Goal: Task Accomplishment & Management: Manage account settings

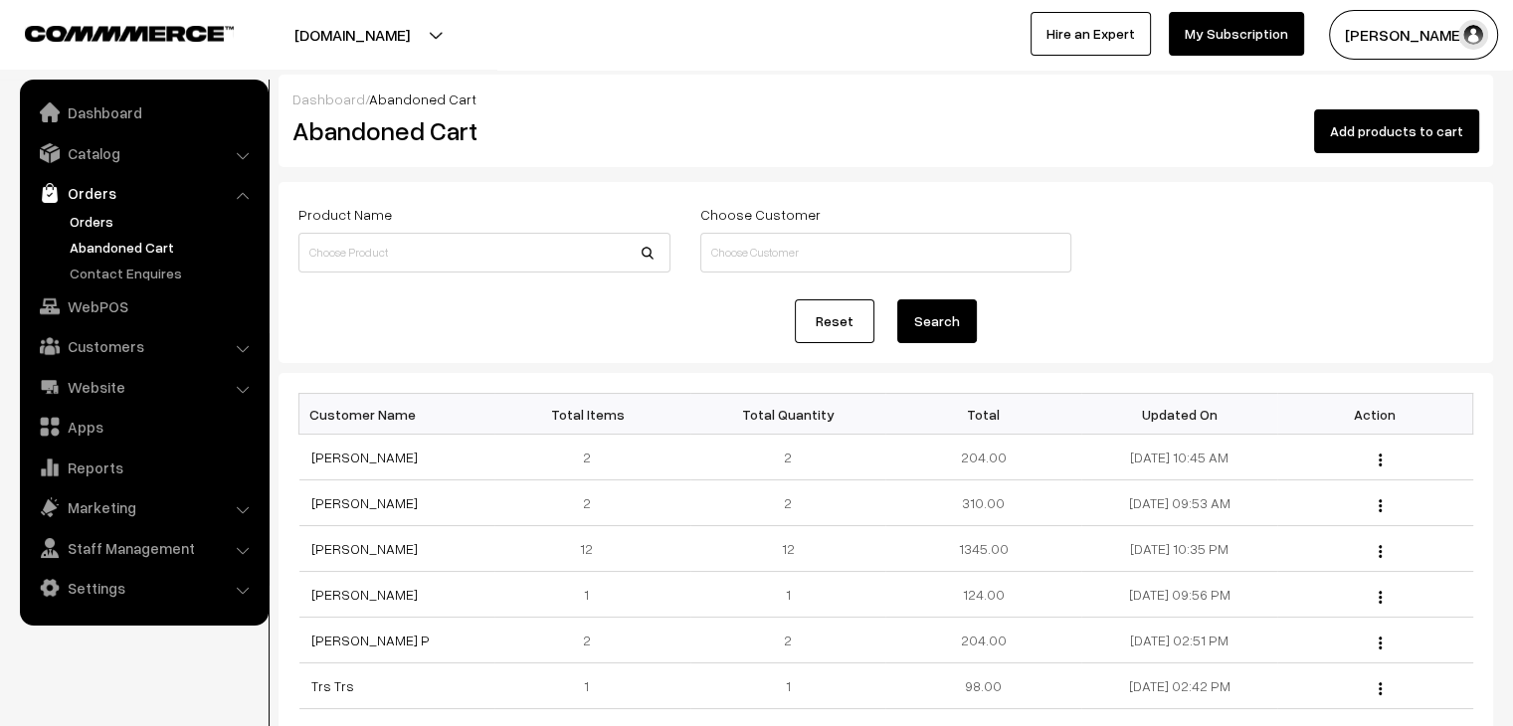
click at [88, 217] on link "Orders" at bounding box center [163, 221] width 197 height 21
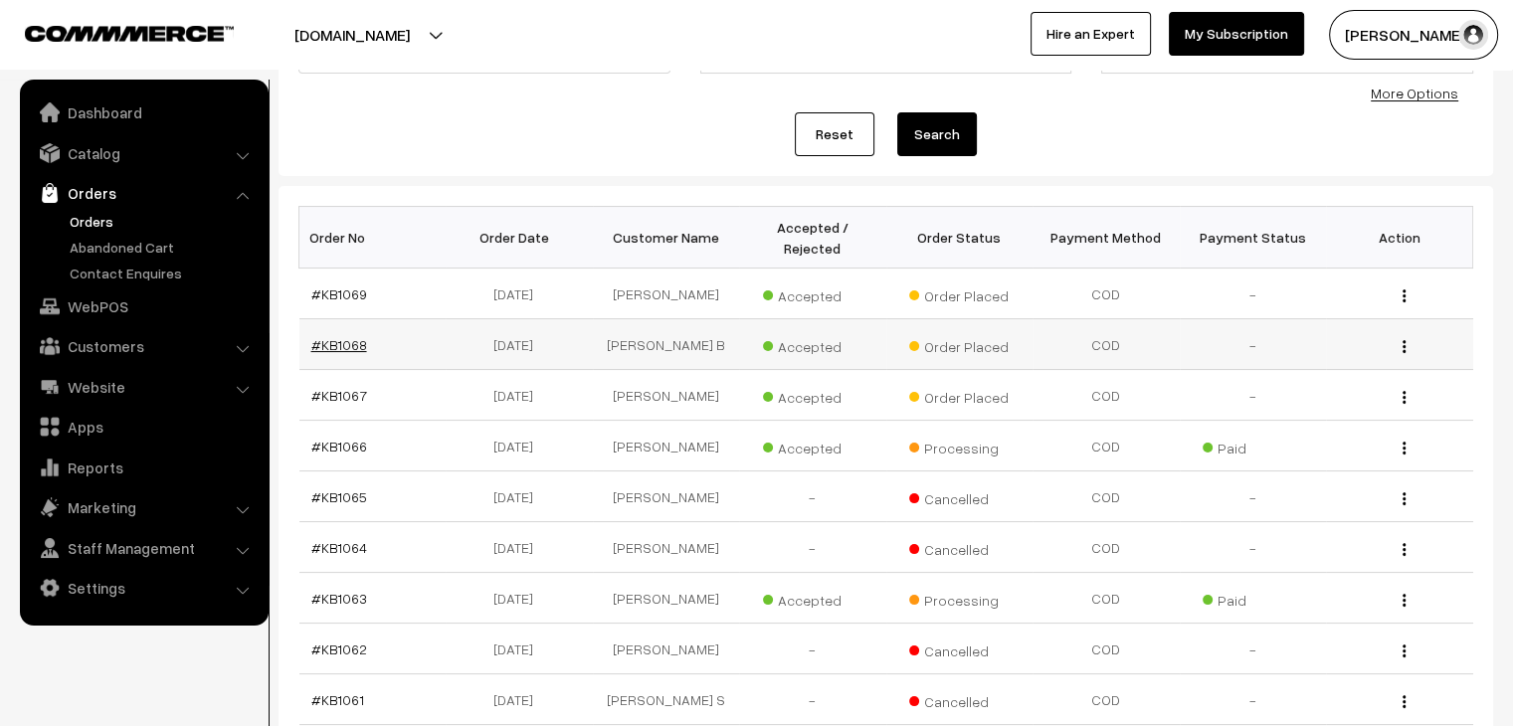
click at [346, 336] on link "#KB1068" at bounding box center [339, 344] width 56 height 17
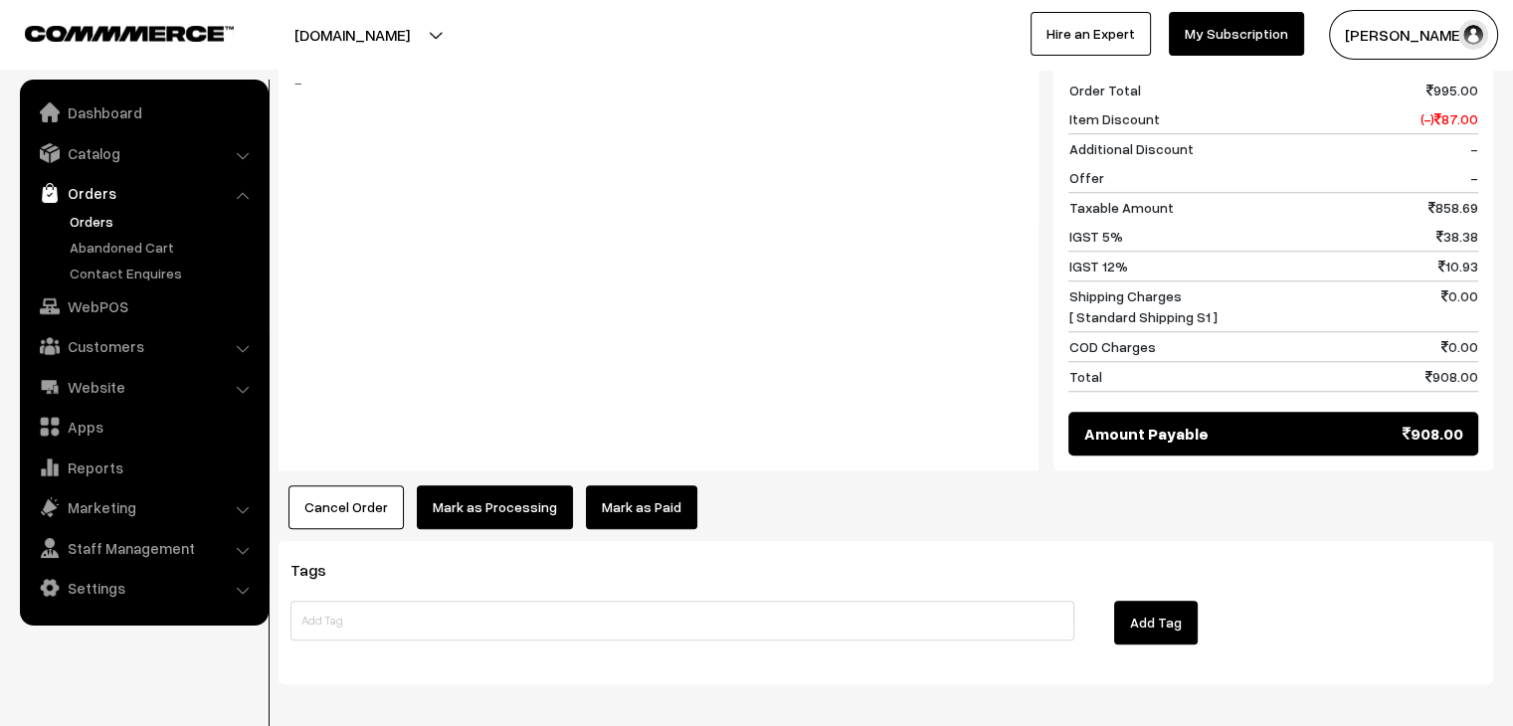
click at [633, 485] on link "Mark as Paid" at bounding box center [641, 507] width 111 height 44
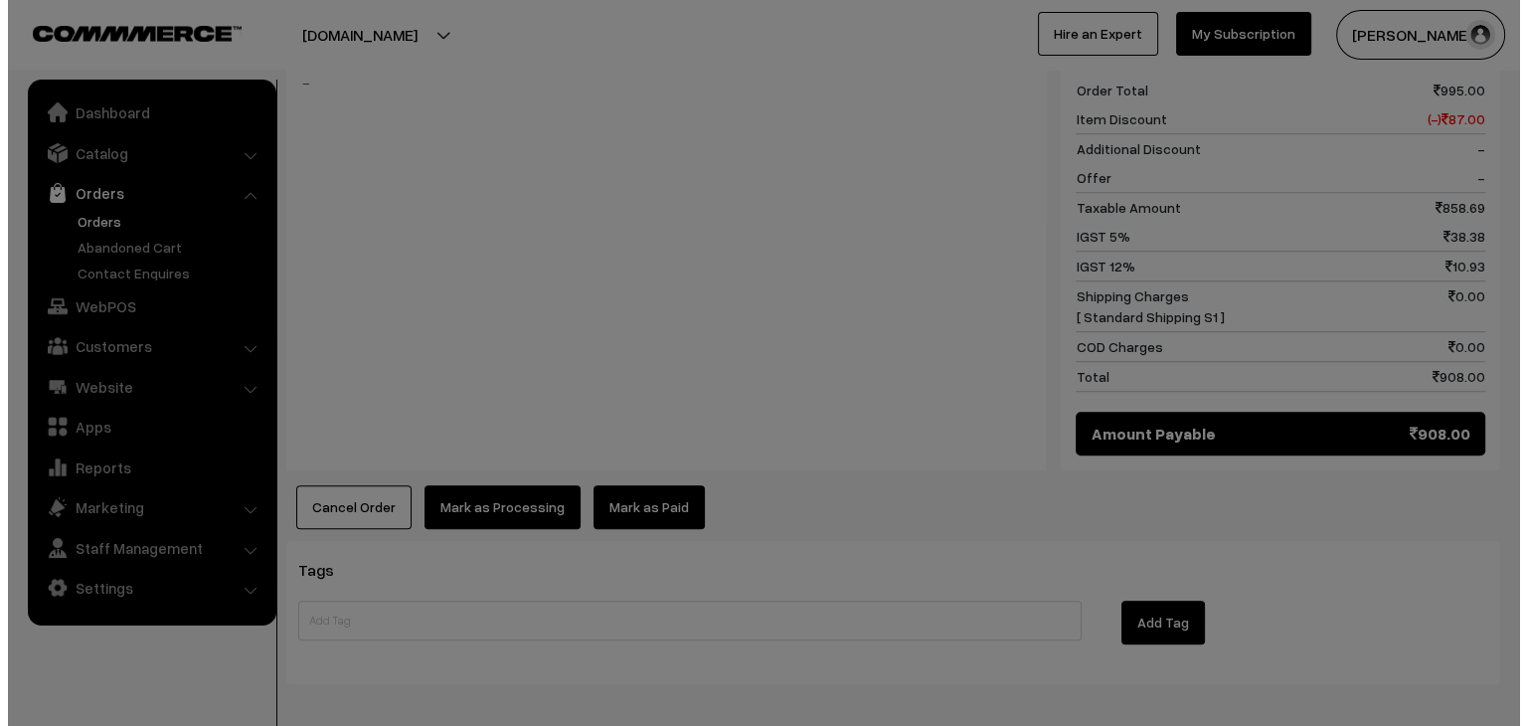
scroll to position [1400, 0]
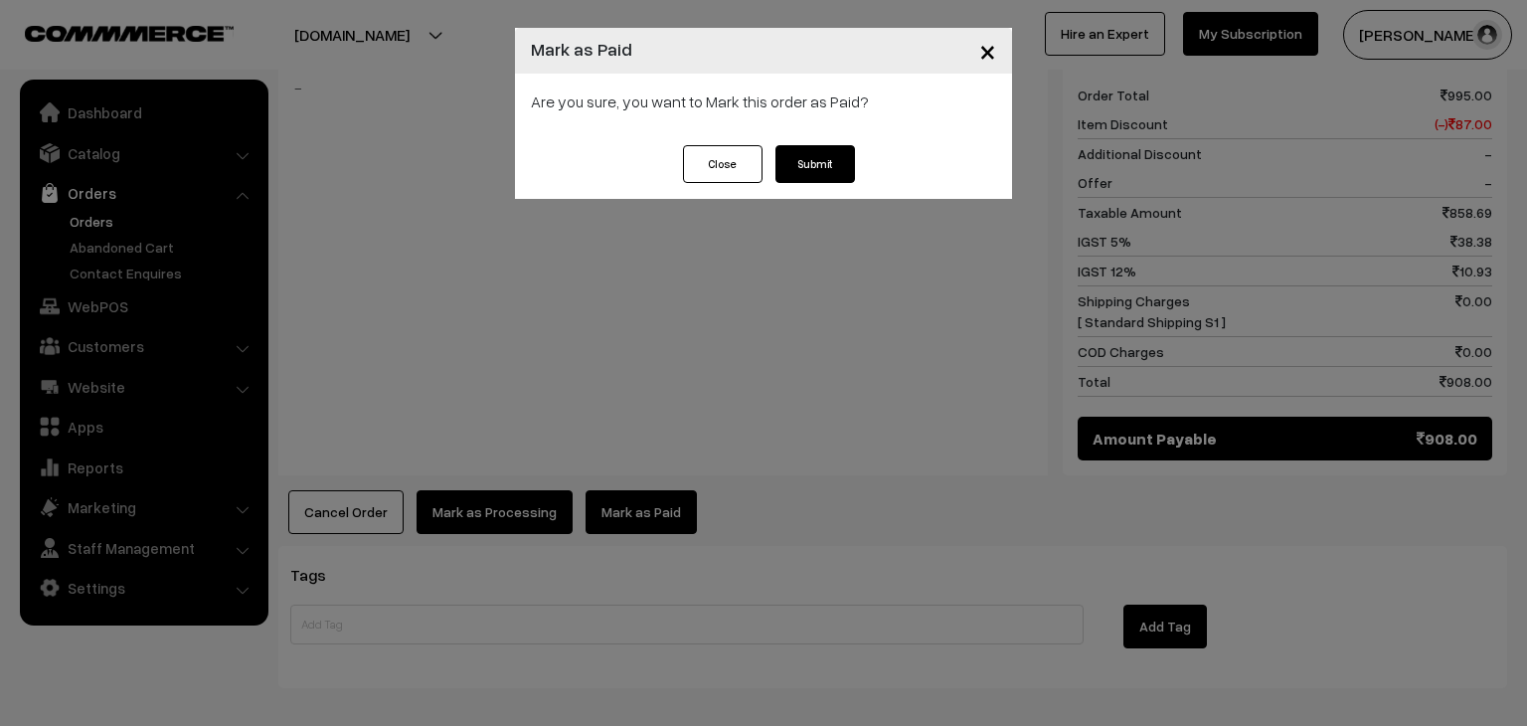
click at [815, 165] on button "Submit" at bounding box center [816, 164] width 80 height 38
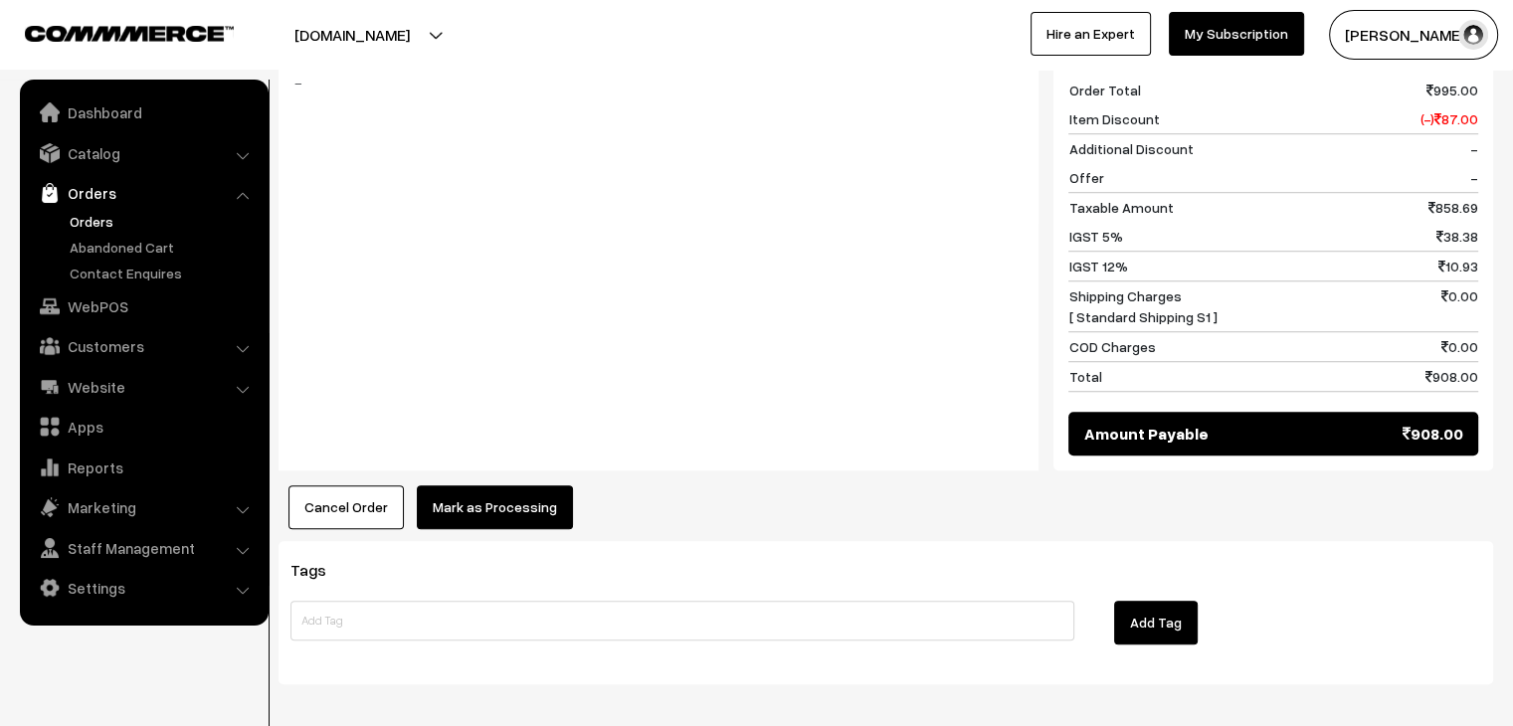
click at [546, 485] on button "Mark as Processing" at bounding box center [495, 507] width 156 height 44
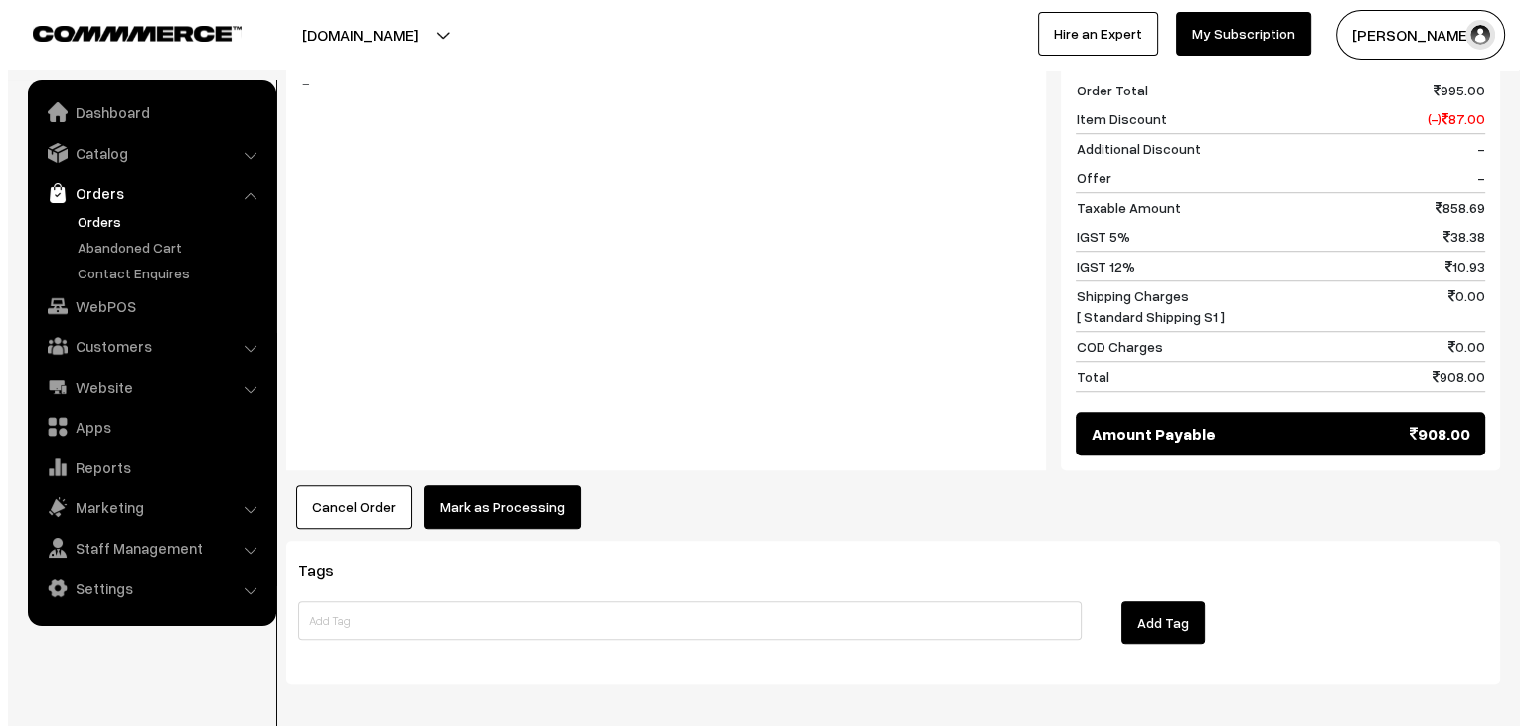
scroll to position [1401, 0]
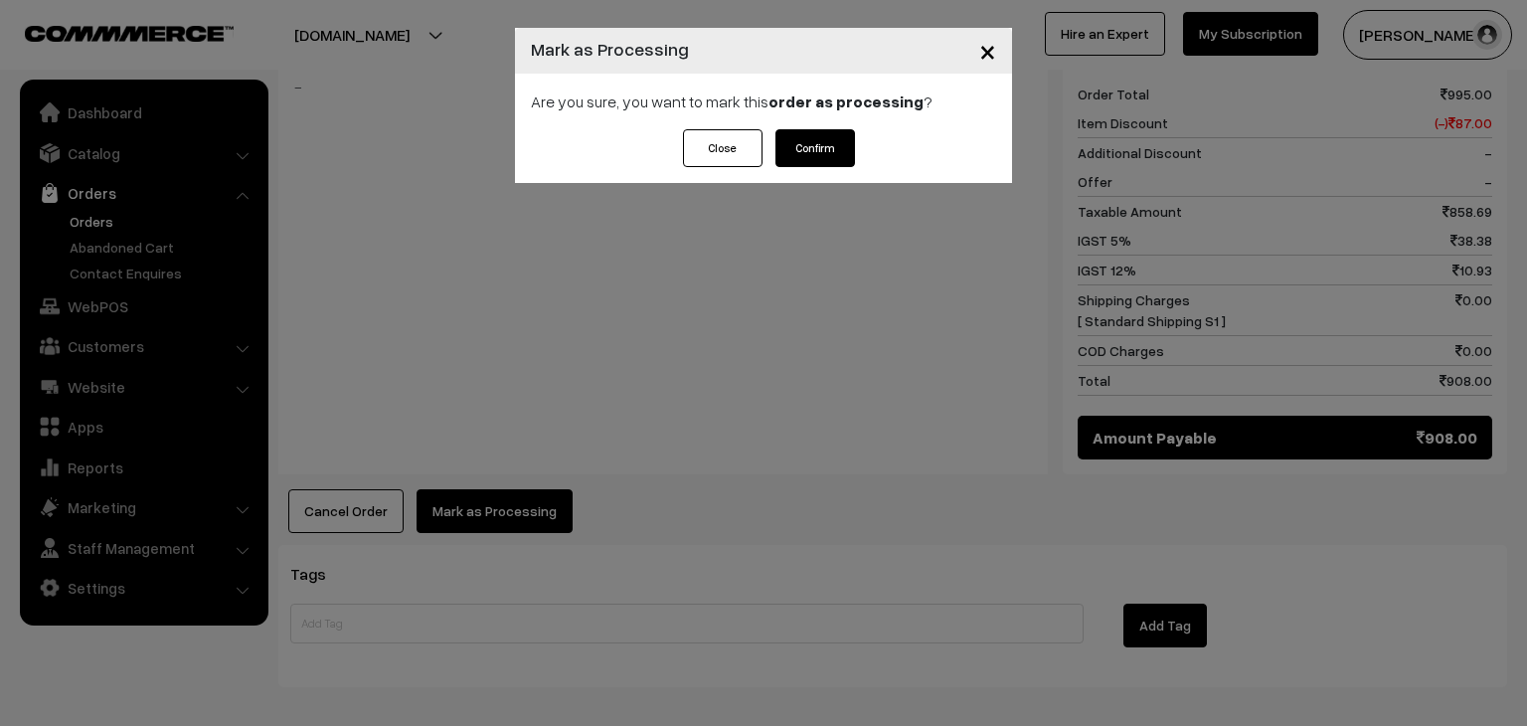
click at [801, 156] on button "Confirm" at bounding box center [816, 148] width 80 height 38
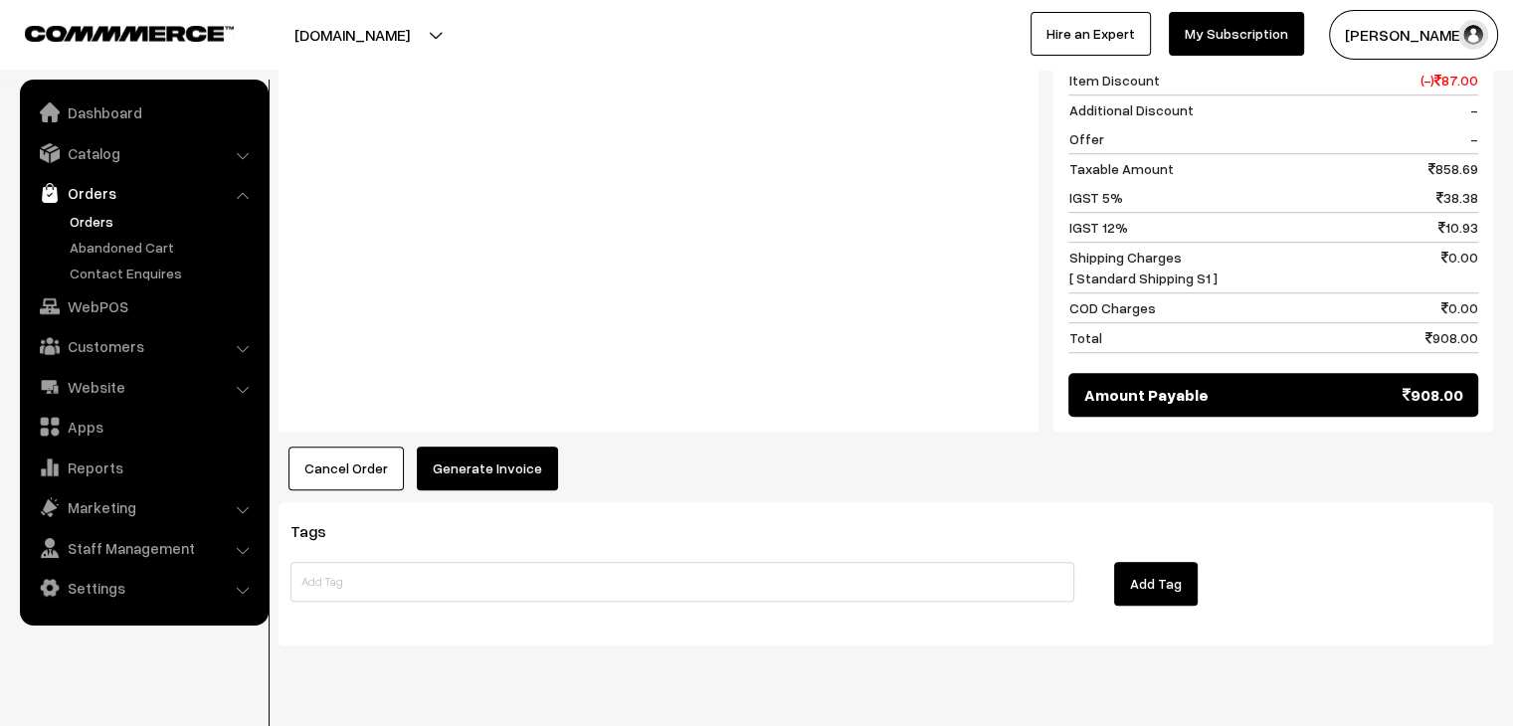
click at [489, 446] on button "Generate Invoice" at bounding box center [487, 468] width 141 height 44
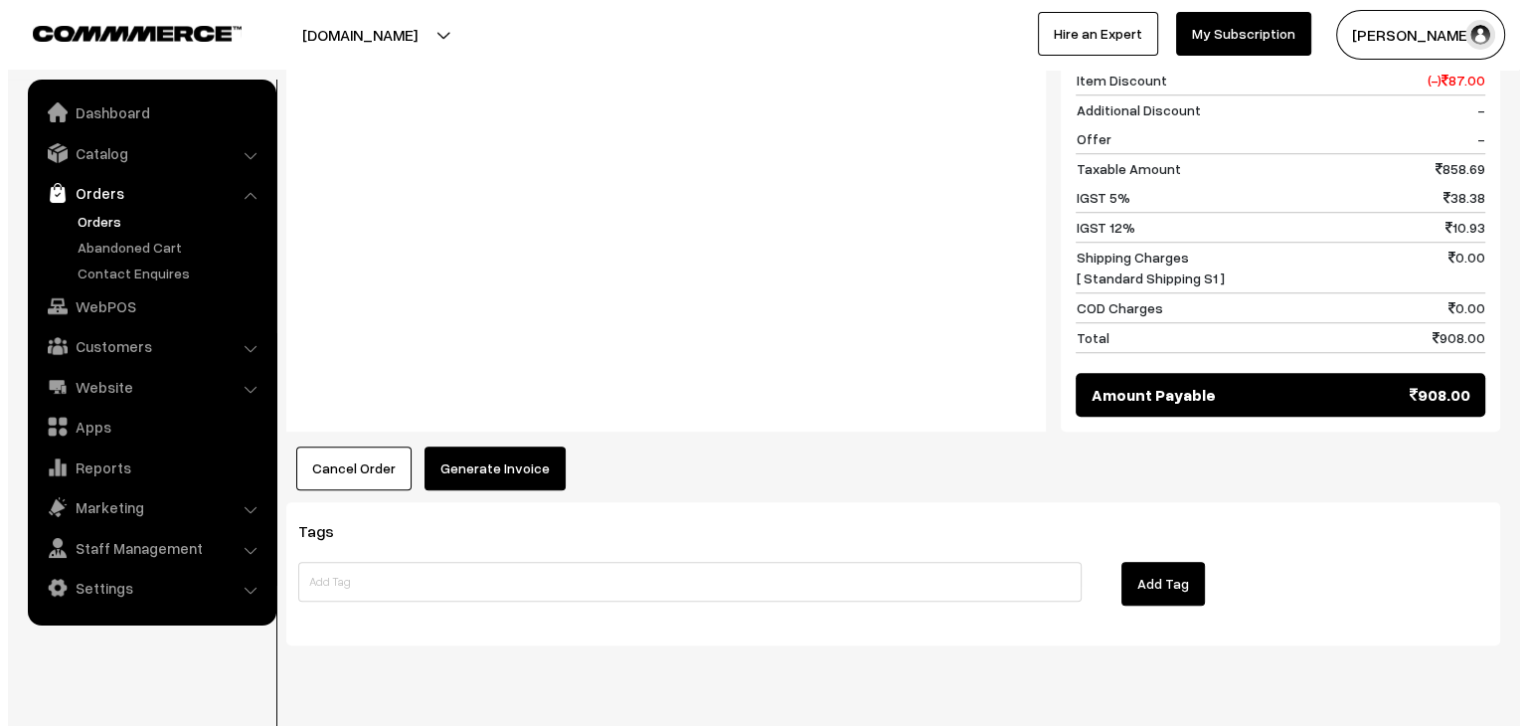
scroll to position [1440, 0]
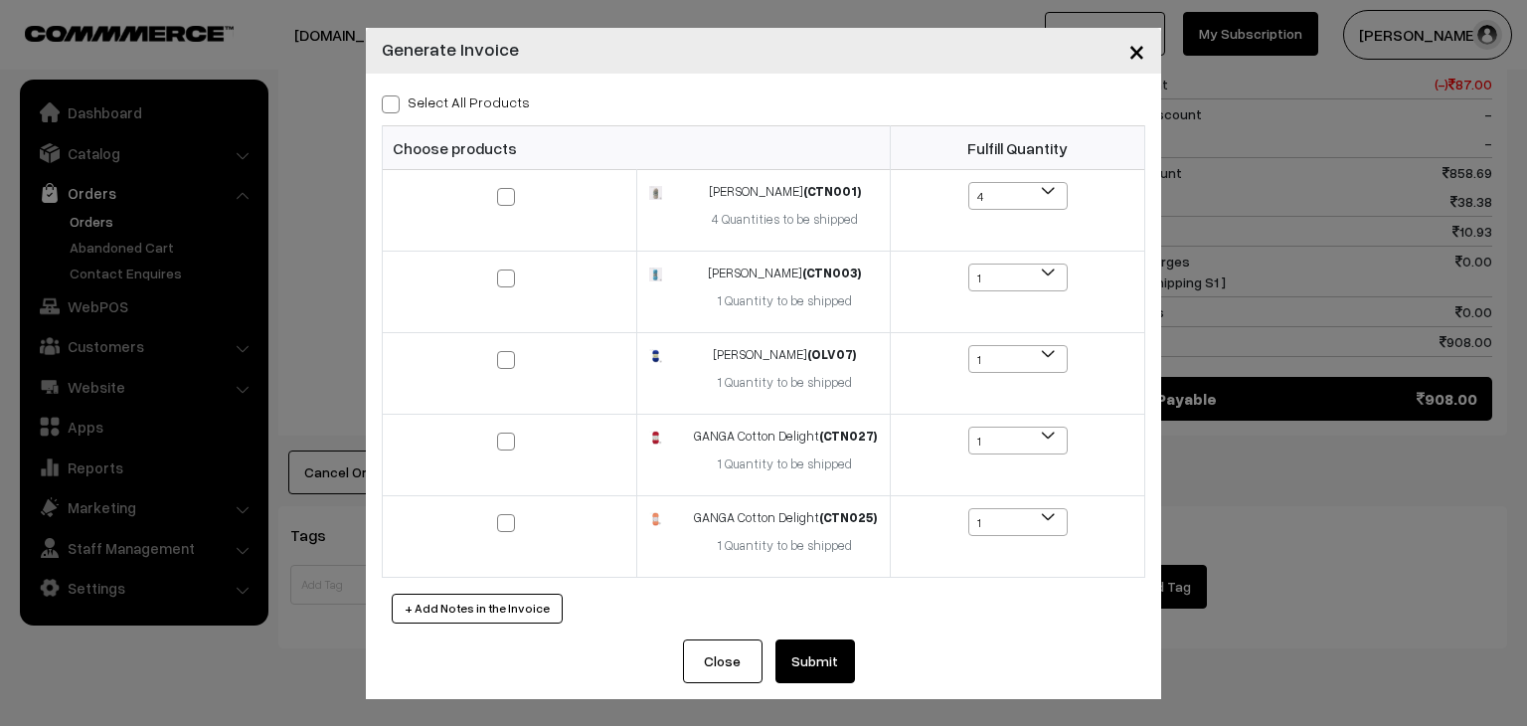
click at [398, 104] on span at bounding box center [391, 104] width 18 height 18
click at [395, 104] on input "Select All Products" at bounding box center [388, 100] width 13 height 13
checkbox input "true"
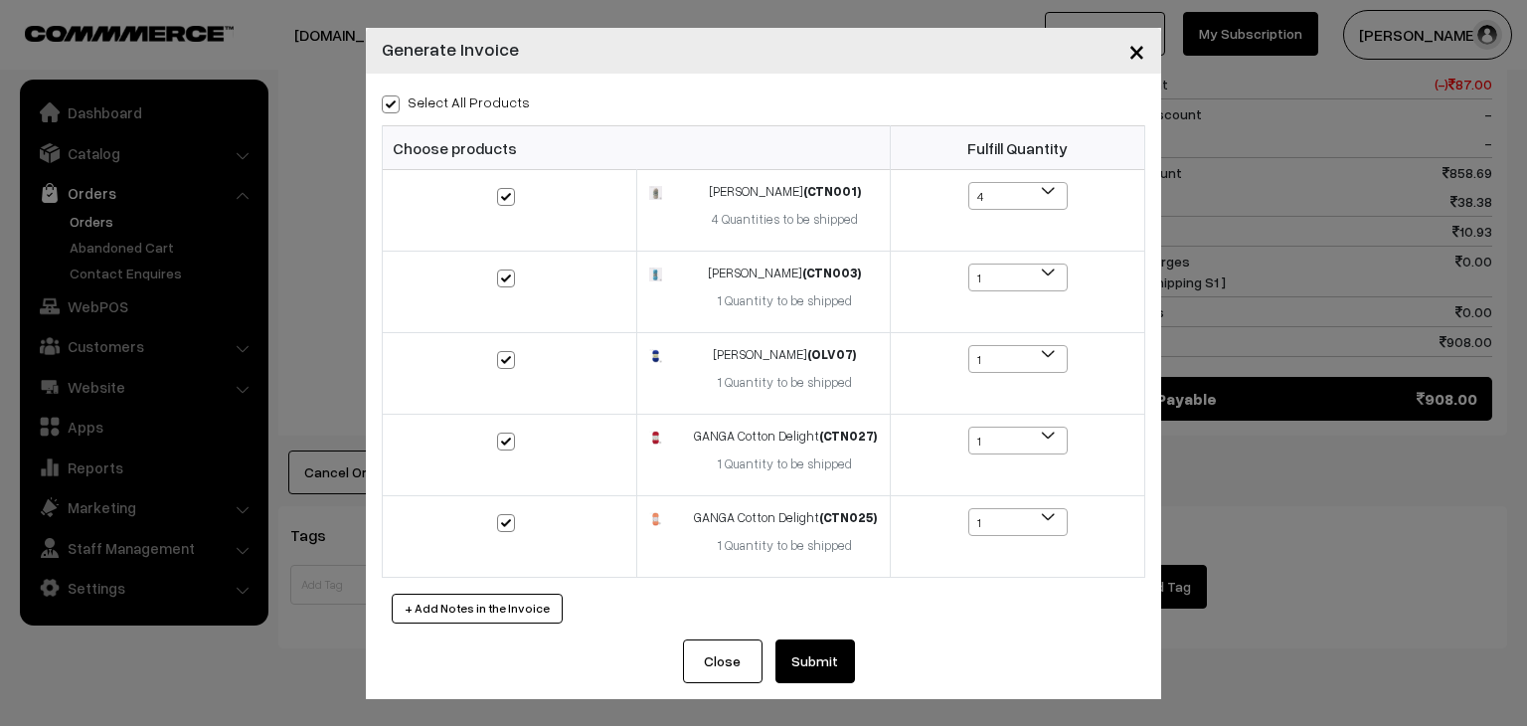
checkbox input "true"
click at [823, 650] on button "Submit" at bounding box center [816, 661] width 80 height 44
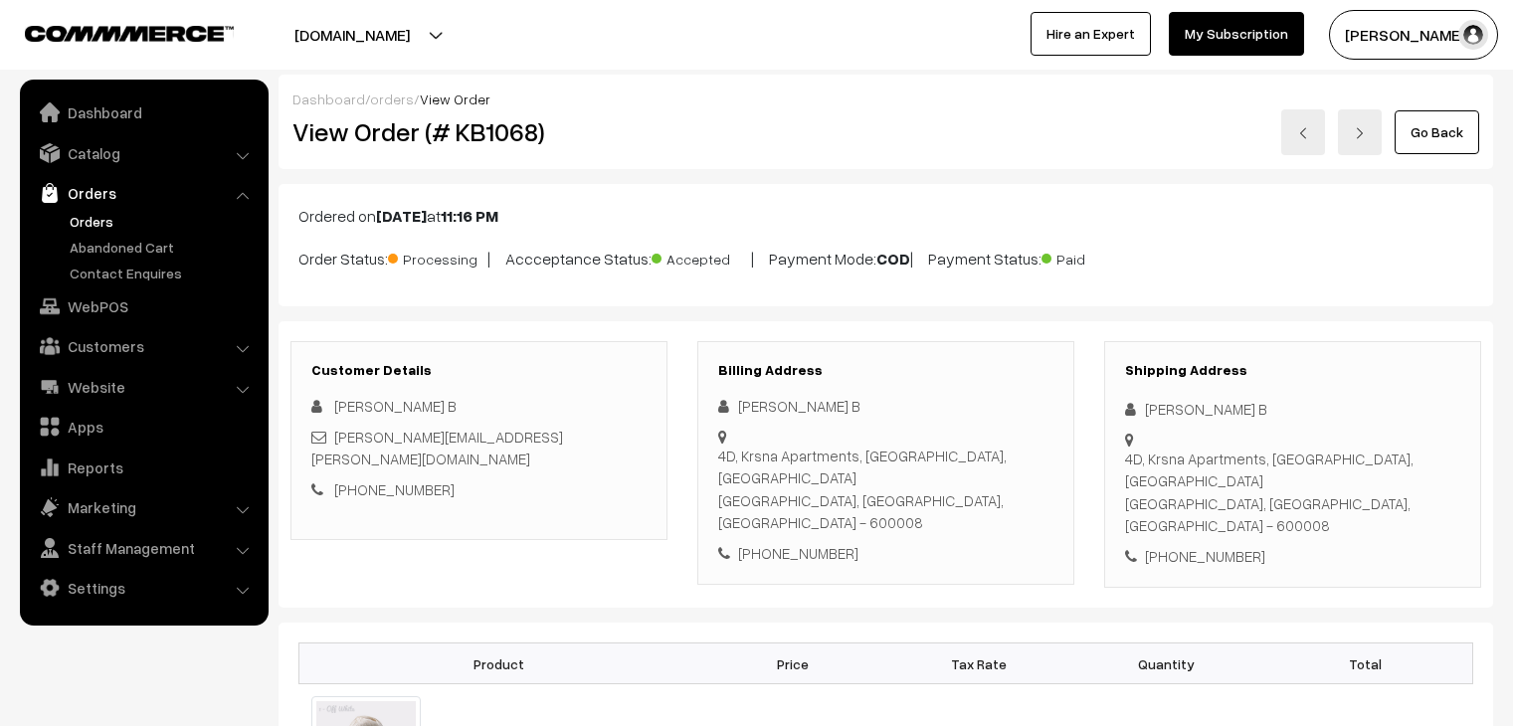
scroll to position [1432, 0]
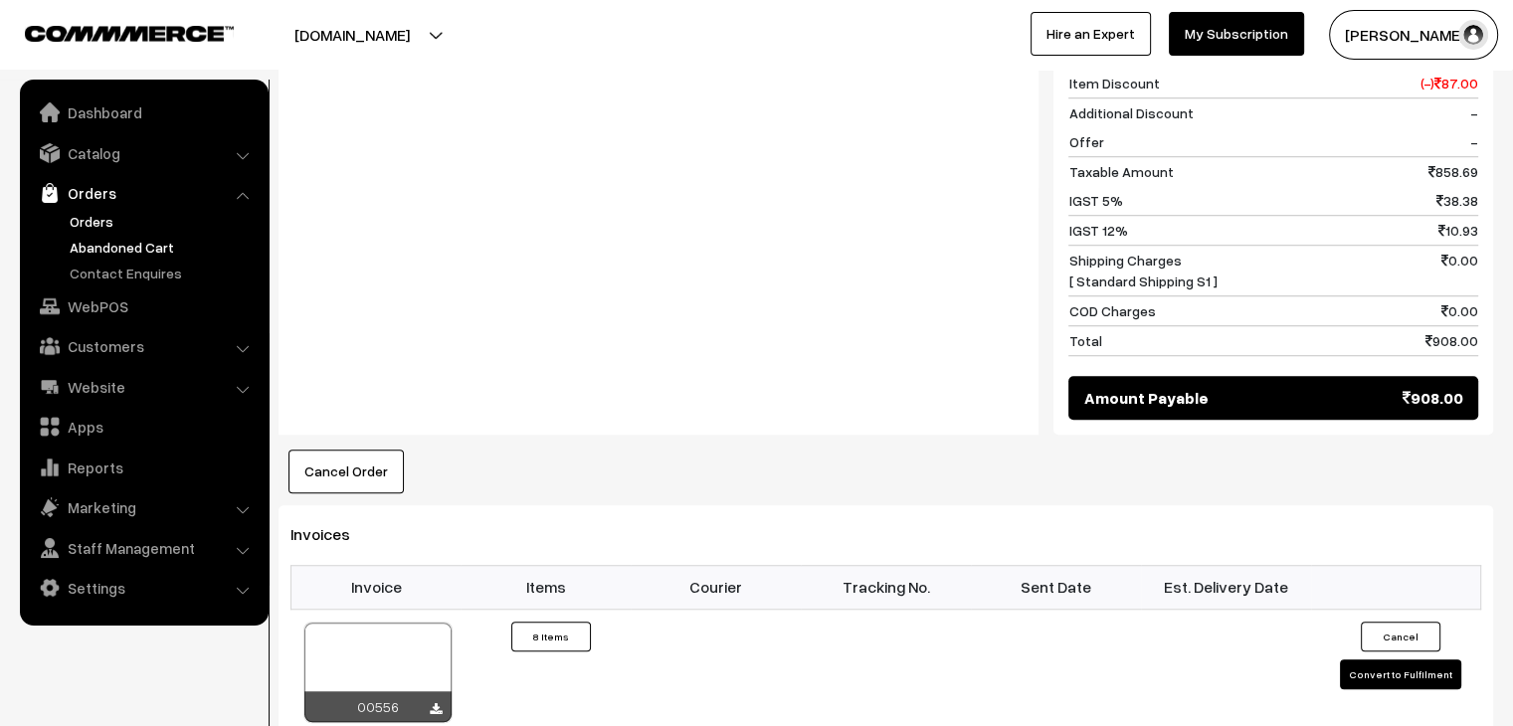
click at [106, 248] on link "Abandoned Cart" at bounding box center [163, 247] width 197 height 21
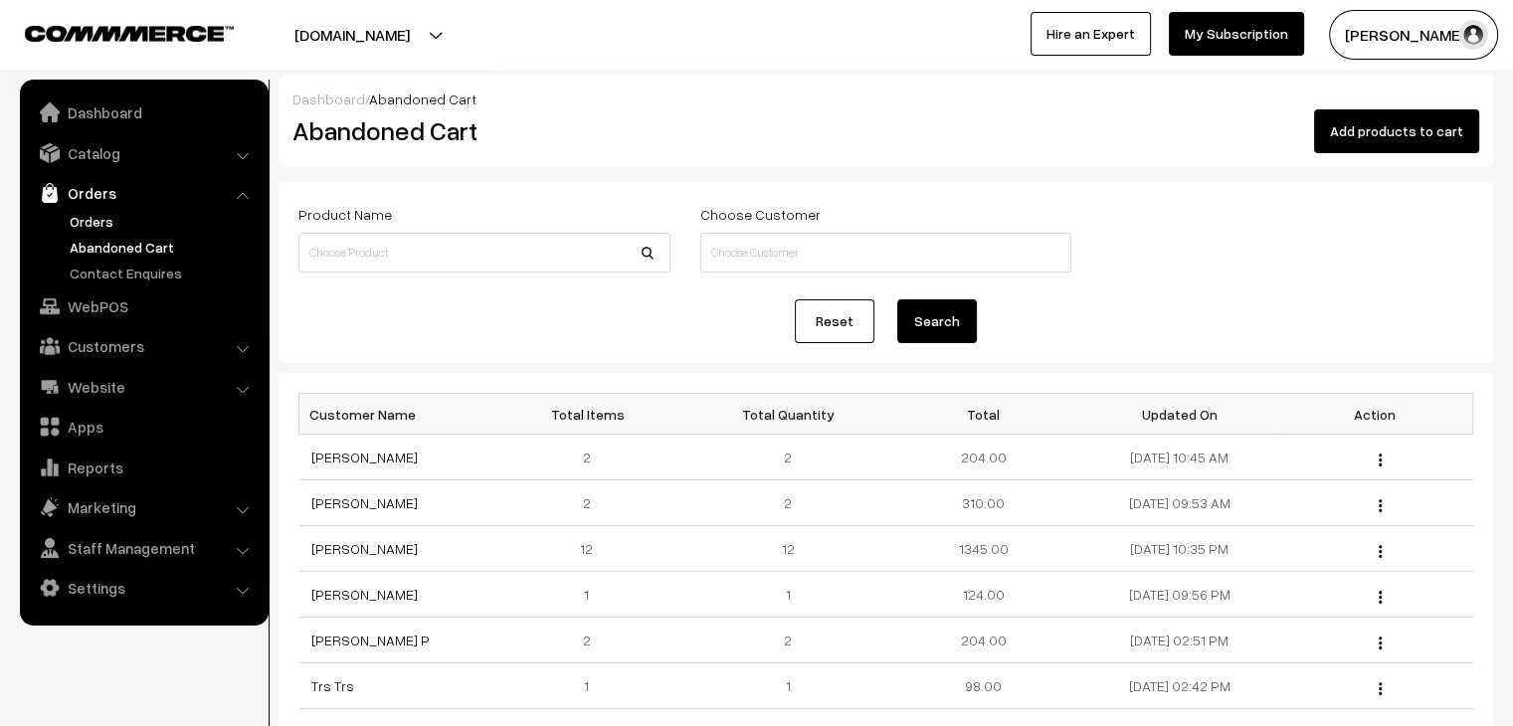
click at [80, 214] on link "Orders" at bounding box center [163, 221] width 197 height 21
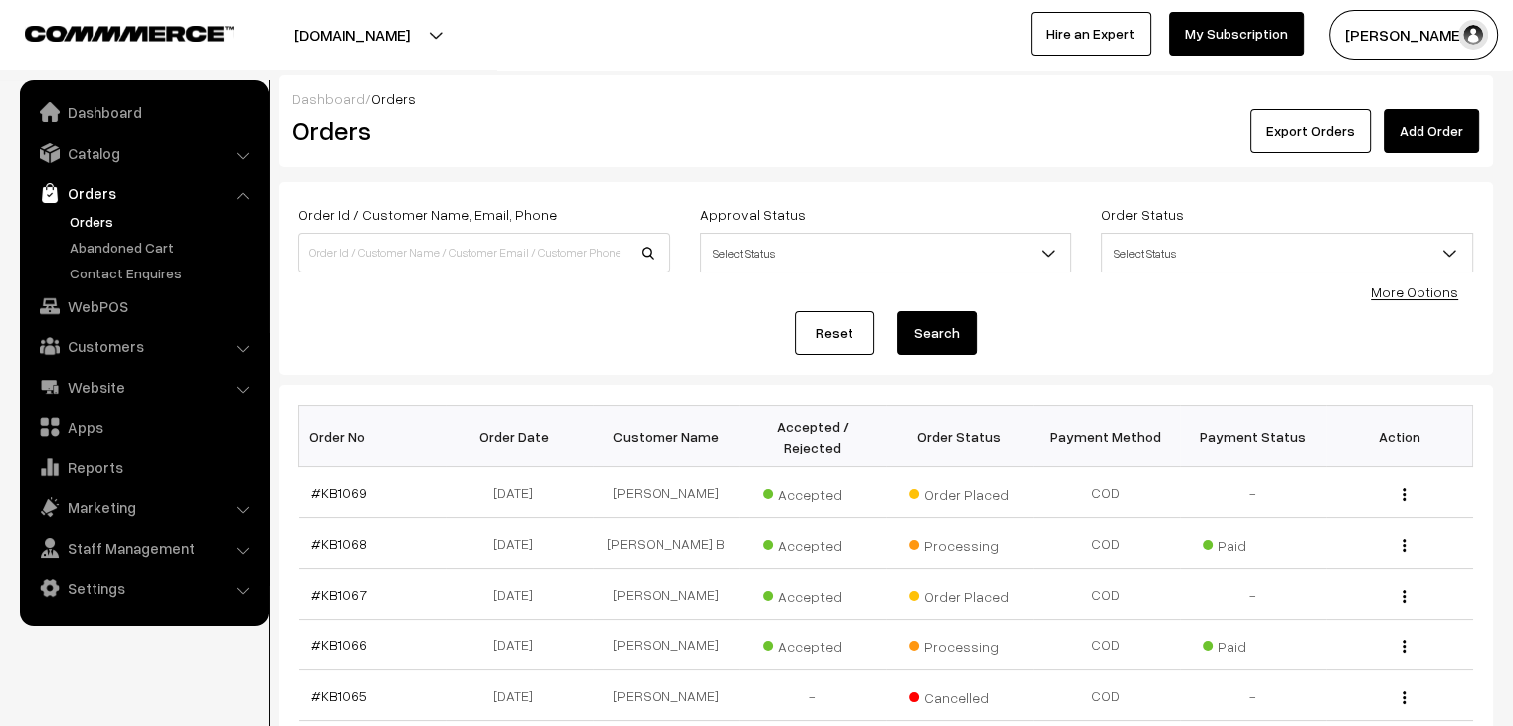
click at [103, 222] on link "Orders" at bounding box center [163, 221] width 197 height 21
click at [132, 252] on link "Abandoned Cart" at bounding box center [163, 247] width 197 height 21
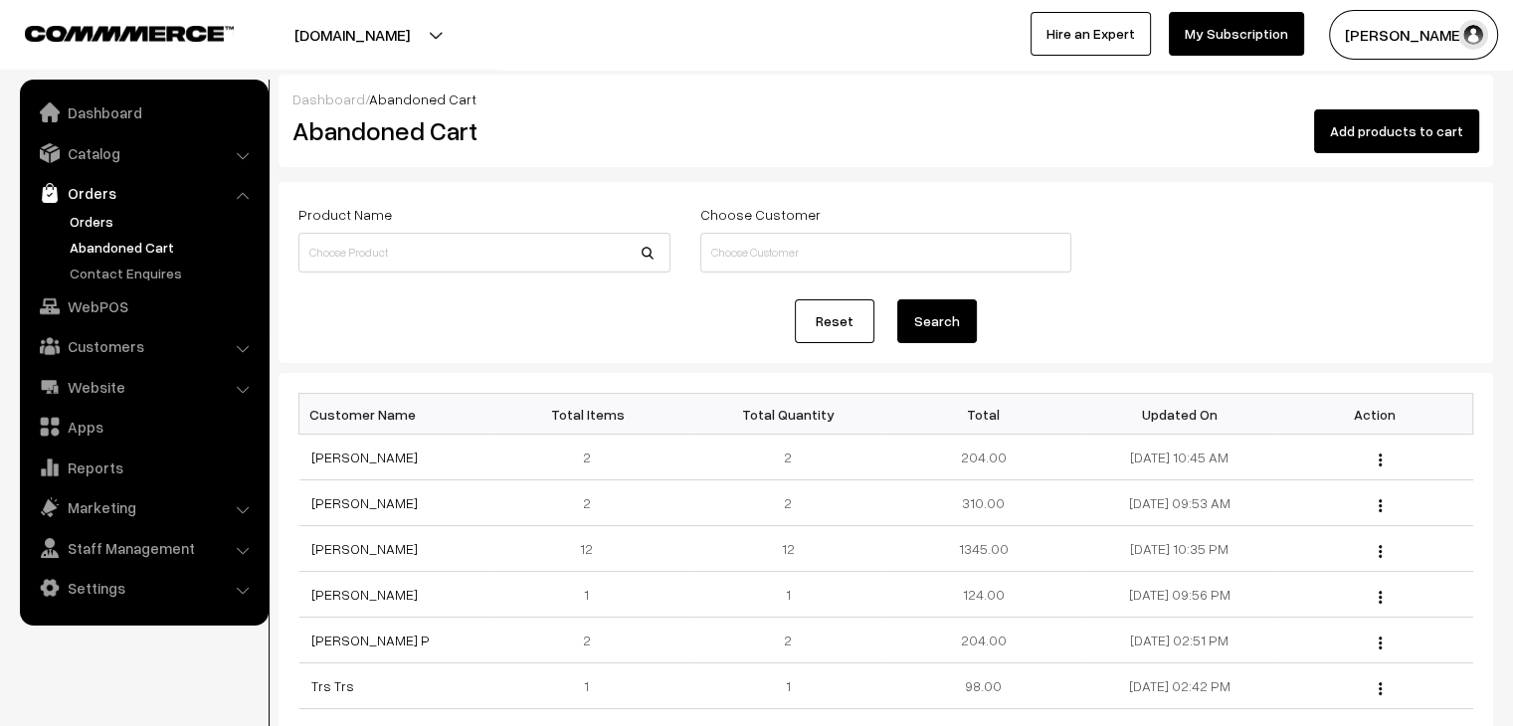
click at [107, 221] on link "Orders" at bounding box center [163, 221] width 197 height 21
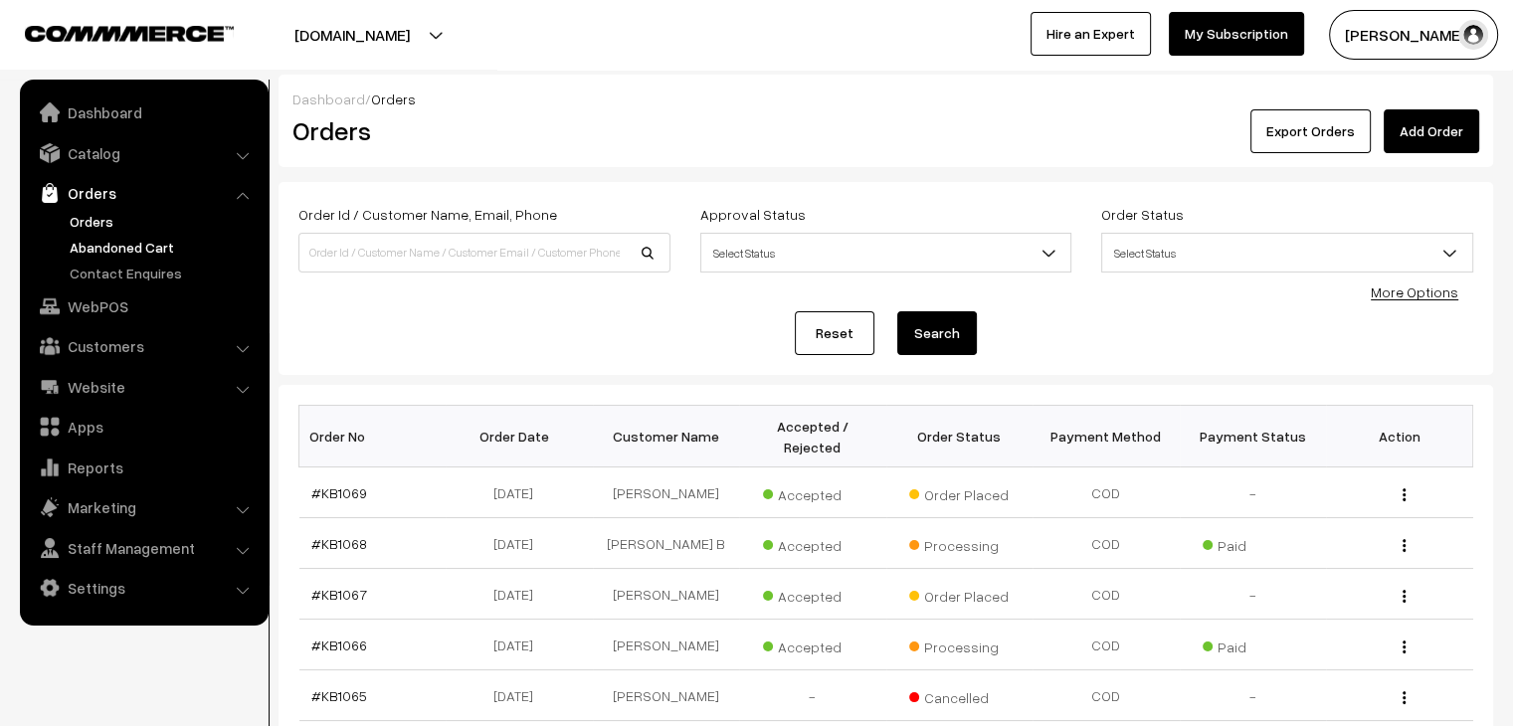
click at [118, 238] on link "Abandoned Cart" at bounding box center [163, 247] width 197 height 21
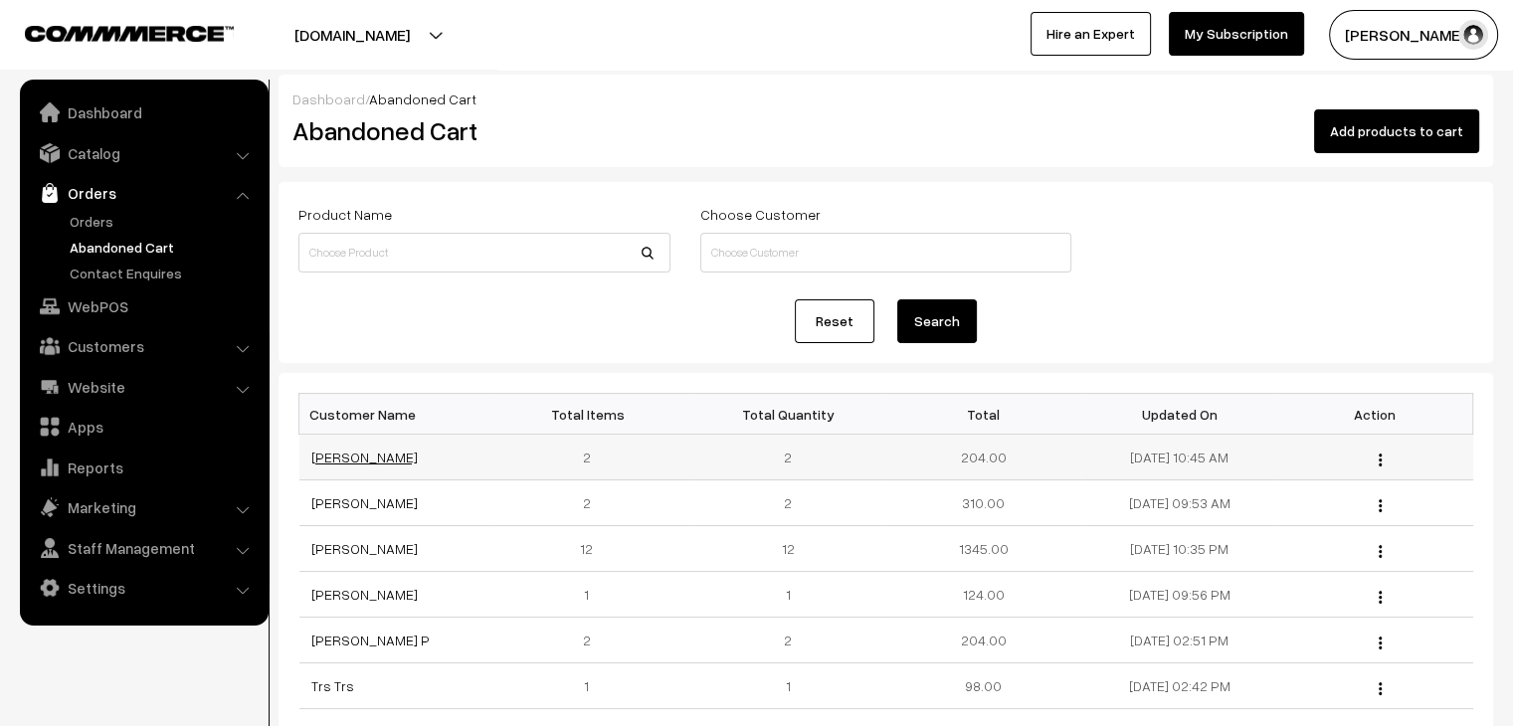
click at [330, 461] on link "[PERSON_NAME]" at bounding box center [364, 456] width 106 height 17
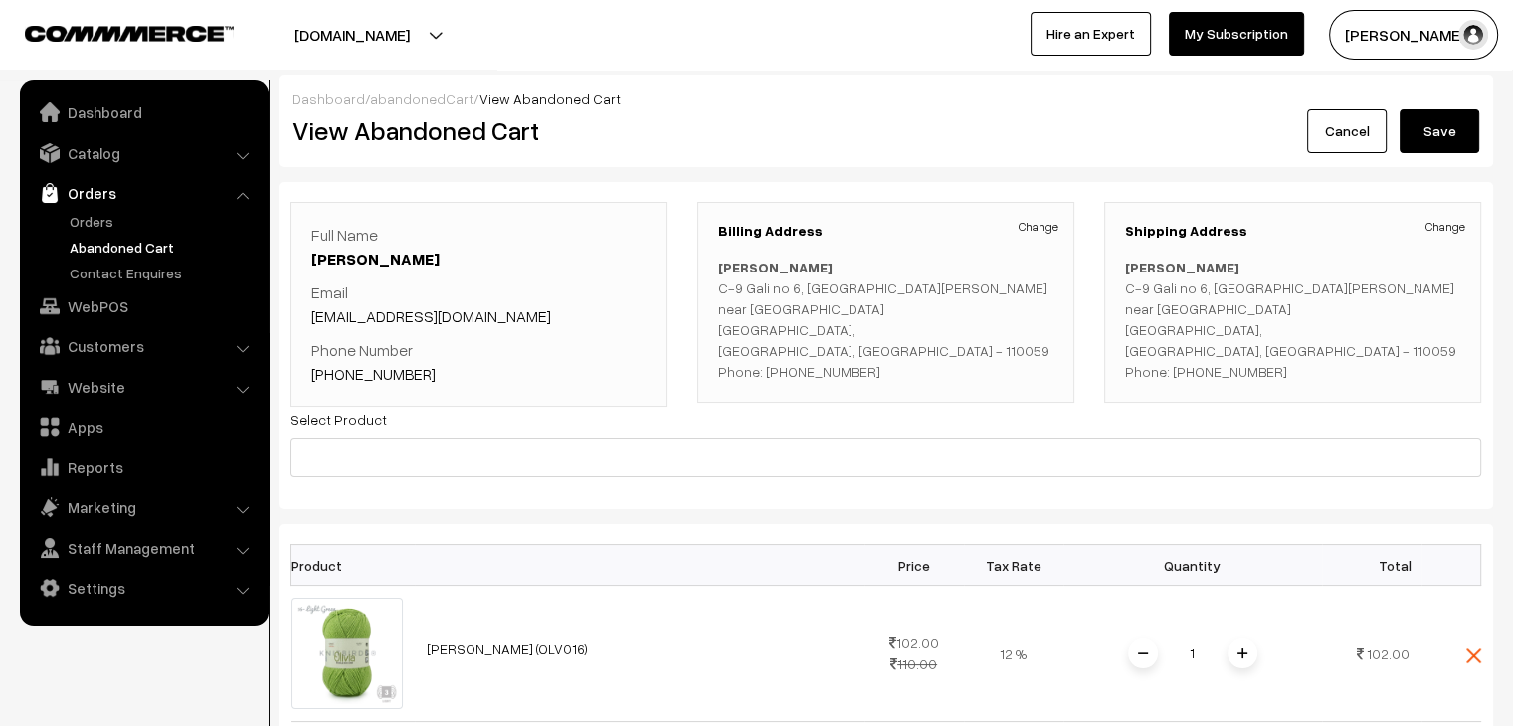
click at [438, 94] on link "abandonedCart" at bounding box center [421, 98] width 103 height 17
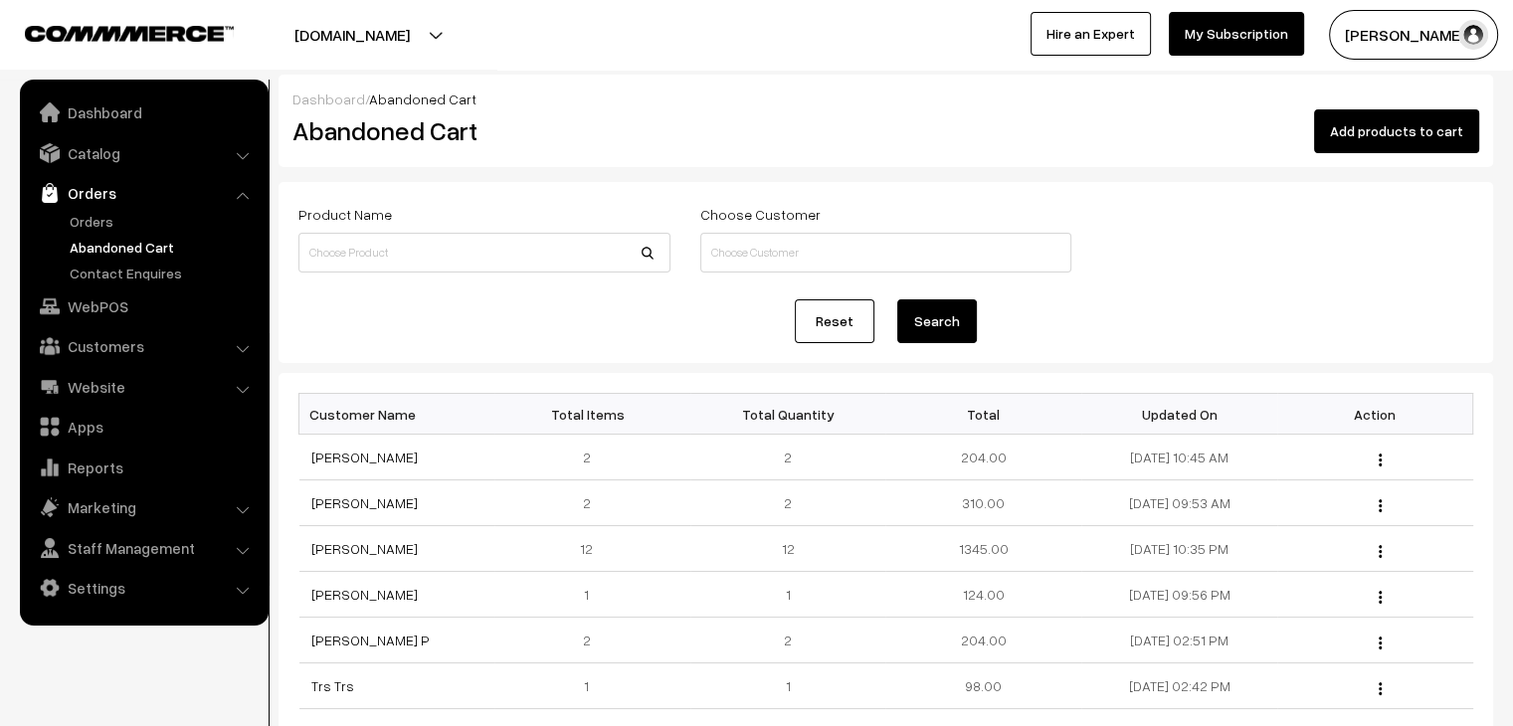
click at [346, 497] on link "[PERSON_NAME]" at bounding box center [364, 502] width 106 height 17
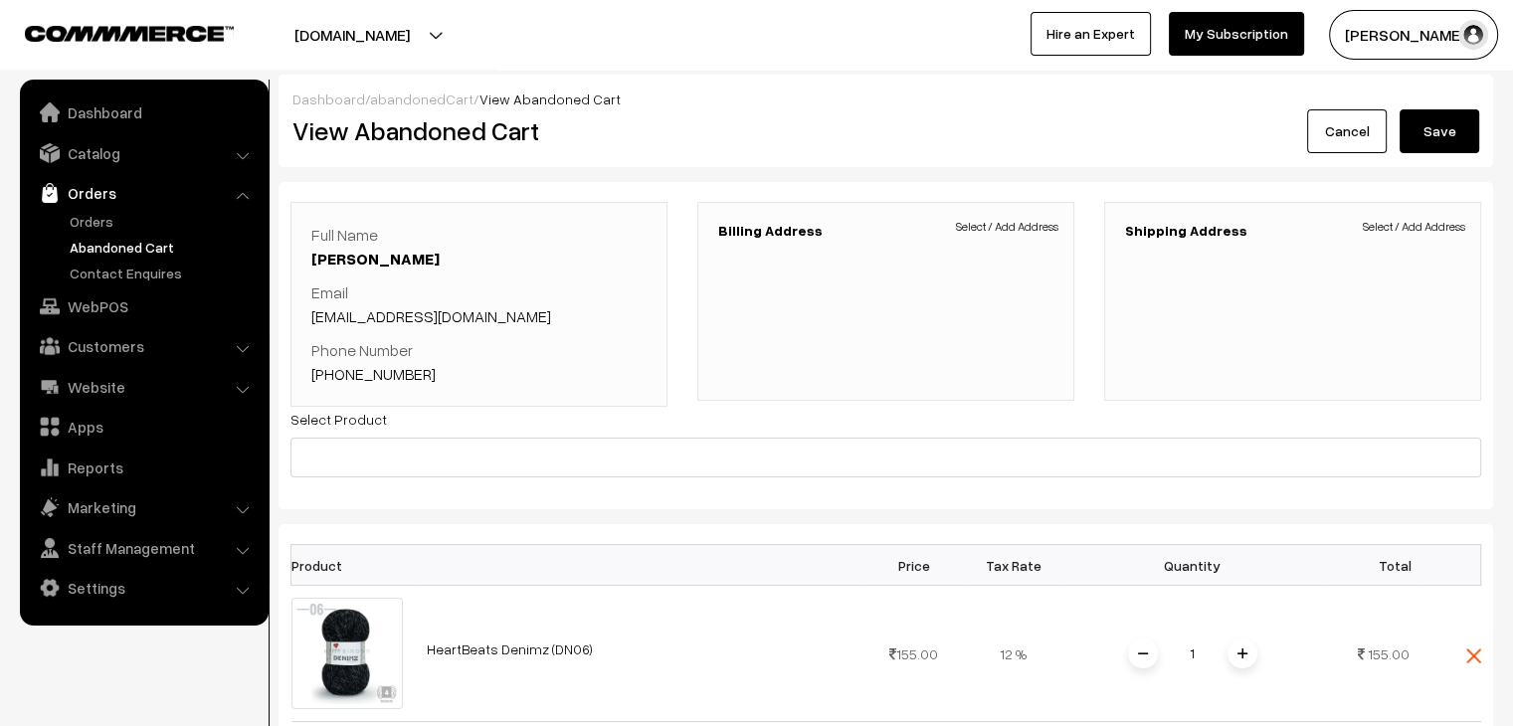
click at [404, 98] on link "abandonedCart" at bounding box center [421, 98] width 103 height 17
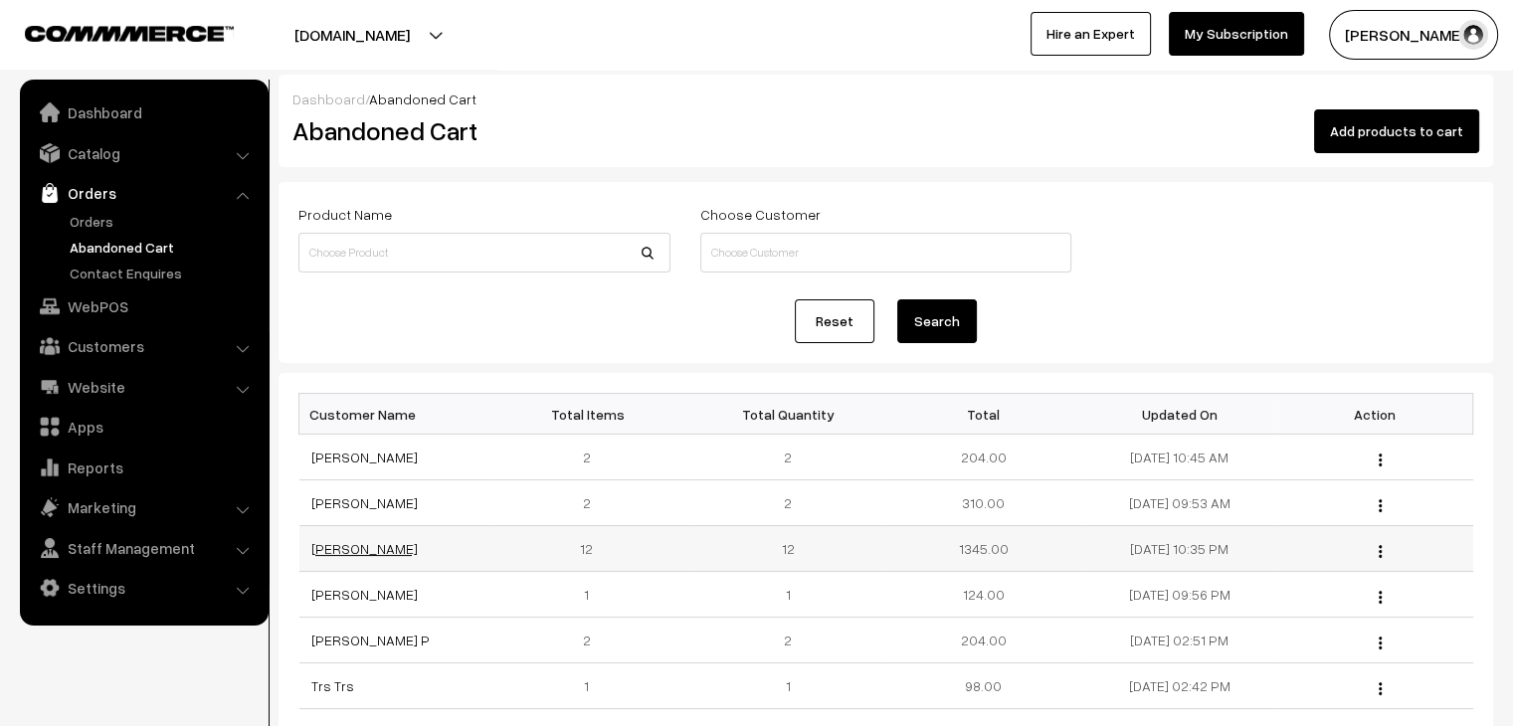
click at [354, 546] on link "[PERSON_NAME]" at bounding box center [364, 548] width 106 height 17
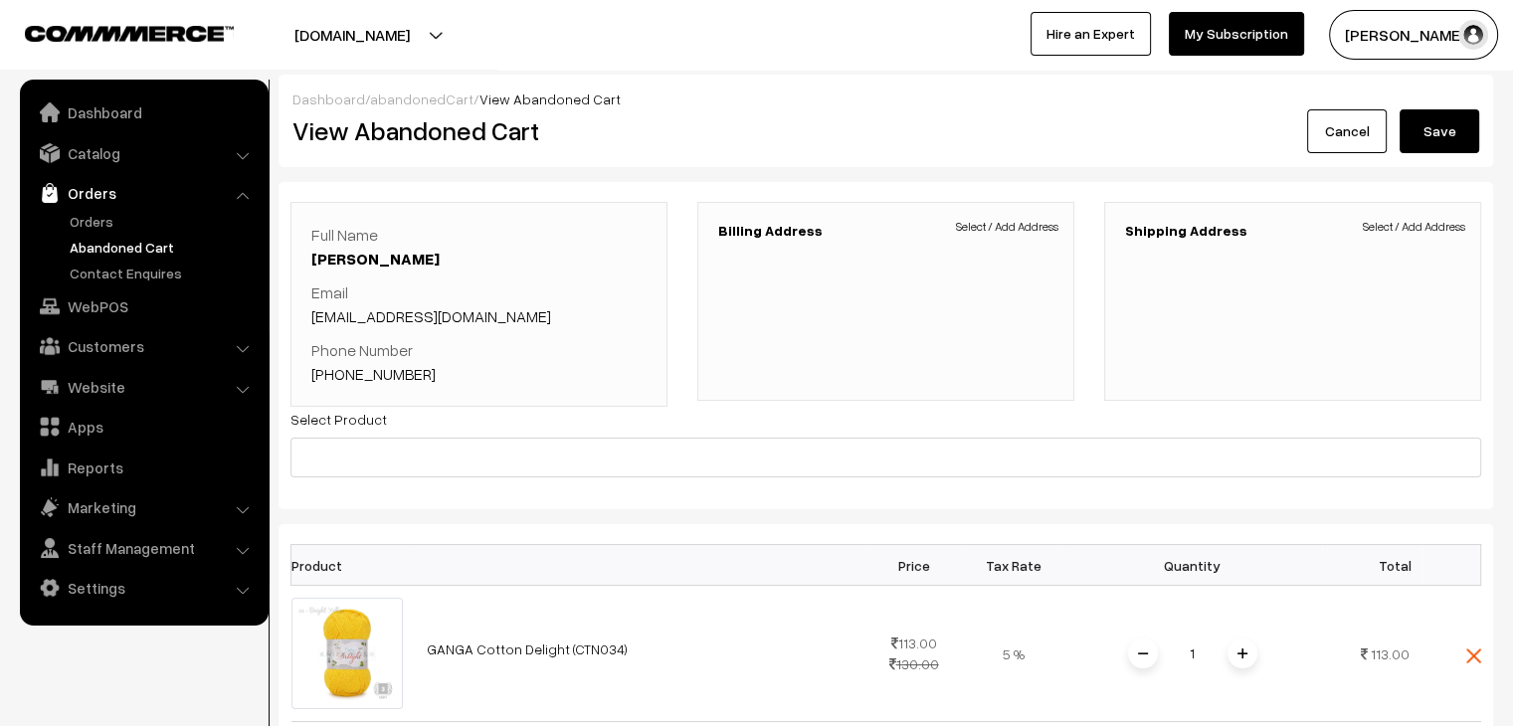
click at [139, 249] on link "Abandoned Cart" at bounding box center [163, 247] width 197 height 21
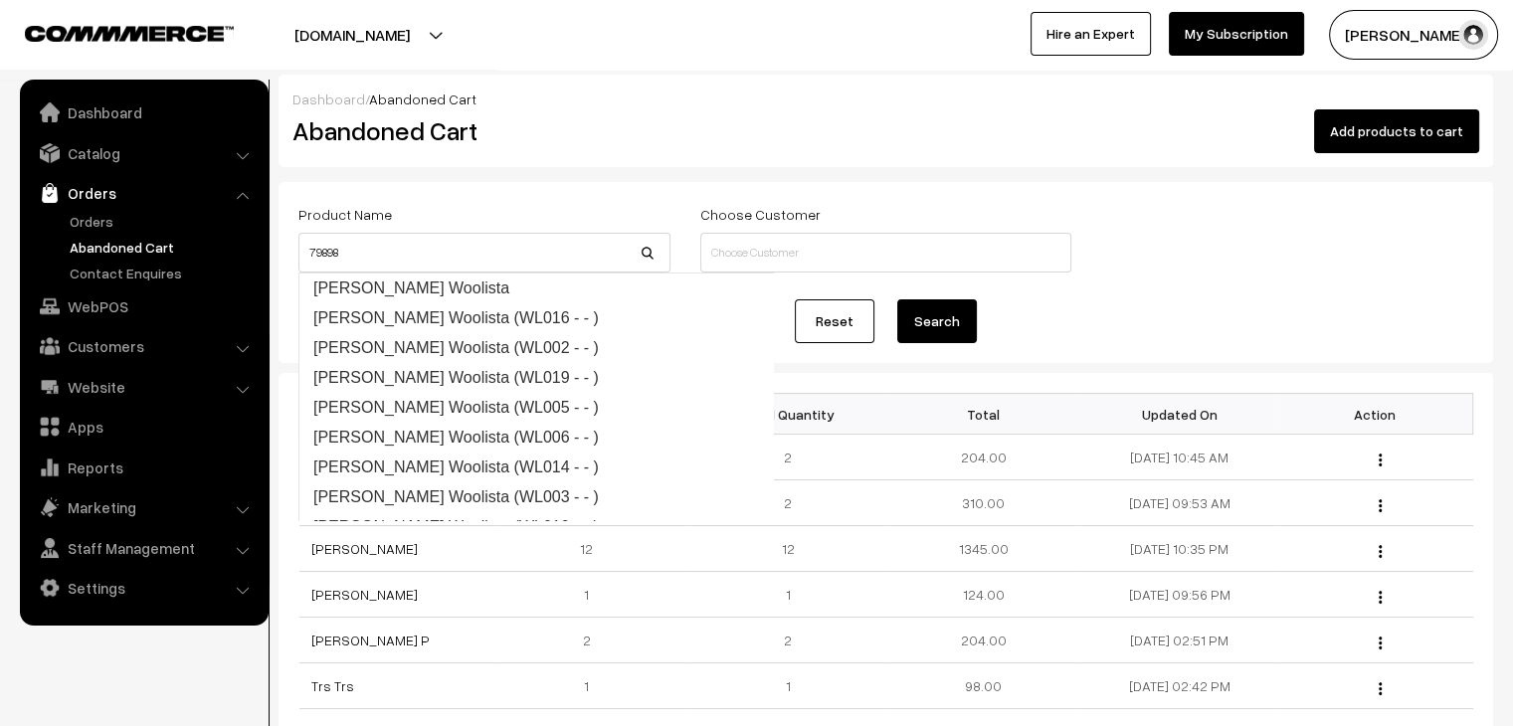
type input "79898"
click at [897, 299] on button "Search" at bounding box center [937, 321] width 80 height 44
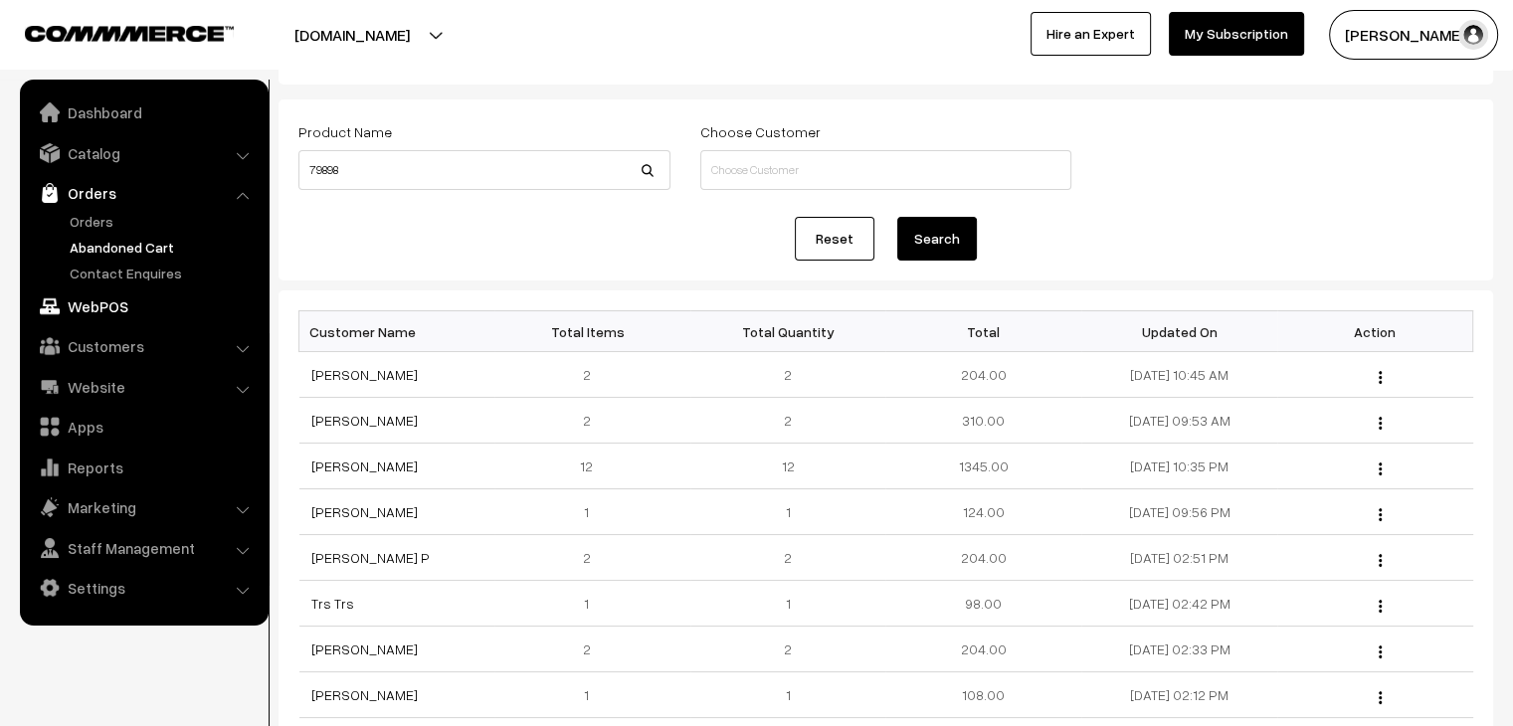
scroll to position [16, 0]
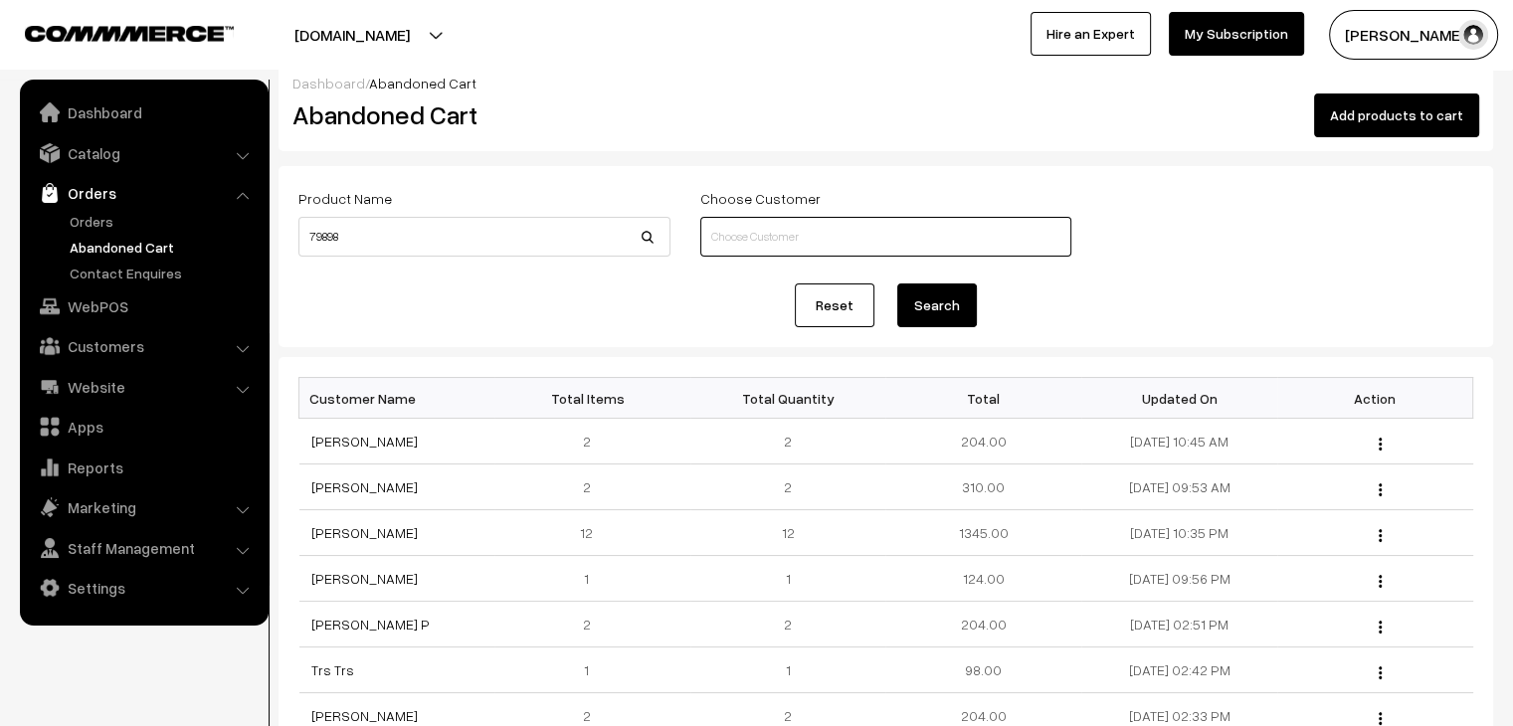
click at [752, 241] on input at bounding box center [886, 237] width 372 height 40
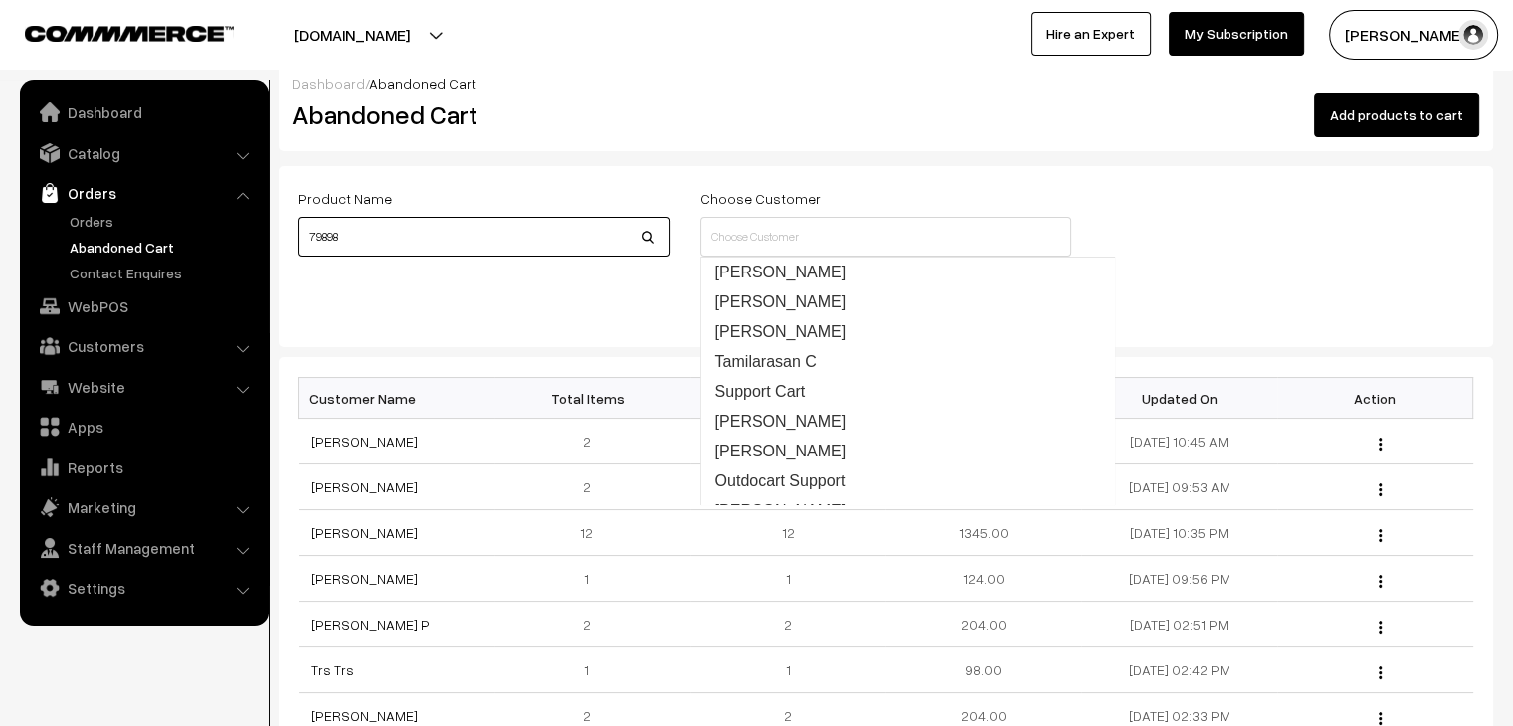
click at [330, 226] on input "79898" at bounding box center [484, 237] width 372 height 40
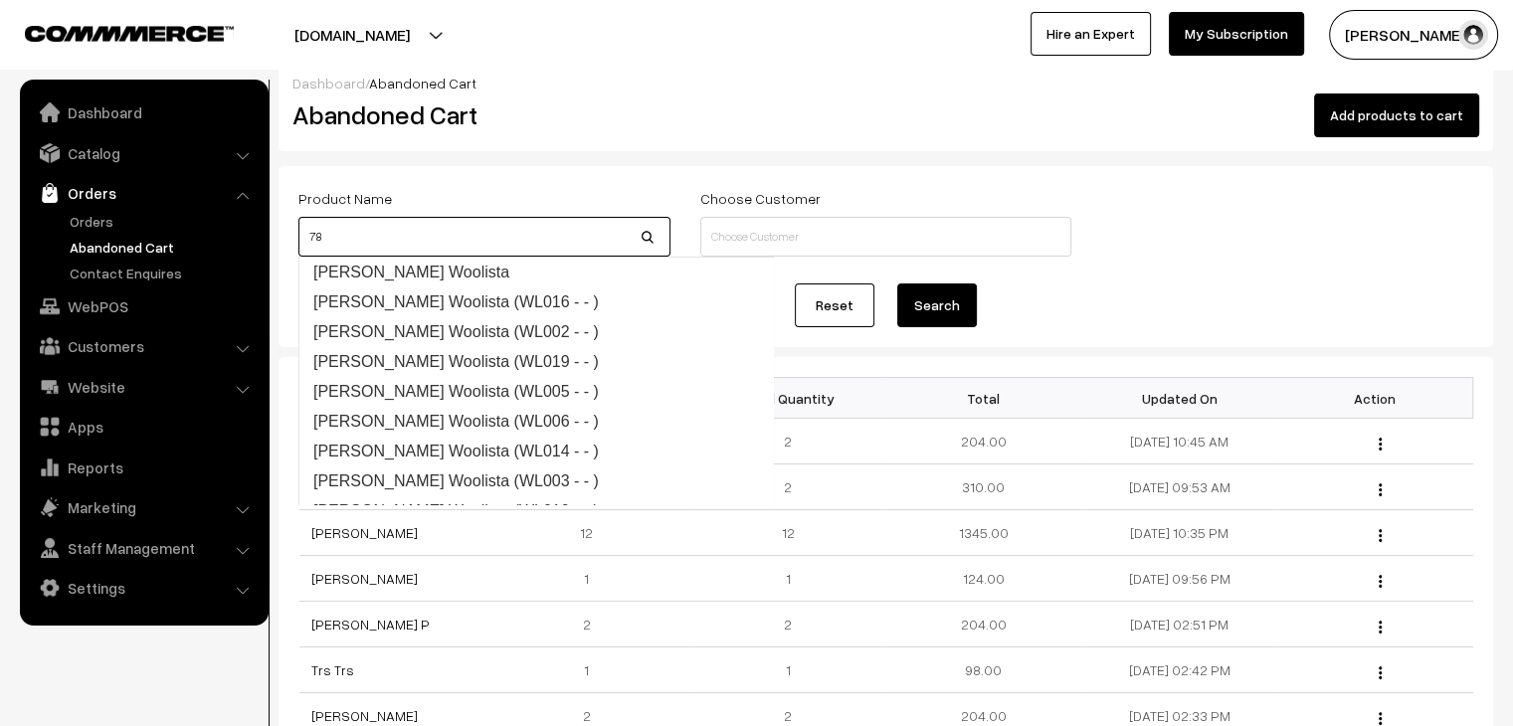
type input "8"
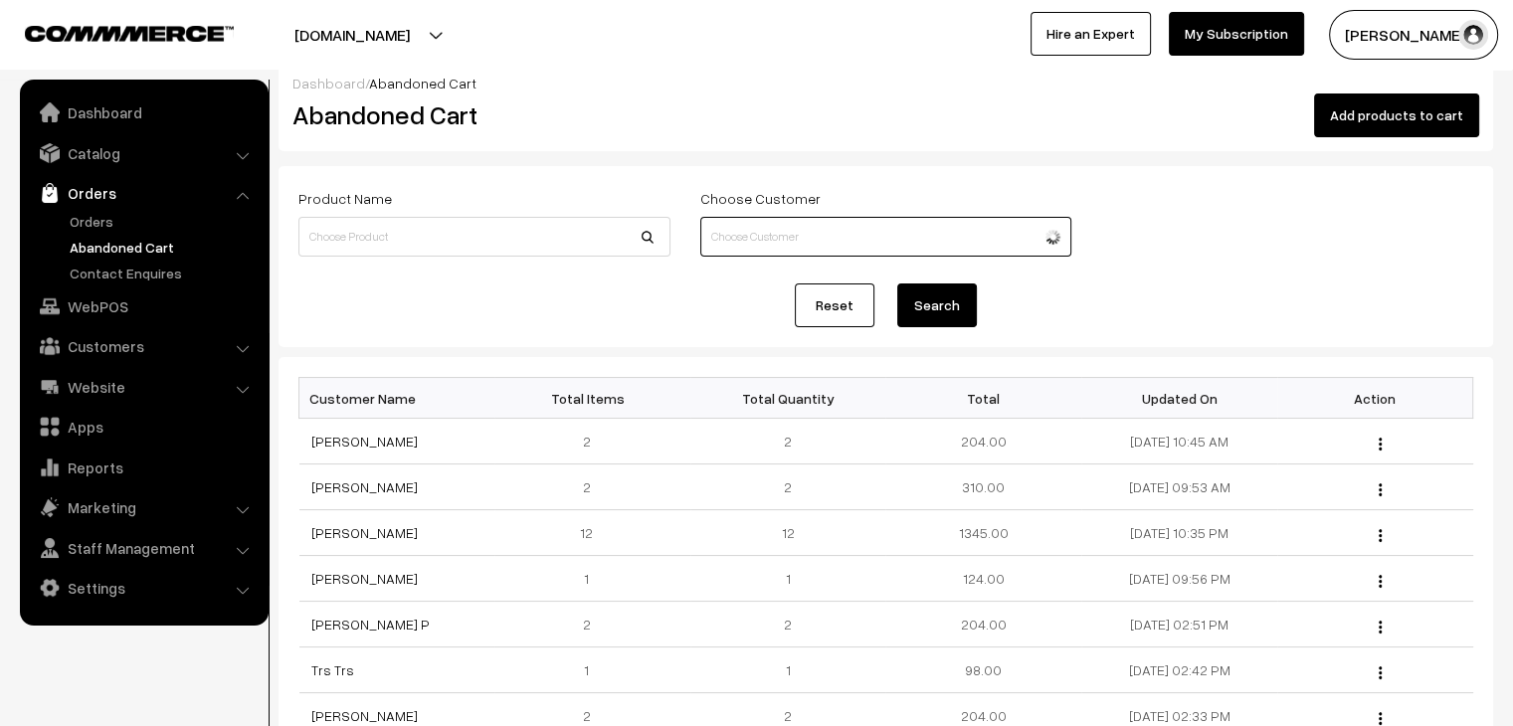
click at [756, 225] on input at bounding box center [886, 237] width 372 height 40
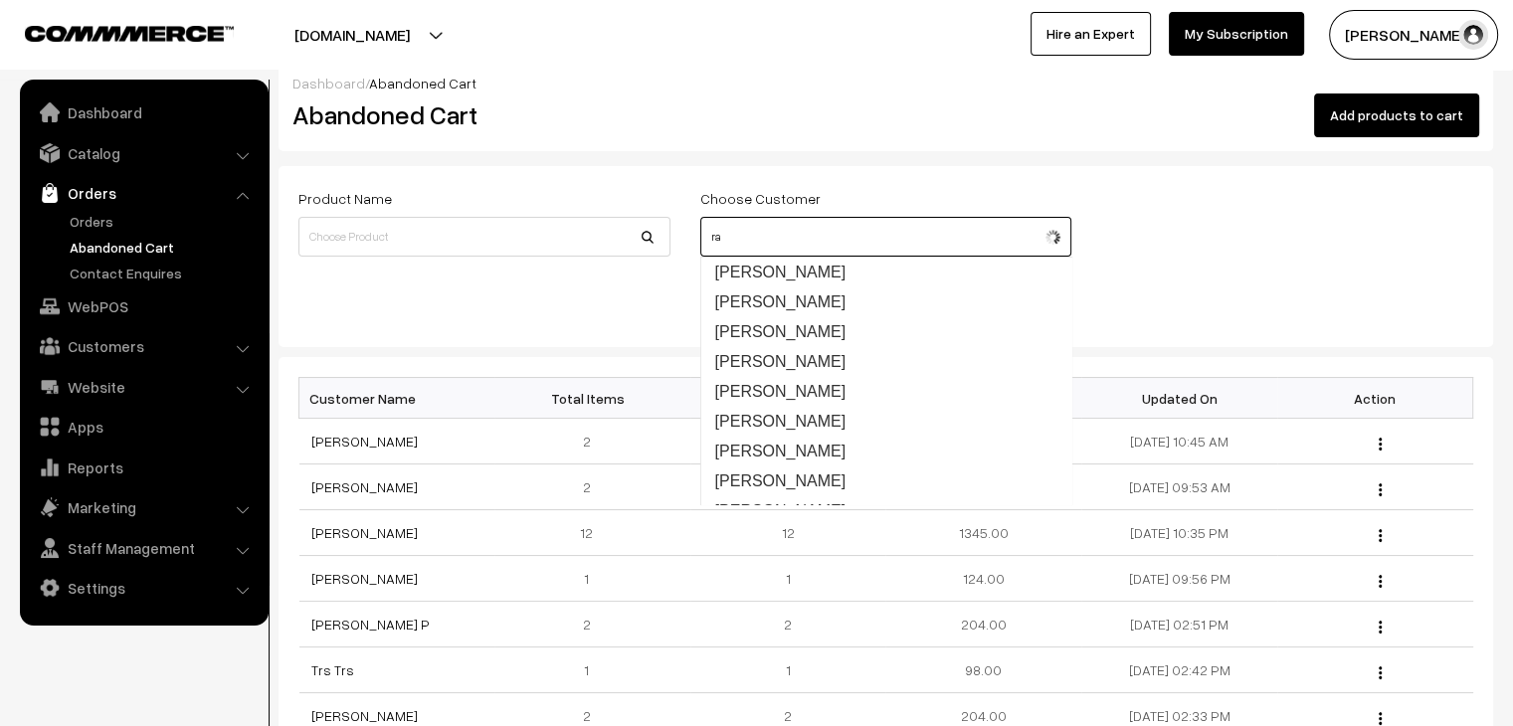
type input "r"
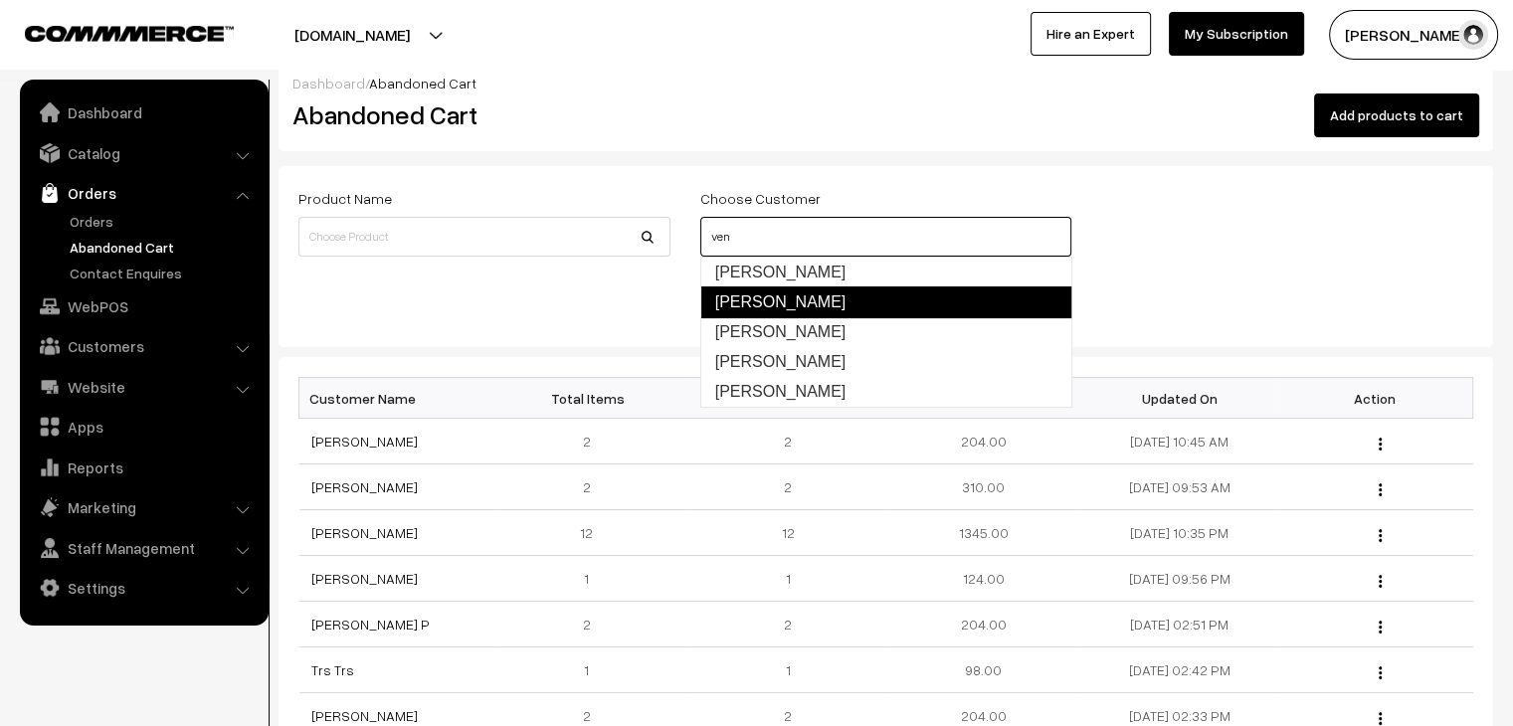
click at [791, 297] on link "[PERSON_NAME]" at bounding box center [886, 302] width 372 height 32
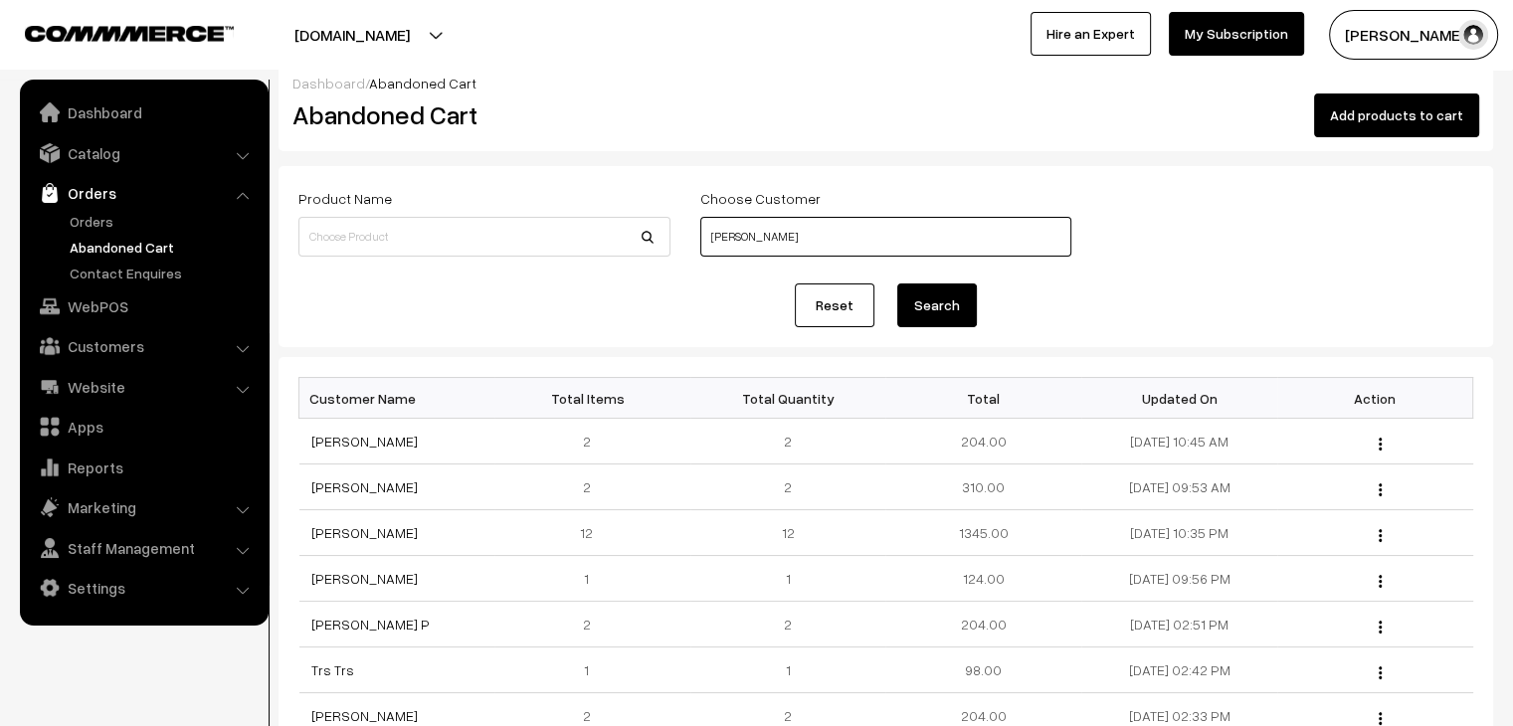
type input "[PERSON_NAME]"
click at [974, 315] on button "Search" at bounding box center [937, 305] width 80 height 44
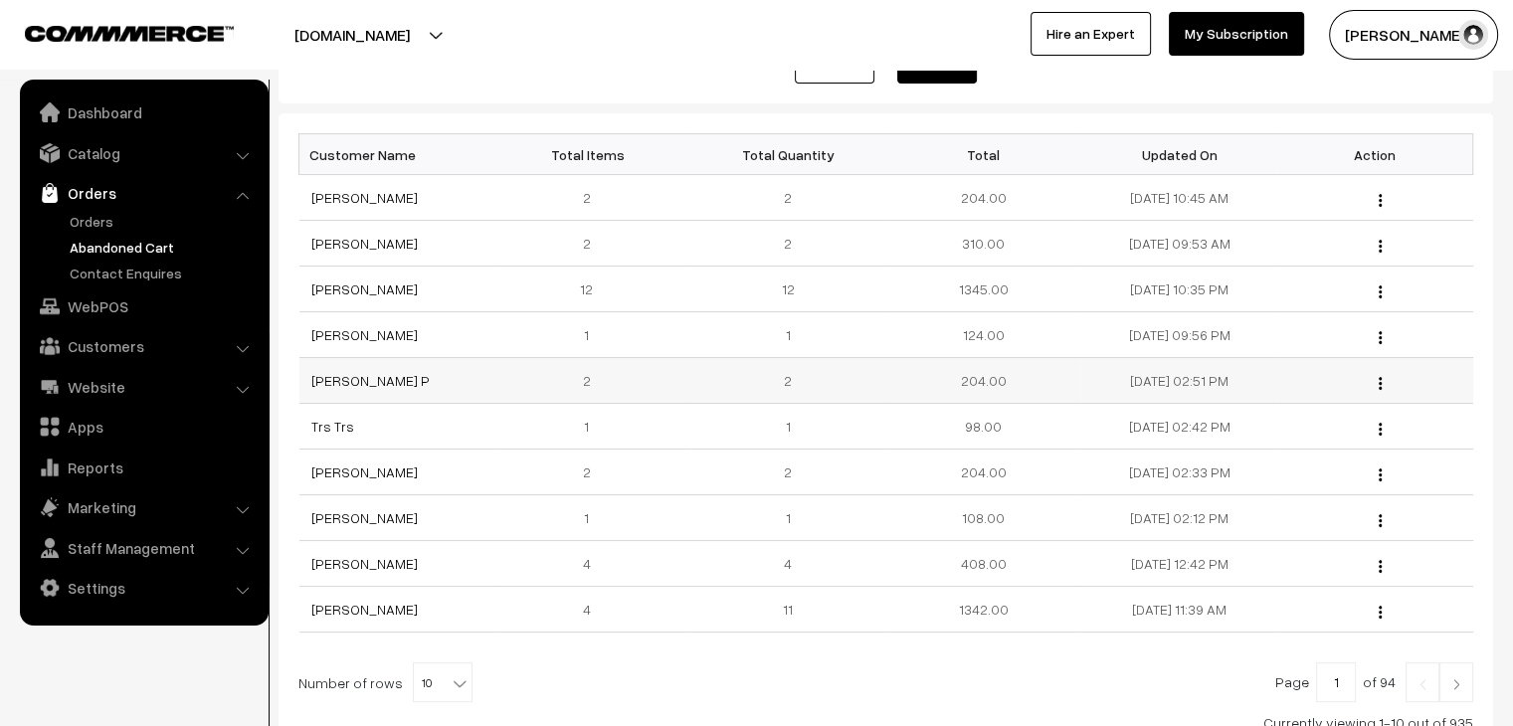
scroll to position [298, 0]
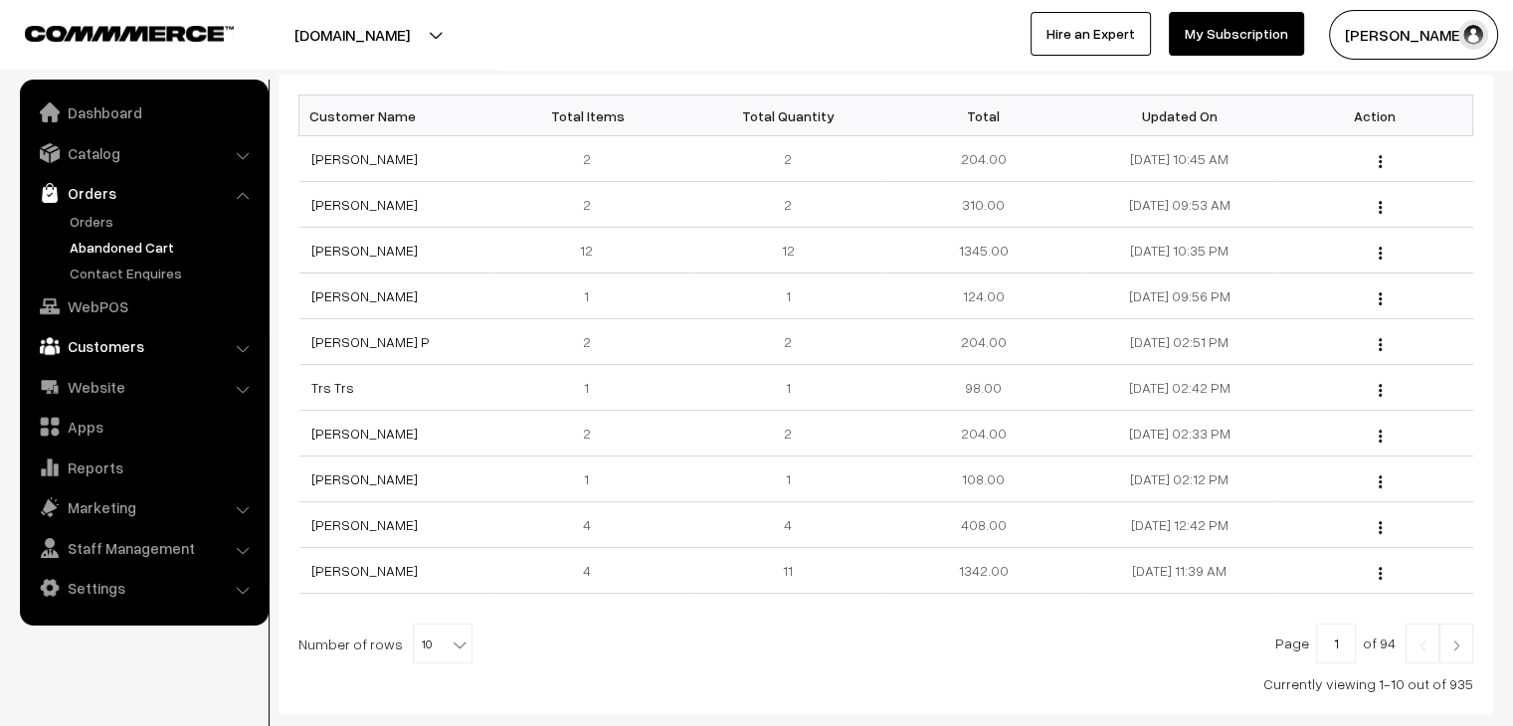
click at [101, 345] on link "Customers" at bounding box center [143, 346] width 237 height 36
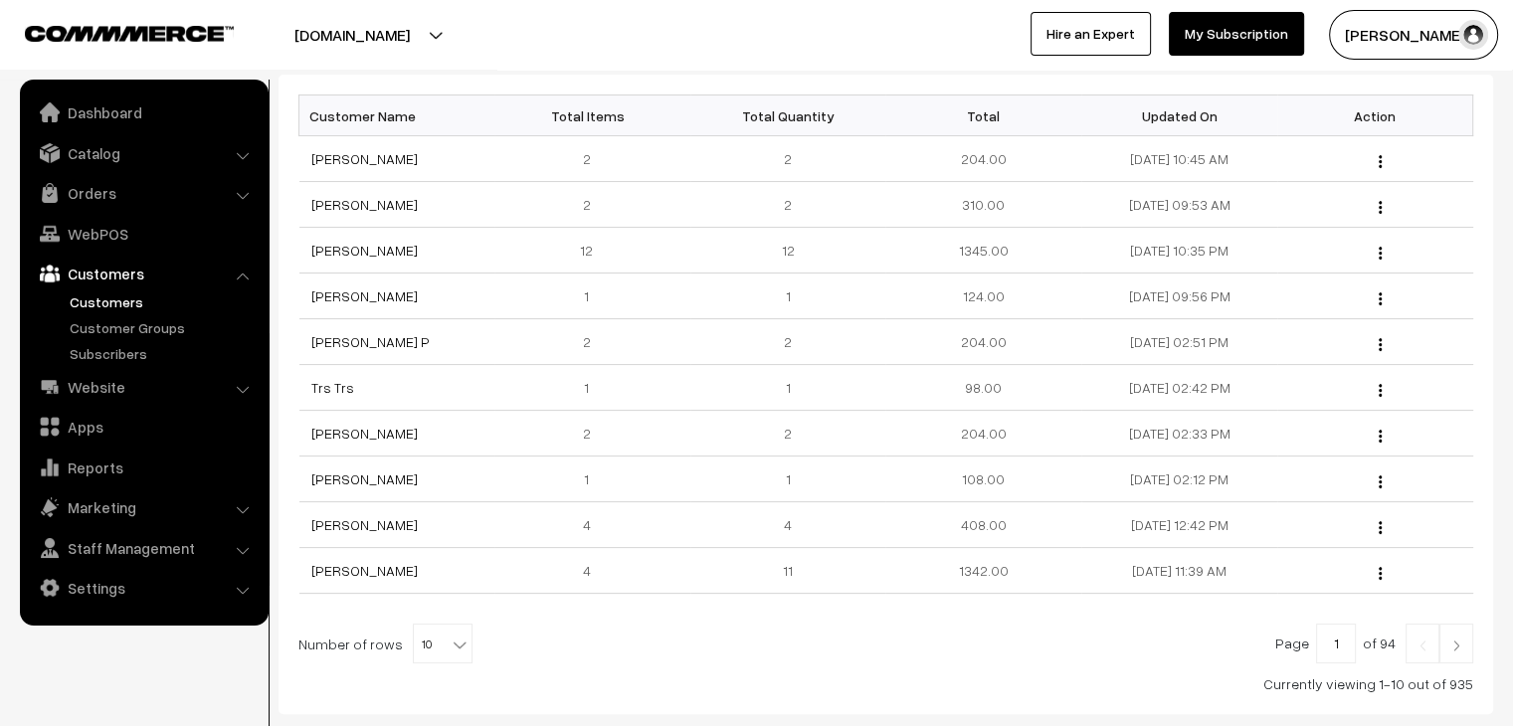
click at [103, 303] on link "Customers" at bounding box center [163, 301] width 197 height 21
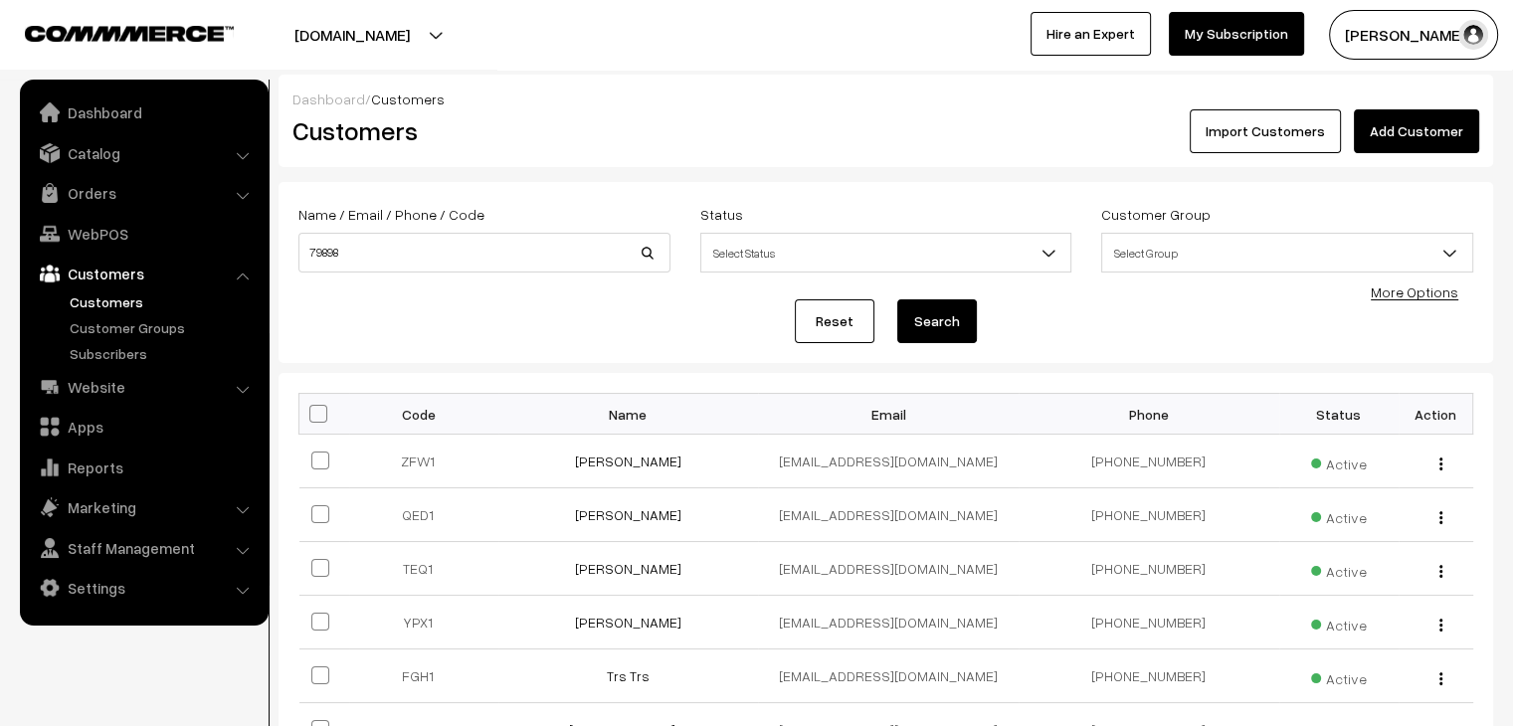
type input "79898"
click at [897, 299] on button "Search" at bounding box center [937, 321] width 80 height 44
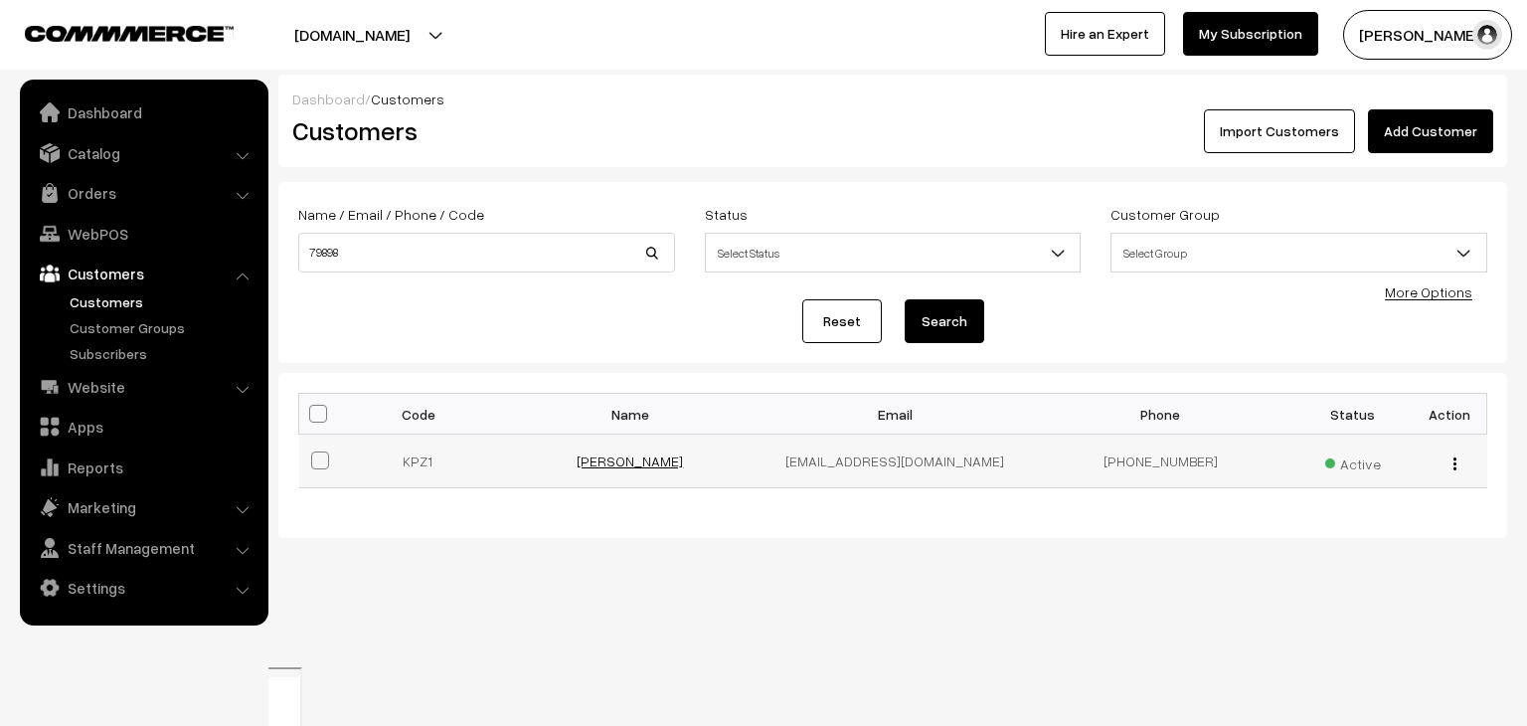
click at [668, 468] on link "[PERSON_NAME]" at bounding box center [630, 460] width 106 height 17
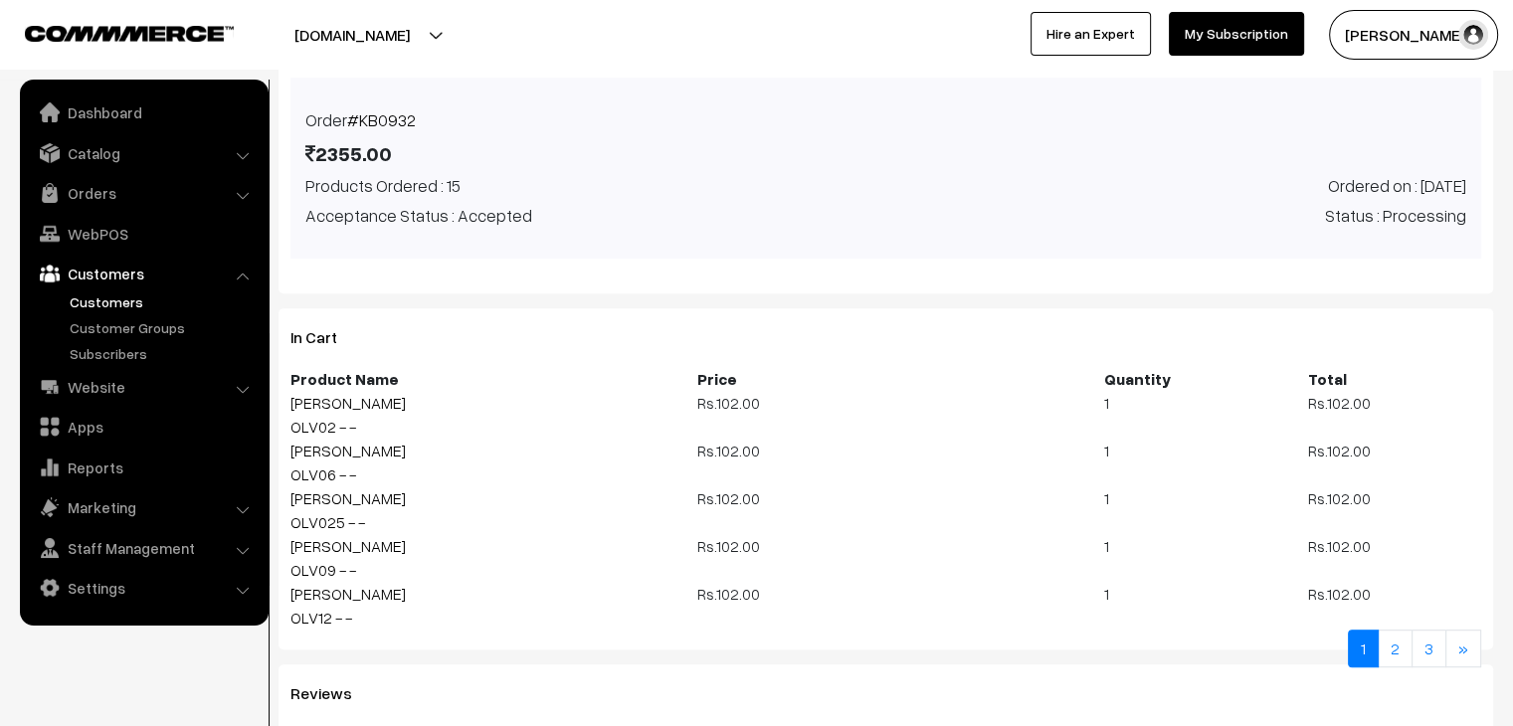
scroll to position [895, 0]
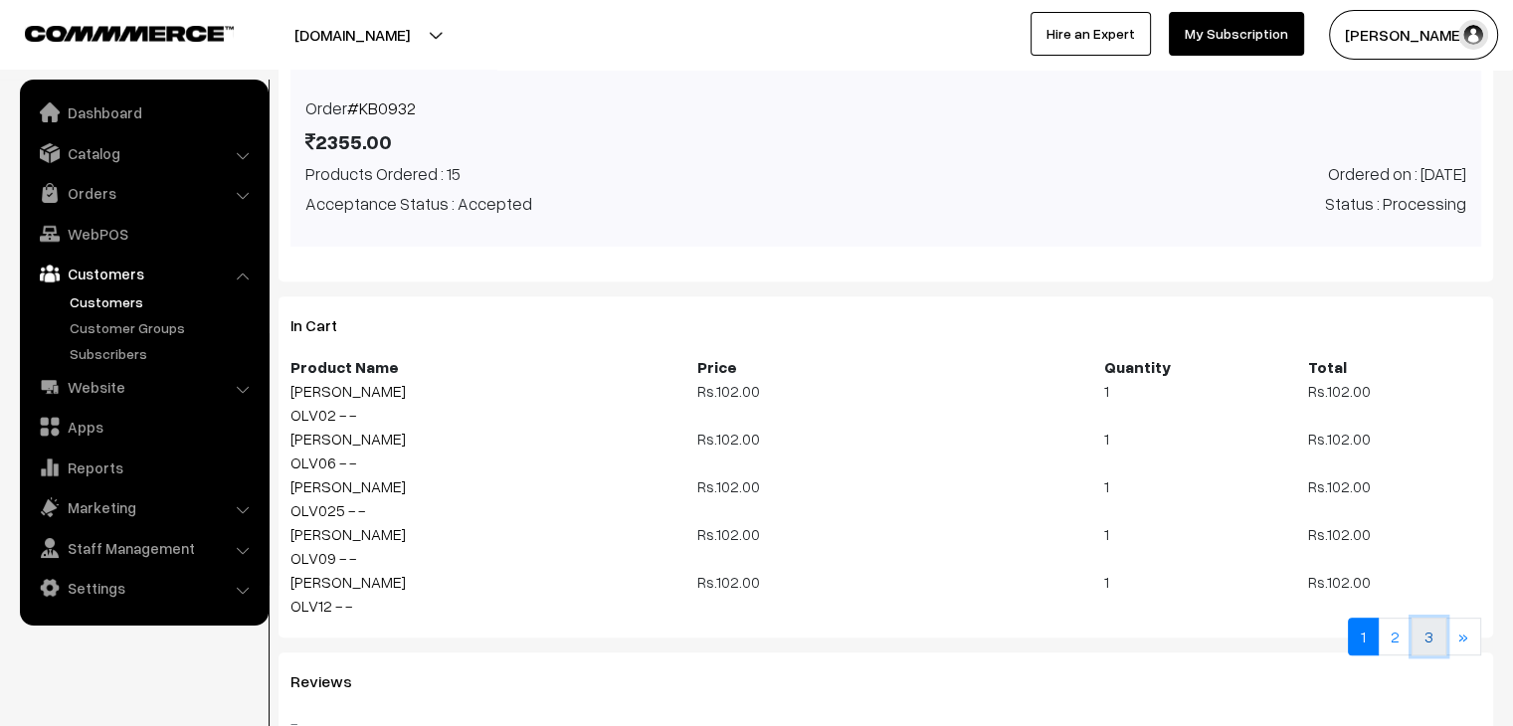
click at [1412, 632] on link "3" at bounding box center [1428, 637] width 35 height 38
click at [1396, 642] on link "2" at bounding box center [1394, 637] width 35 height 38
click at [1394, 641] on link "2" at bounding box center [1394, 637] width 35 height 38
click at [1471, 645] on link "»" at bounding box center [1463, 637] width 36 height 38
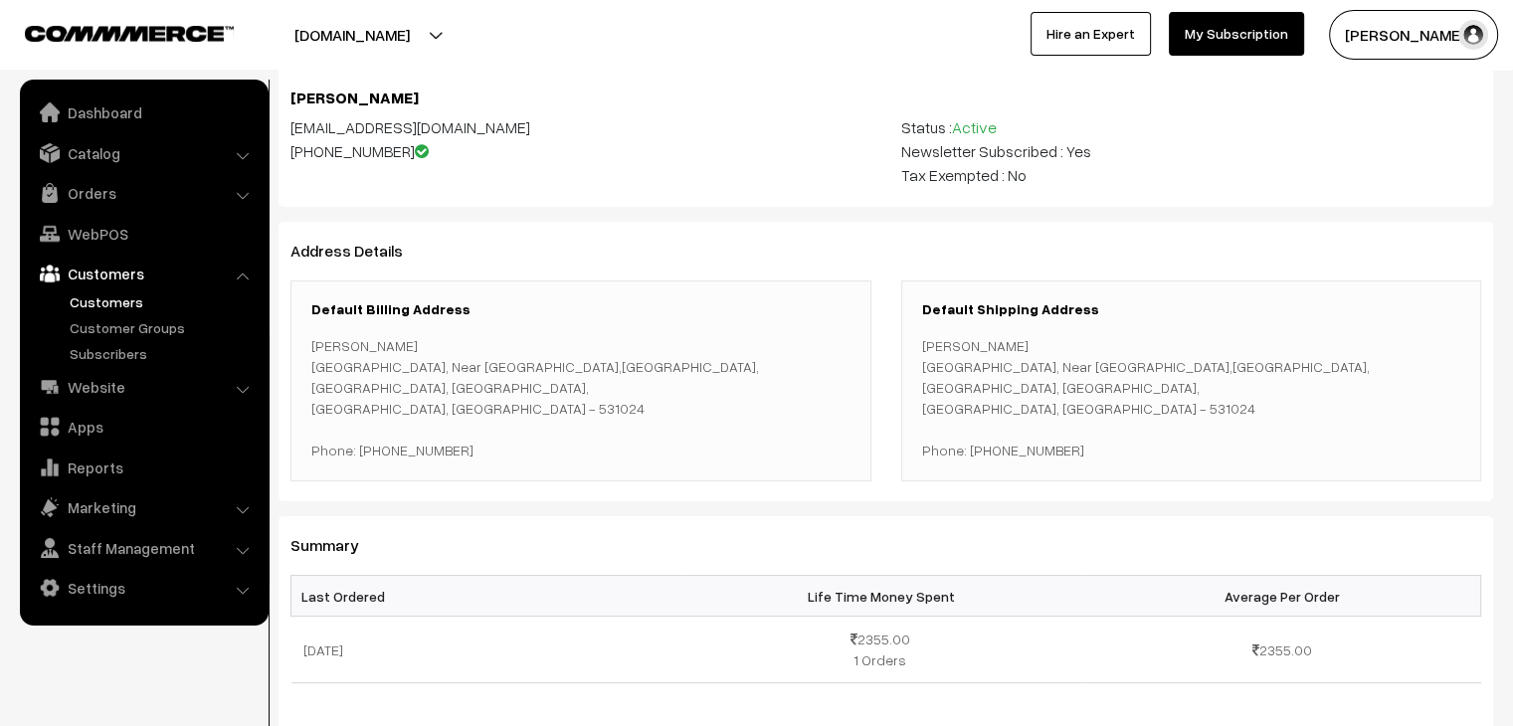
scroll to position [0, 0]
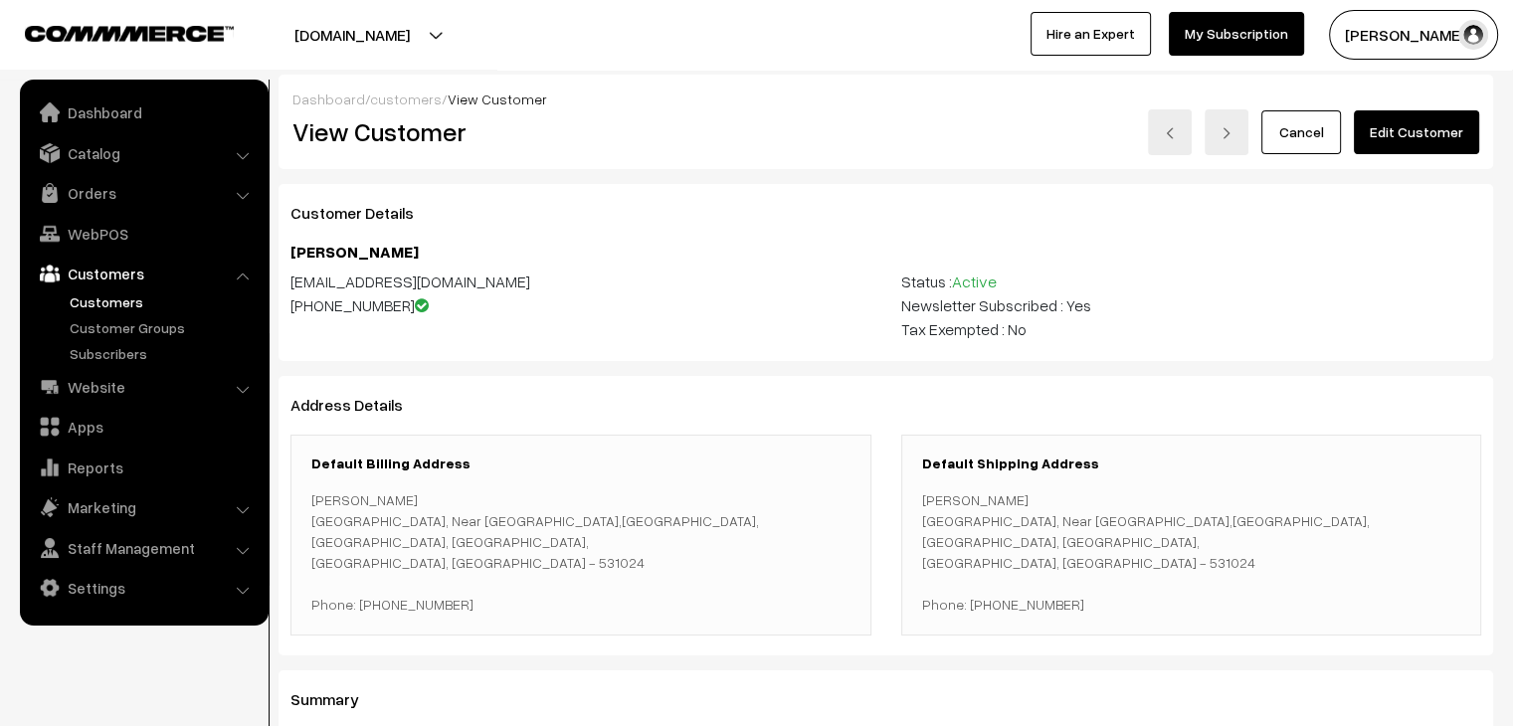
drag, startPoint x: 398, startPoint y: 256, endPoint x: 290, endPoint y: 250, distance: 107.6
click at [290, 250] on h4 "[PERSON_NAME]" at bounding box center [885, 252] width 1190 height 19
copy h4 "[PERSON_NAME]"
click at [89, 202] on link "Orders" at bounding box center [143, 193] width 237 height 36
click at [100, 251] on link "Abandoned Cart" at bounding box center [163, 247] width 197 height 21
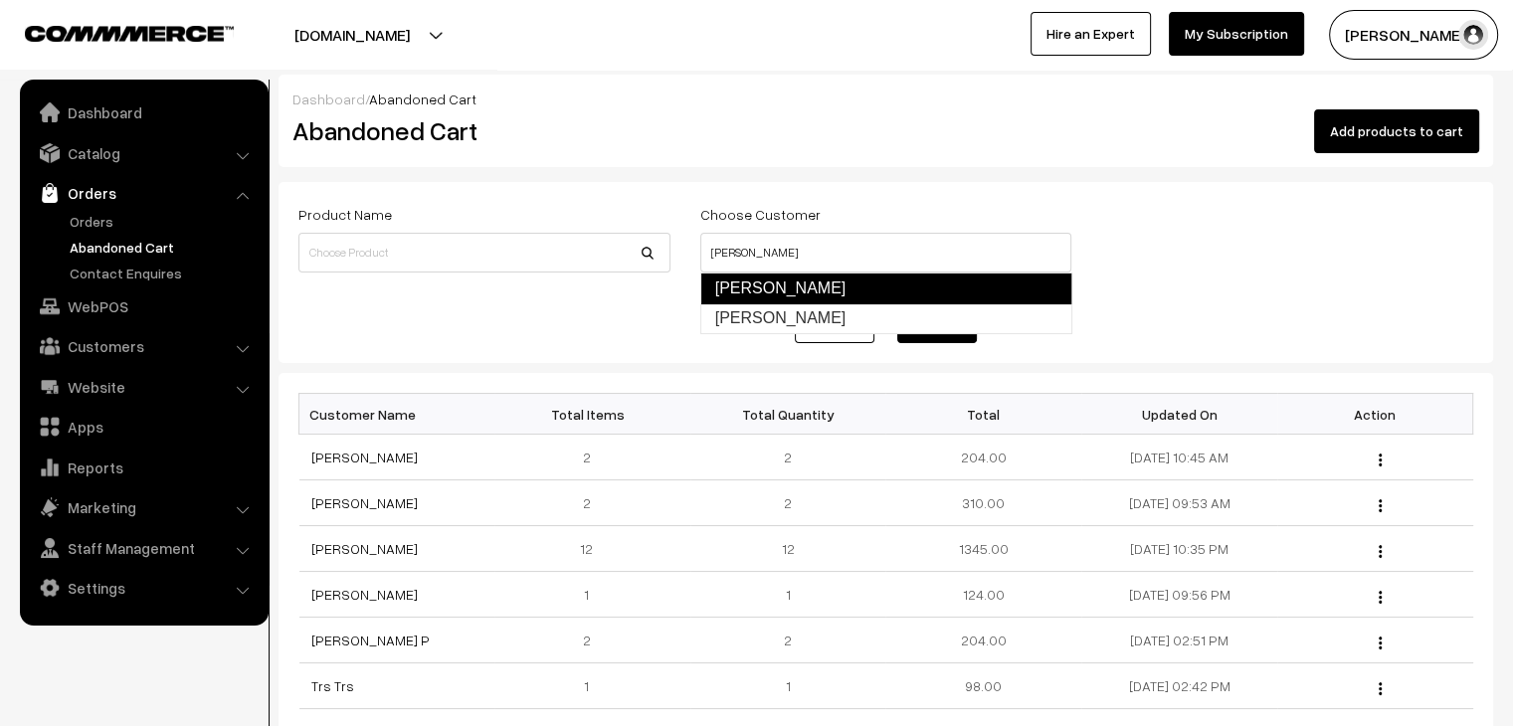
click at [802, 291] on link "[PERSON_NAME]" at bounding box center [886, 288] width 372 height 32
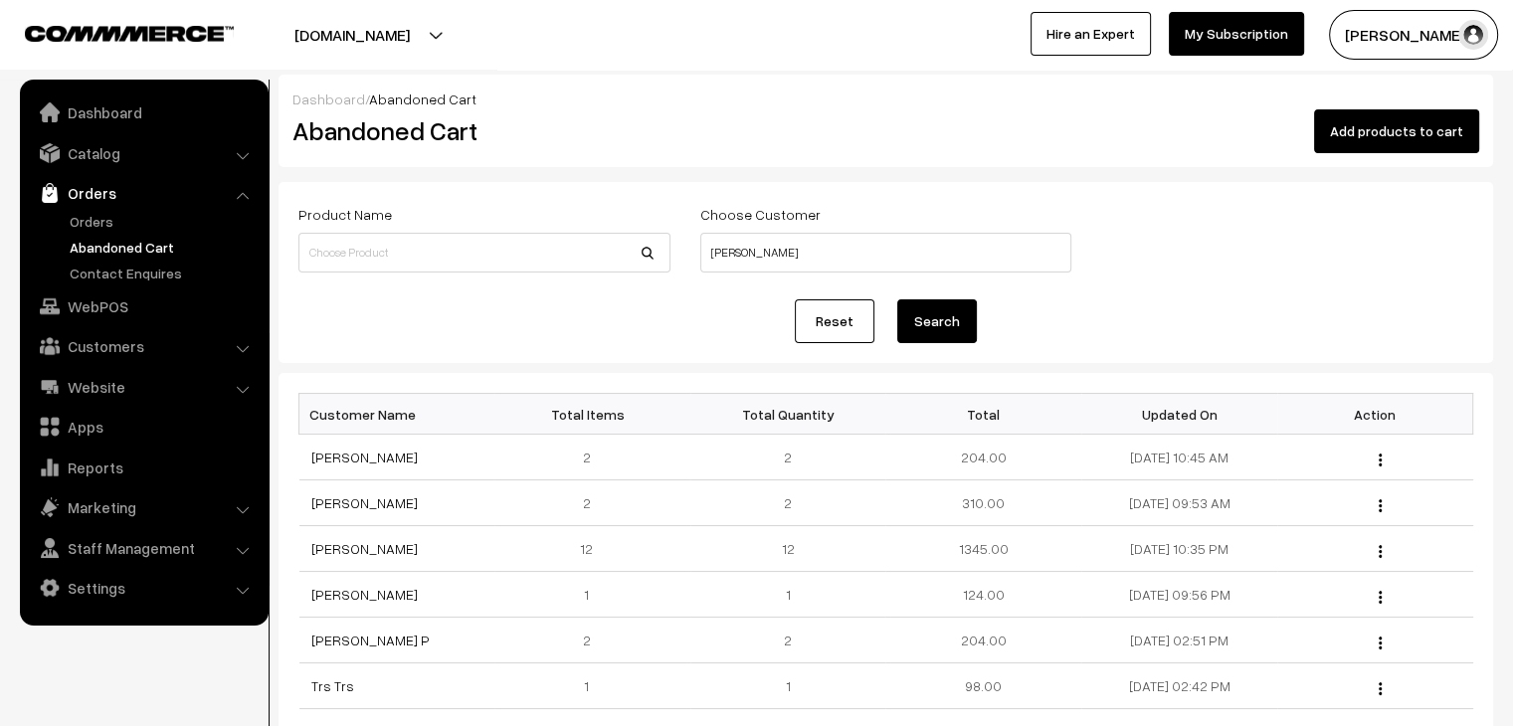
type input "[PERSON_NAME]"
click at [931, 323] on button "Search" at bounding box center [937, 321] width 80 height 44
click at [928, 301] on button "Search" at bounding box center [937, 321] width 80 height 44
click at [436, 262] on input at bounding box center [484, 253] width 372 height 40
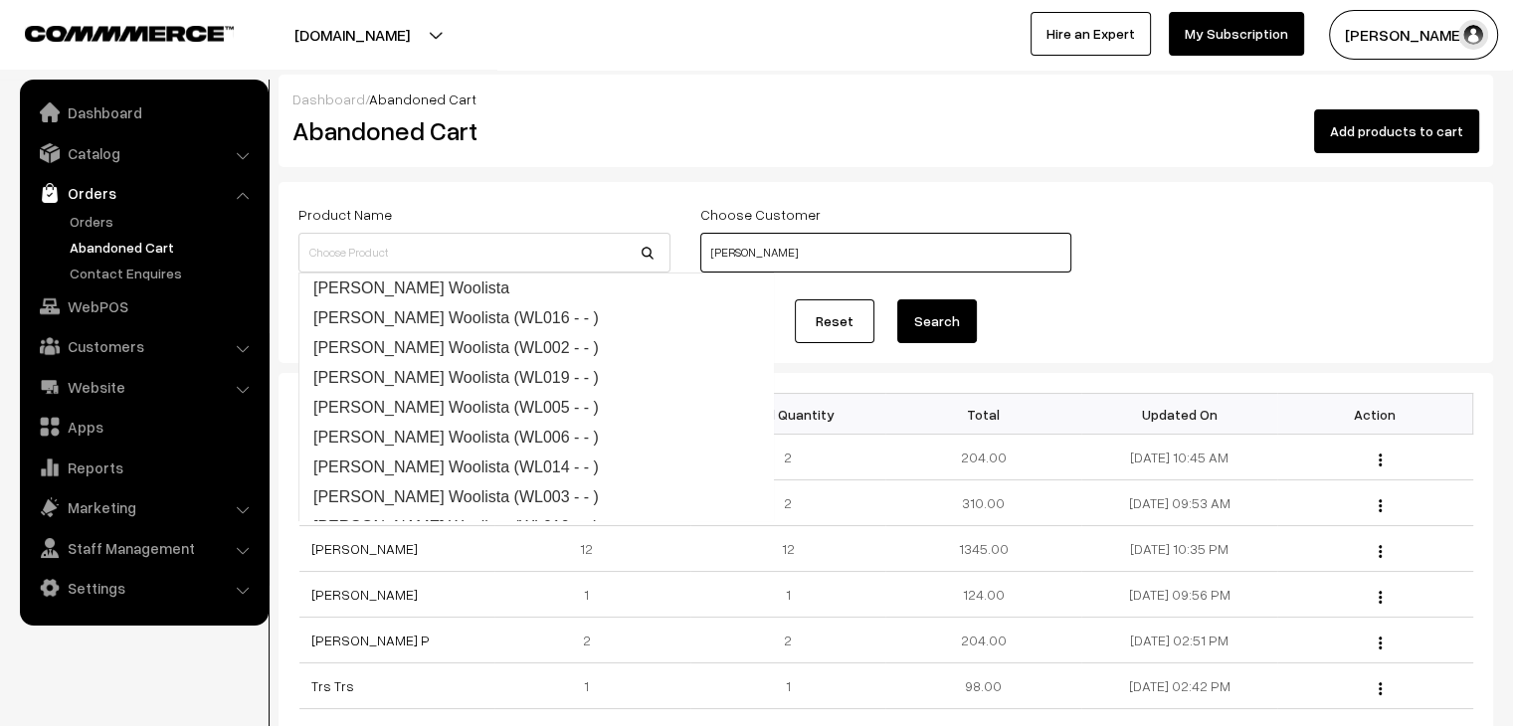
click at [823, 246] on input "Rajana Vennela" at bounding box center [886, 253] width 372 height 40
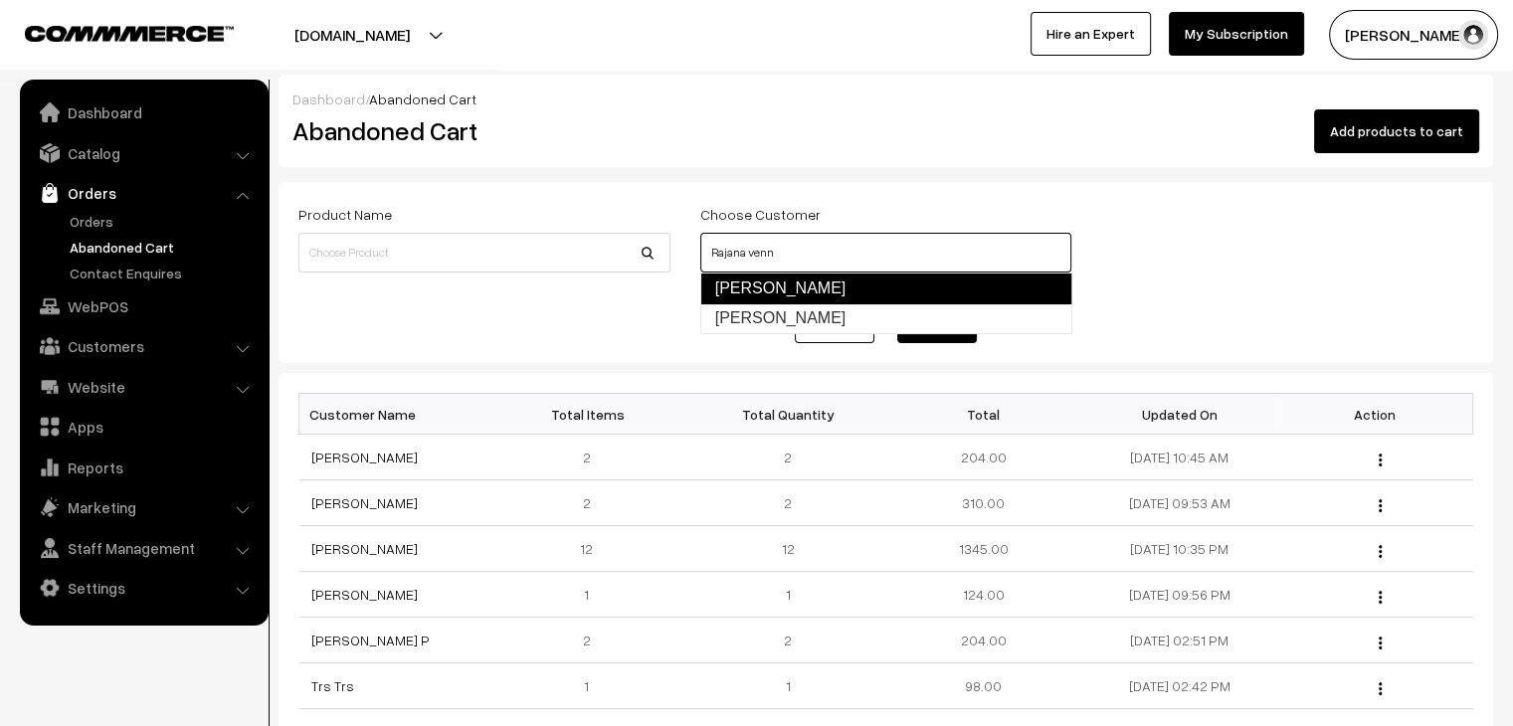
click at [816, 286] on link "[PERSON_NAME]" at bounding box center [886, 288] width 372 height 32
type input "[PERSON_NAME]"
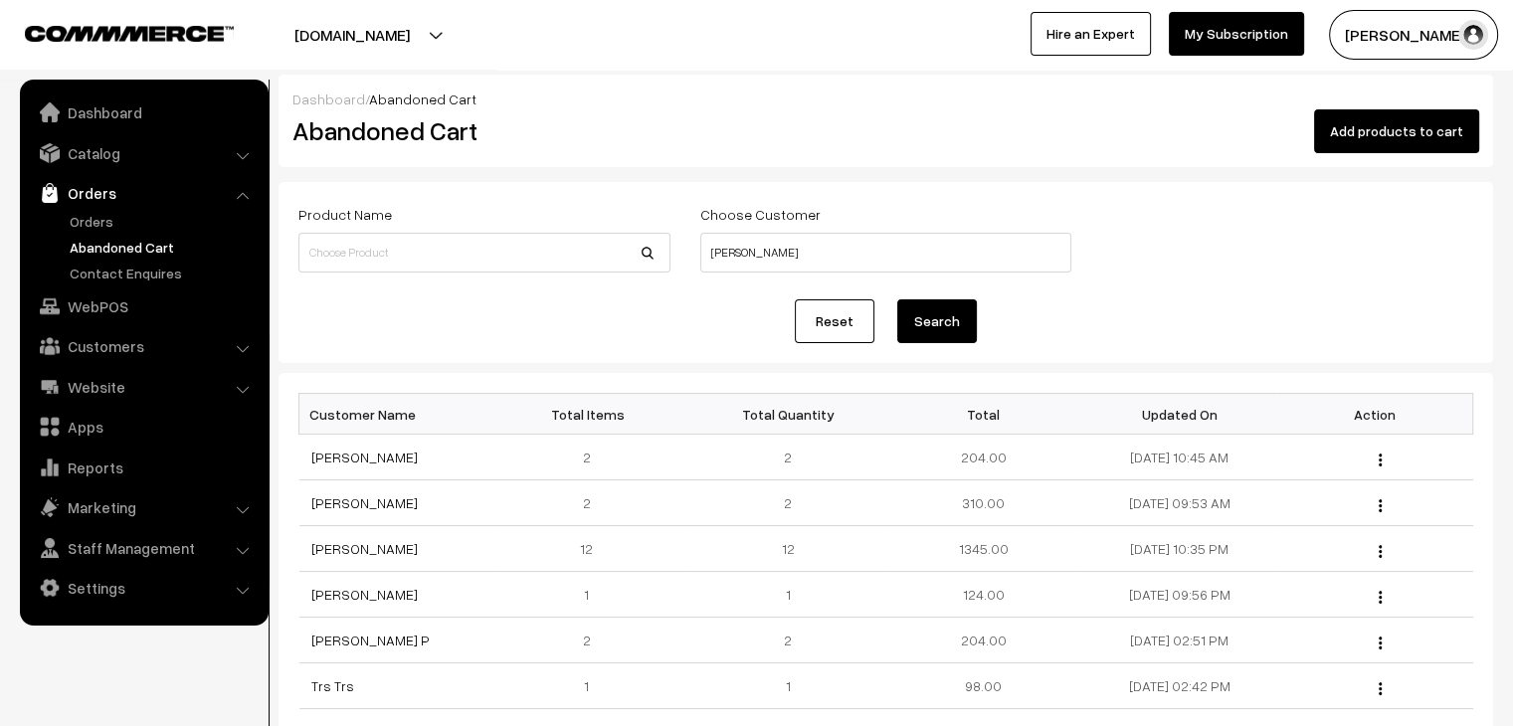
click at [926, 316] on button "Search" at bounding box center [937, 321] width 80 height 44
click at [115, 340] on link "Customers" at bounding box center [143, 346] width 237 height 36
click at [108, 305] on link "Customers" at bounding box center [163, 301] width 197 height 21
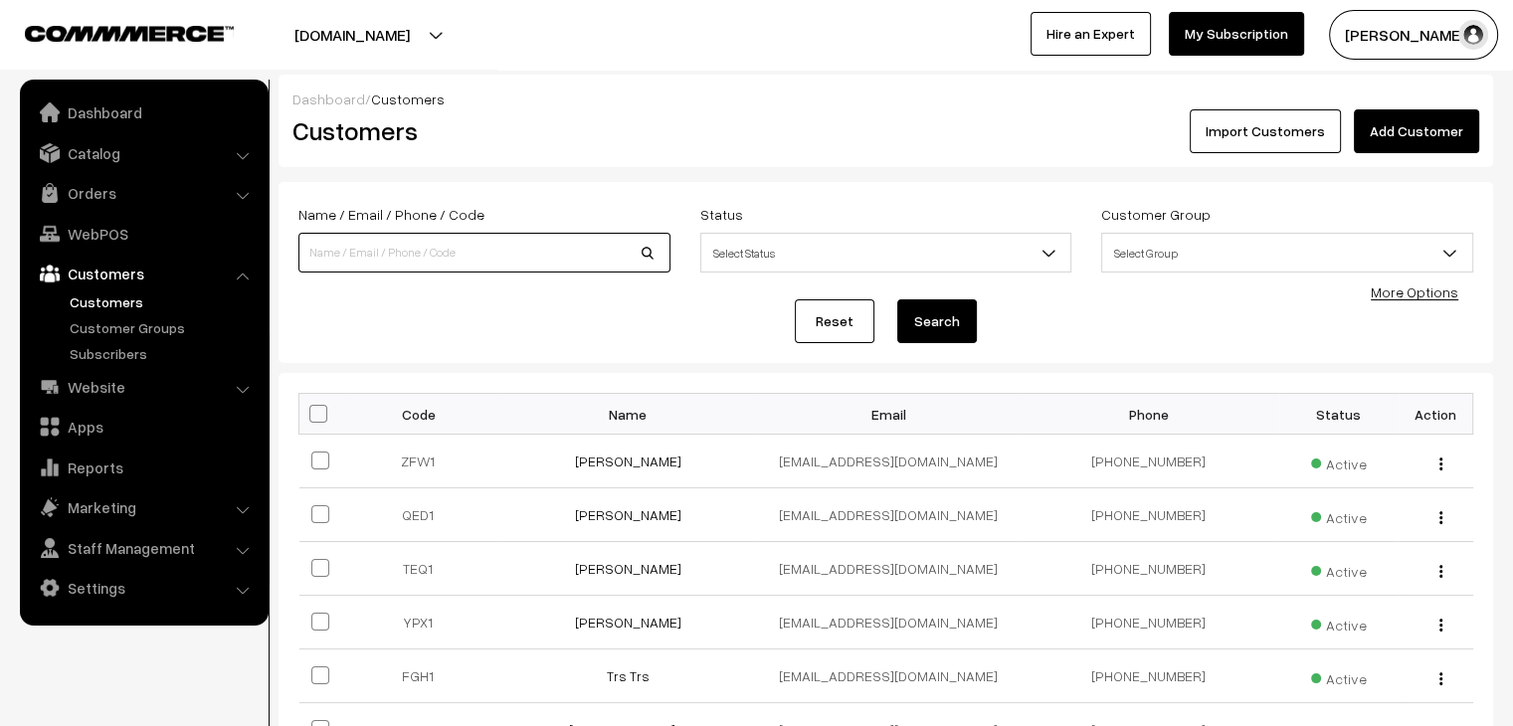
click at [477, 238] on input at bounding box center [484, 253] width 372 height 40
type input "rajana"
click at [897, 299] on button "Search" at bounding box center [937, 321] width 80 height 44
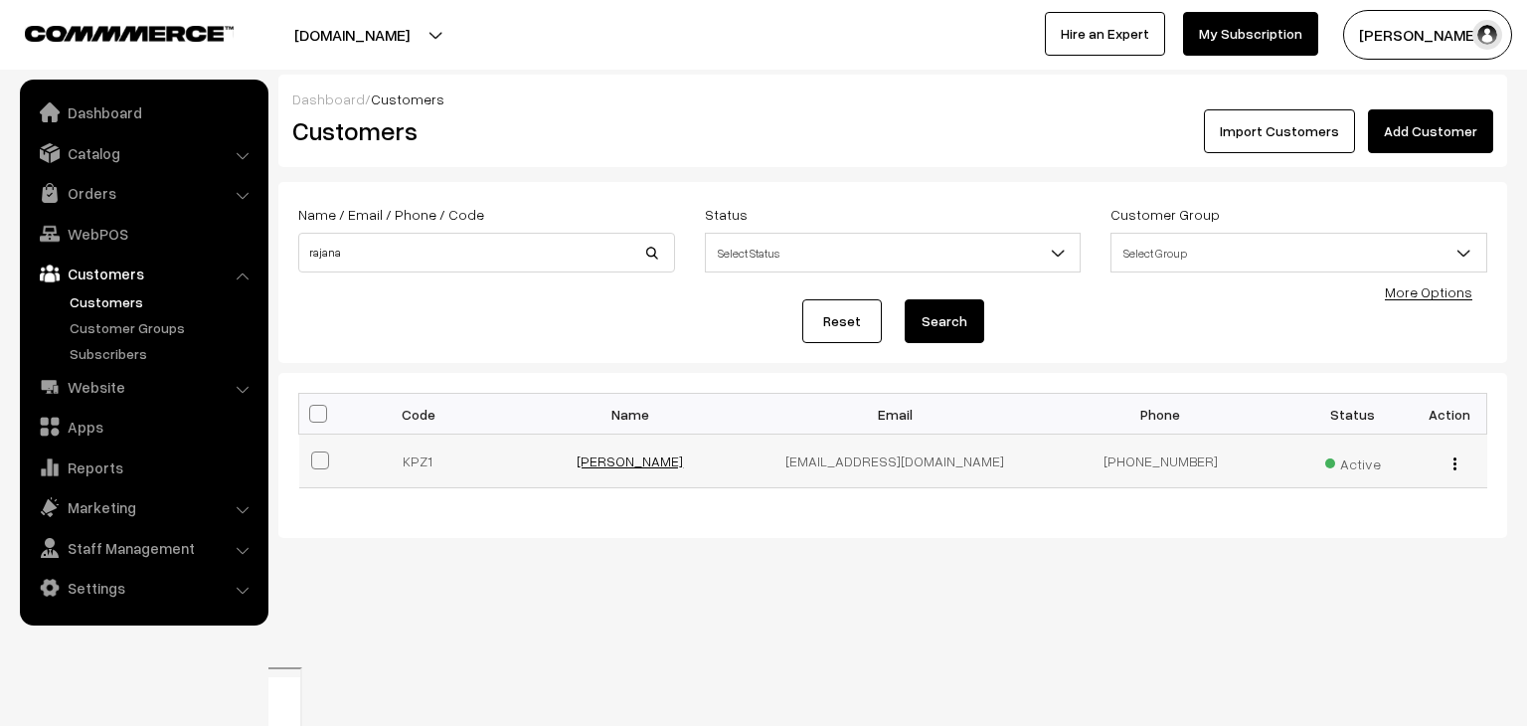
click at [667, 456] on link "[PERSON_NAME]" at bounding box center [630, 460] width 106 height 17
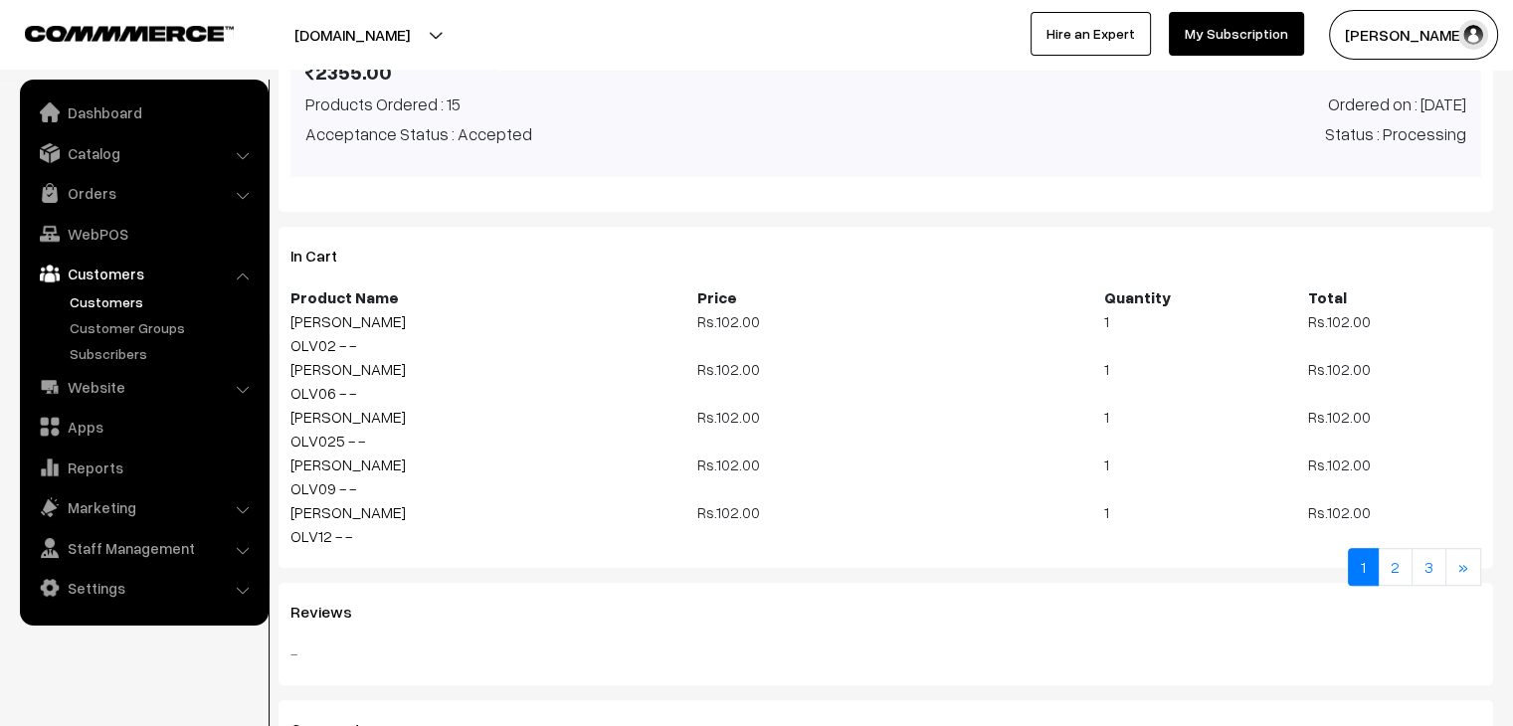
scroll to position [994, 0]
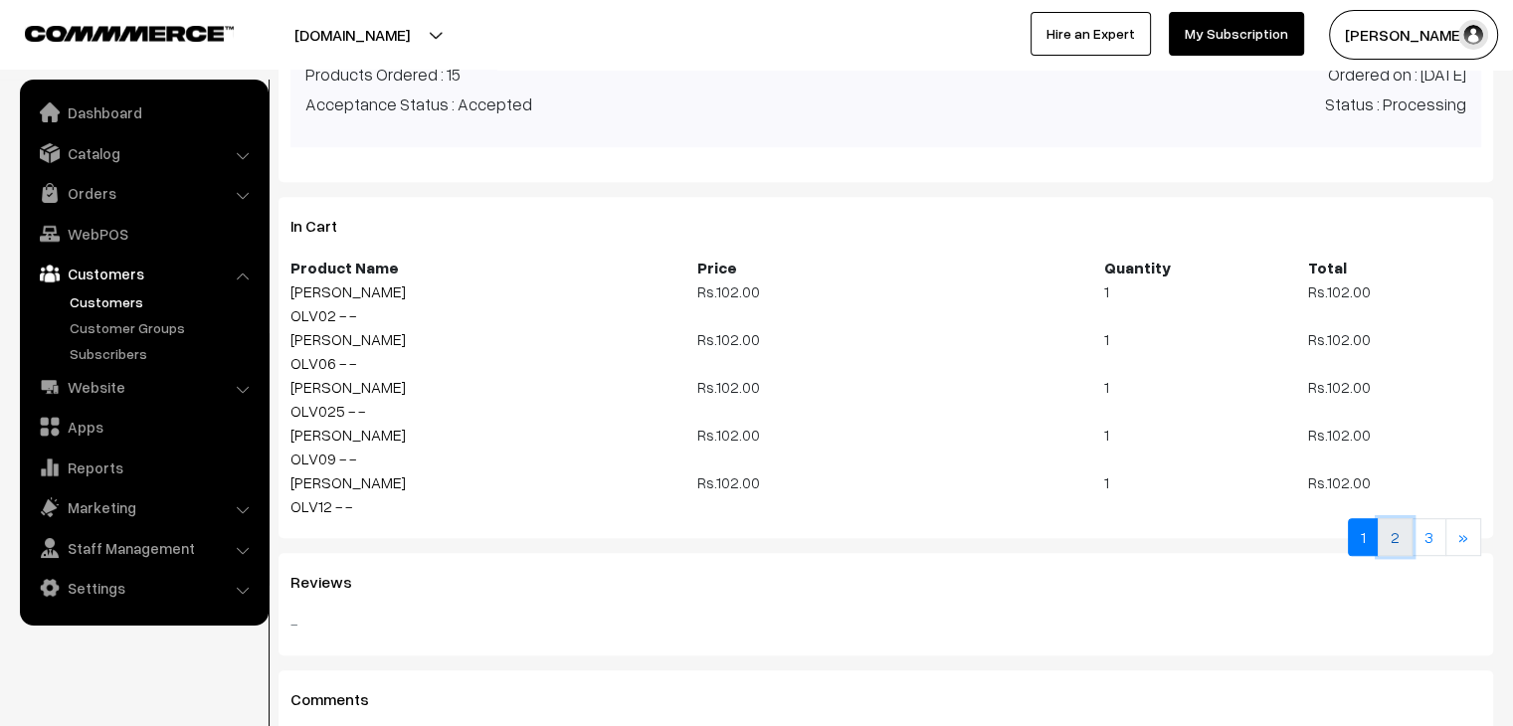
click at [1392, 538] on link "2" at bounding box center [1394, 537] width 35 height 38
click at [1438, 535] on link "3" at bounding box center [1428, 537] width 35 height 38
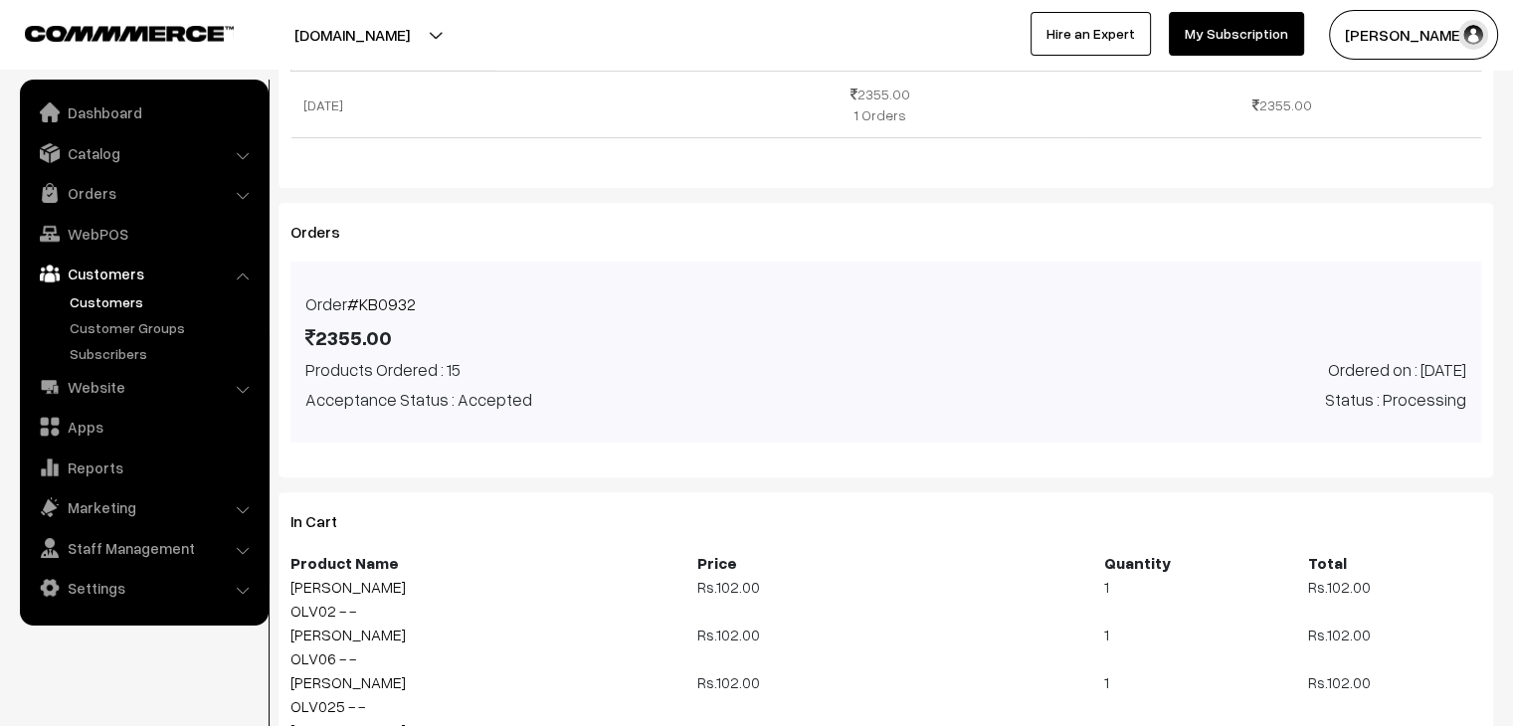
scroll to position [696, 0]
click at [163, 196] on link "Orders" at bounding box center [143, 193] width 237 height 36
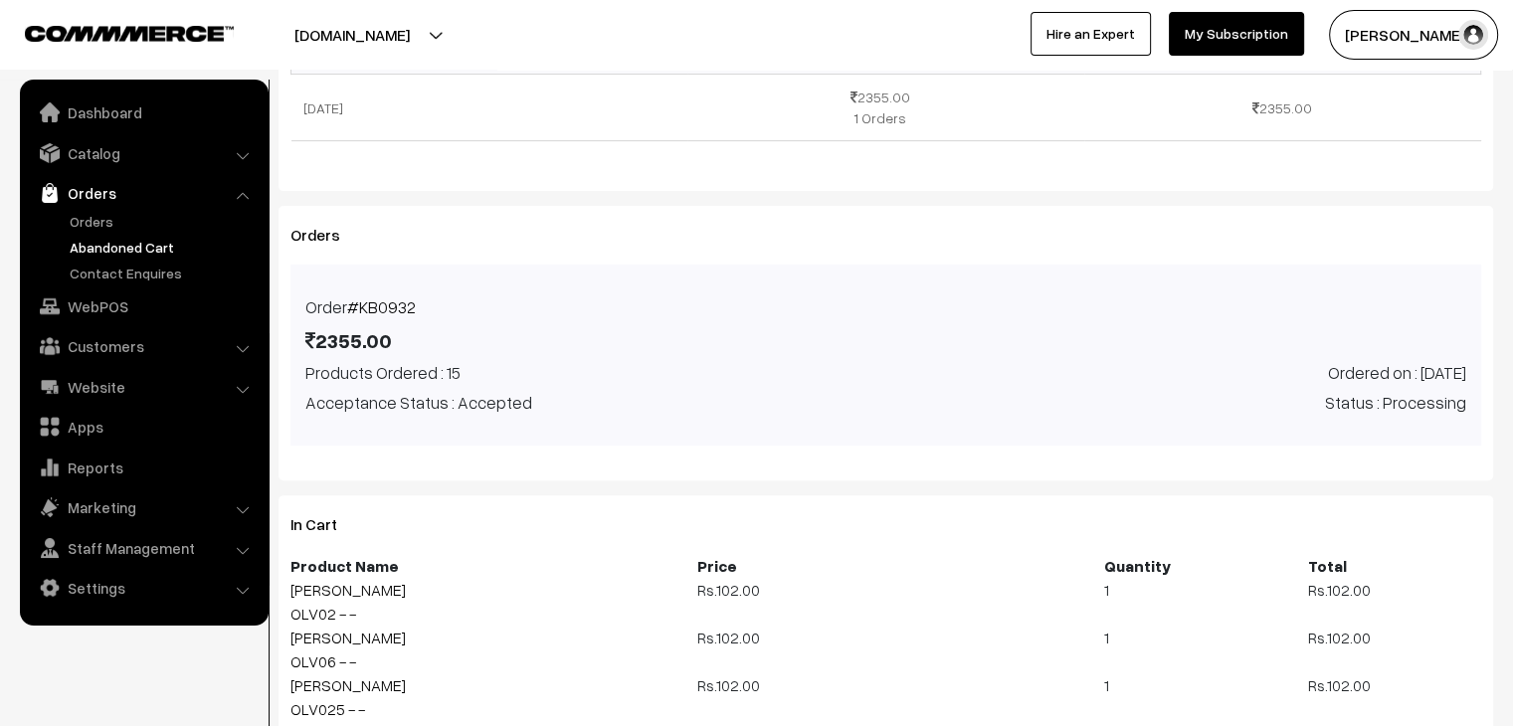
click at [149, 251] on link "Abandoned Cart" at bounding box center [163, 247] width 197 height 21
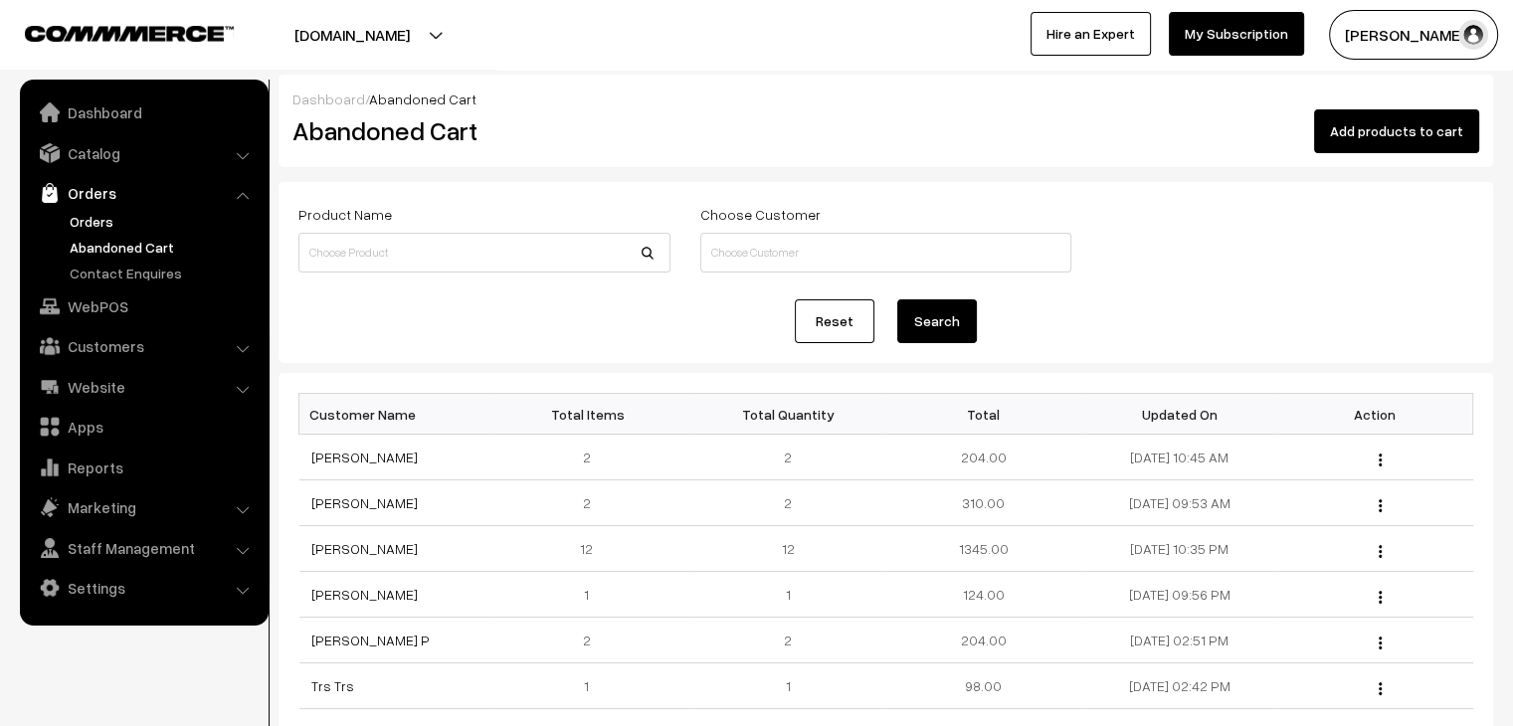
click at [98, 220] on link "Orders" at bounding box center [163, 221] width 197 height 21
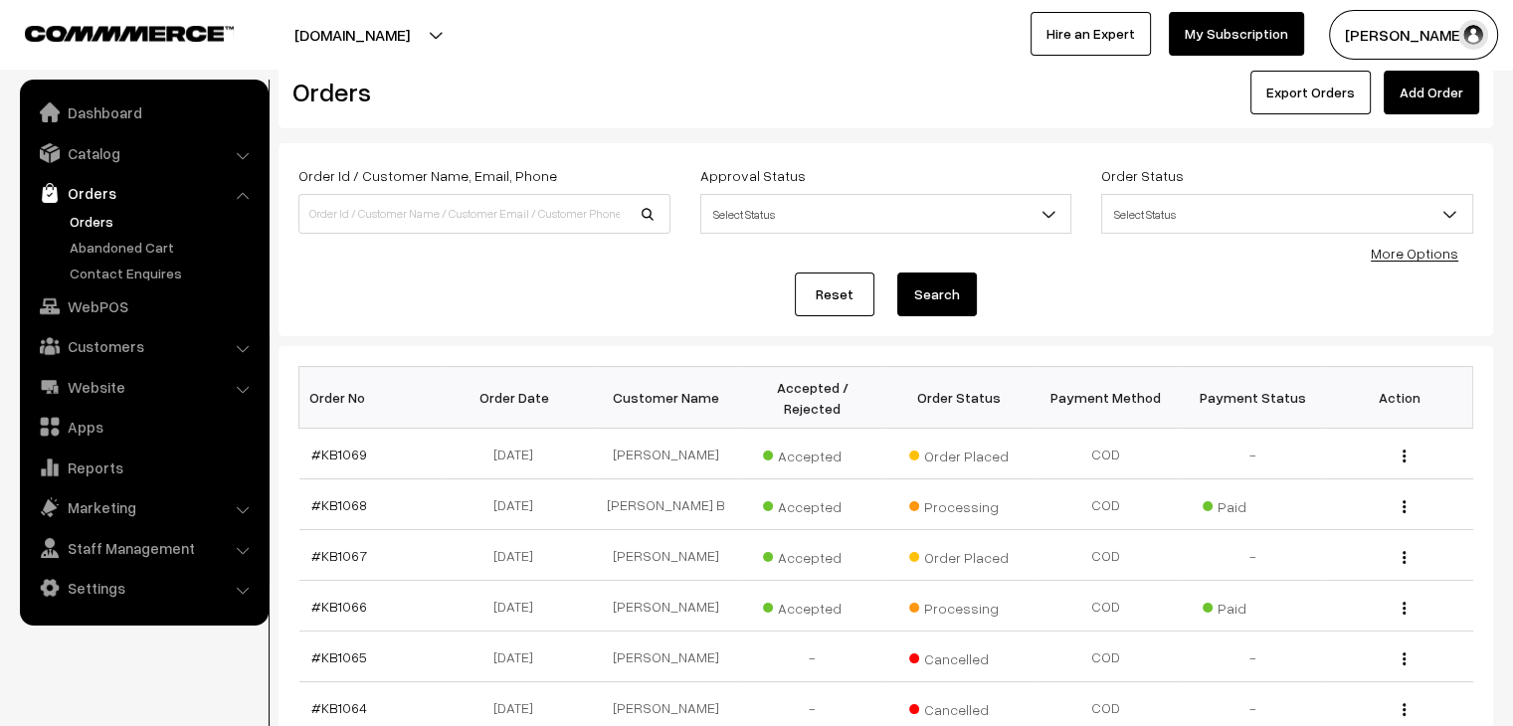
scroll to position [199, 0]
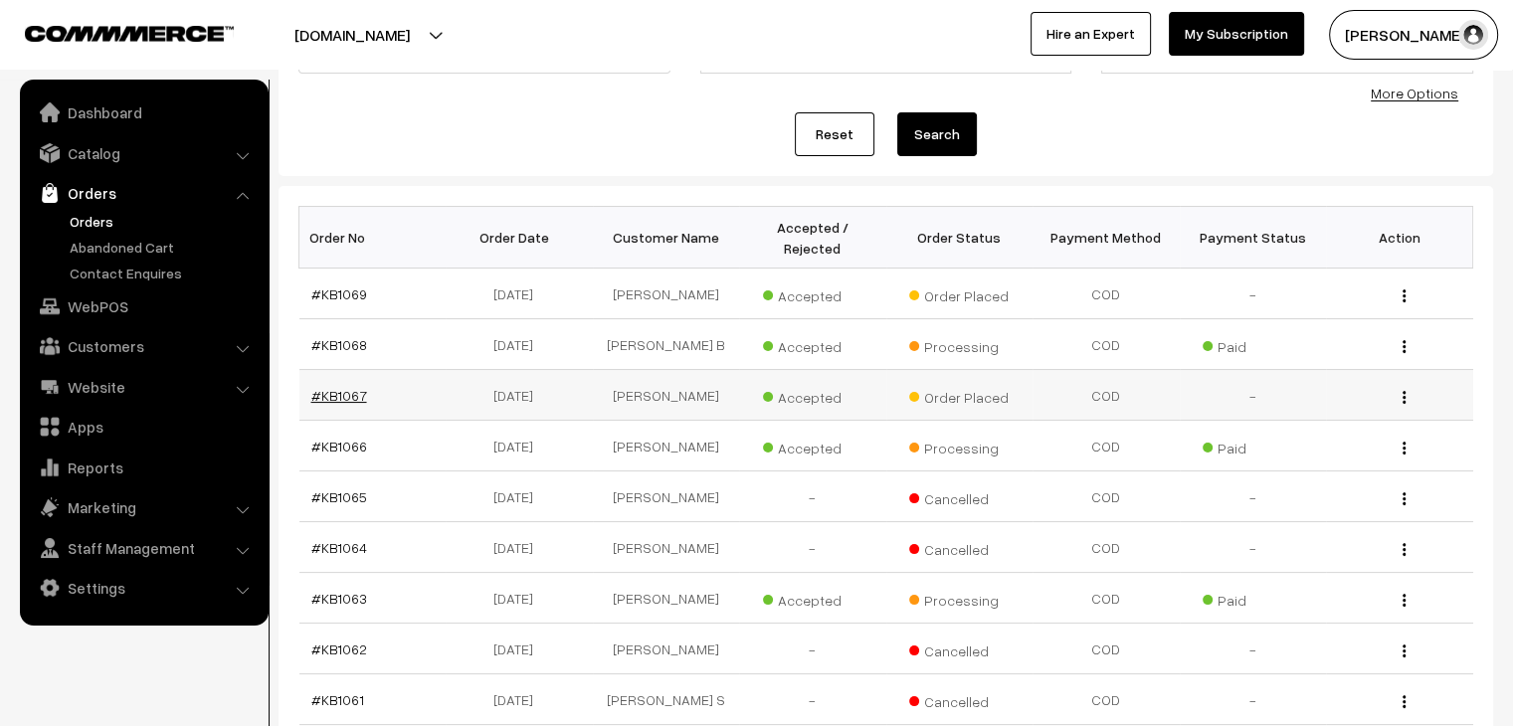
click at [328, 387] on link "#KB1067" at bounding box center [339, 395] width 56 height 17
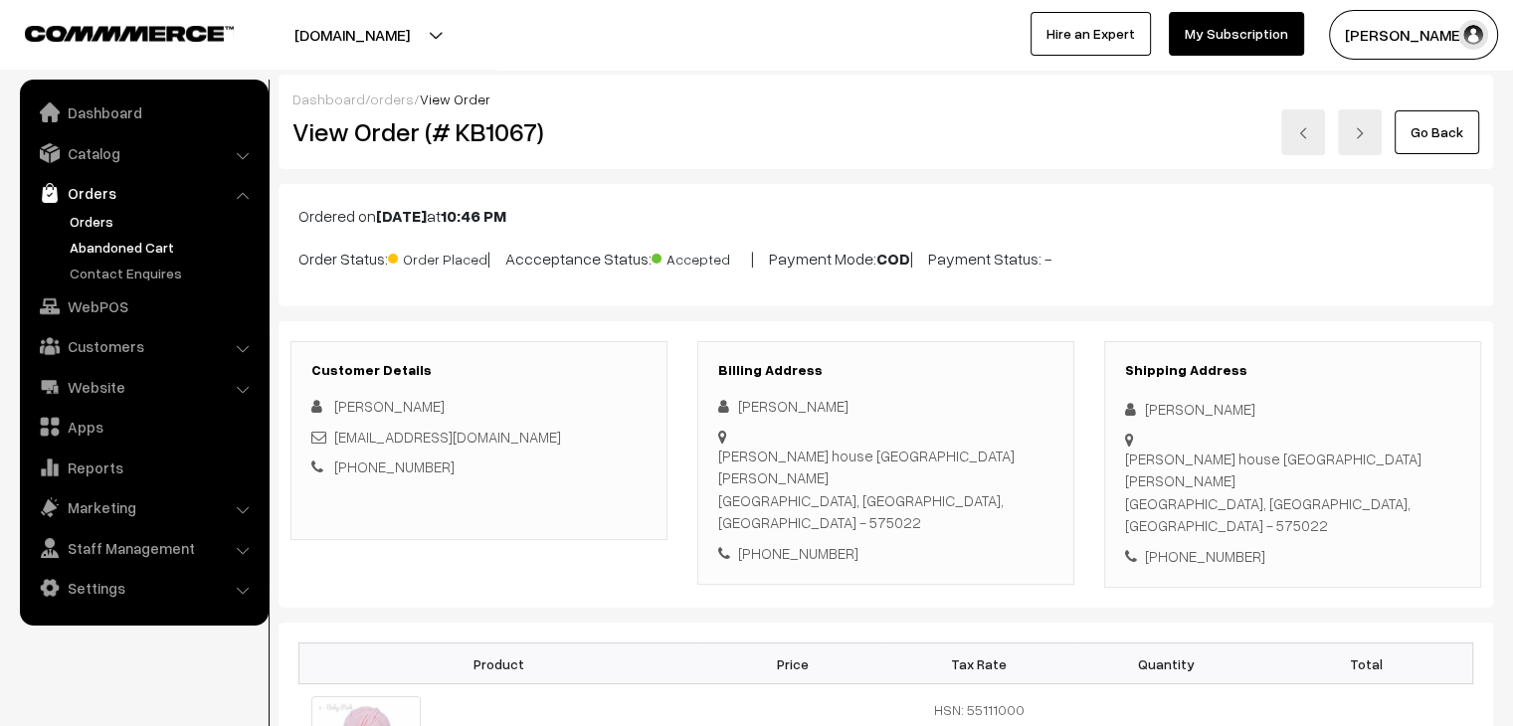
click at [167, 254] on link "Abandoned Cart" at bounding box center [163, 247] width 197 height 21
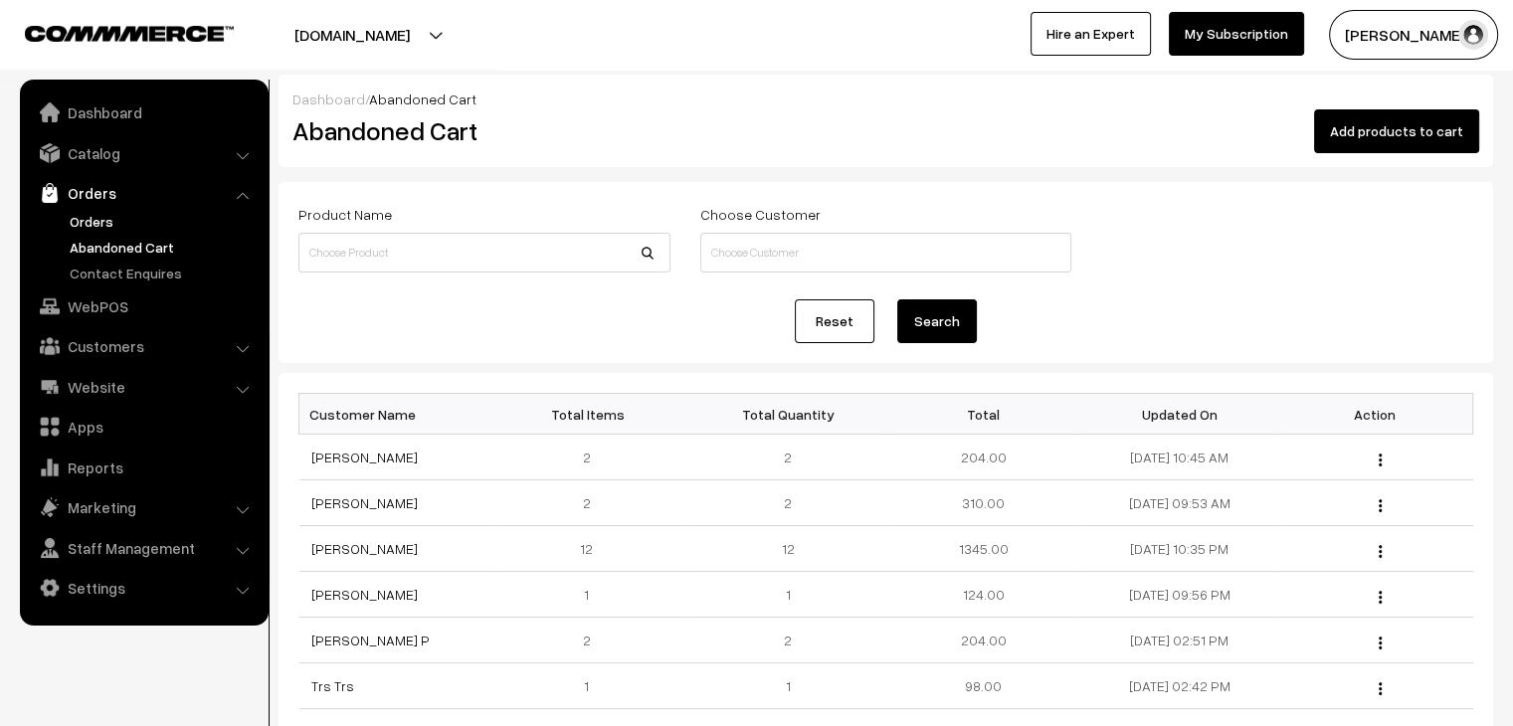
click at [77, 221] on link "Orders" at bounding box center [163, 221] width 197 height 21
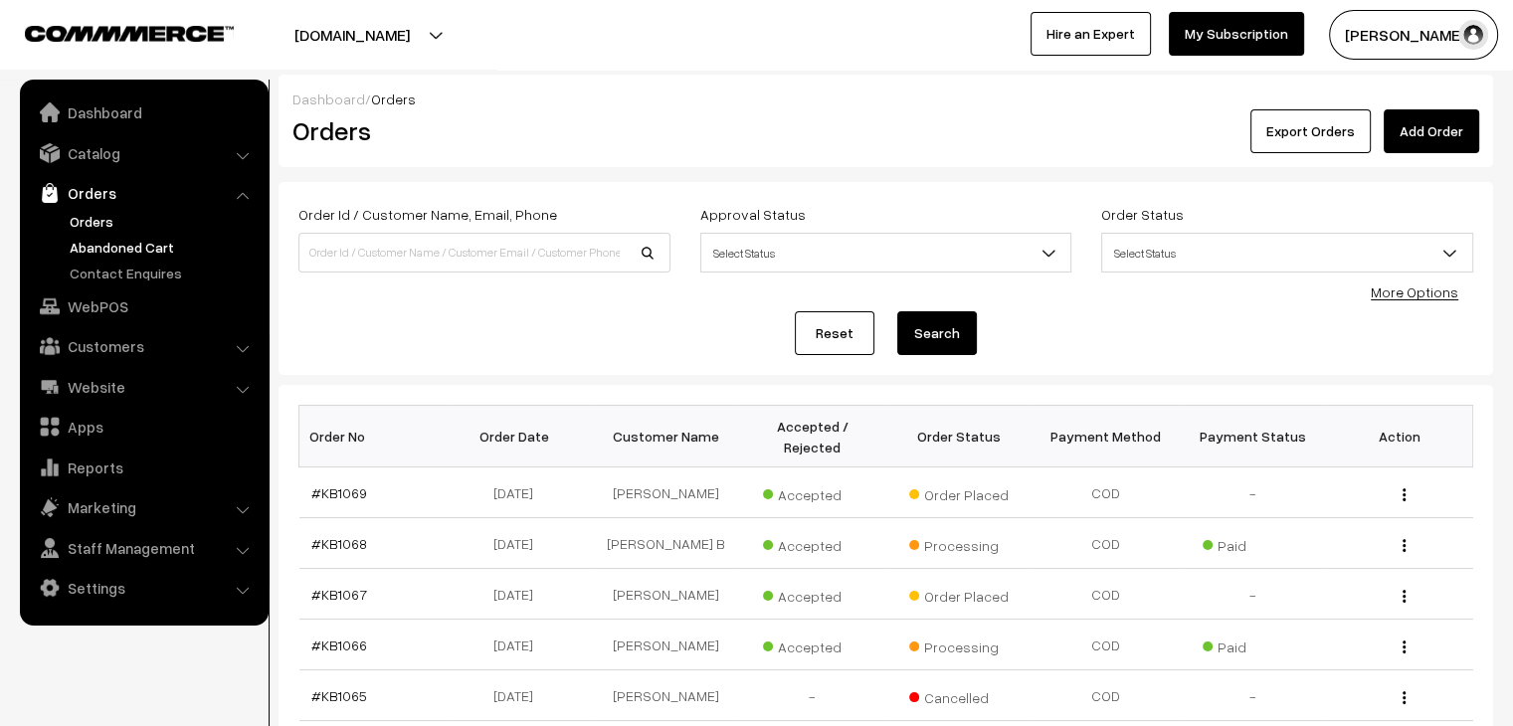
click at [151, 244] on link "Abandoned Cart" at bounding box center [163, 247] width 197 height 21
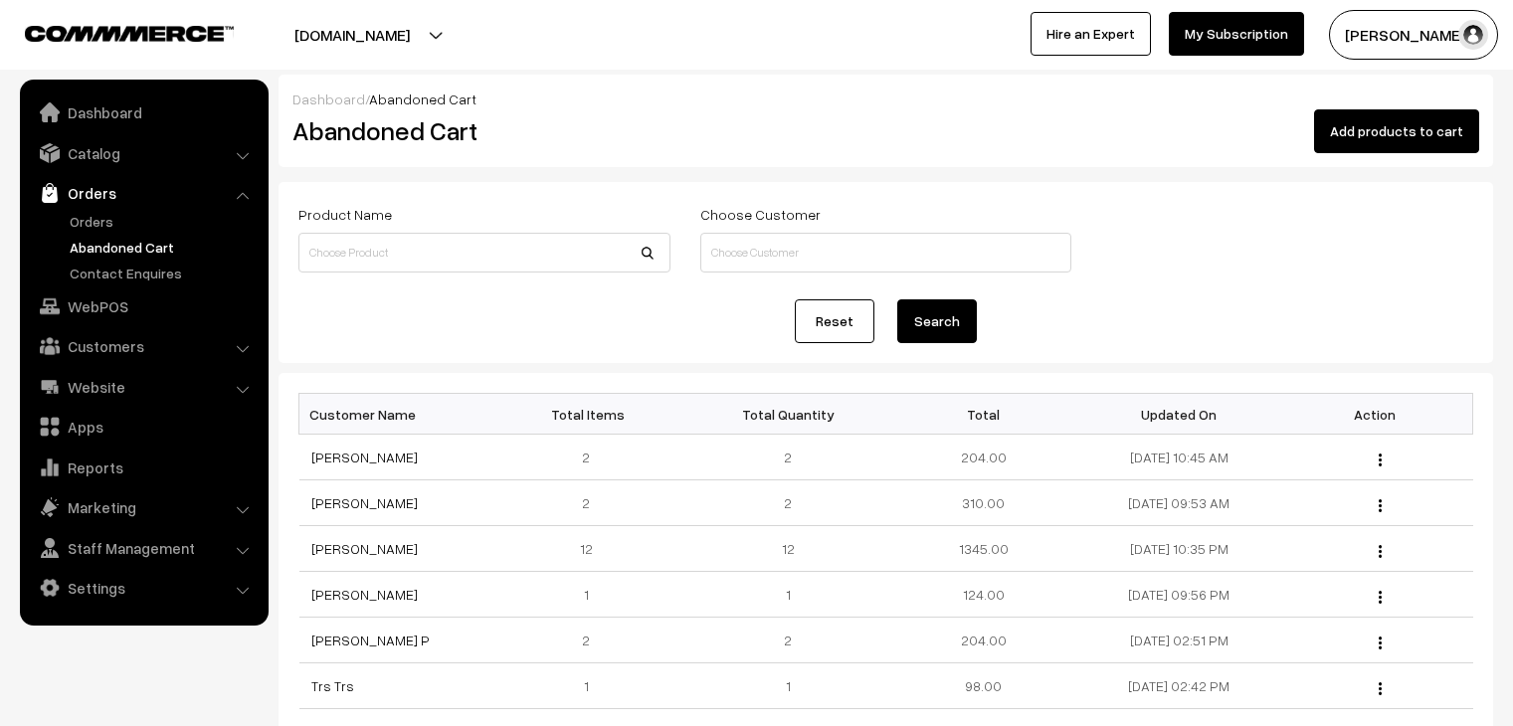
click at [94, 211] on link "Orders" at bounding box center [163, 221] width 197 height 21
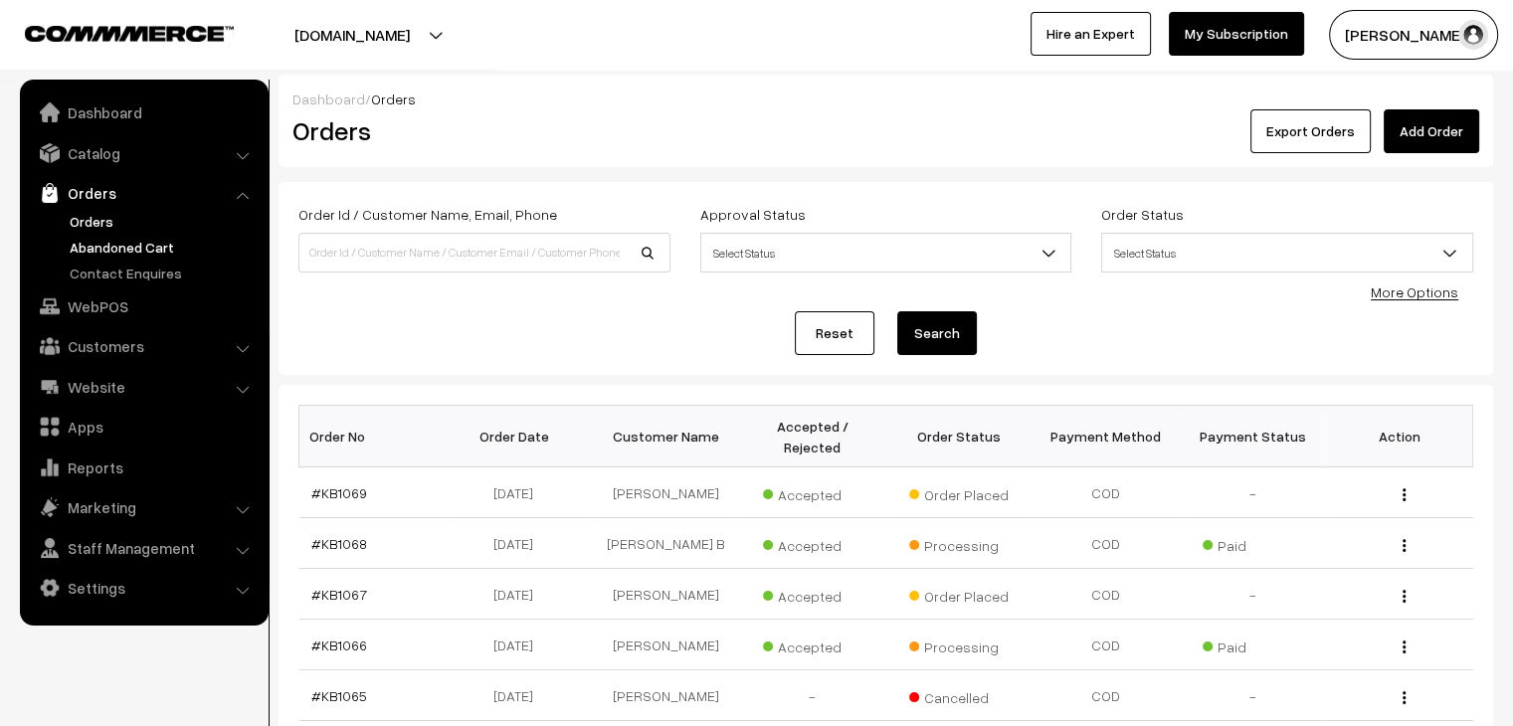
click at [133, 245] on link "Abandoned Cart" at bounding box center [163, 247] width 197 height 21
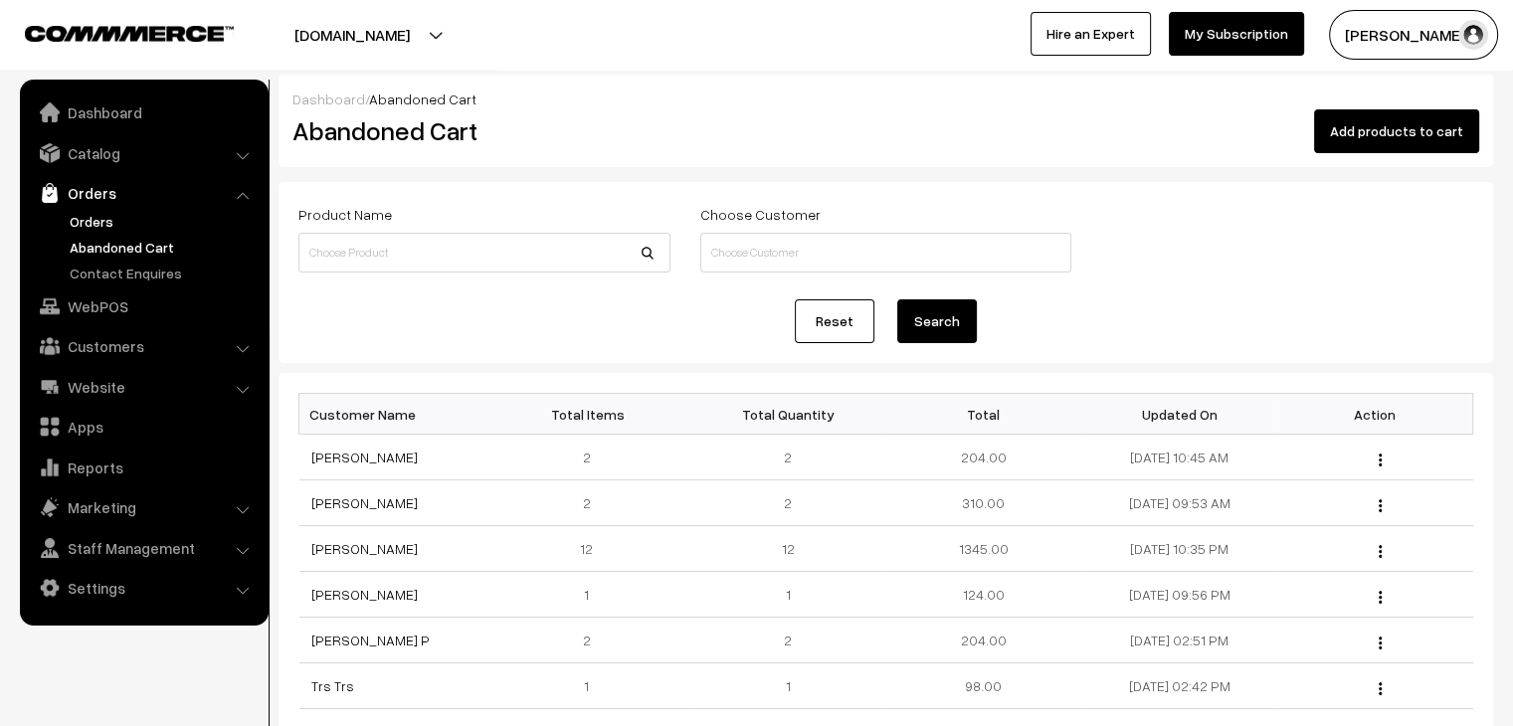
click at [78, 220] on link "Orders" at bounding box center [163, 221] width 197 height 21
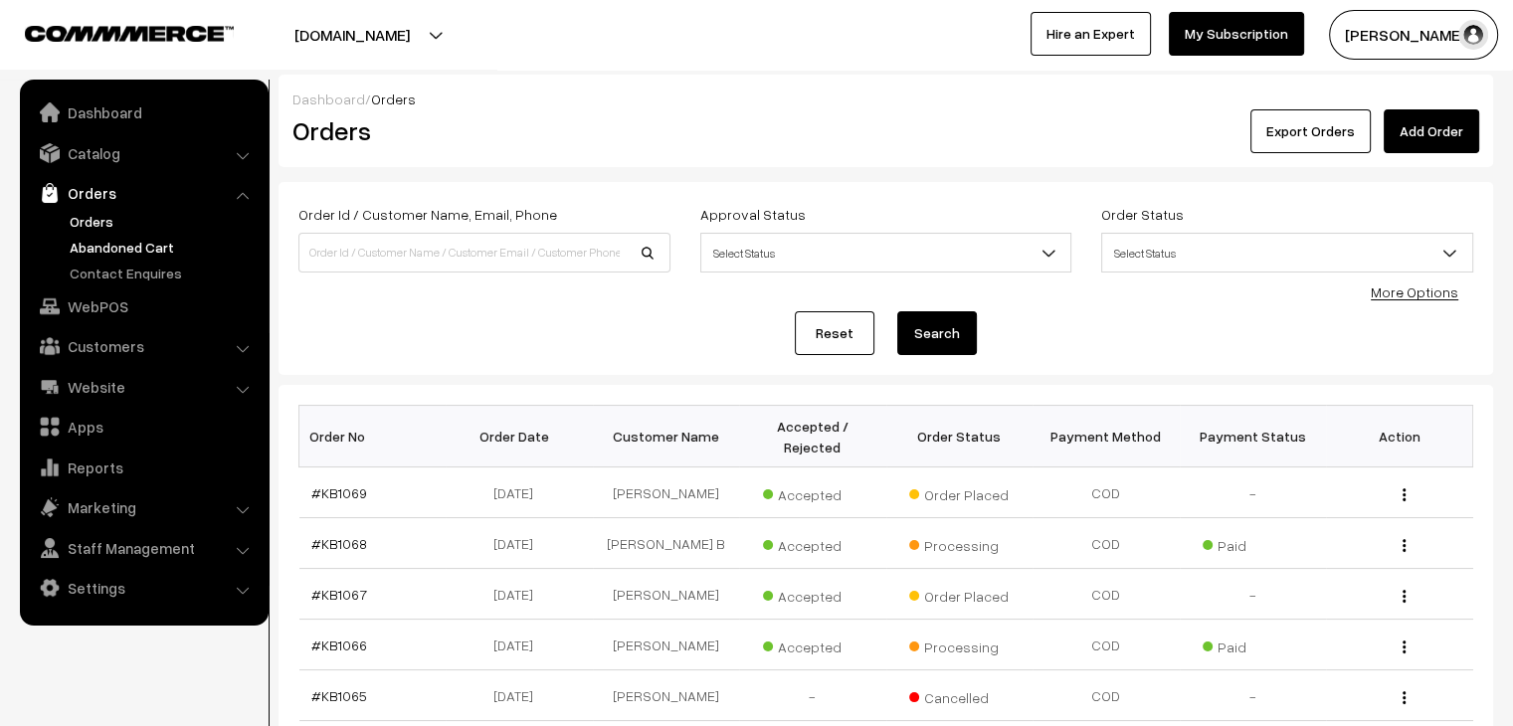
click at [105, 254] on link "Abandoned Cart" at bounding box center [163, 247] width 197 height 21
click at [133, 252] on link "Abandoned Cart" at bounding box center [163, 247] width 197 height 21
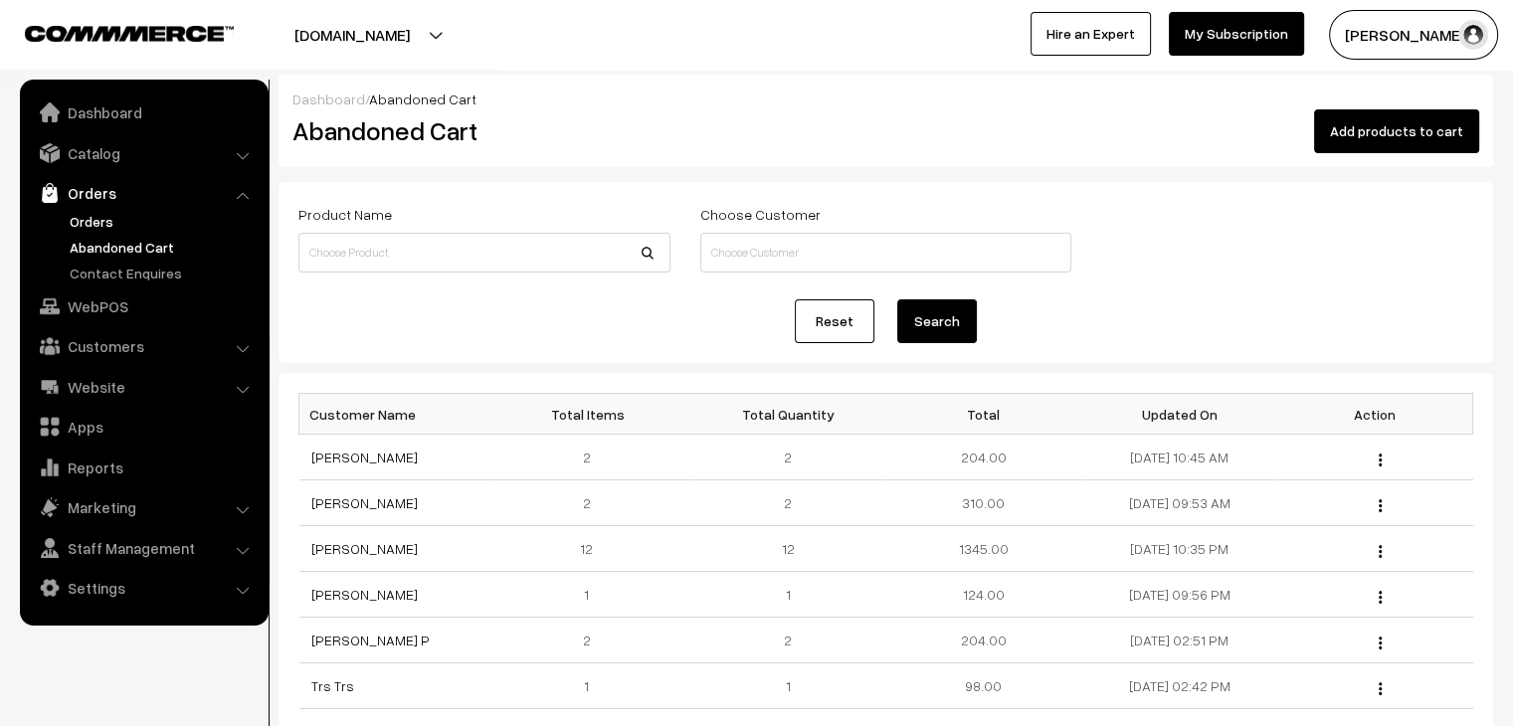
click at [98, 220] on link "Orders" at bounding box center [163, 221] width 197 height 21
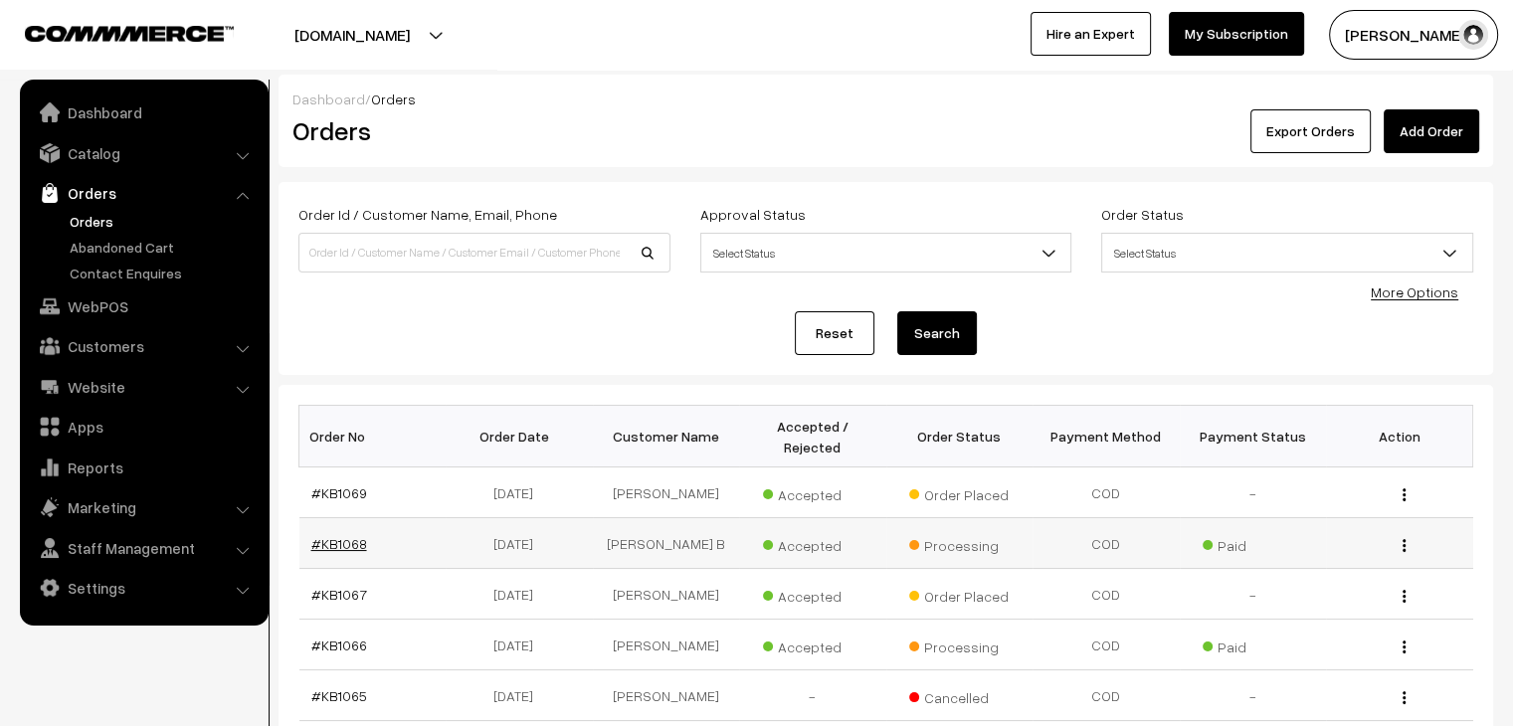
click at [354, 535] on link "#KB1068" at bounding box center [339, 543] width 56 height 17
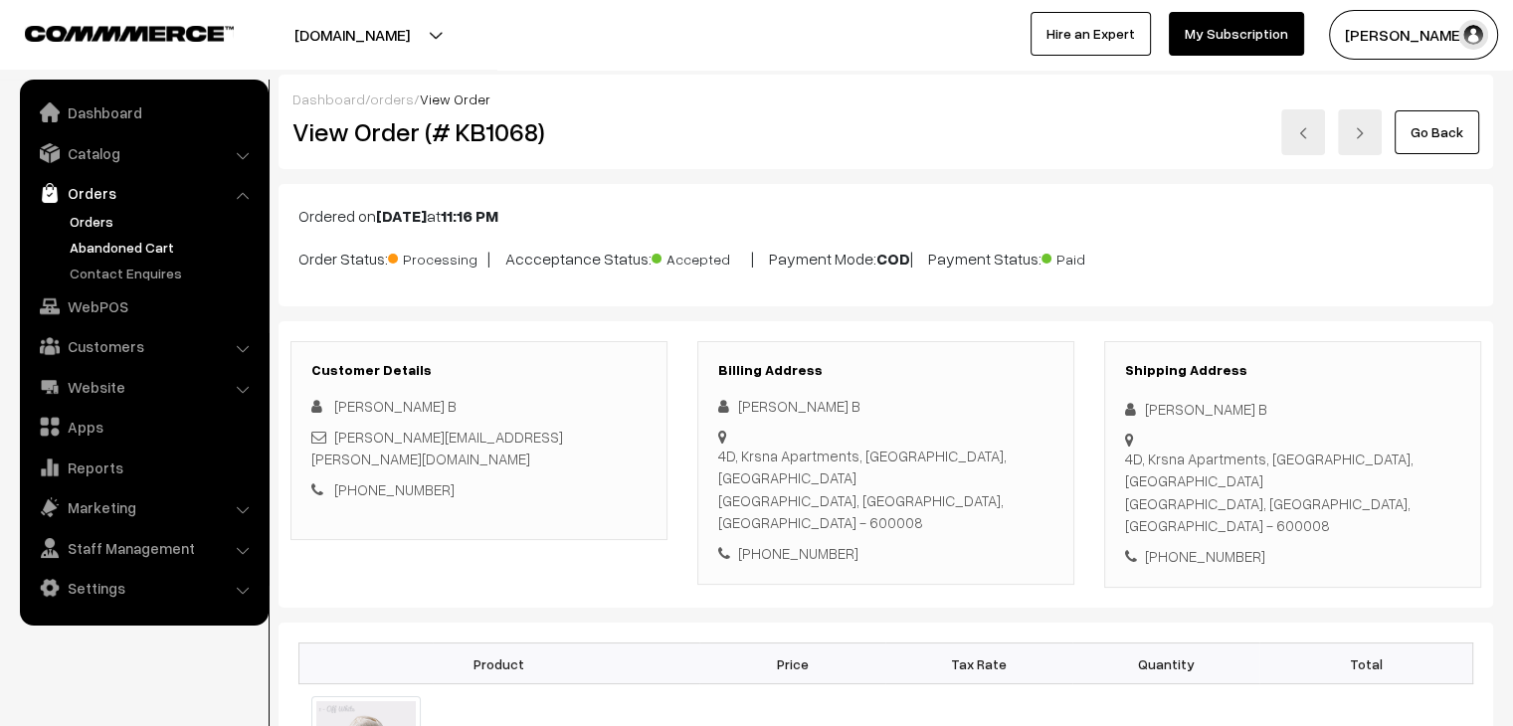
click at [122, 242] on link "Abandoned Cart" at bounding box center [163, 247] width 197 height 21
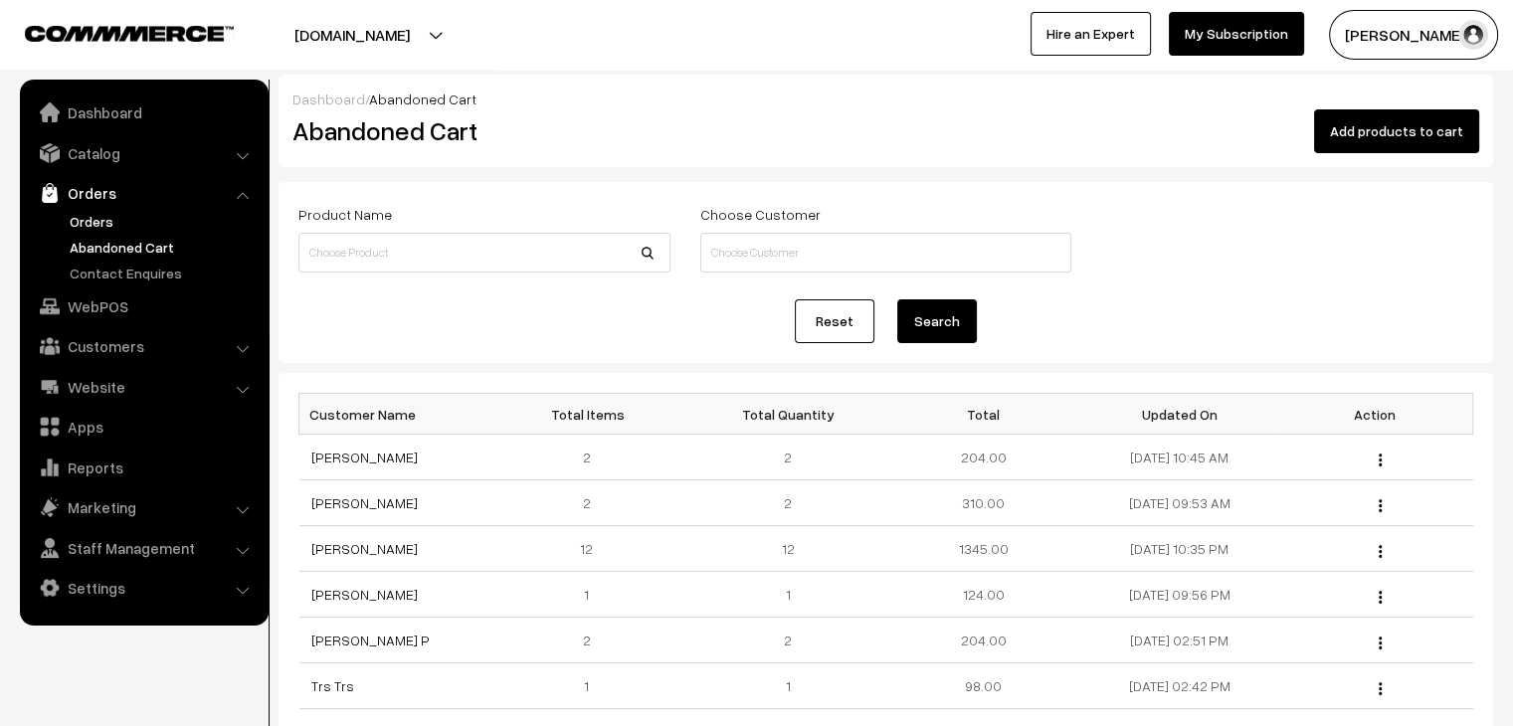
click at [76, 230] on link "Orders" at bounding box center [163, 221] width 197 height 21
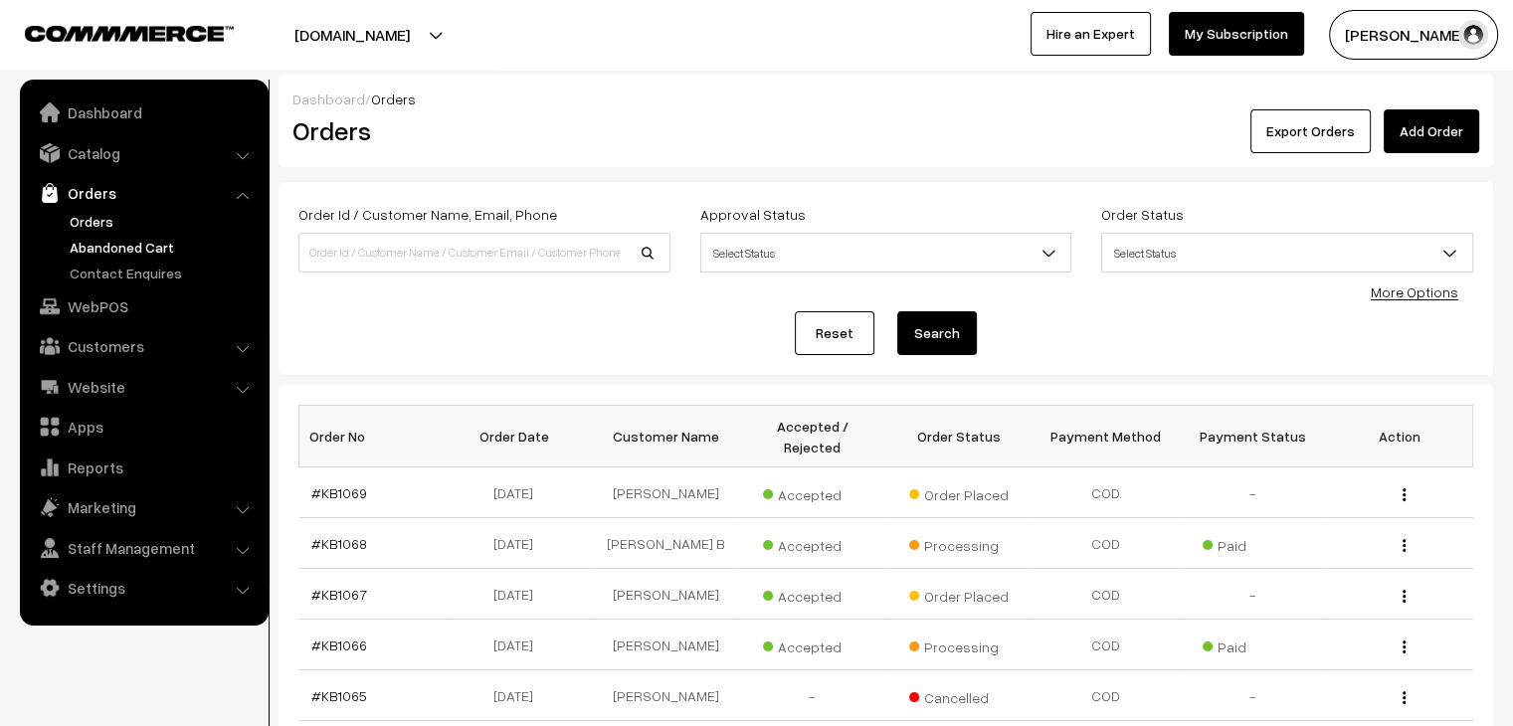
click at [138, 252] on link "Abandoned Cart" at bounding box center [163, 247] width 197 height 21
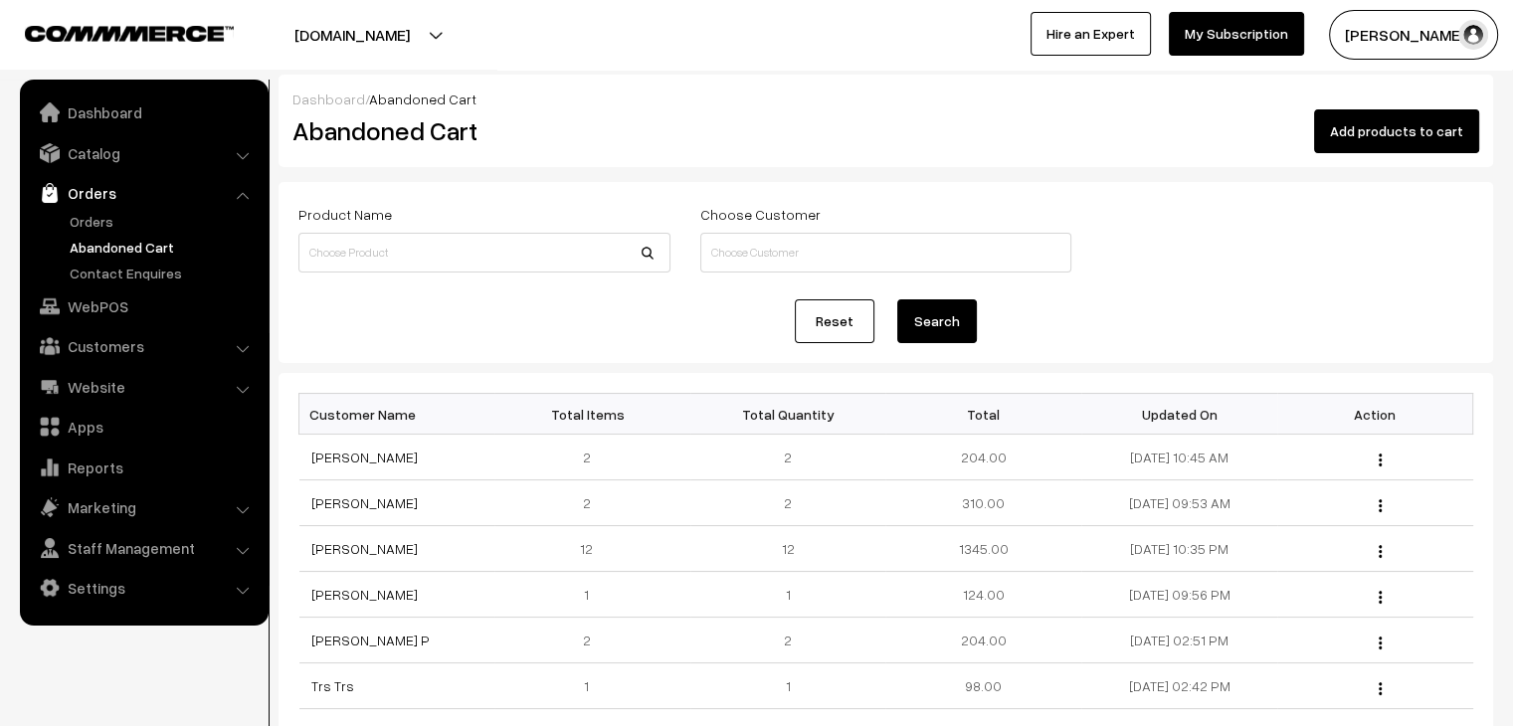
drag, startPoint x: 439, startPoint y: 265, endPoint x: 596, endPoint y: 134, distance: 204.1
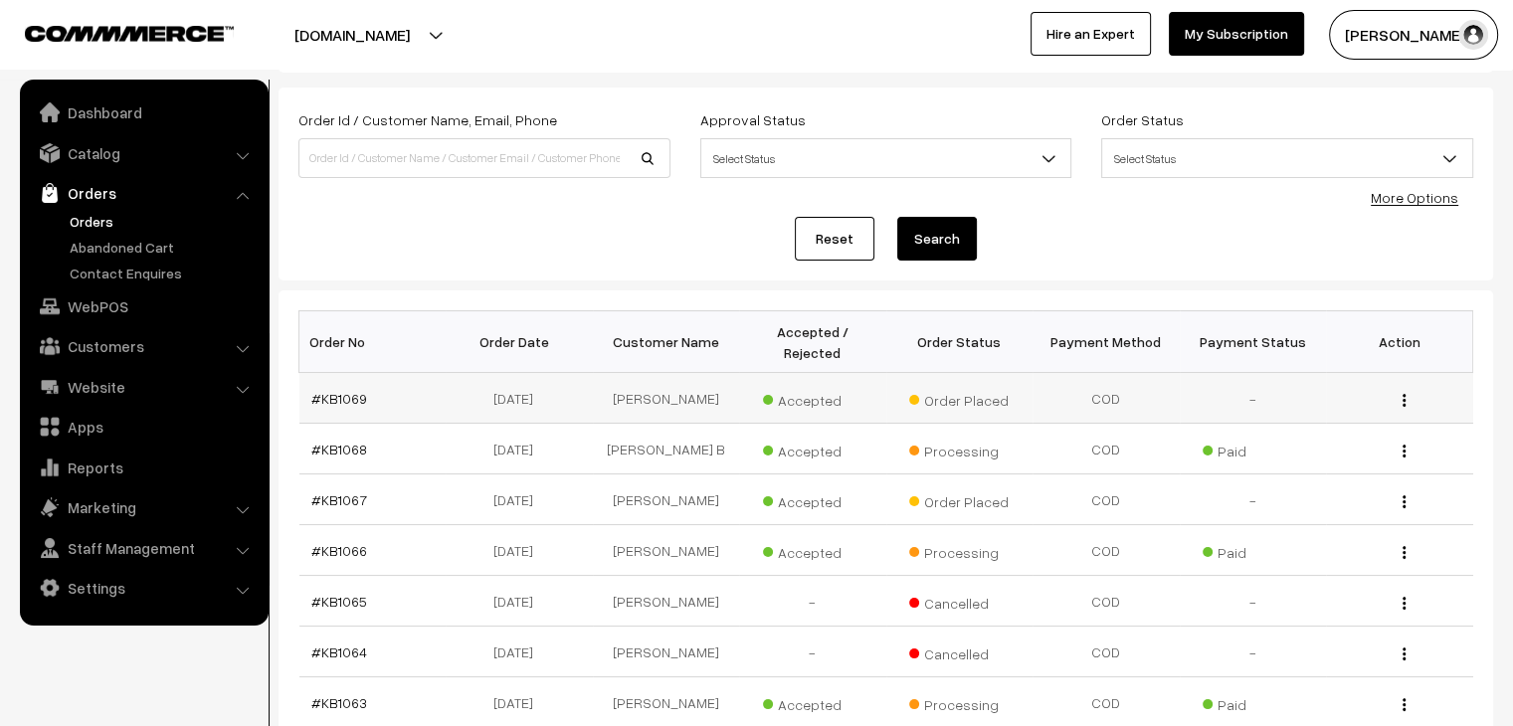
scroll to position [99, 0]
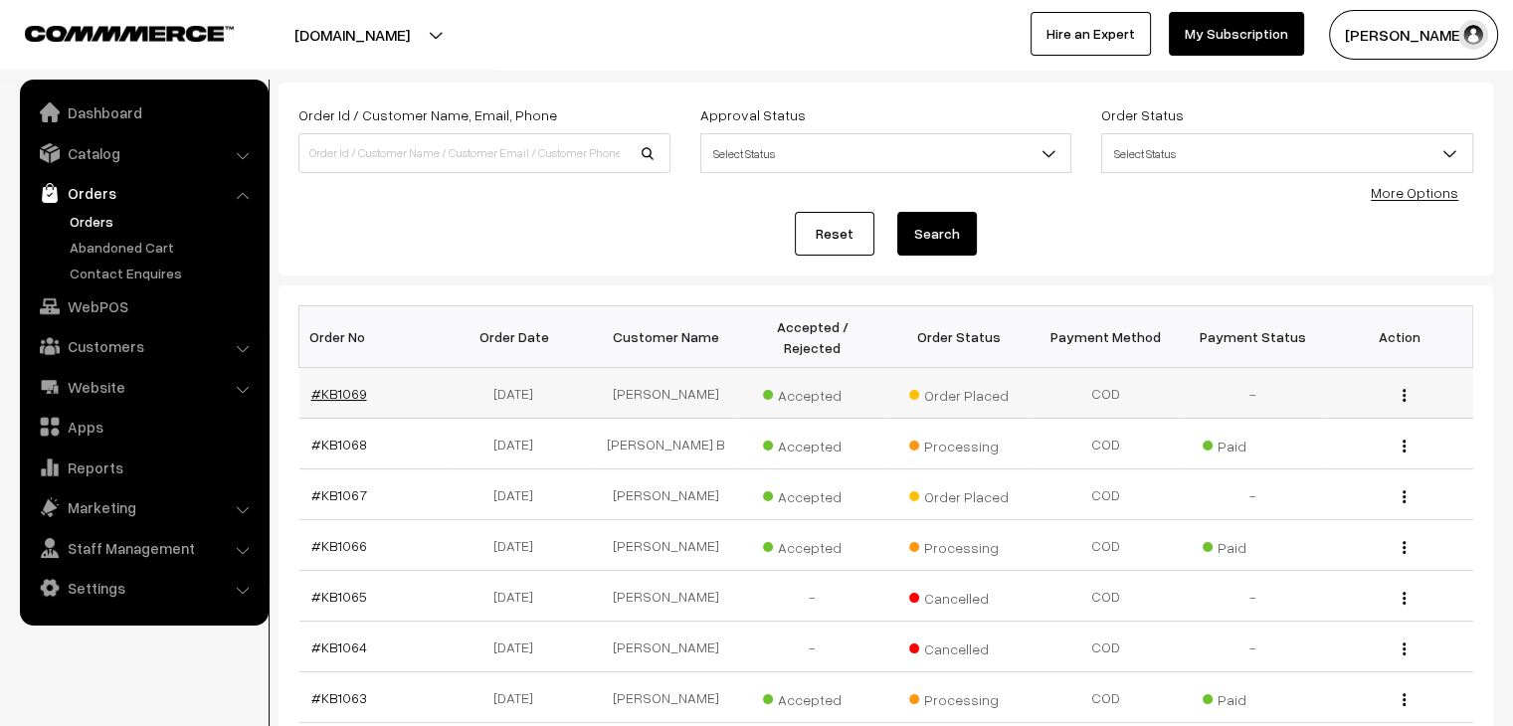
click at [355, 385] on link "#KB1069" at bounding box center [339, 393] width 56 height 17
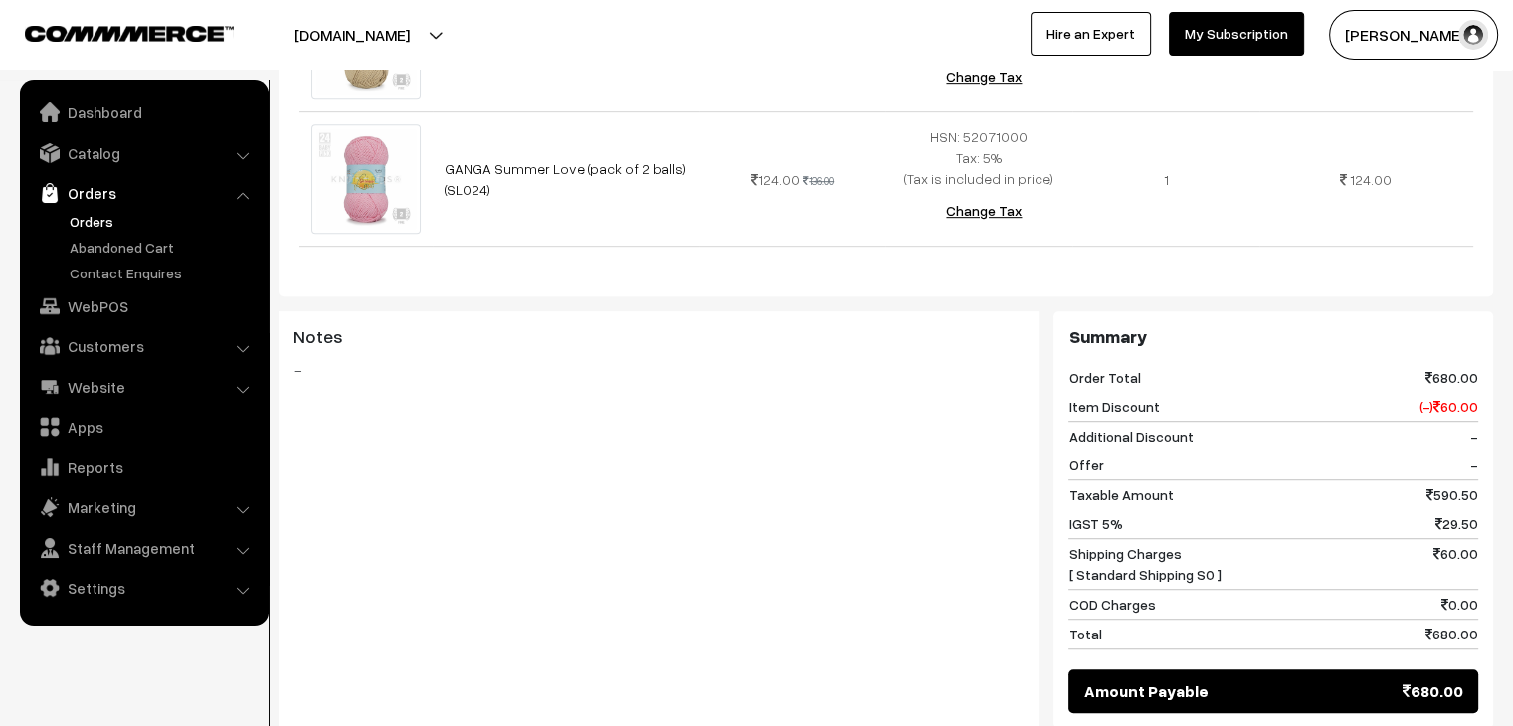
scroll to position [1094, 0]
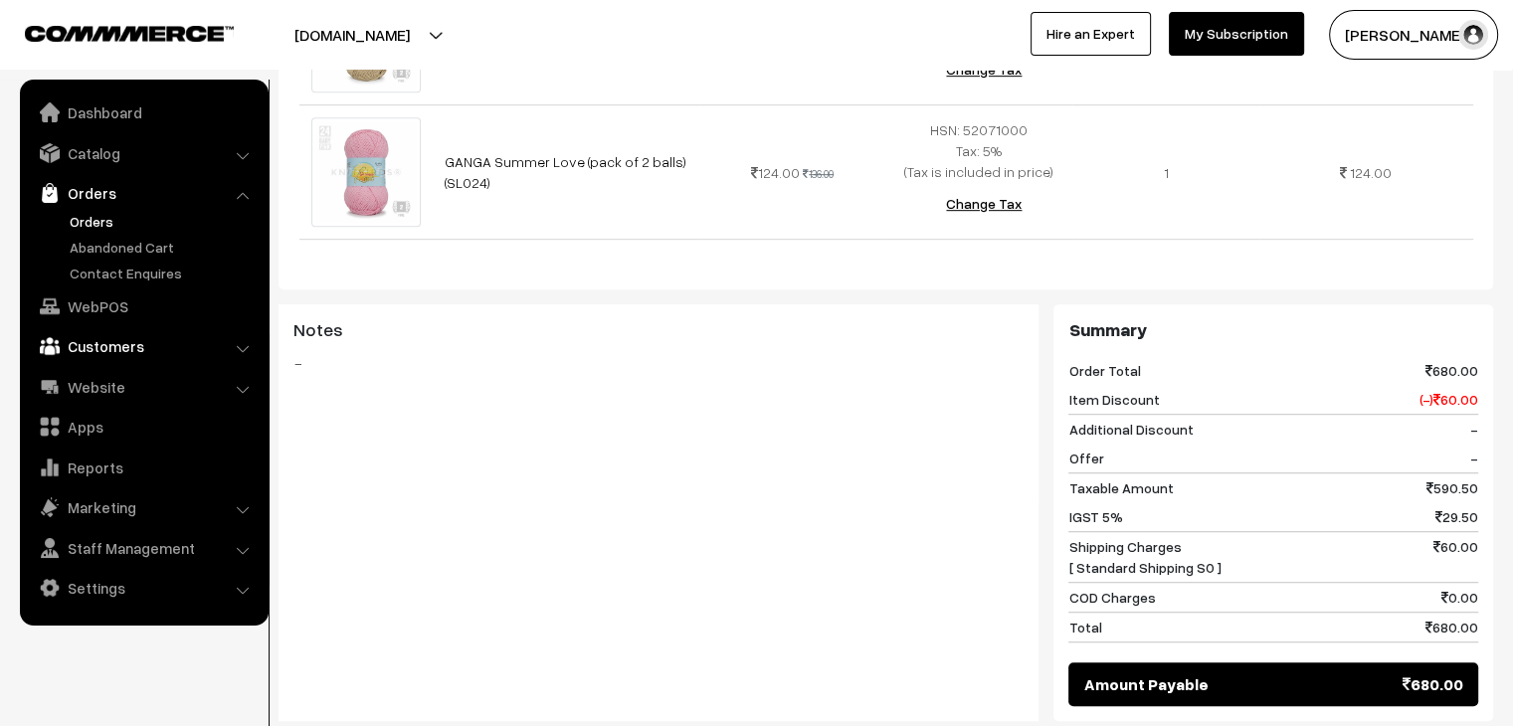
click at [129, 346] on link "Customers" at bounding box center [143, 346] width 237 height 36
click at [120, 313] on ul "Customers" at bounding box center [144, 327] width 239 height 73
click at [119, 308] on link "Customers" at bounding box center [163, 301] width 197 height 21
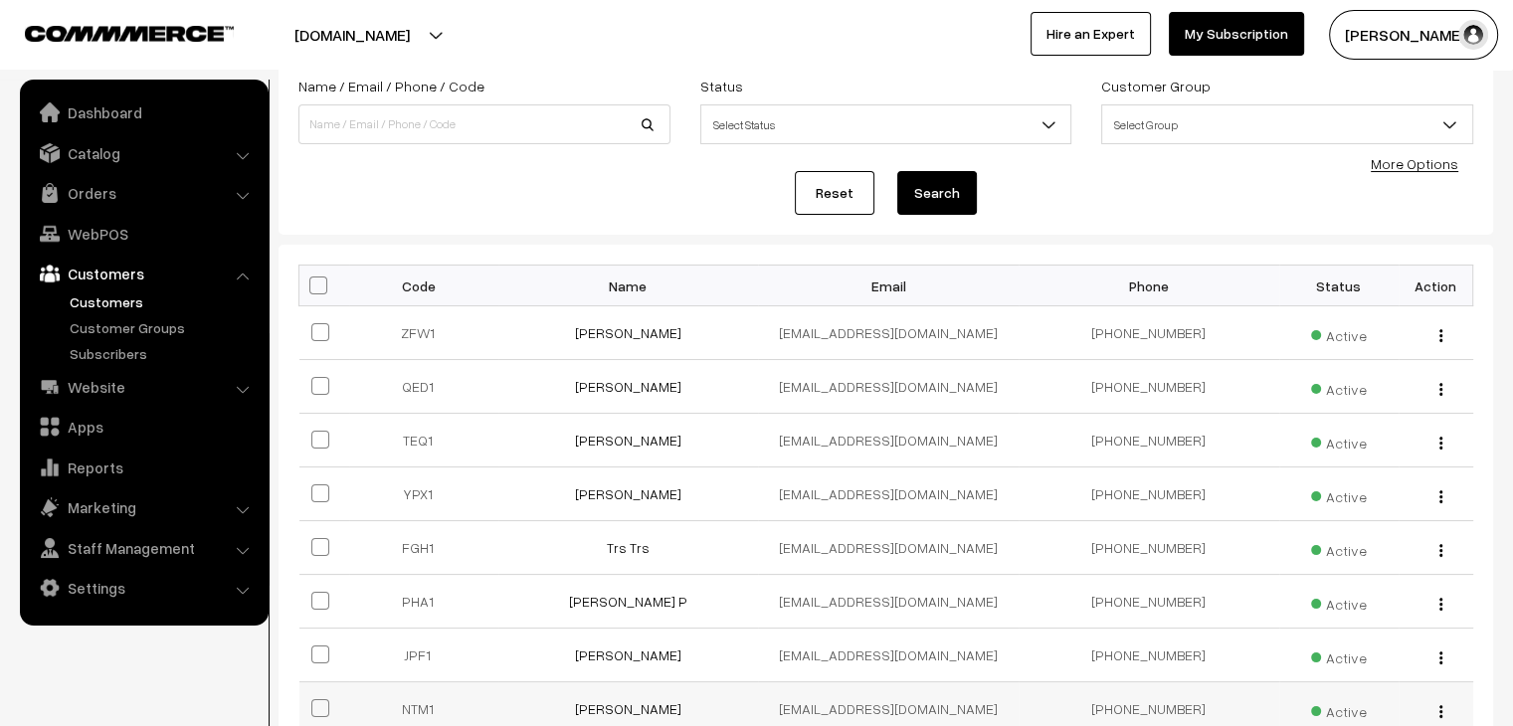
scroll to position [493, 0]
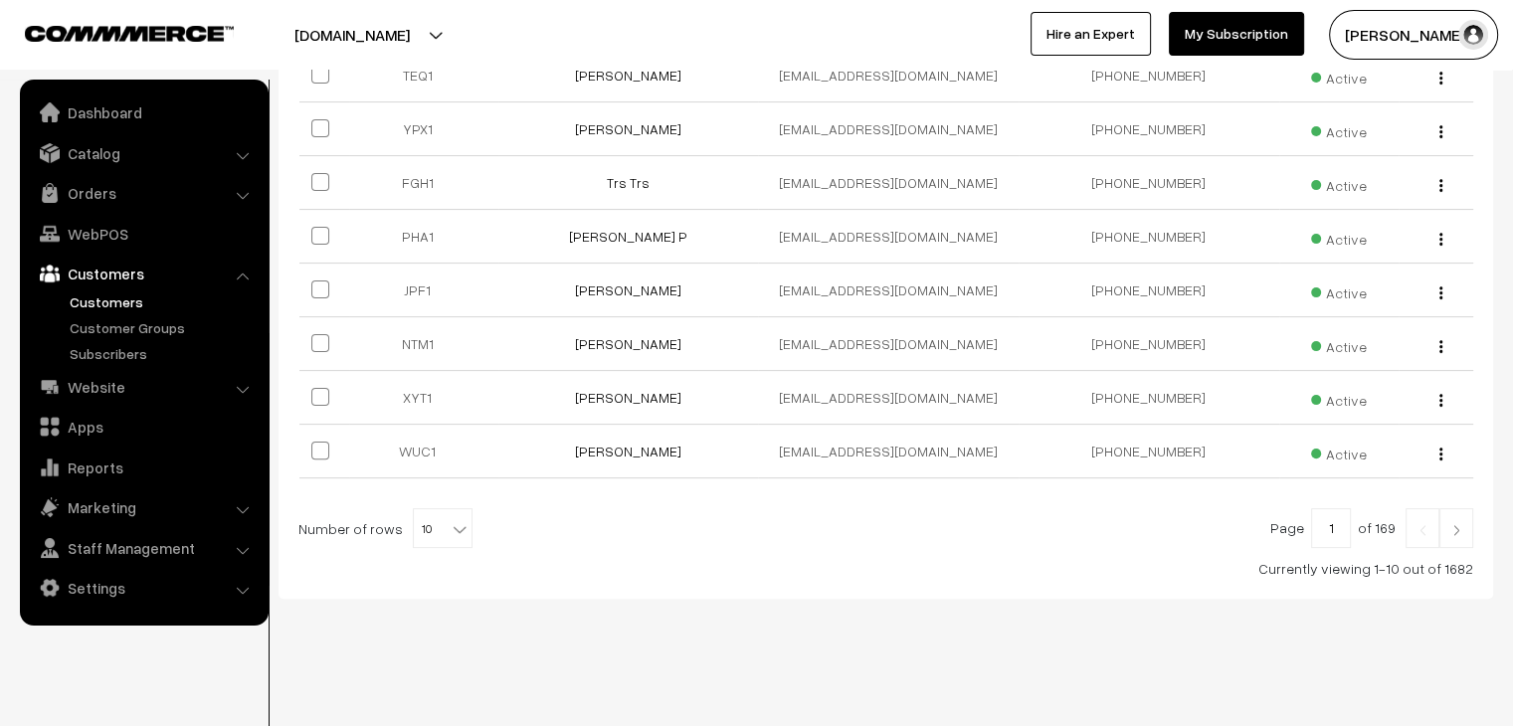
click at [449, 519] on b at bounding box center [459, 529] width 20 height 20
select select "100"
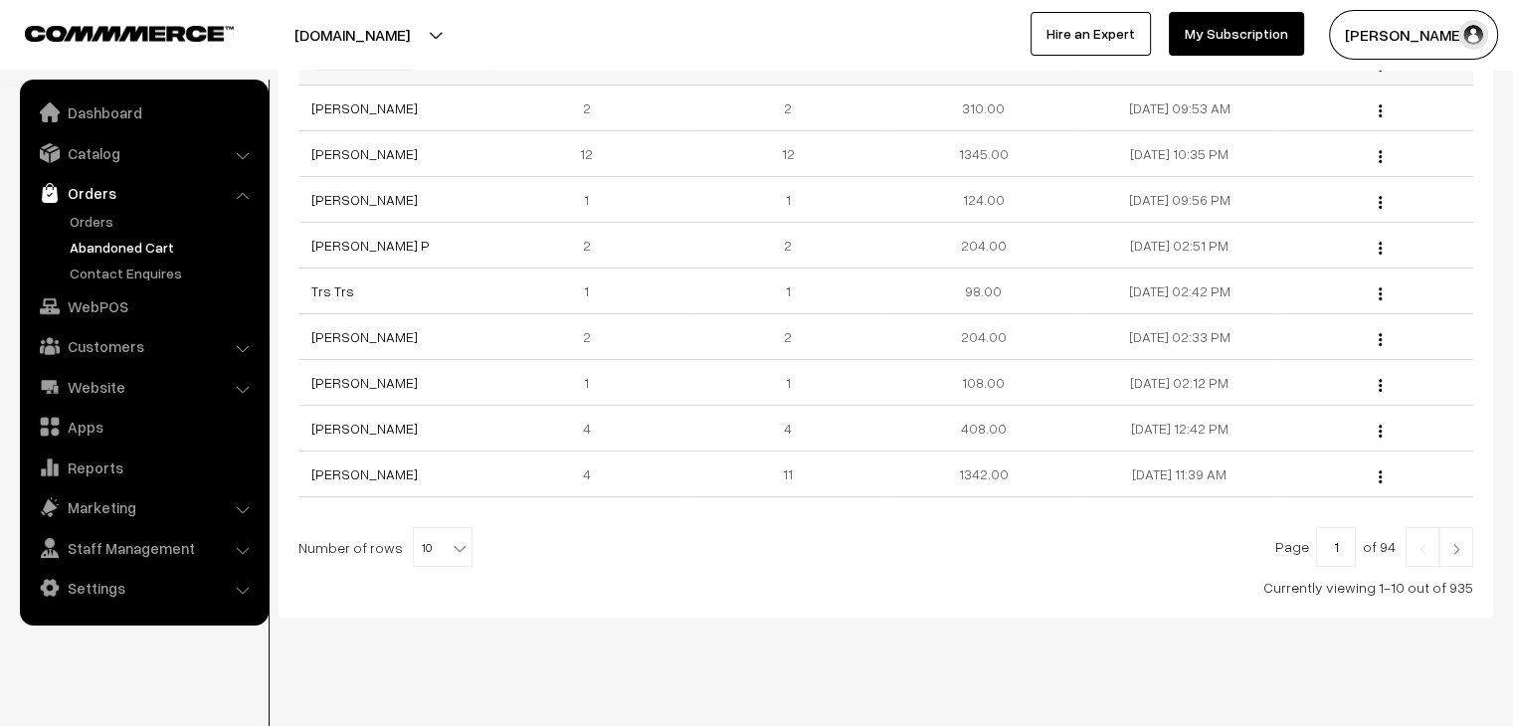
scroll to position [398, 0]
click at [436, 538] on span "10" at bounding box center [443, 545] width 58 height 40
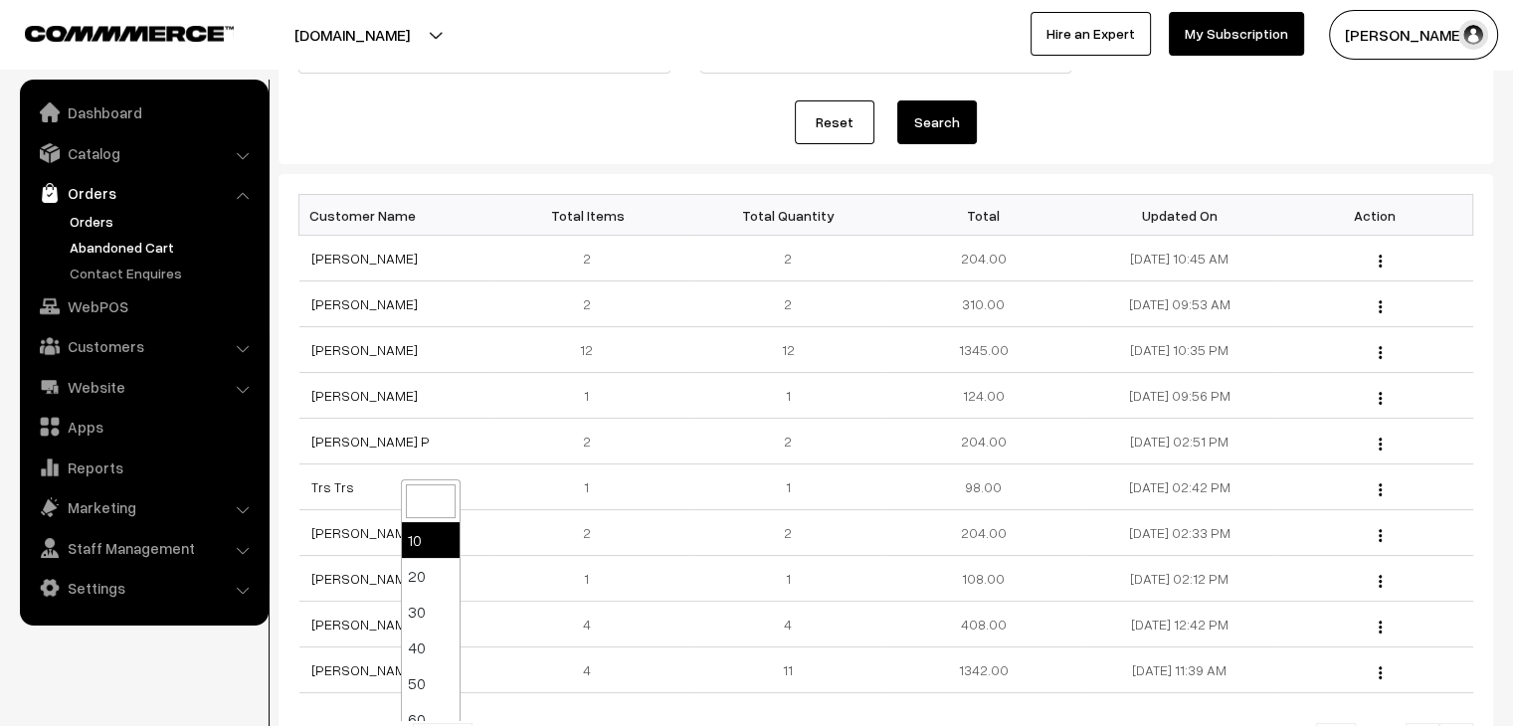
scroll to position [234, 0]
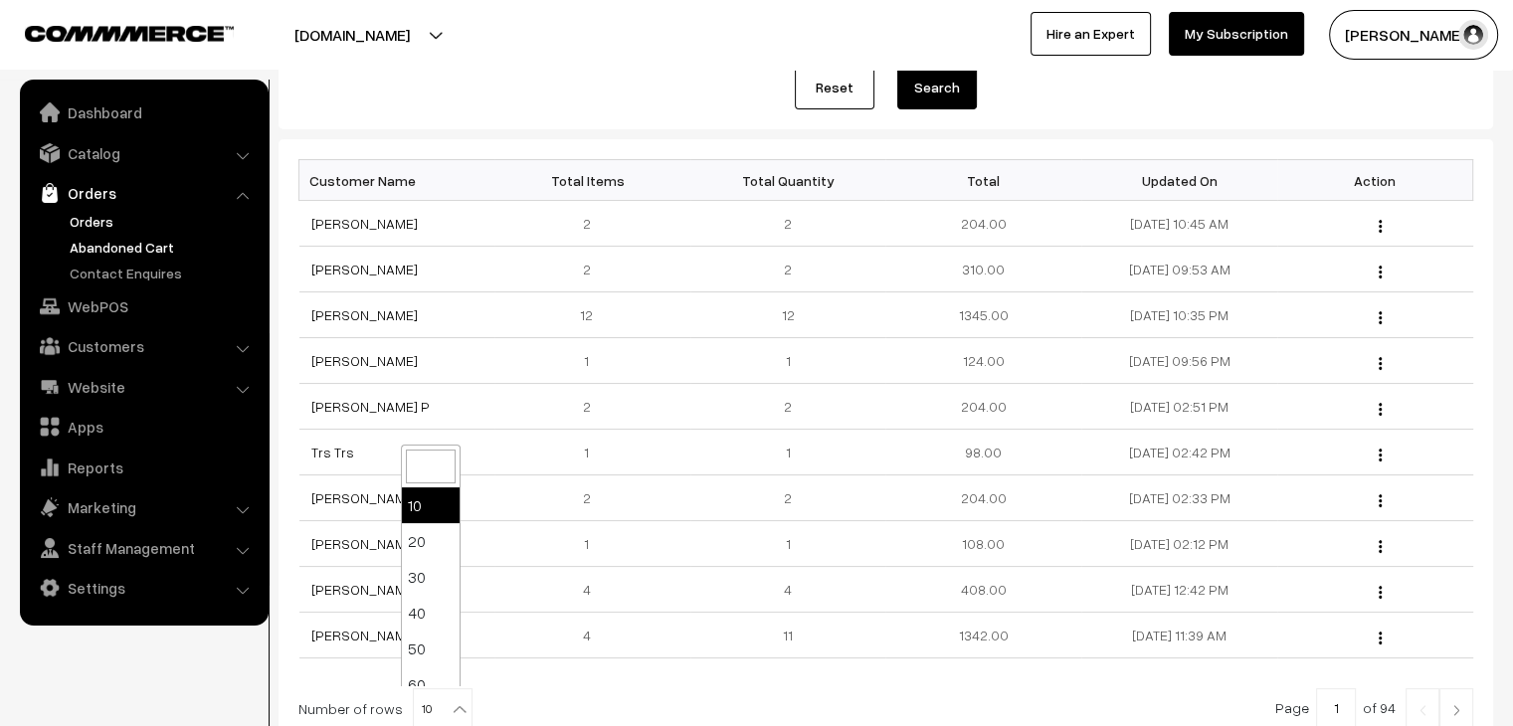
click at [129, 224] on link "Orders" at bounding box center [163, 221] width 197 height 21
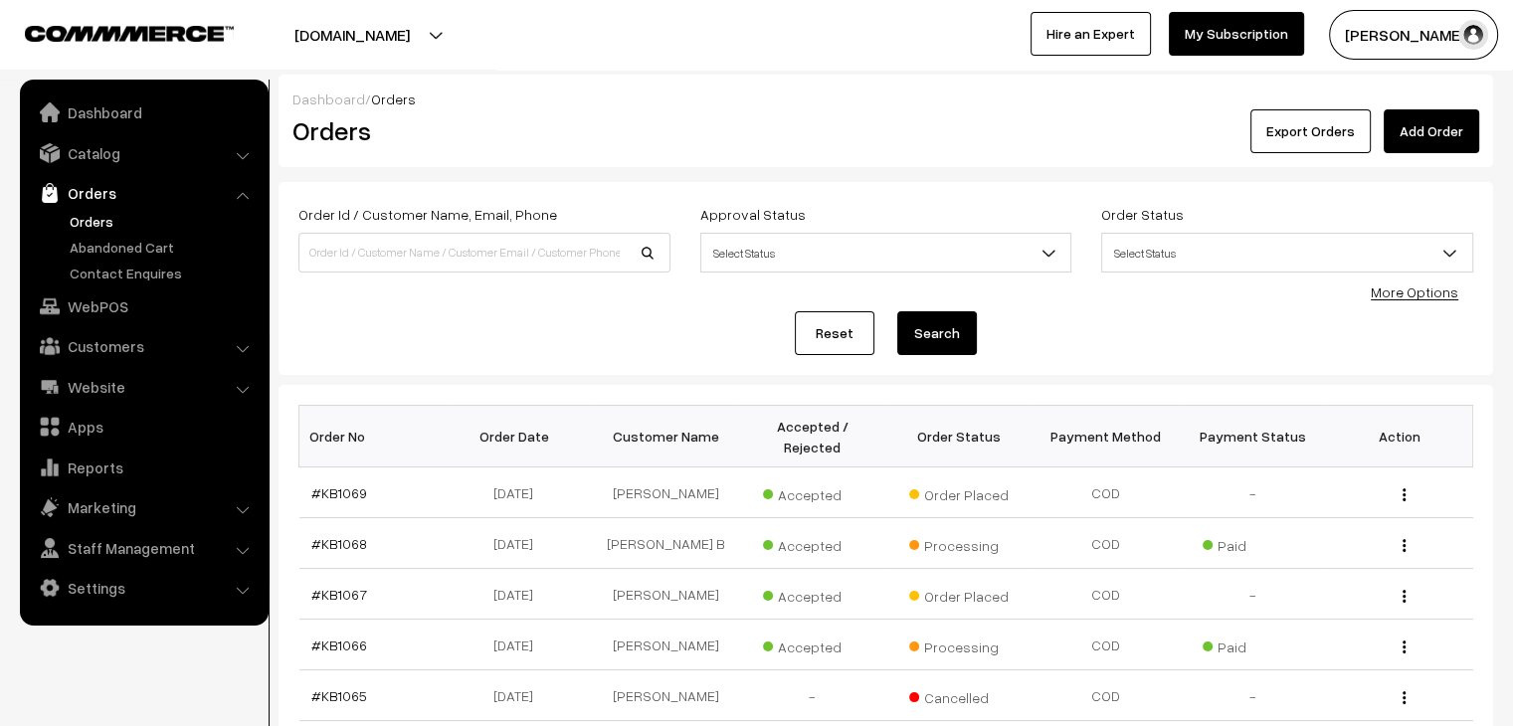
click at [150, 244] on link "Abandoned Cart" at bounding box center [163, 247] width 197 height 21
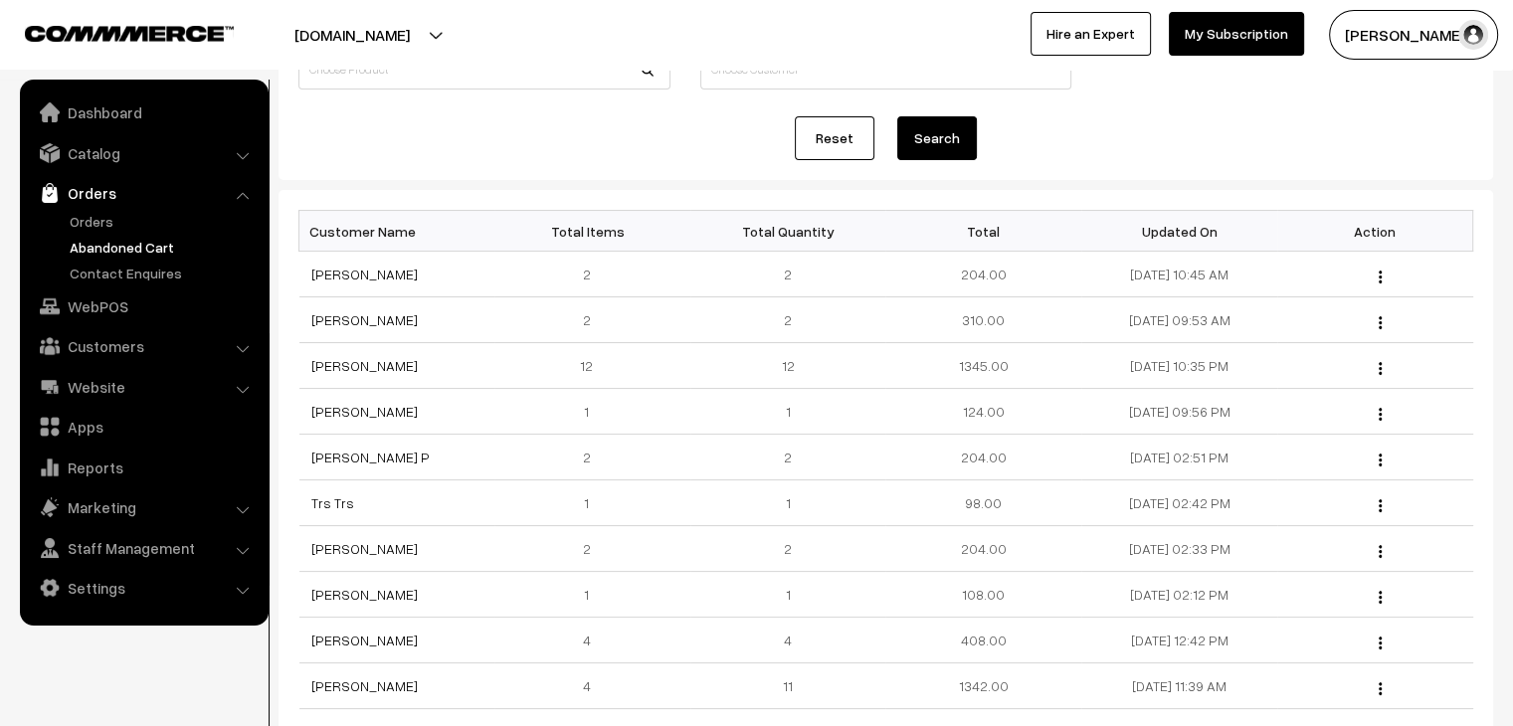
scroll to position [199, 0]
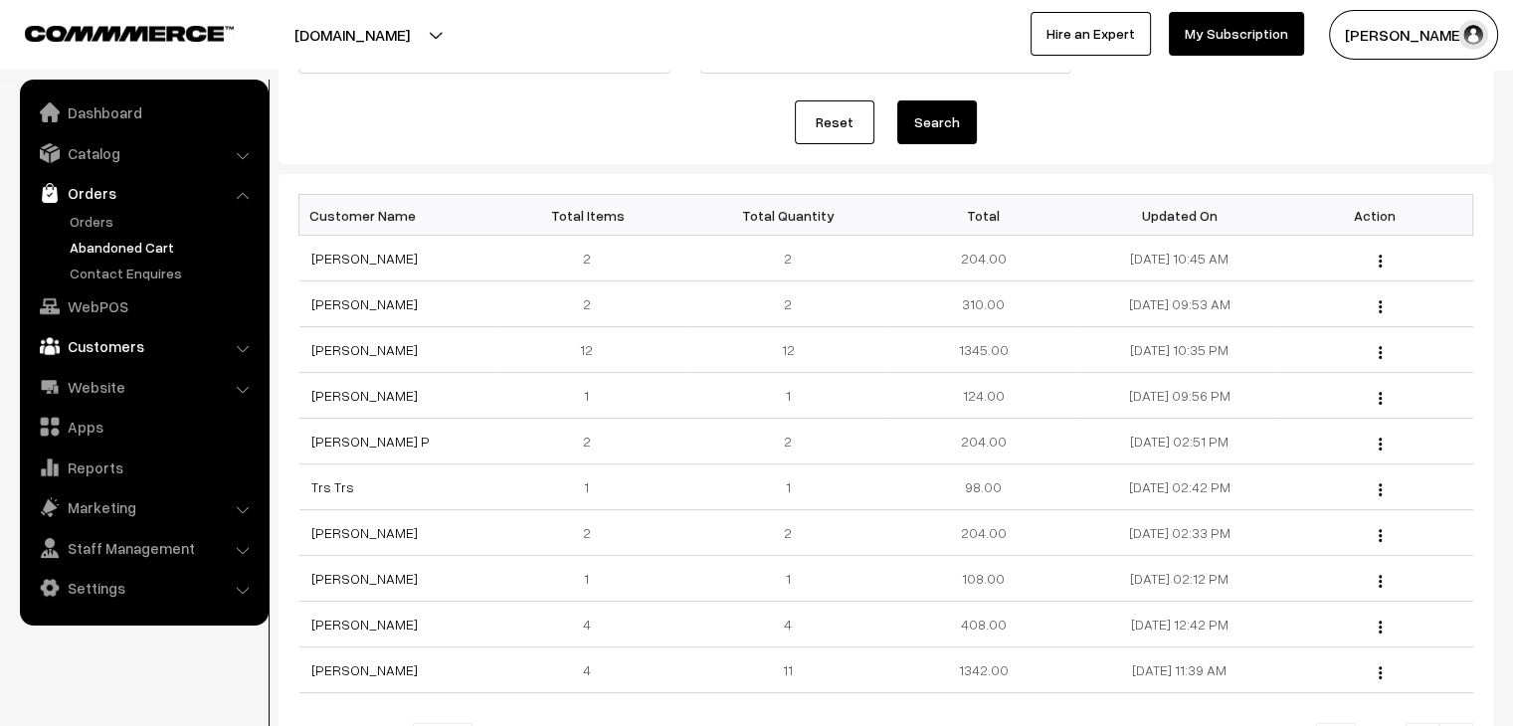
click at [139, 350] on link "Customers" at bounding box center [143, 346] width 237 height 36
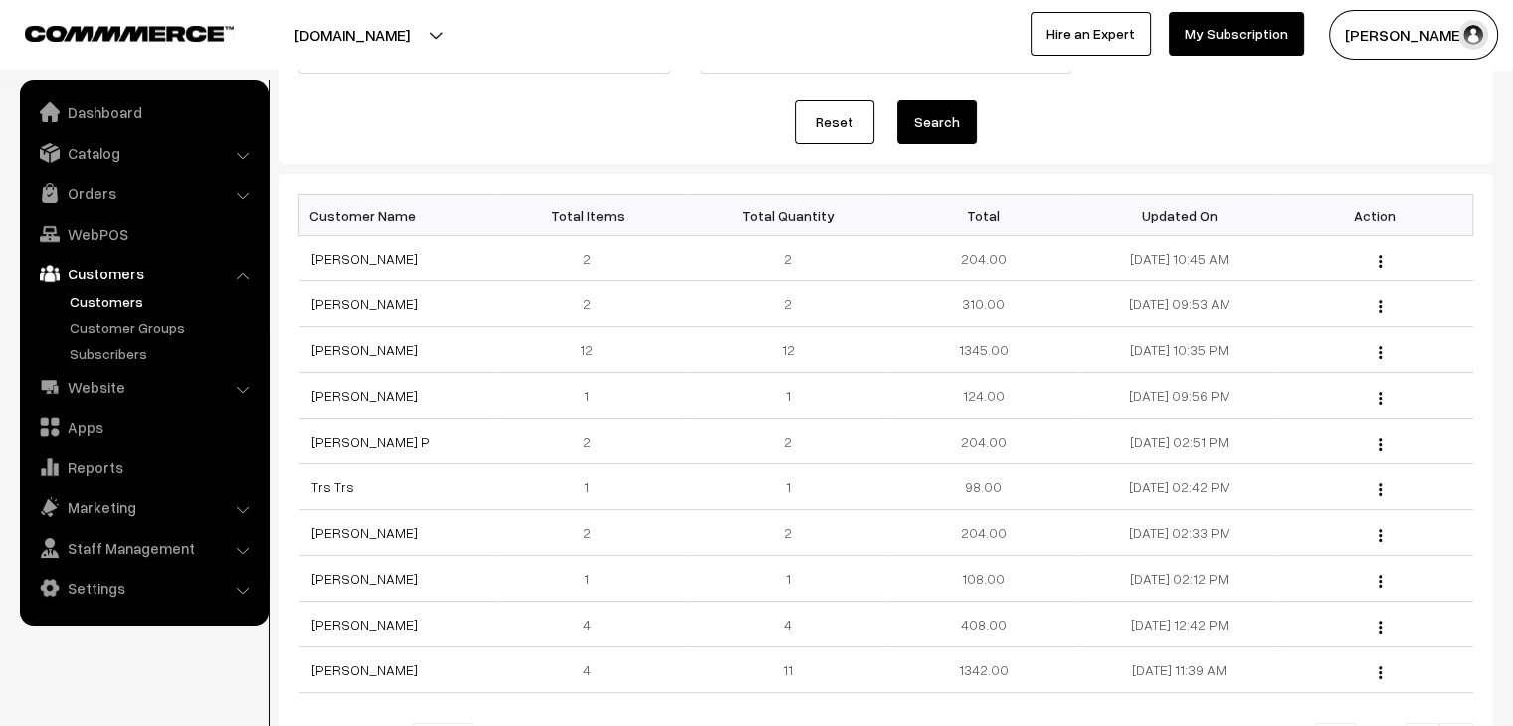
click at [123, 296] on link "Customers" at bounding box center [163, 301] width 197 height 21
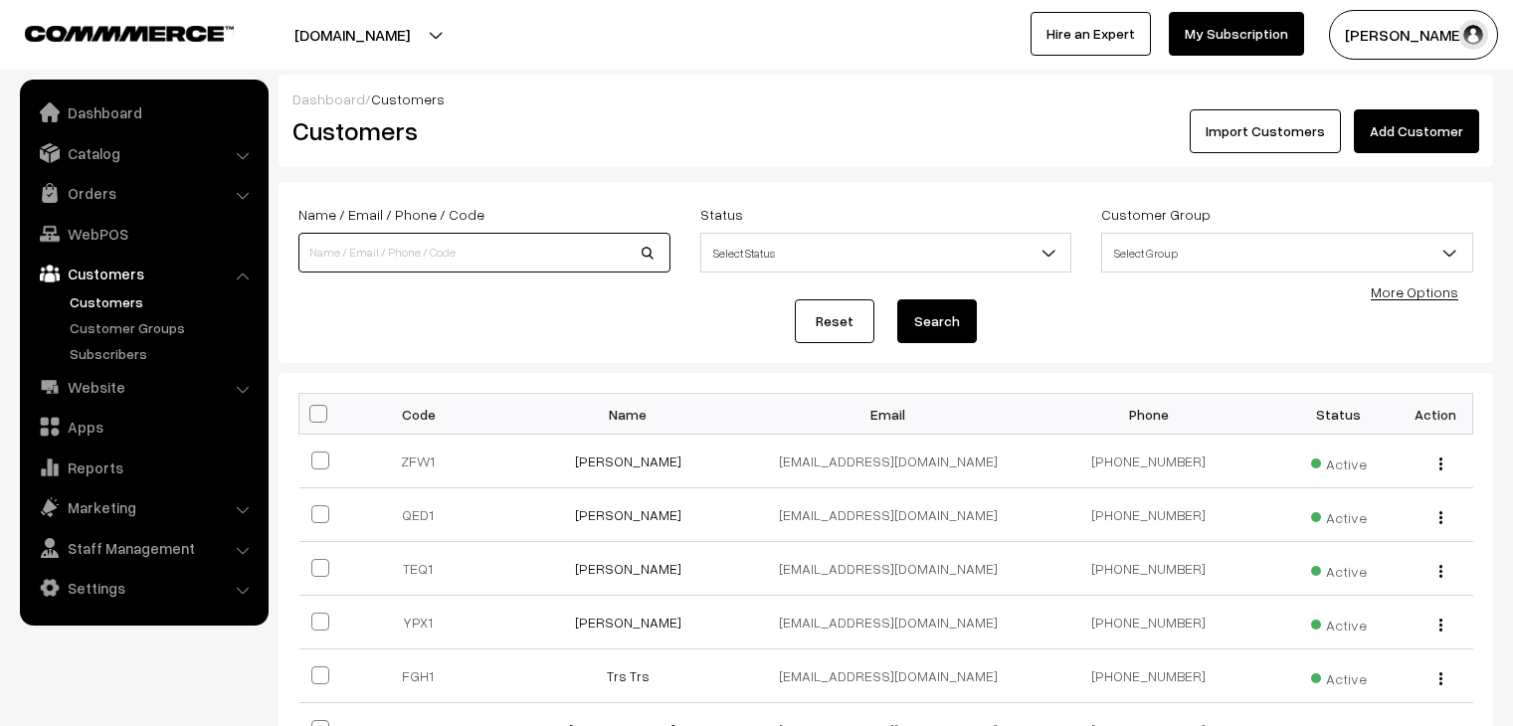
click at [396, 261] on input at bounding box center [484, 253] width 372 height 40
type input "rajana"
click at [897, 299] on button "Search" at bounding box center [937, 321] width 80 height 44
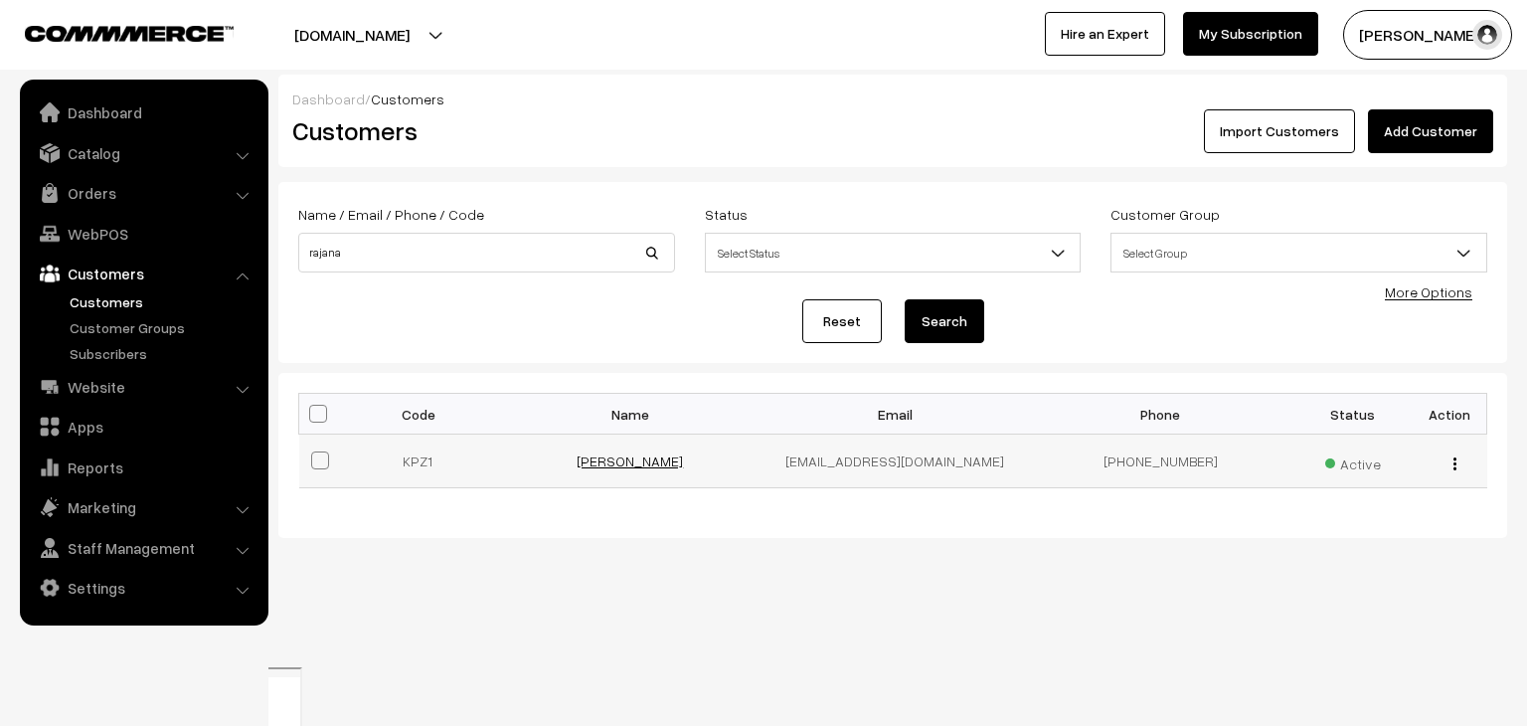
click at [597, 463] on link "Rajana Vennela" at bounding box center [630, 460] width 106 height 17
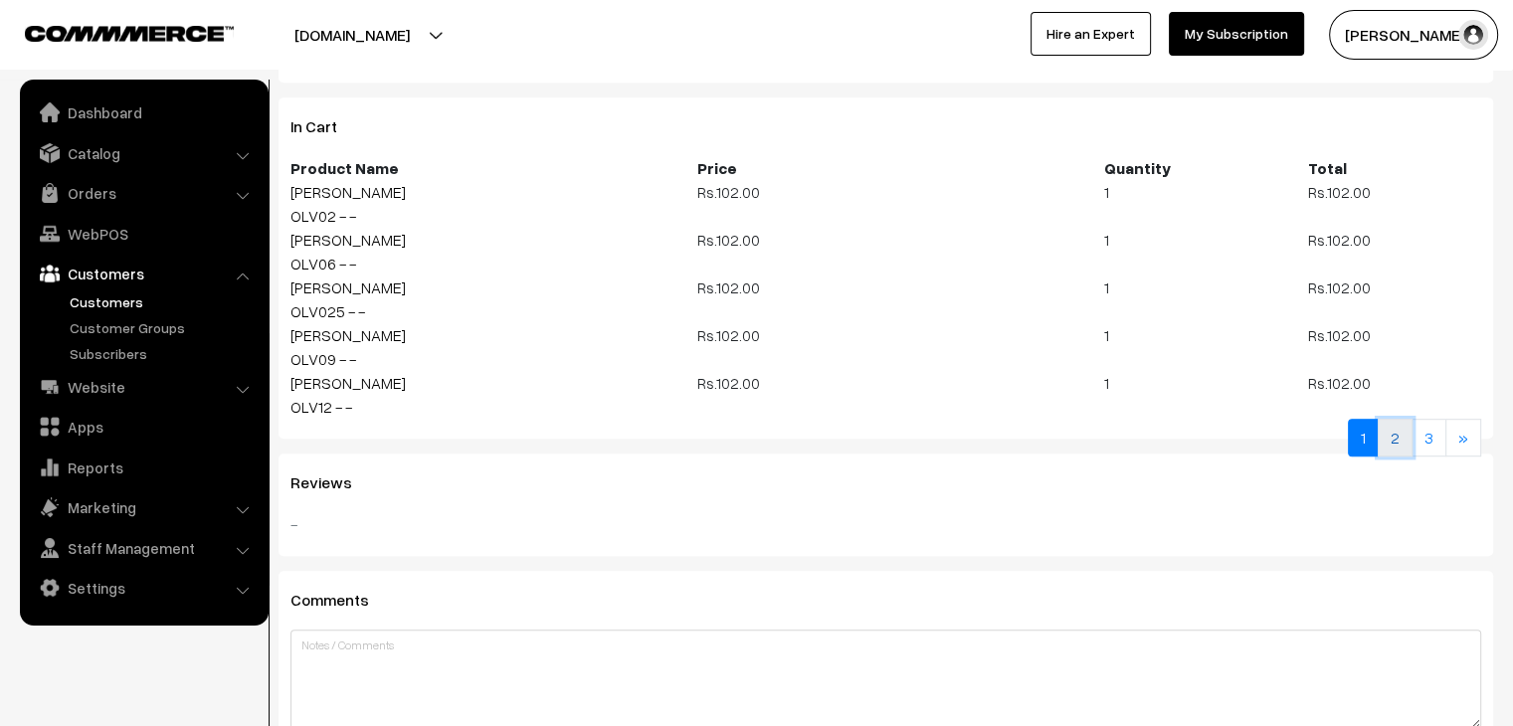
click at [1395, 435] on link "2" at bounding box center [1394, 438] width 35 height 38
click at [1440, 441] on link "3" at bounding box center [1428, 438] width 35 height 38
click at [199, 186] on link "Orders" at bounding box center [143, 193] width 237 height 36
click at [1400, 432] on link "2" at bounding box center [1394, 438] width 35 height 38
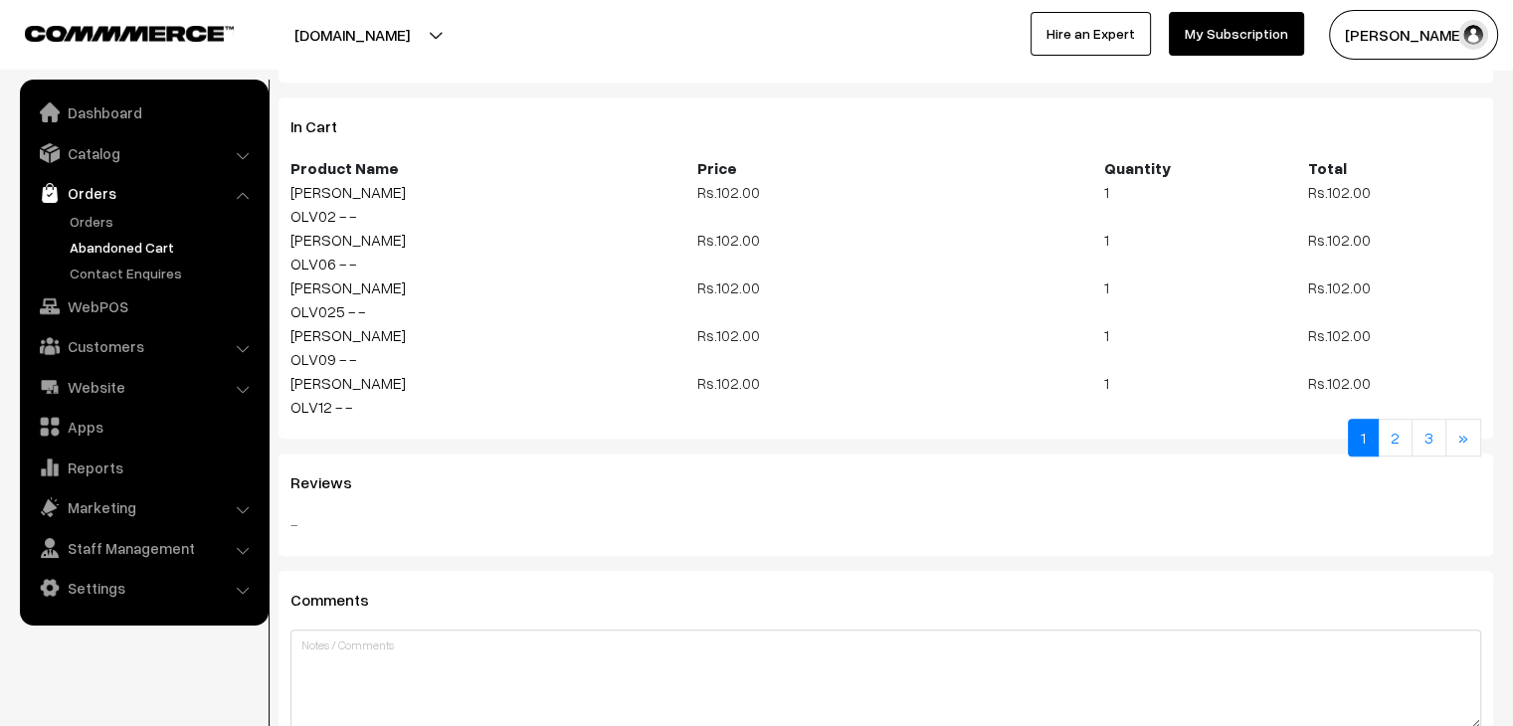
click at [128, 255] on link "Abandoned Cart" at bounding box center [163, 247] width 197 height 21
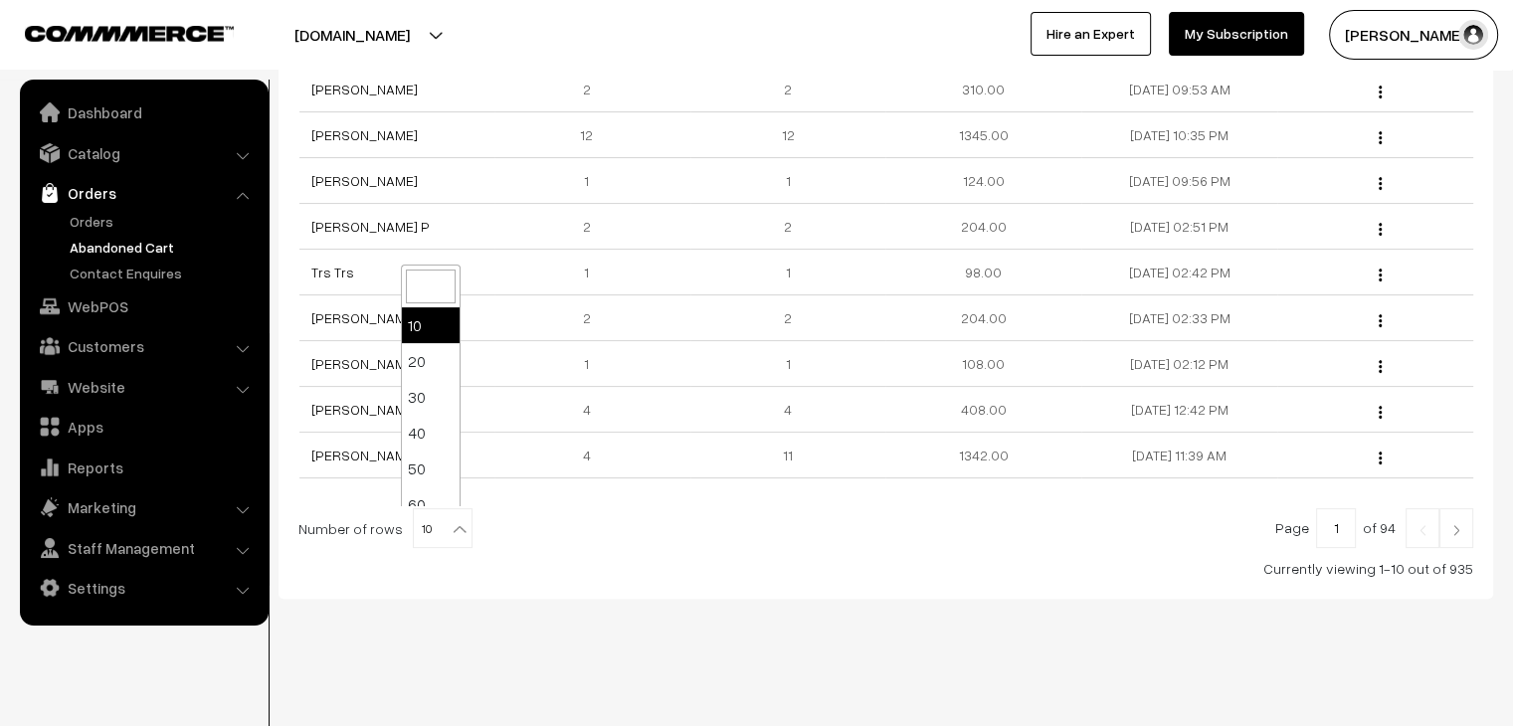
click at [424, 531] on span "10" at bounding box center [443, 529] width 58 height 40
select select "100"
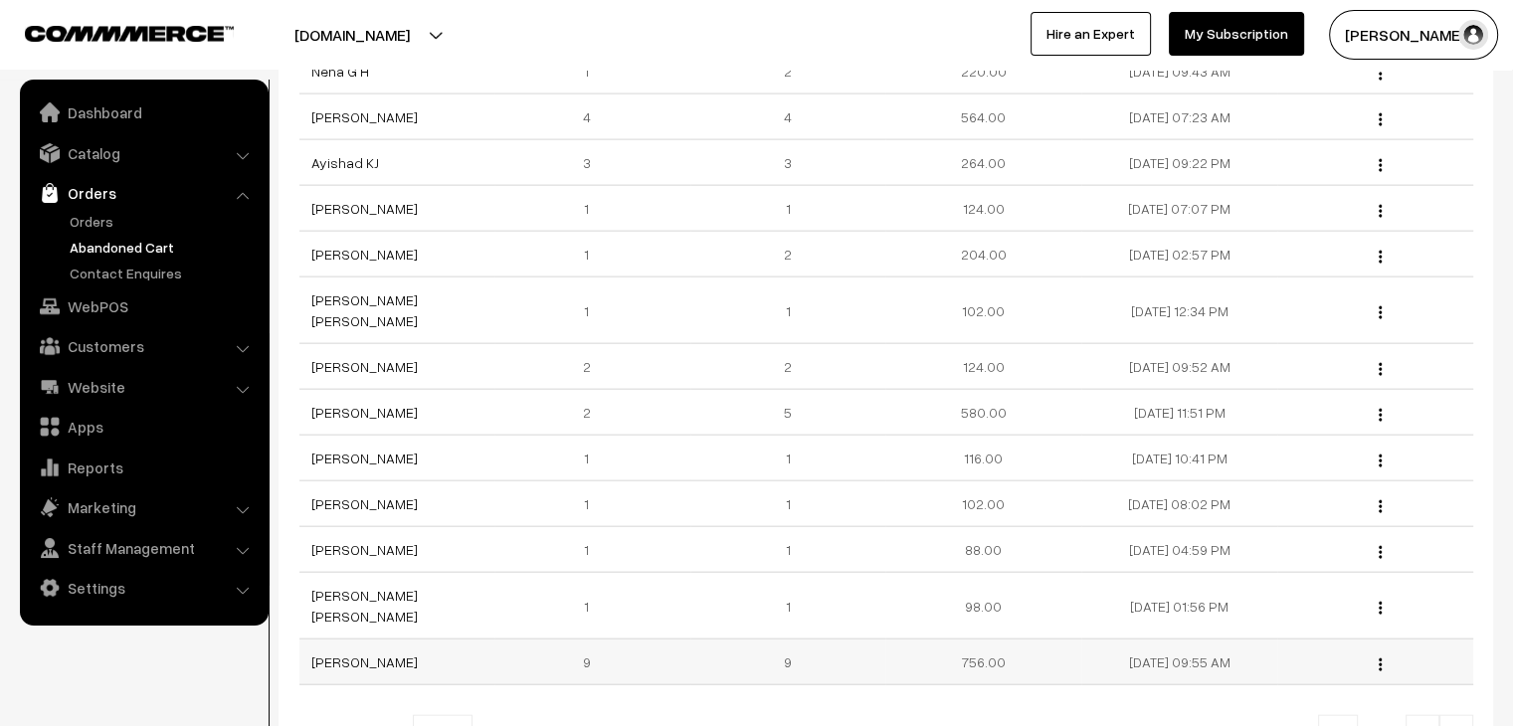
scroll to position [4512, 0]
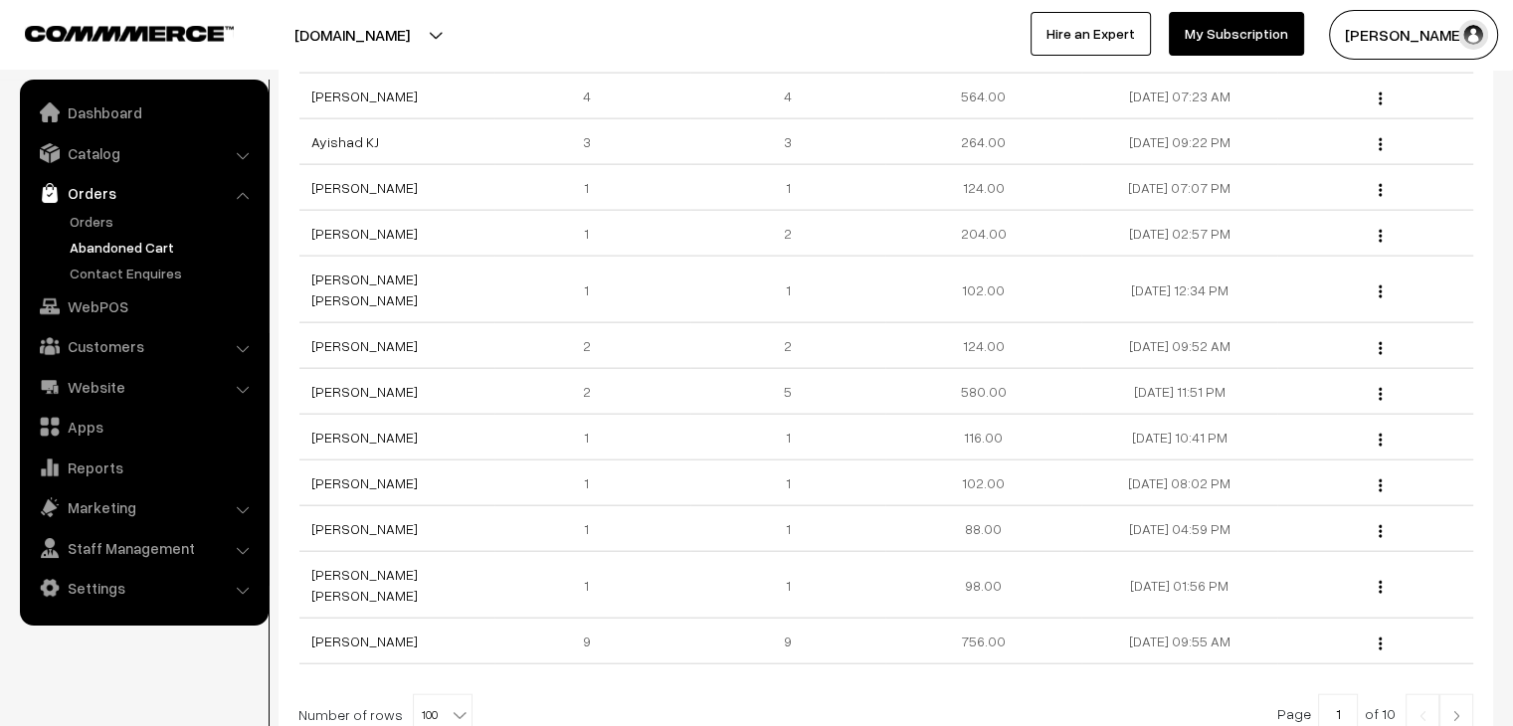
click at [1468, 694] on link at bounding box center [1456, 714] width 34 height 40
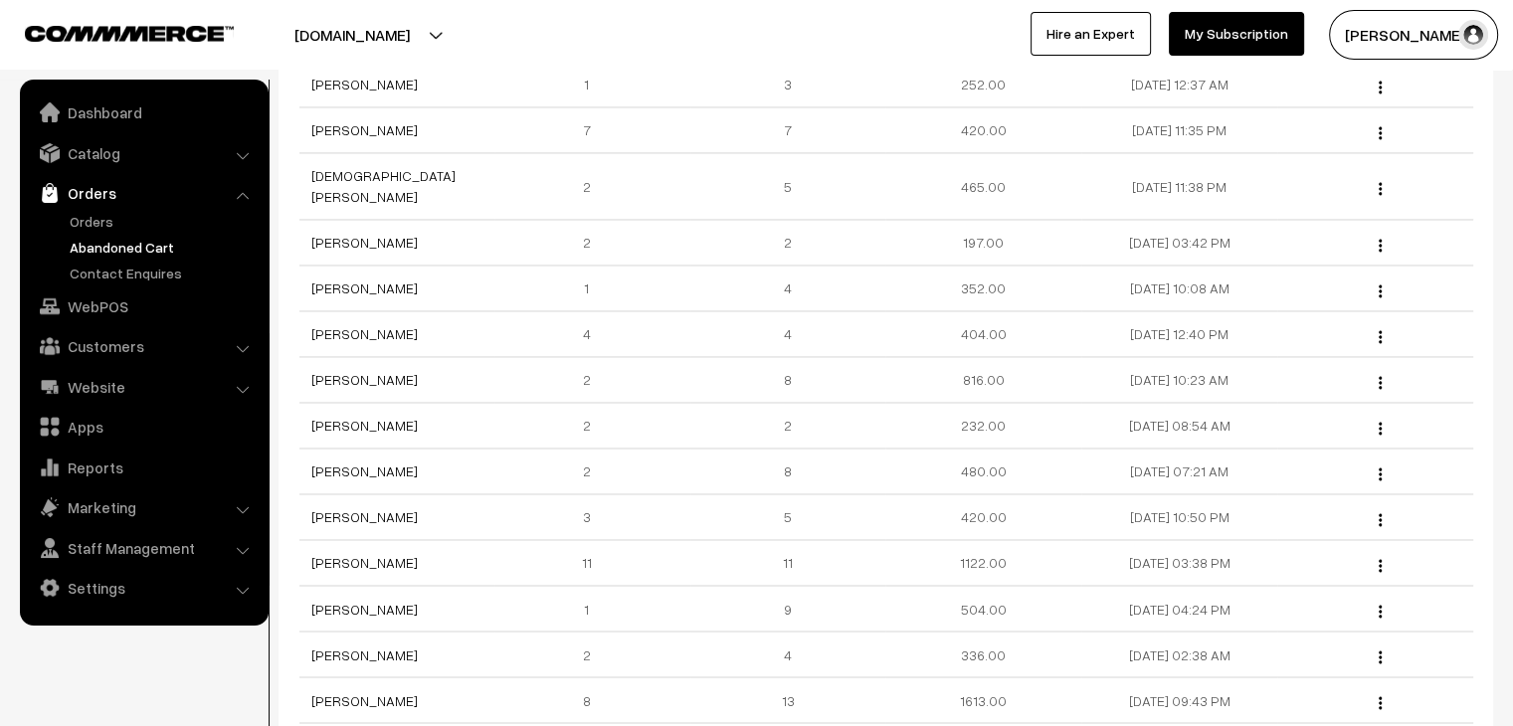
scroll to position [3182, 0]
click at [379, 538] on td "[PERSON_NAME]" at bounding box center [397, 561] width 196 height 46
click at [379, 552] on link "[PERSON_NAME]" at bounding box center [364, 560] width 106 height 17
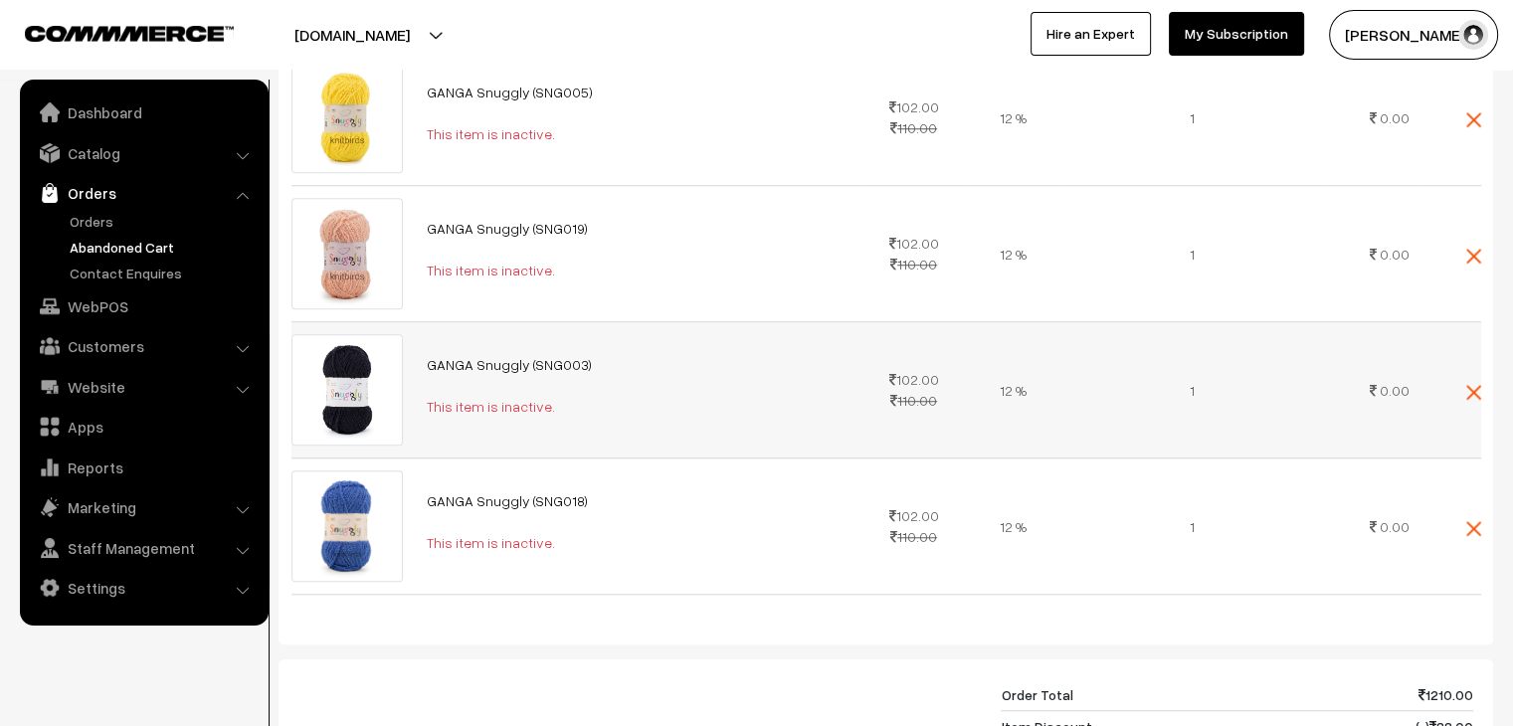
scroll to position [1492, 0]
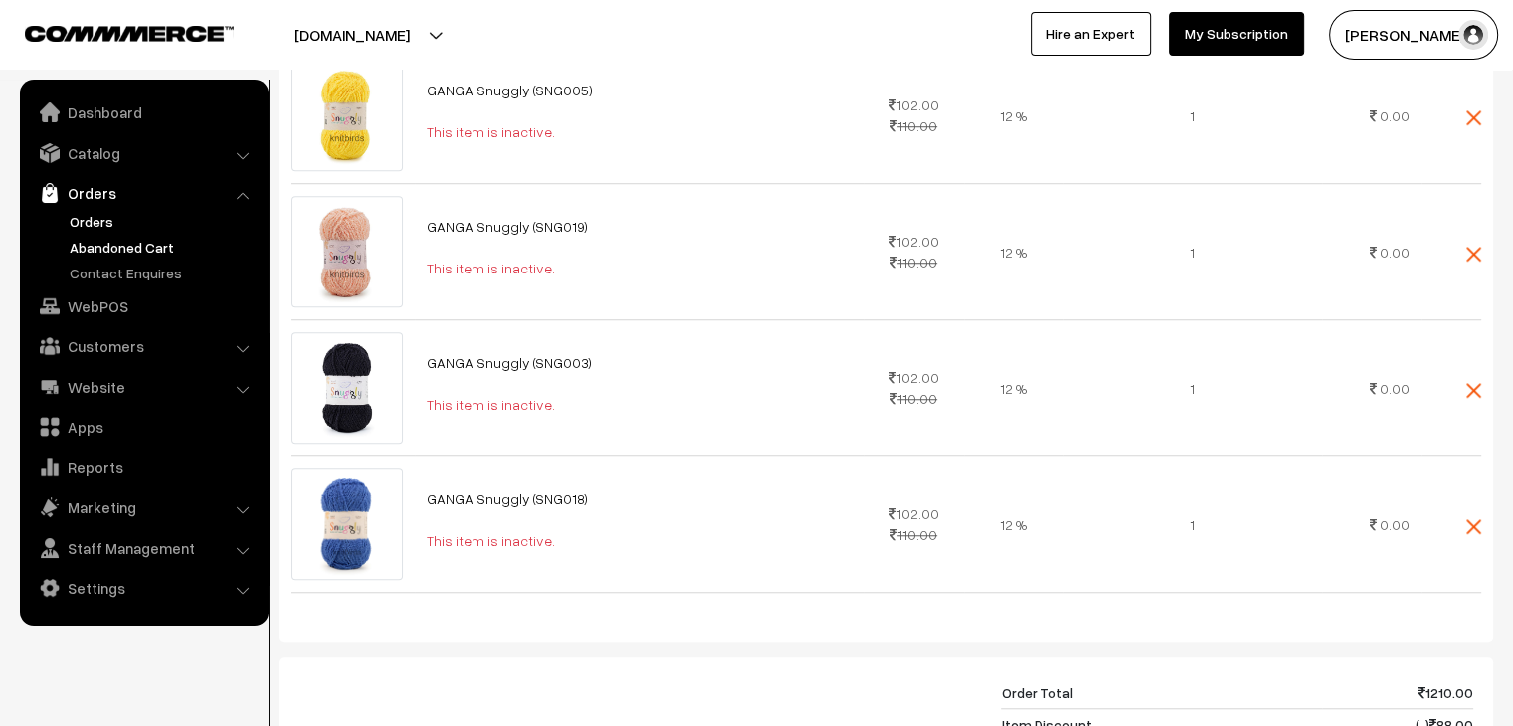
click at [82, 229] on link "Orders" at bounding box center [163, 221] width 197 height 21
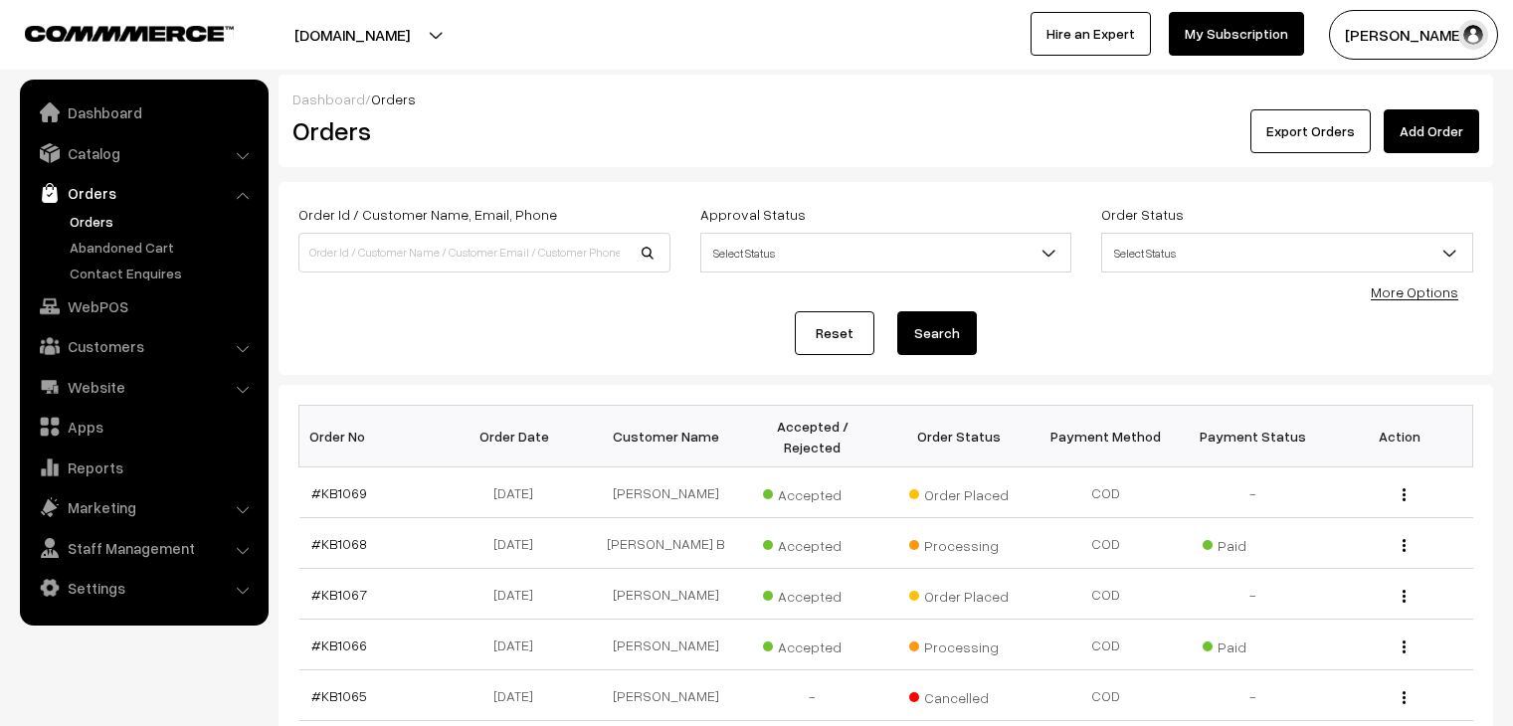
click at [411, 260] on input at bounding box center [484, 253] width 372 height 40
type input "snugg"
click at [89, 219] on link "Orders" at bounding box center [163, 221] width 197 height 21
click at [1417, 134] on link "Add Order" at bounding box center [1430, 131] width 95 height 44
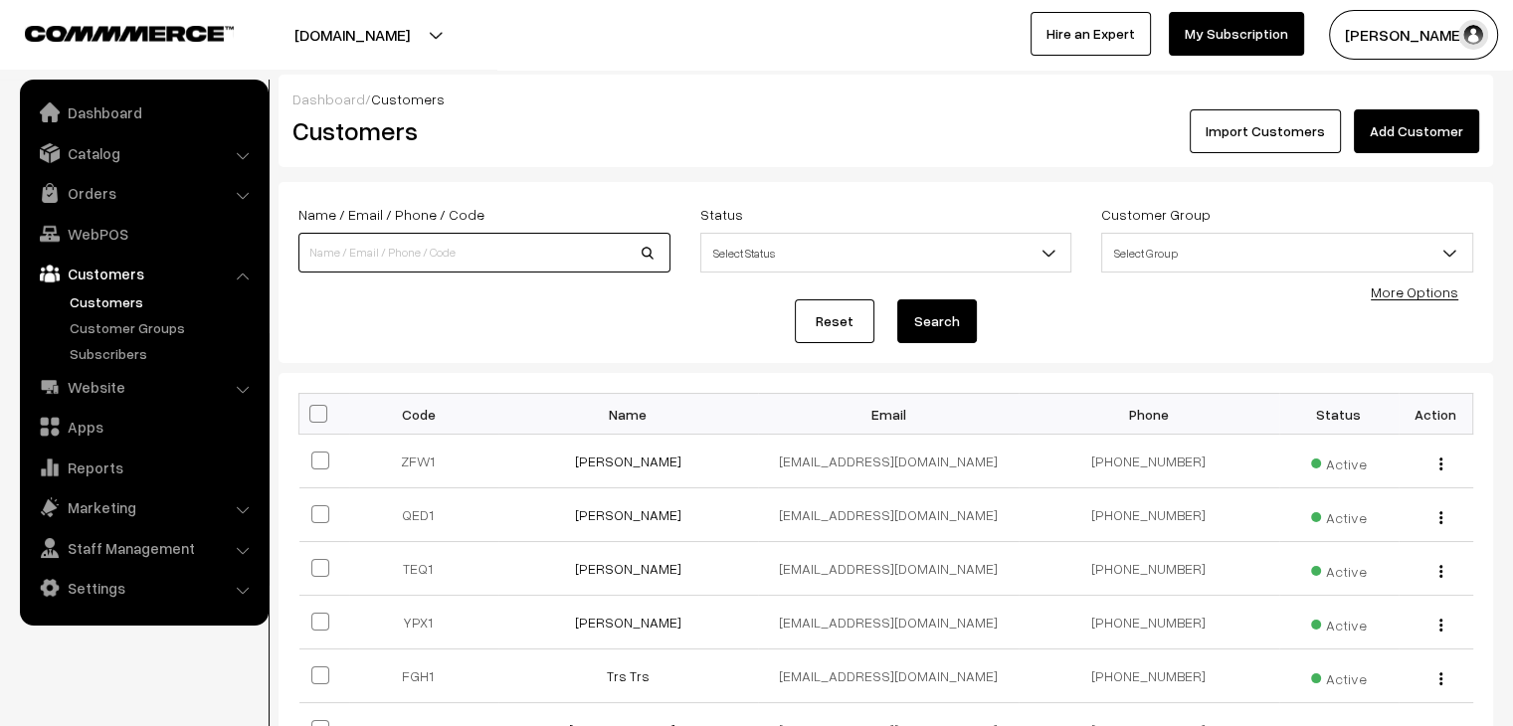
click at [376, 268] on input at bounding box center [484, 253] width 372 height 40
click at [95, 186] on link "Orders" at bounding box center [143, 193] width 237 height 36
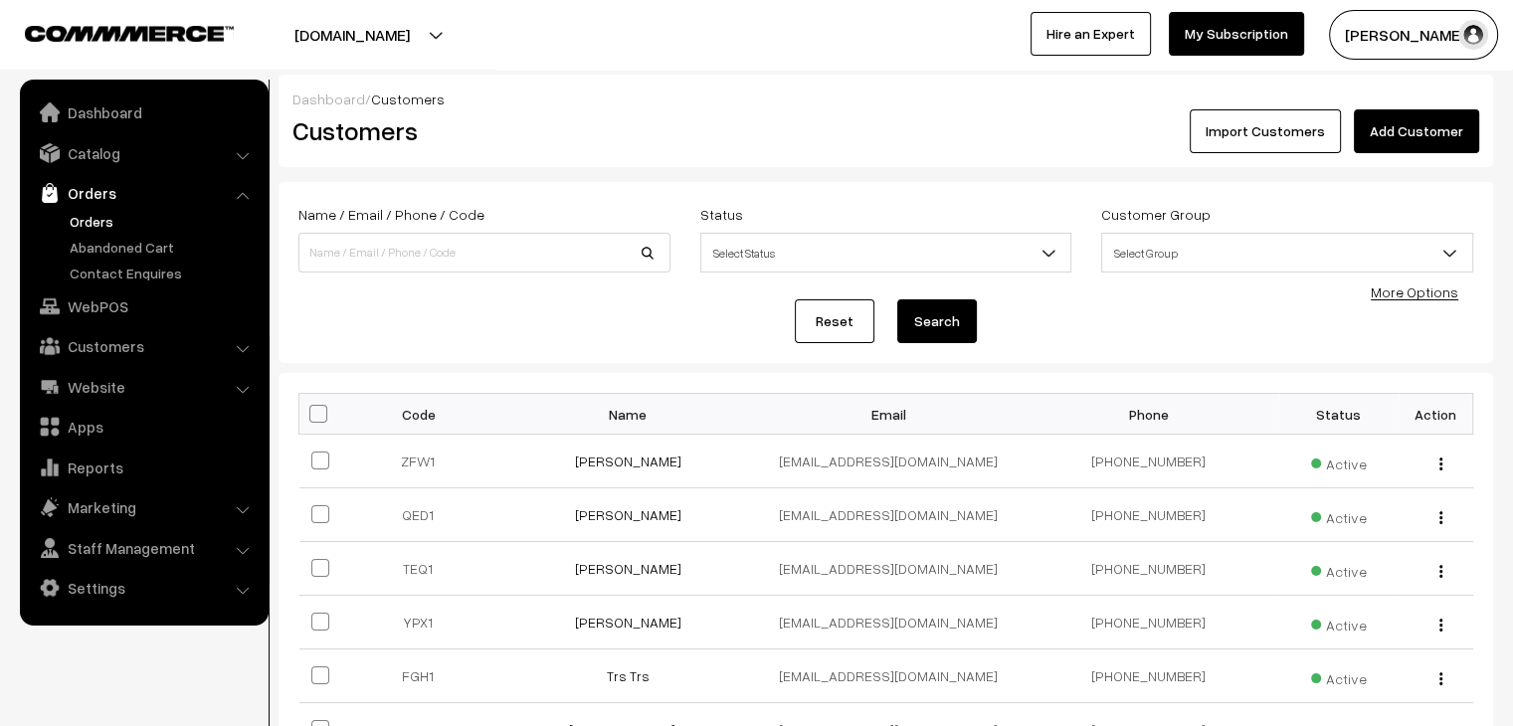
click at [103, 226] on link "Orders" at bounding box center [163, 221] width 197 height 21
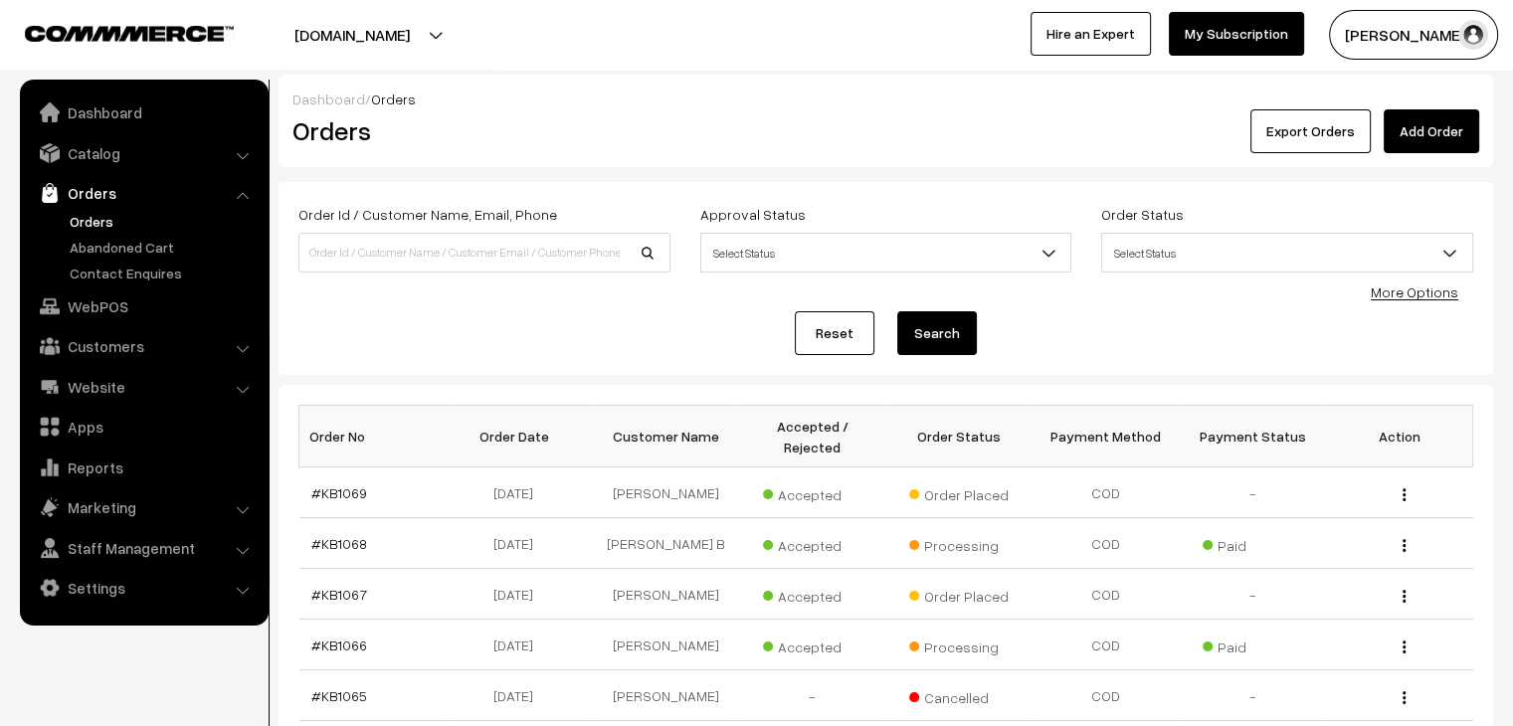
click at [104, 170] on ul "Dashboard Catalog" at bounding box center [144, 353] width 249 height 546
click at [93, 161] on link "Catalog" at bounding box center [143, 153] width 237 height 36
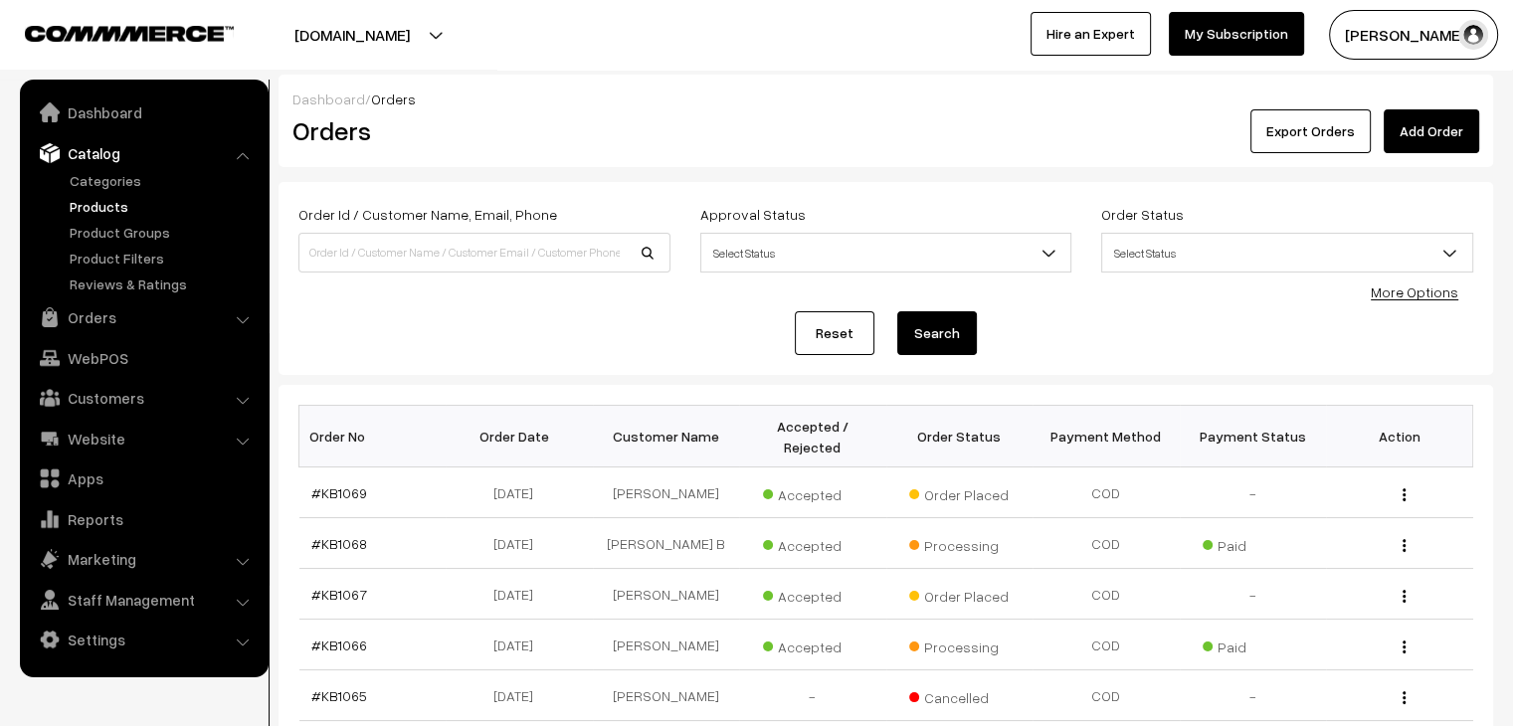
drag, startPoint x: 110, startPoint y: 204, endPoint x: 136, endPoint y: 208, distance: 26.2
click at [110, 204] on link "Products" at bounding box center [163, 206] width 197 height 21
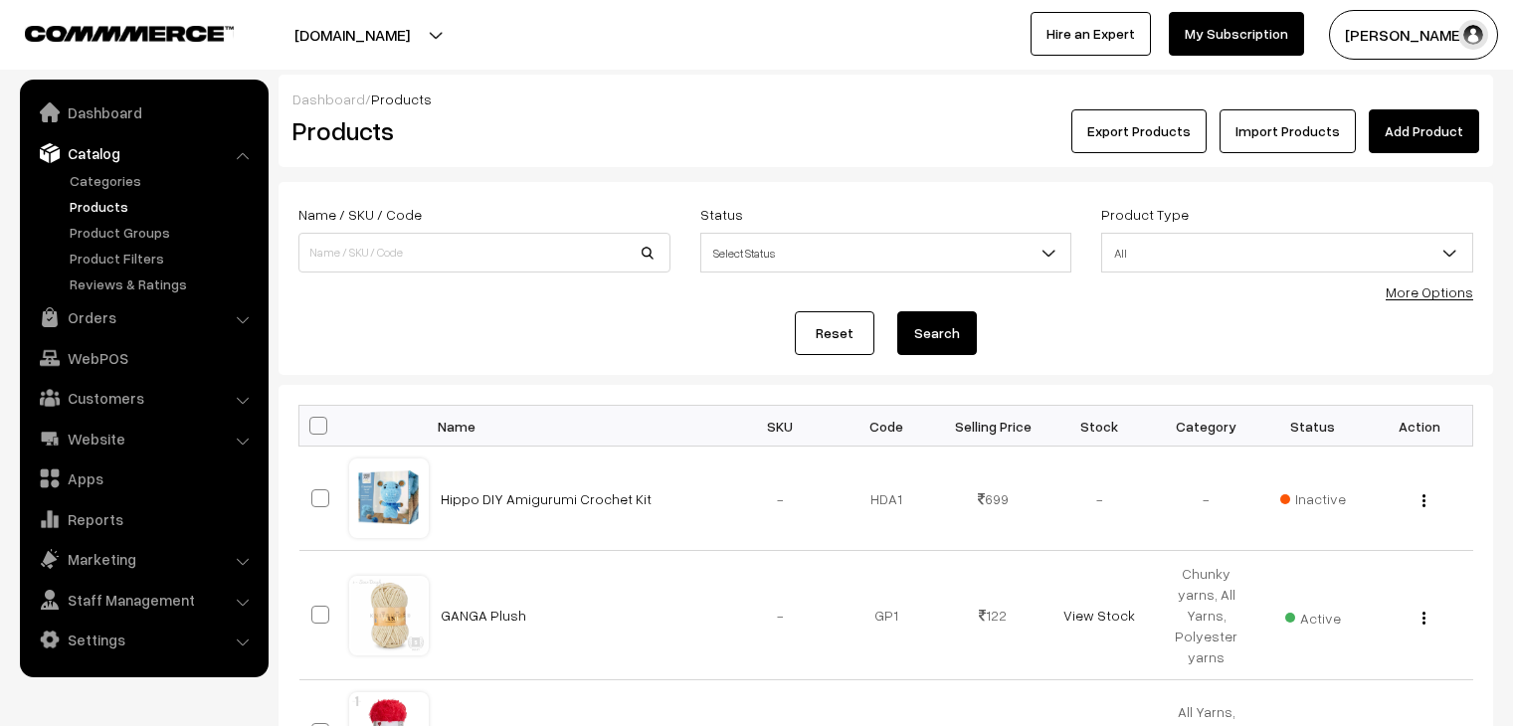
click at [371, 252] on input at bounding box center [484, 253] width 372 height 40
type input "snuggly"
click at [897, 311] on button "Search" at bounding box center [937, 333] width 80 height 44
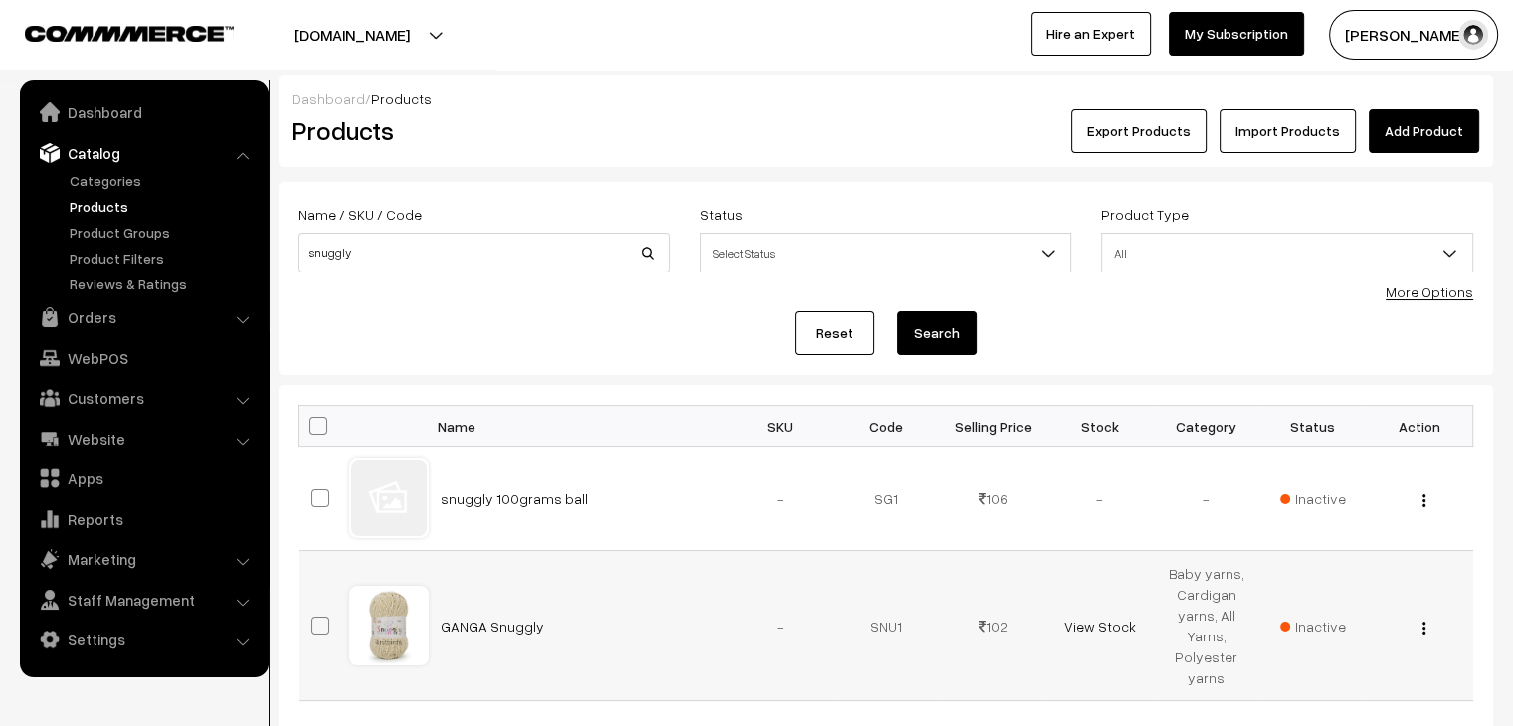
click at [1330, 620] on span "Inactive" at bounding box center [1313, 626] width 66 height 21
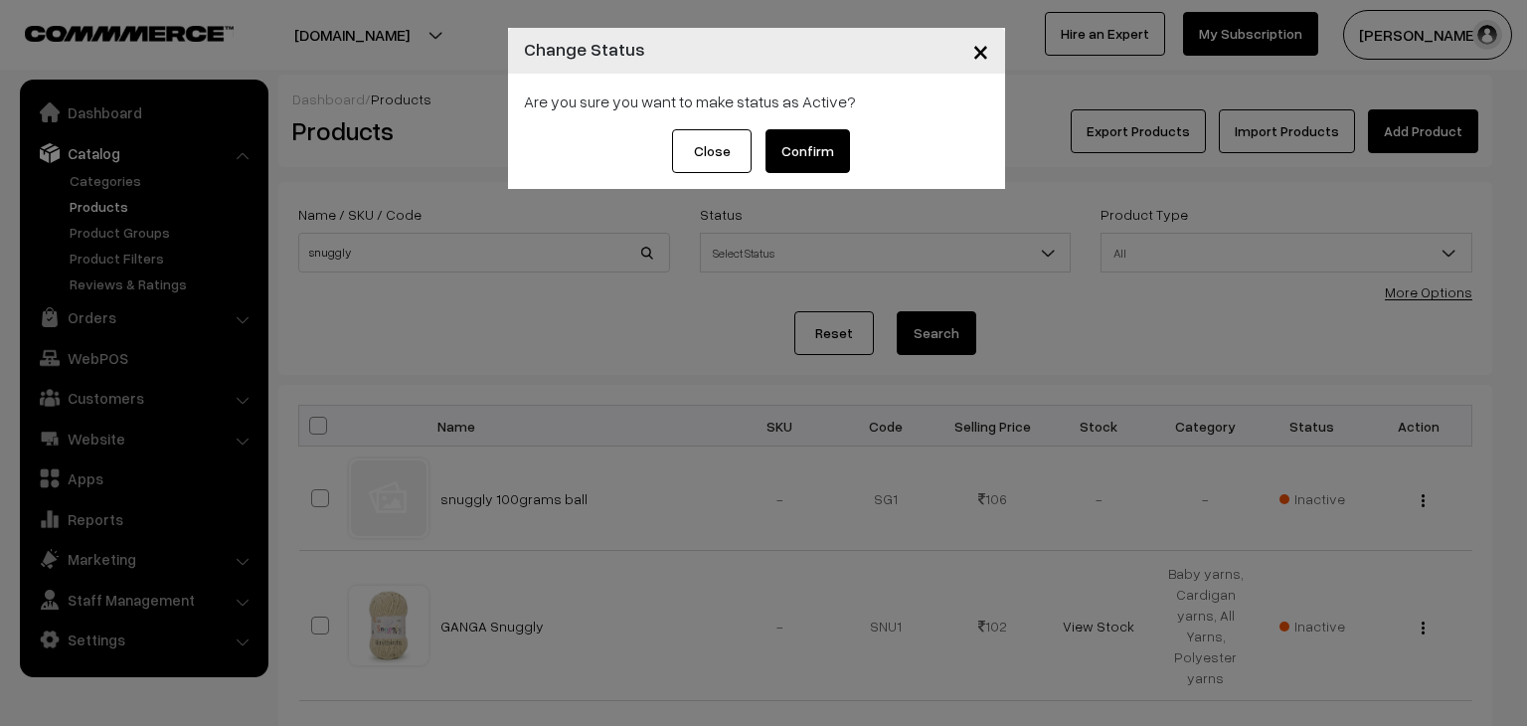
click at [825, 143] on button "Confirm" at bounding box center [808, 151] width 85 height 44
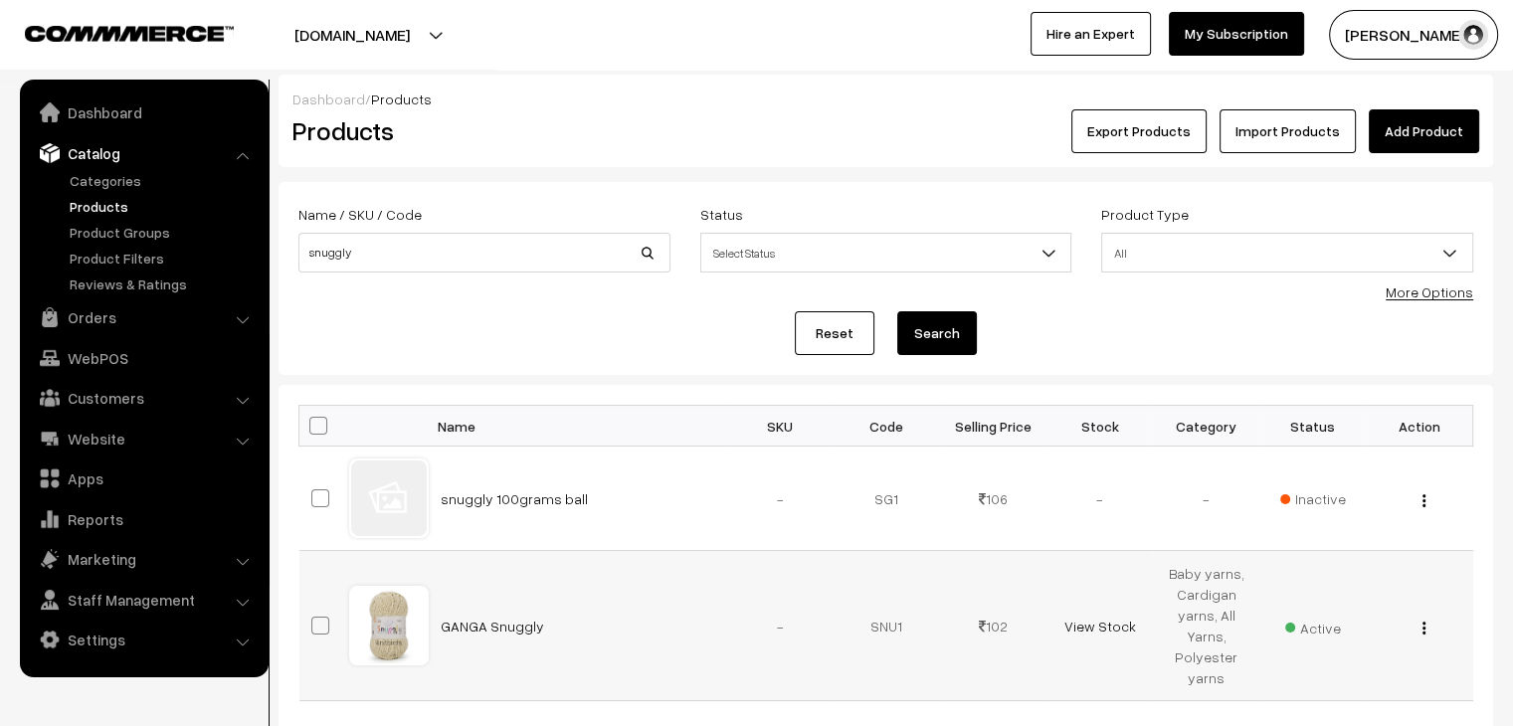
click at [1323, 625] on span "Active" at bounding box center [1313, 626] width 56 height 26
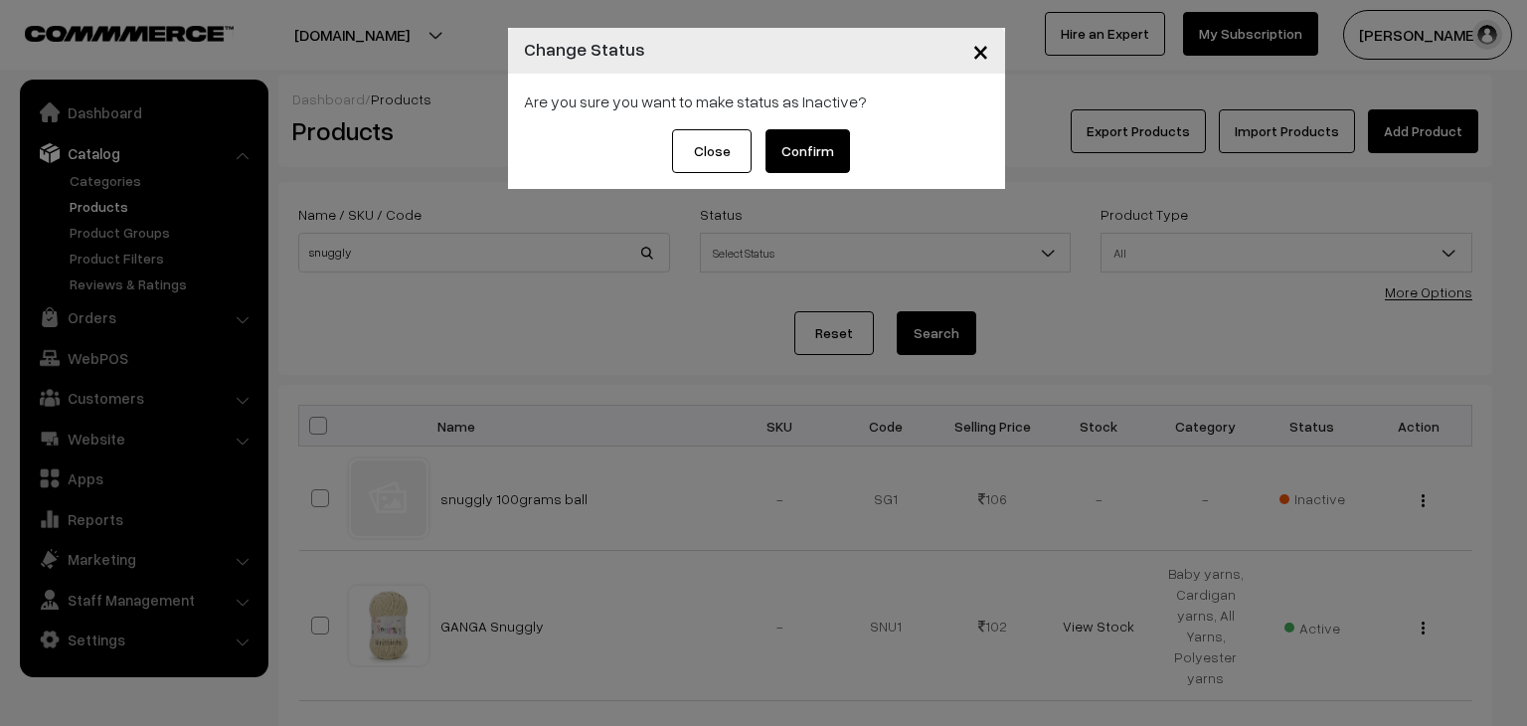
click at [832, 153] on button "Confirm" at bounding box center [808, 151] width 85 height 44
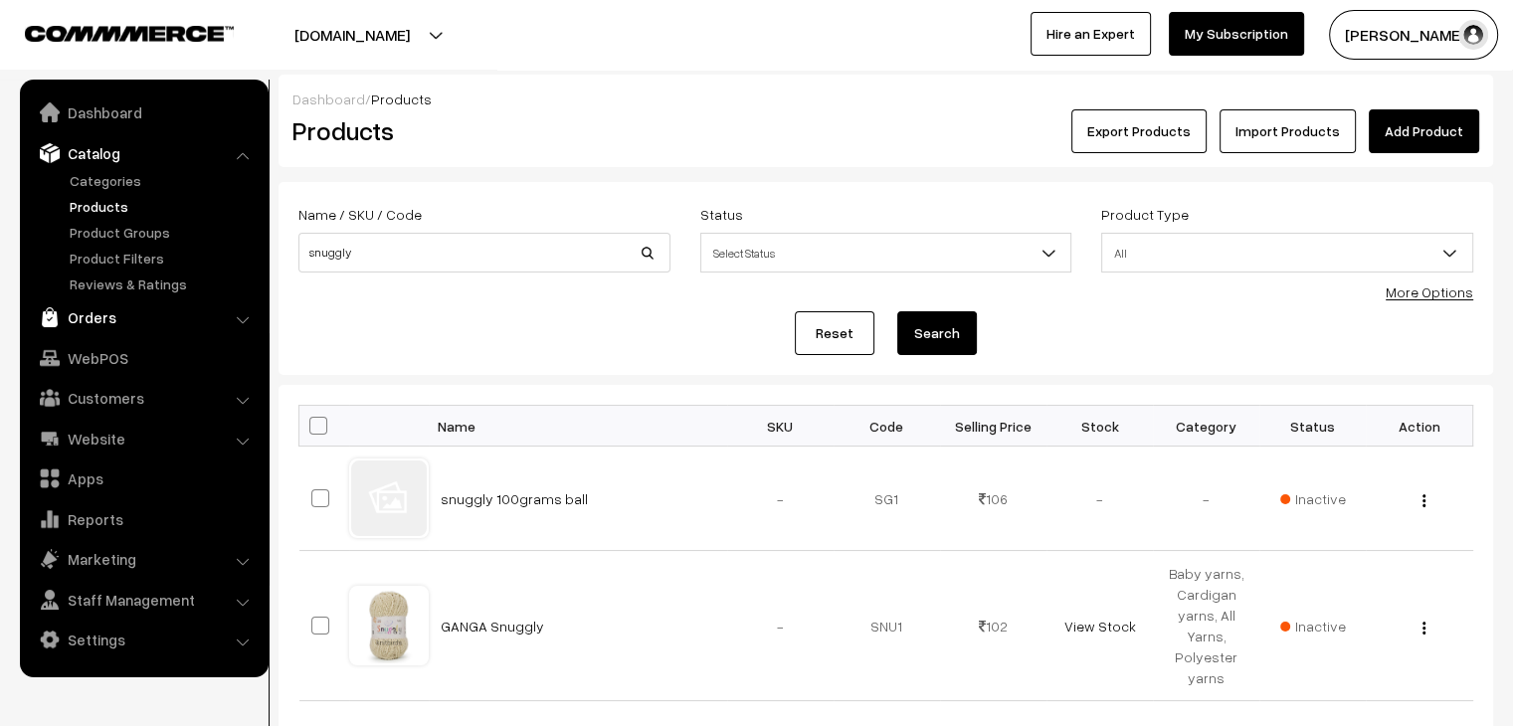
click at [98, 321] on link "Orders" at bounding box center [143, 317] width 237 height 36
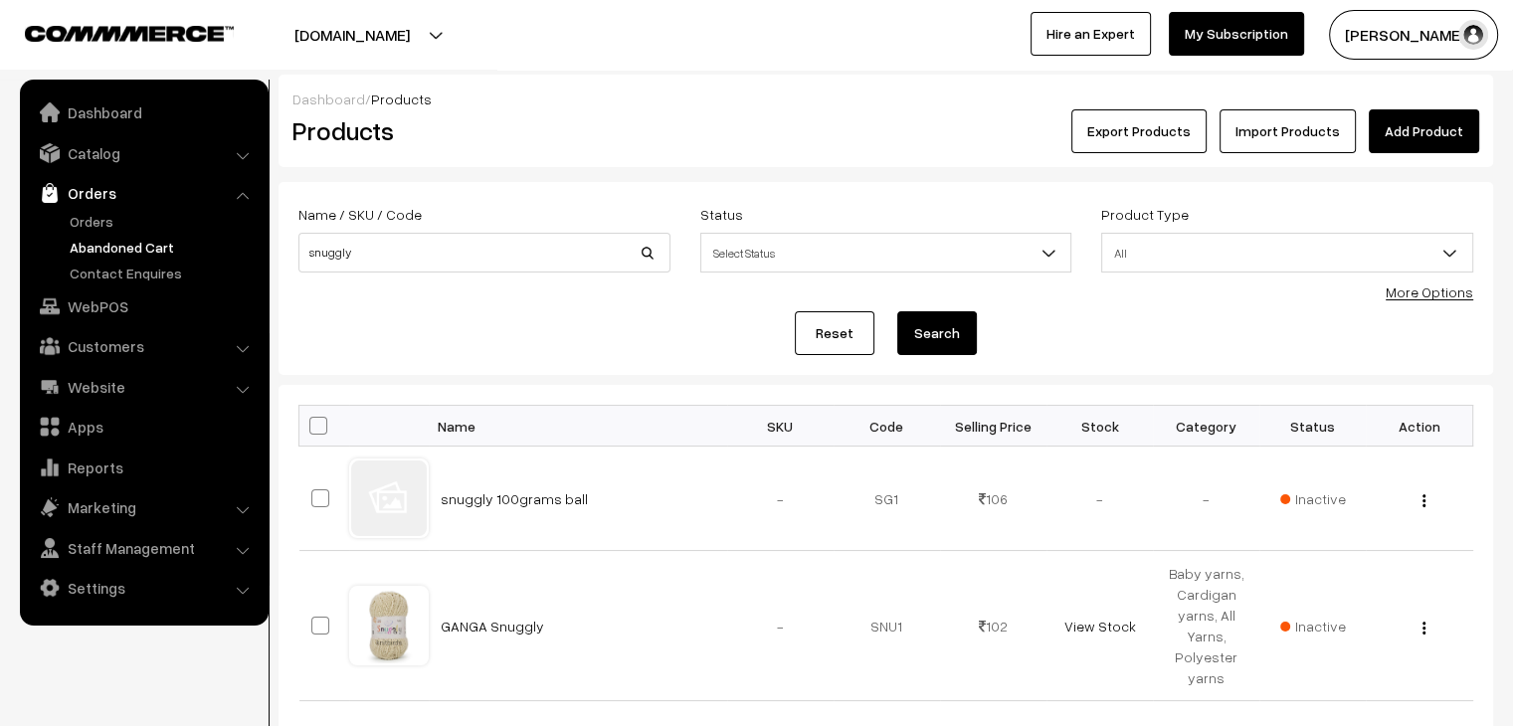
click at [112, 252] on link "Abandoned Cart" at bounding box center [163, 247] width 197 height 21
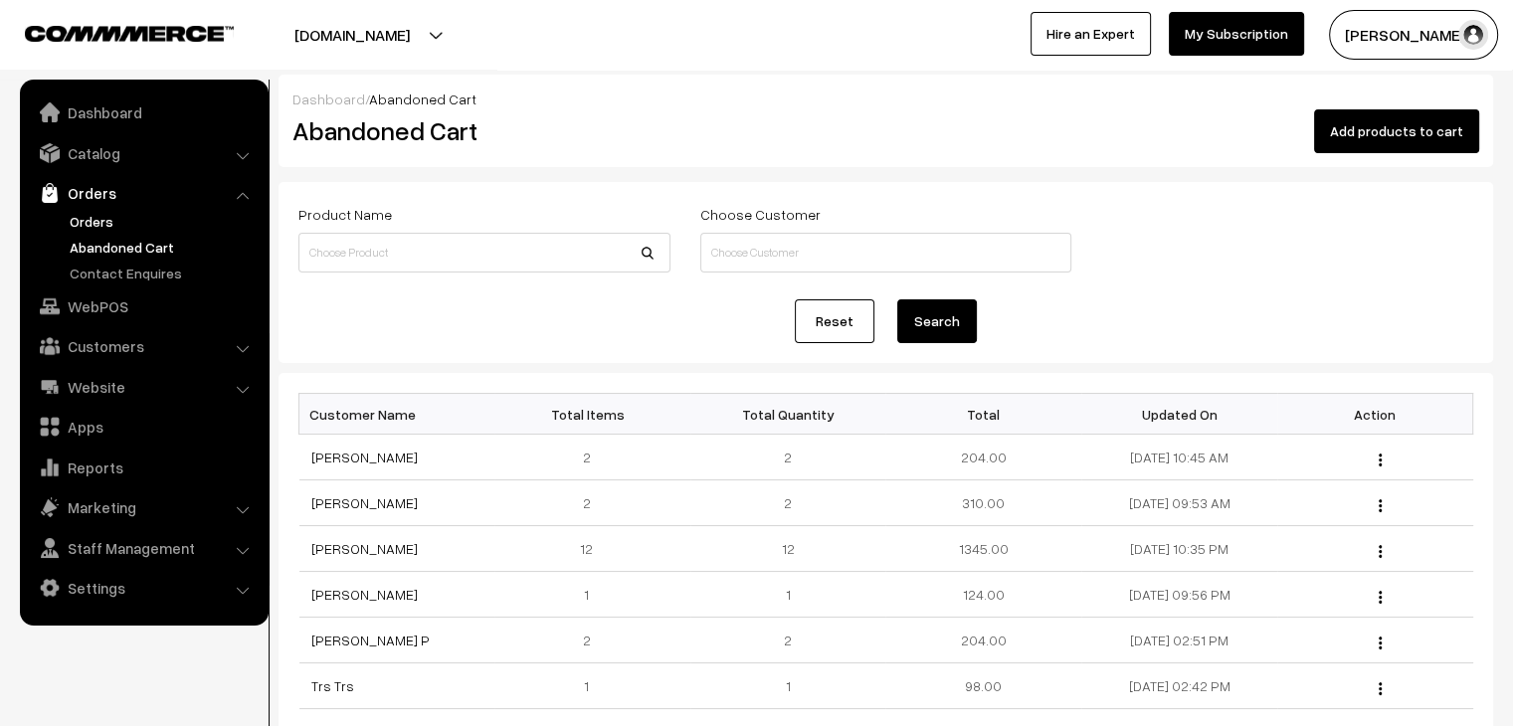
click at [98, 224] on link "Orders" at bounding box center [163, 221] width 197 height 21
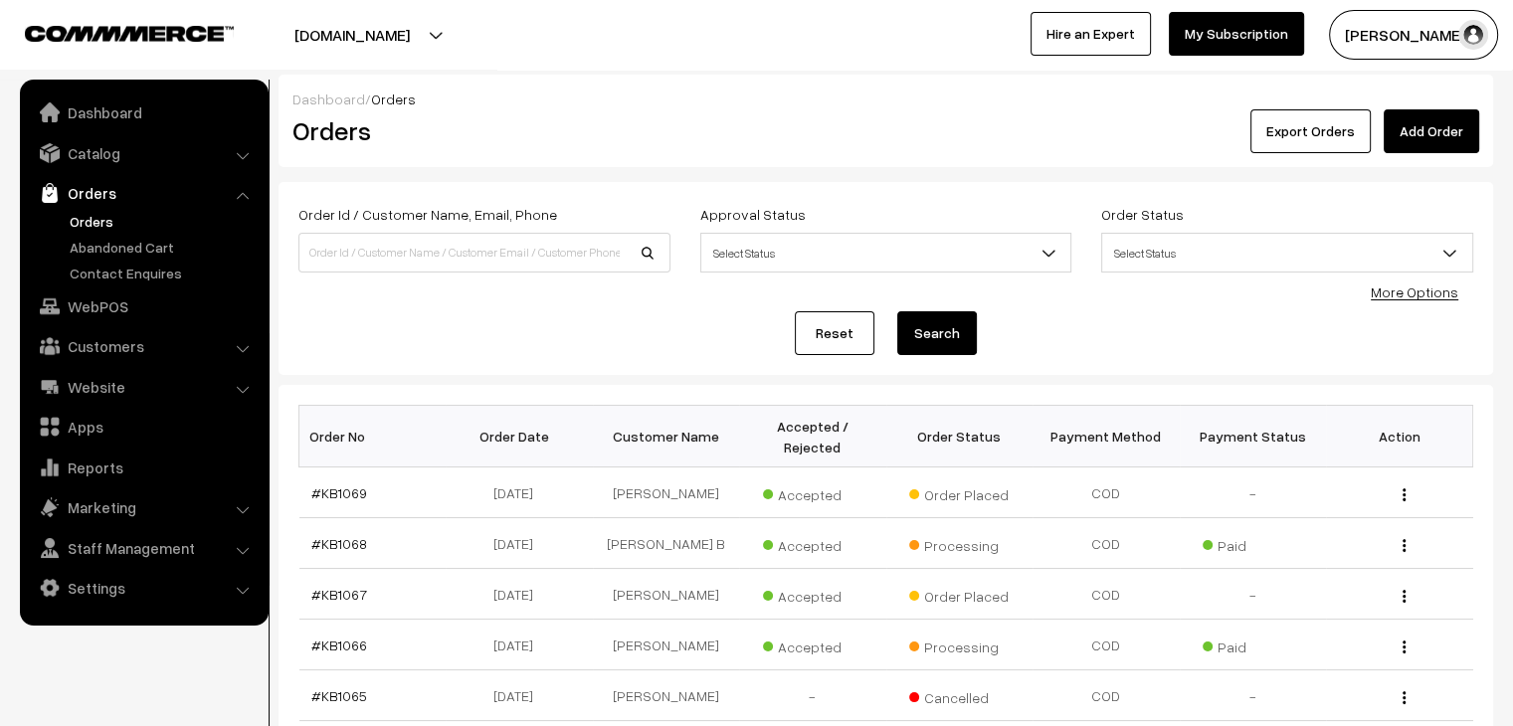
click at [93, 257] on ul "Orders" at bounding box center [144, 247] width 239 height 73
click at [111, 252] on link "Abandoned Cart" at bounding box center [163, 247] width 197 height 21
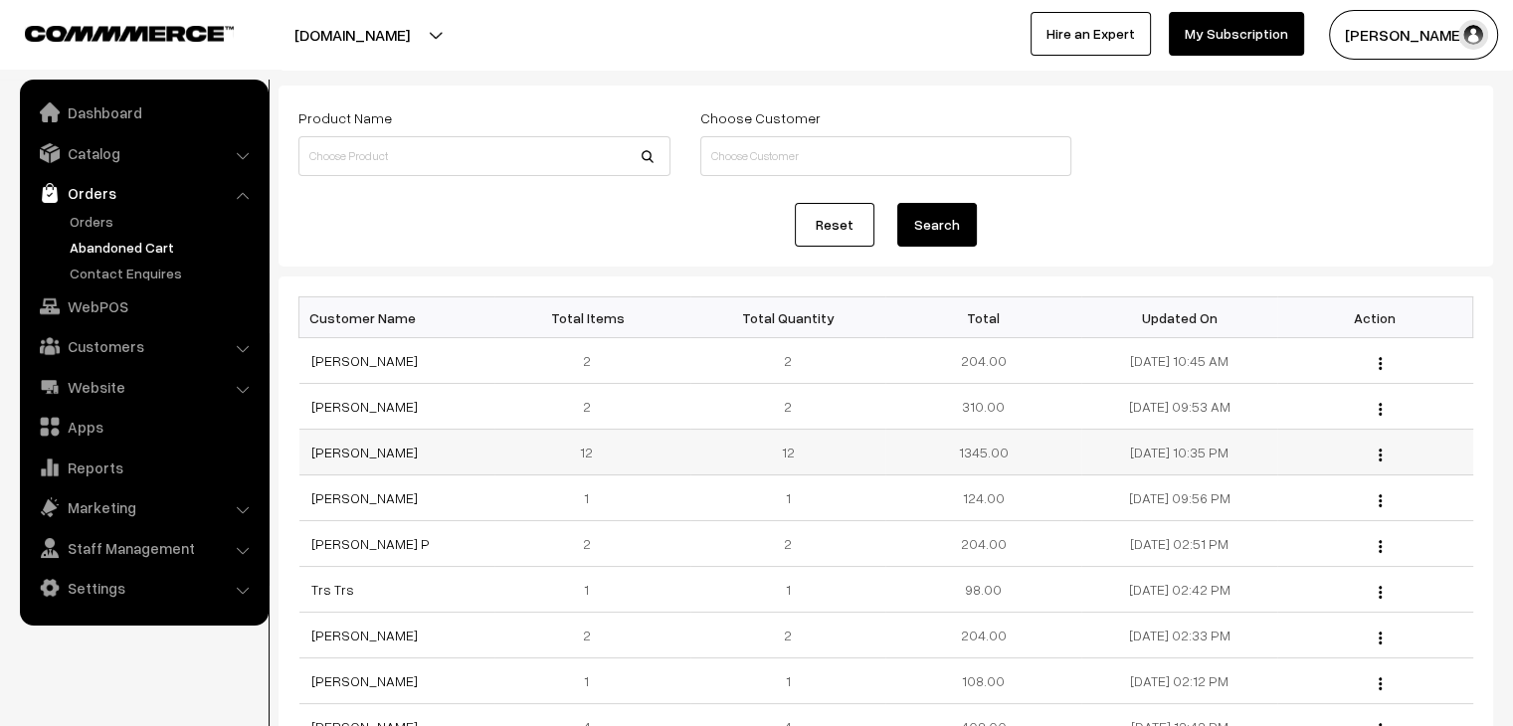
scroll to position [99, 0]
click at [344, 452] on link "[PERSON_NAME]" at bounding box center [364, 449] width 106 height 17
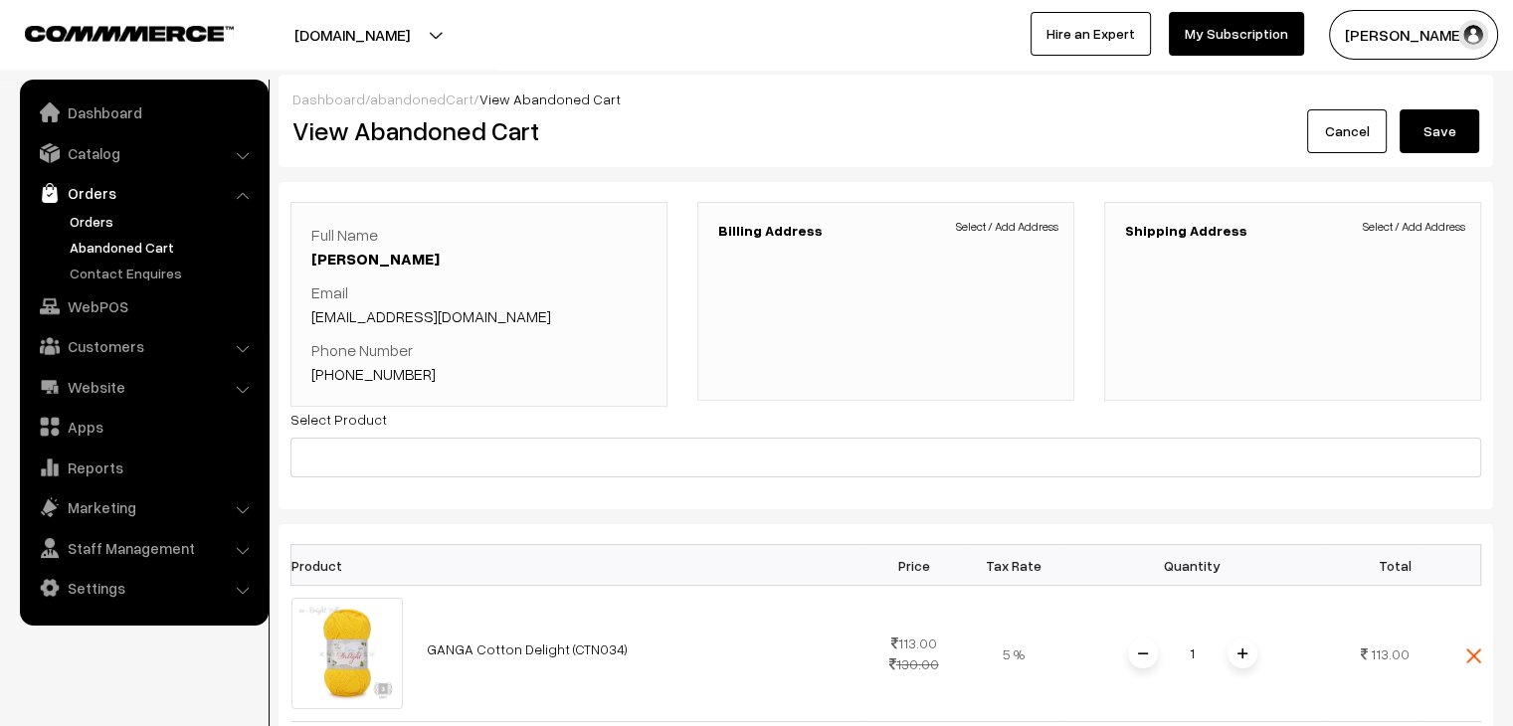
click at [110, 212] on link "Orders" at bounding box center [163, 221] width 197 height 21
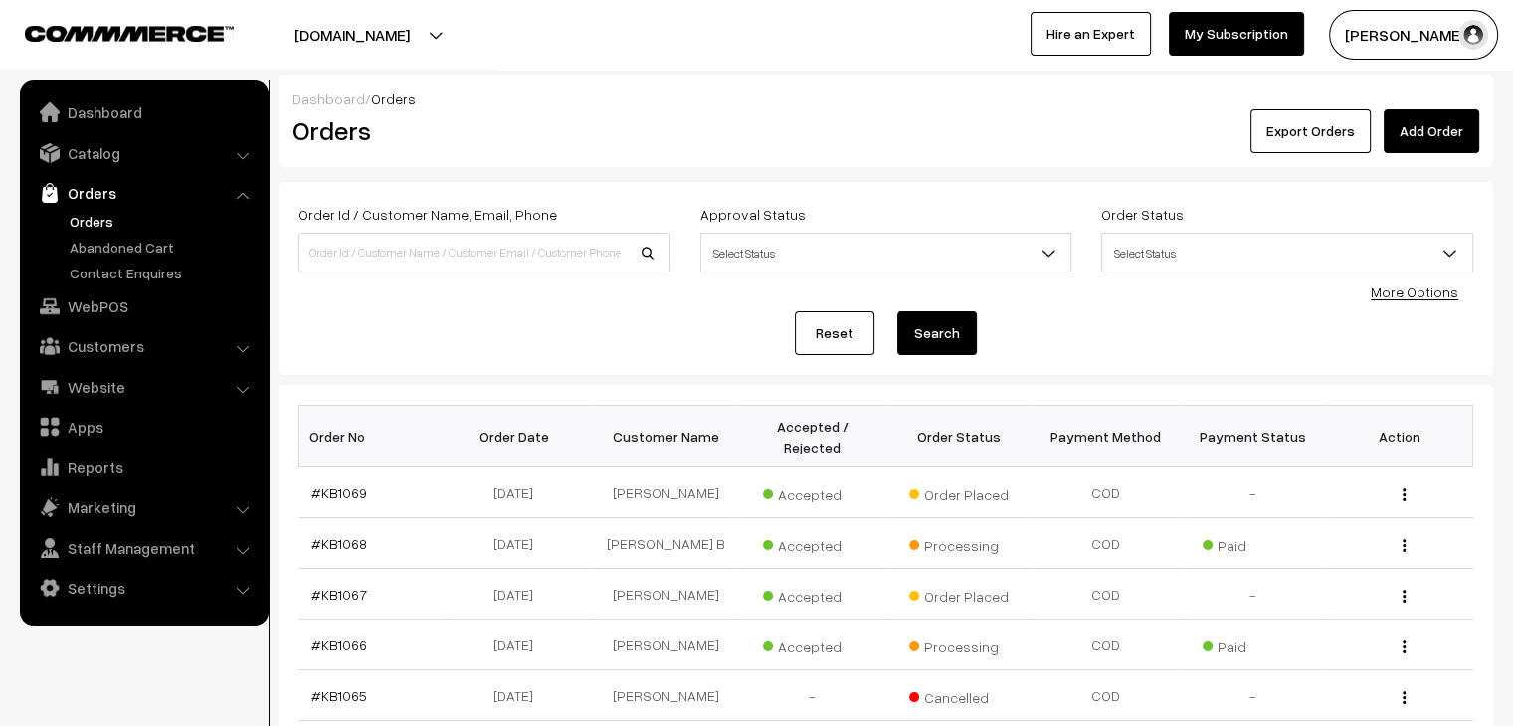
drag, startPoint x: 0, startPoint y: 0, endPoint x: 322, endPoint y: 303, distance: 442.5
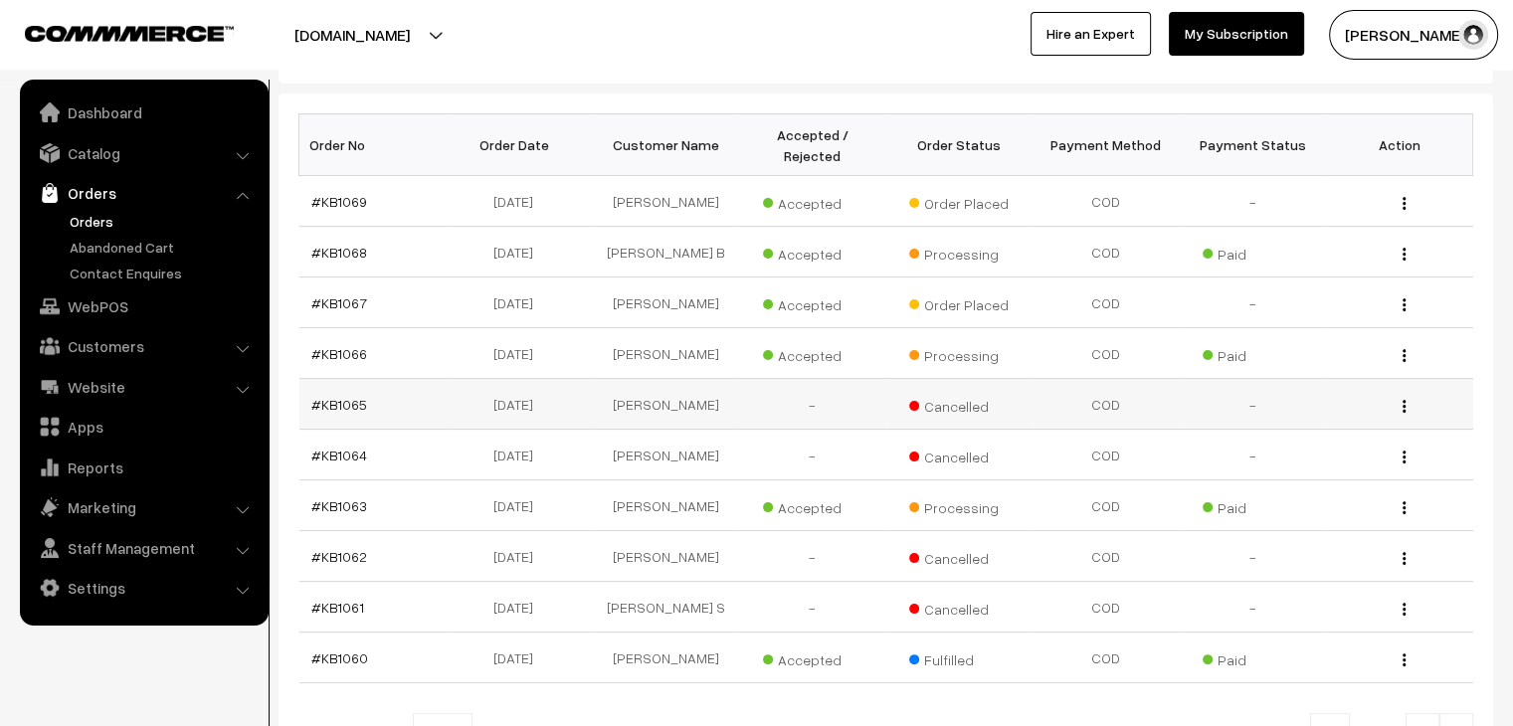
scroll to position [298, 0]
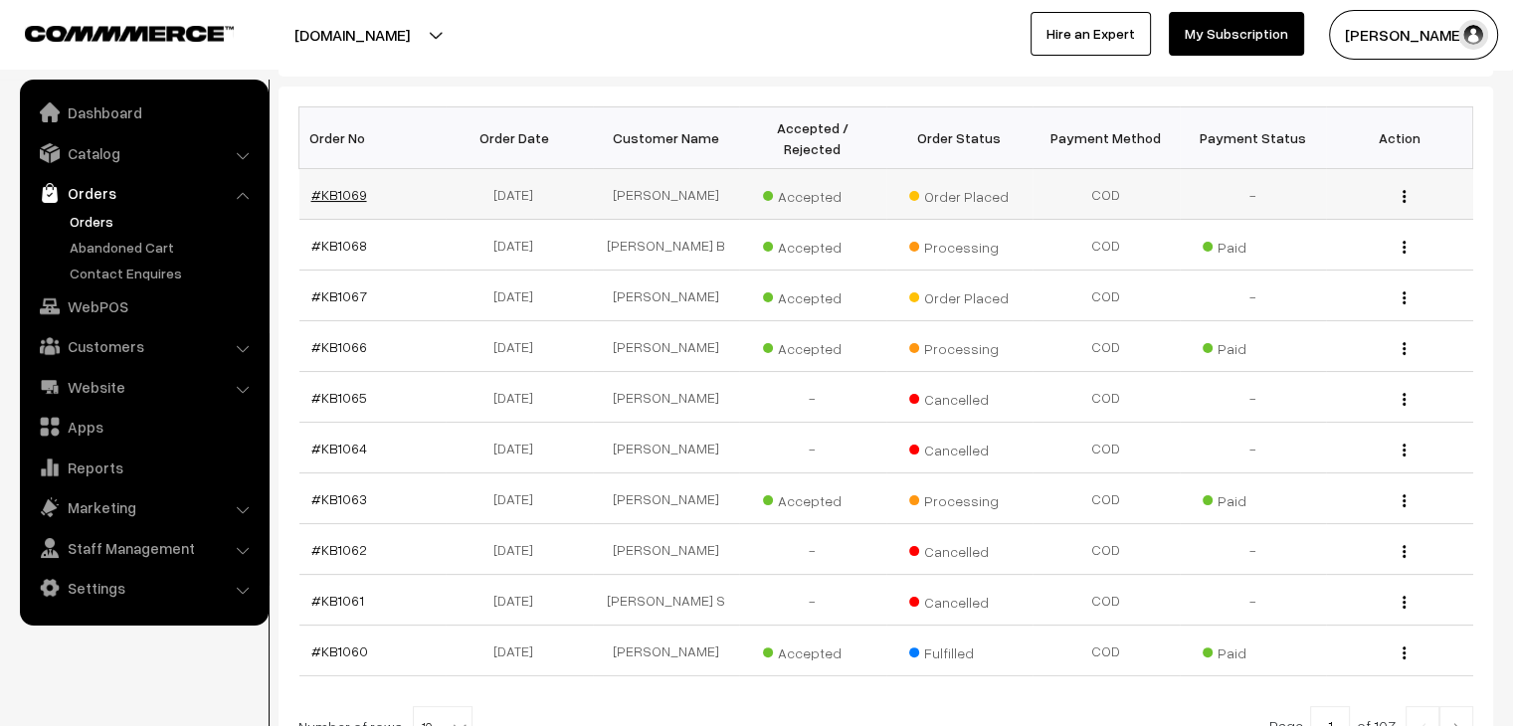
click at [318, 186] on link "#KB1069" at bounding box center [339, 194] width 56 height 17
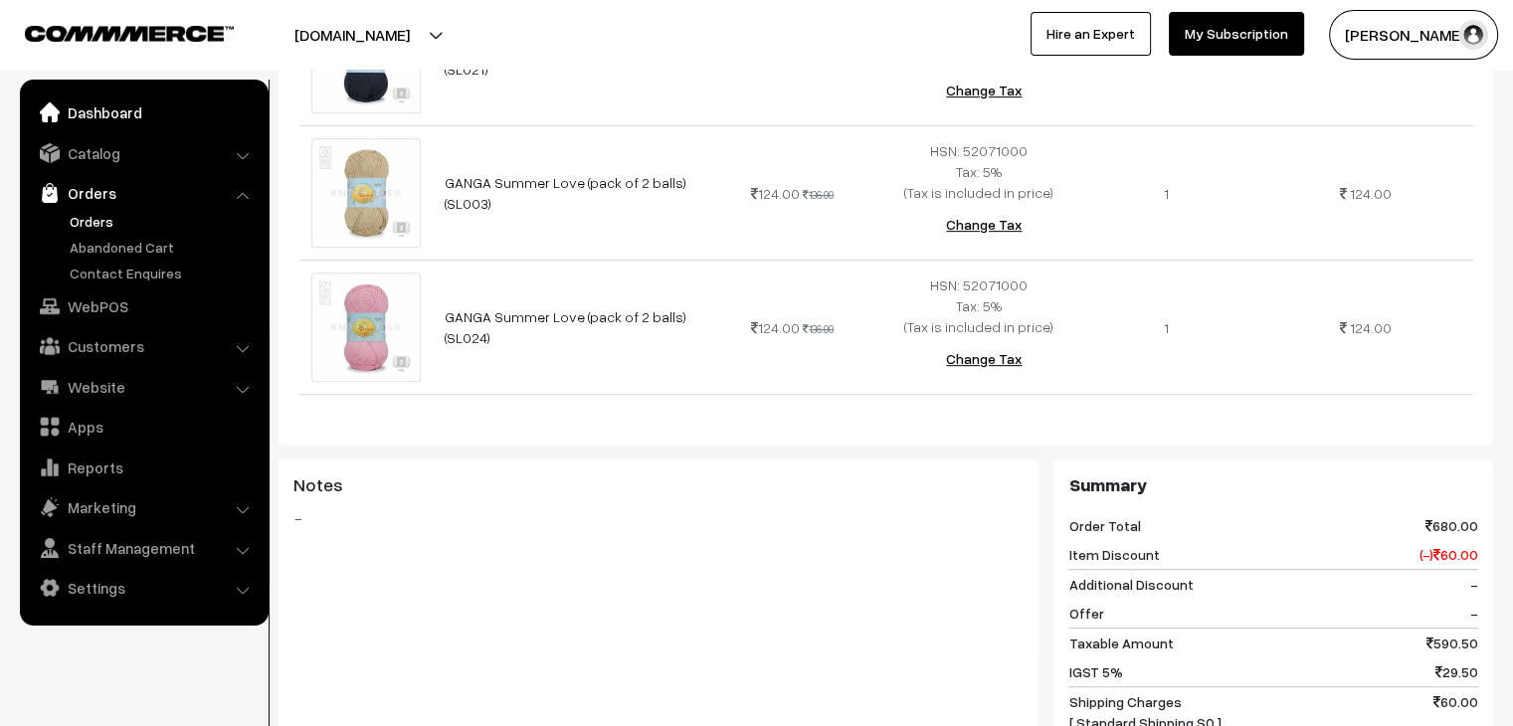
scroll to position [796, 0]
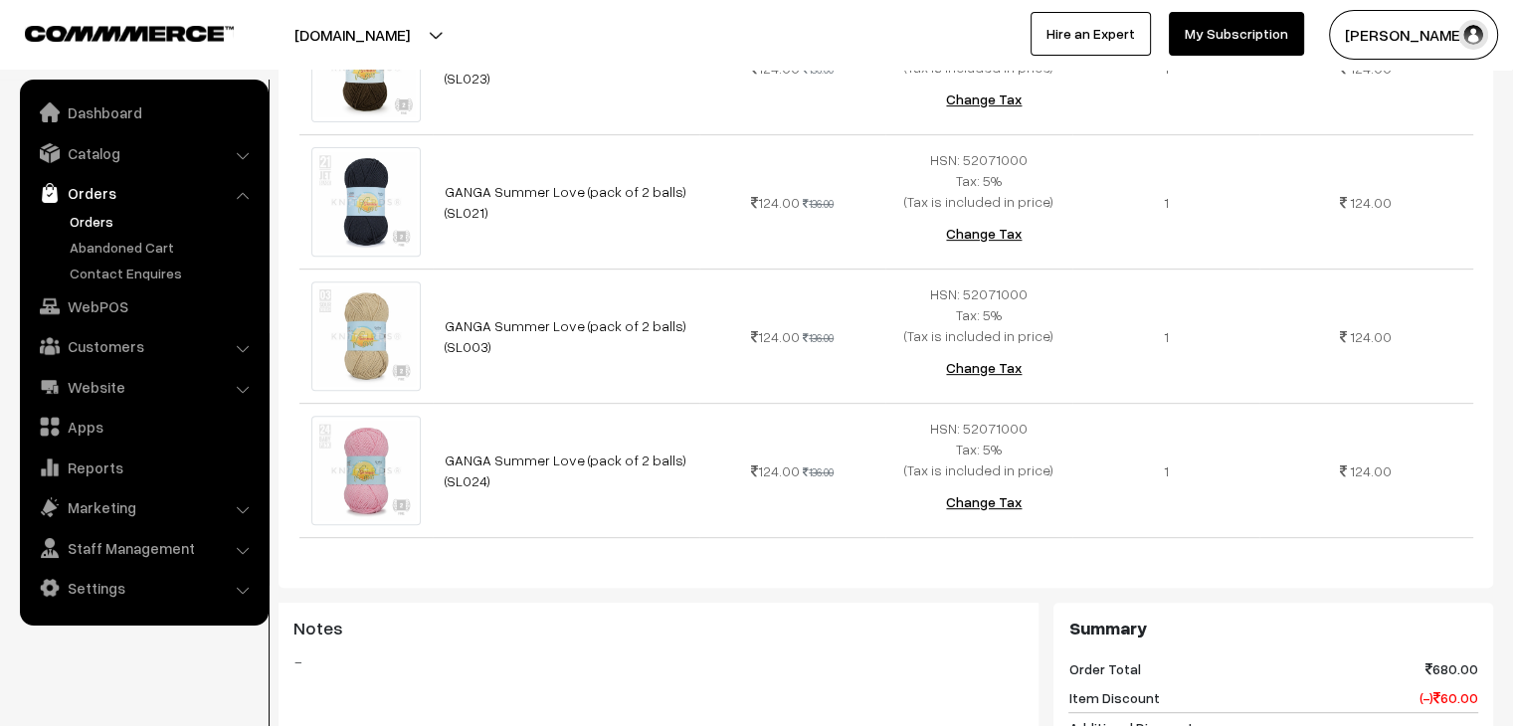
click at [1188, 30] on link "My Subscription" at bounding box center [1235, 34] width 135 height 44
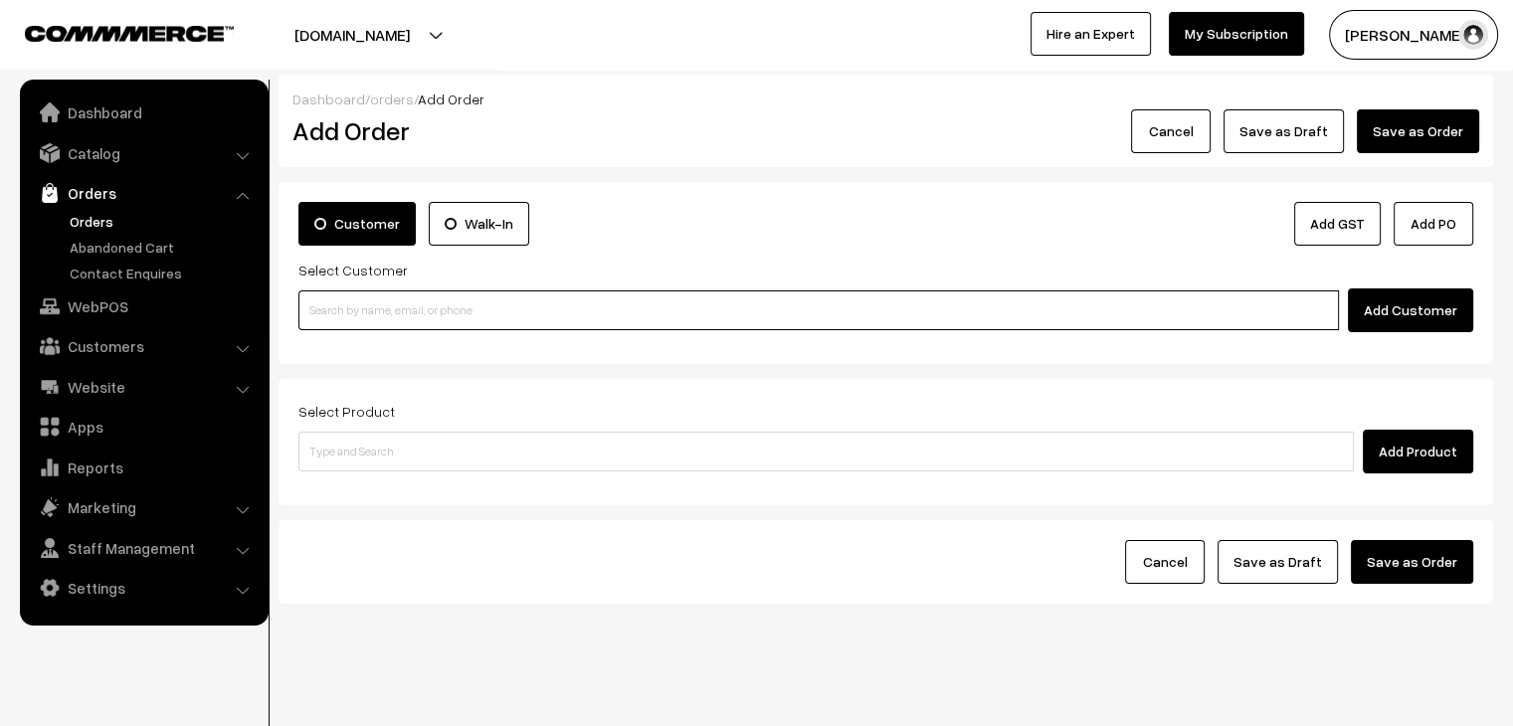
click at [577, 315] on input at bounding box center [818, 310] width 1040 height 40
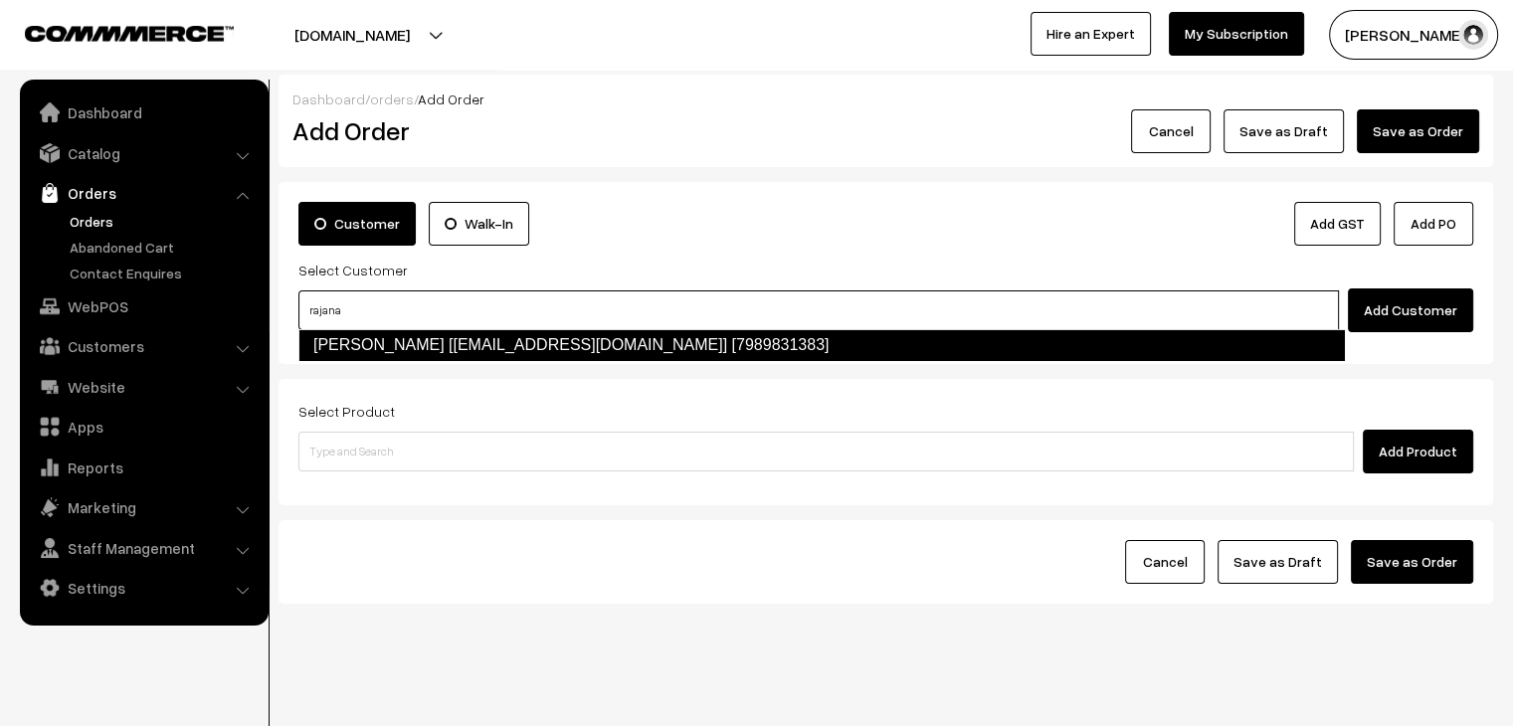
click at [578, 338] on link "Rajana Vennela [vennelarajana90@gmail.com] [7989831383]" at bounding box center [821, 345] width 1046 height 32
type input "rajana"
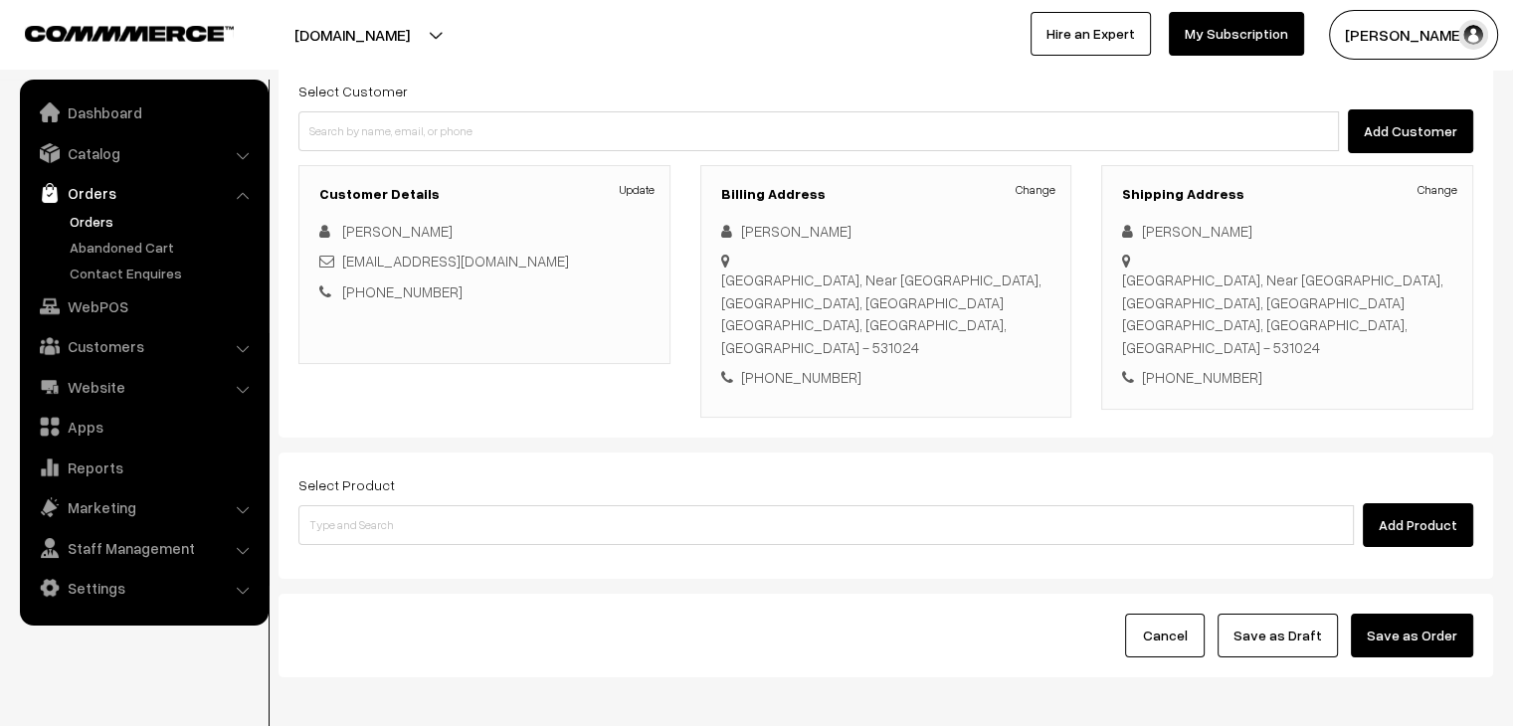
scroll to position [199, 0]
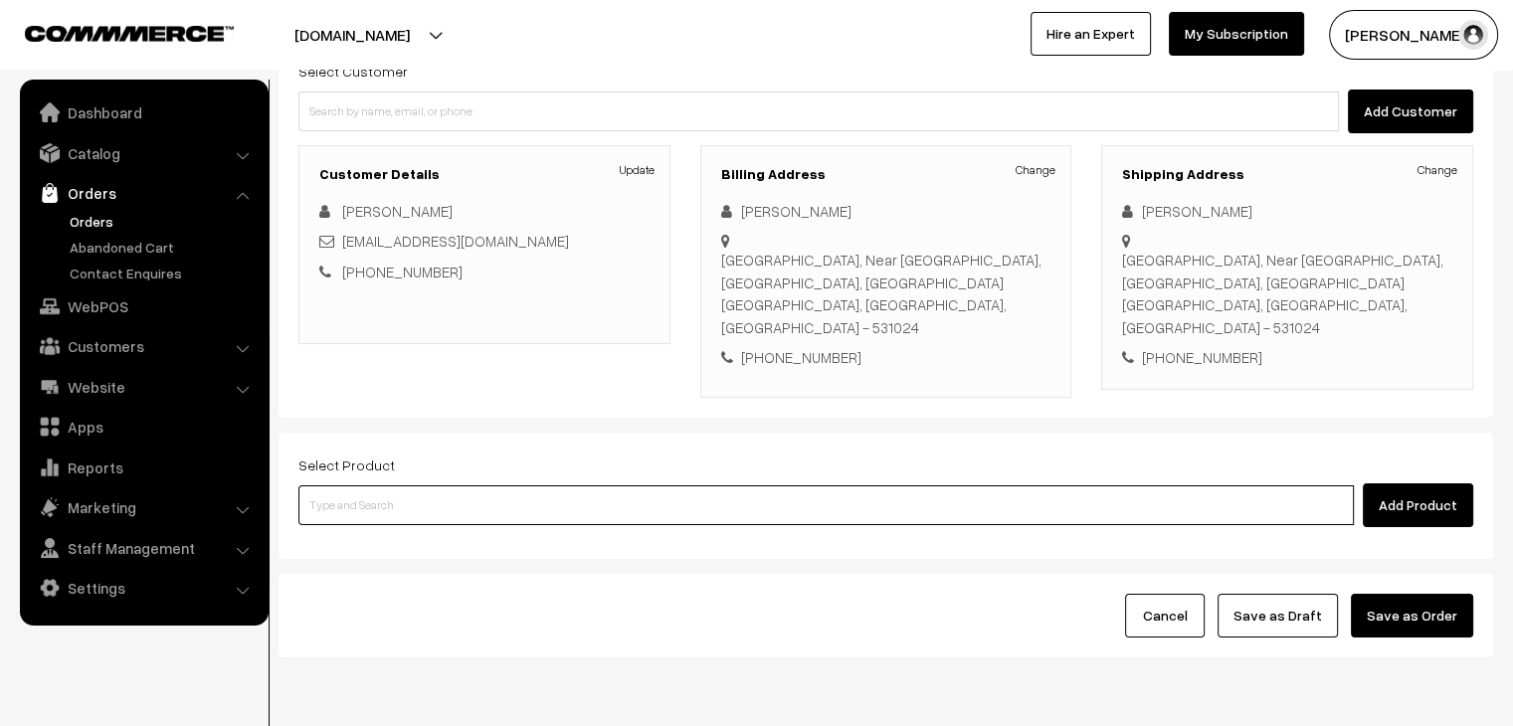
click at [501, 485] on input at bounding box center [825, 505] width 1055 height 40
click at [543, 493] on input at bounding box center [825, 505] width 1055 height 40
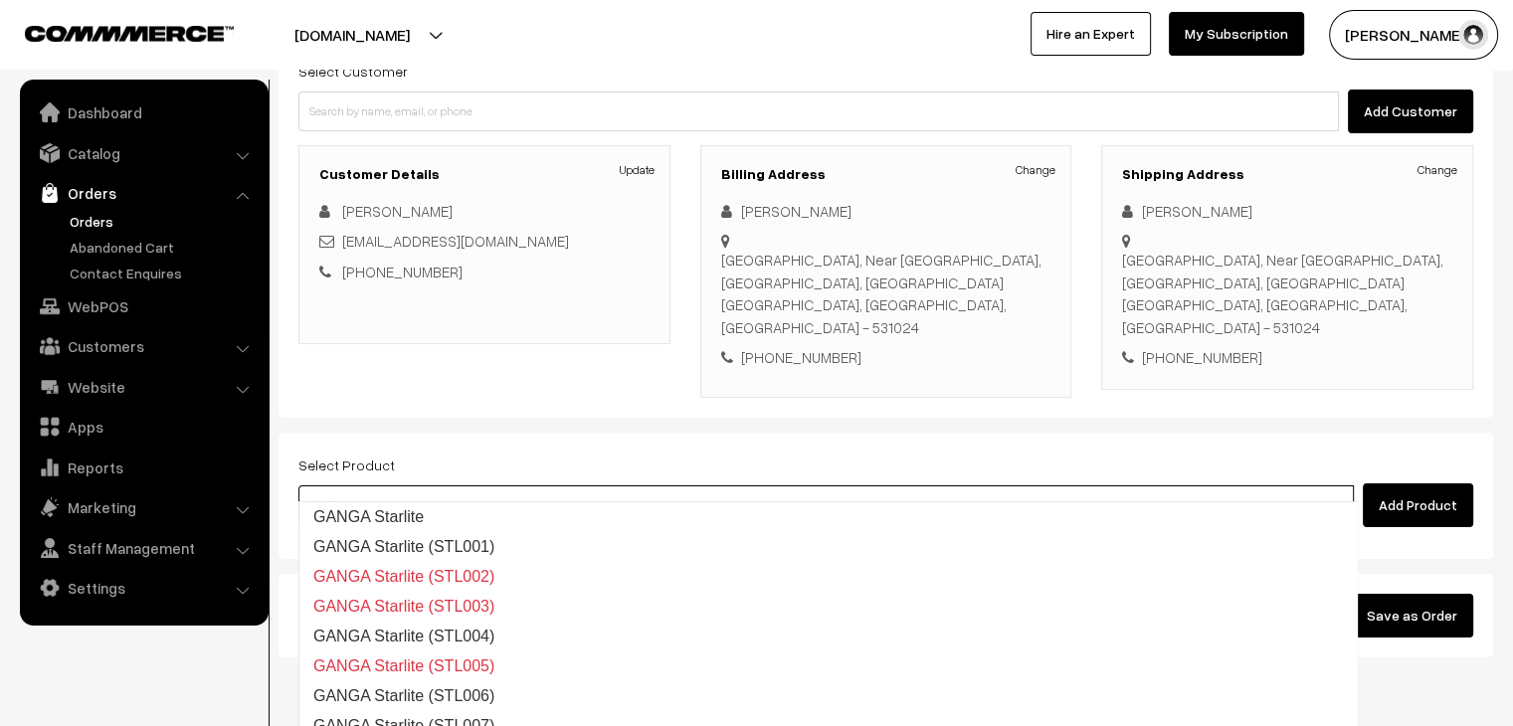
type input "starlite"
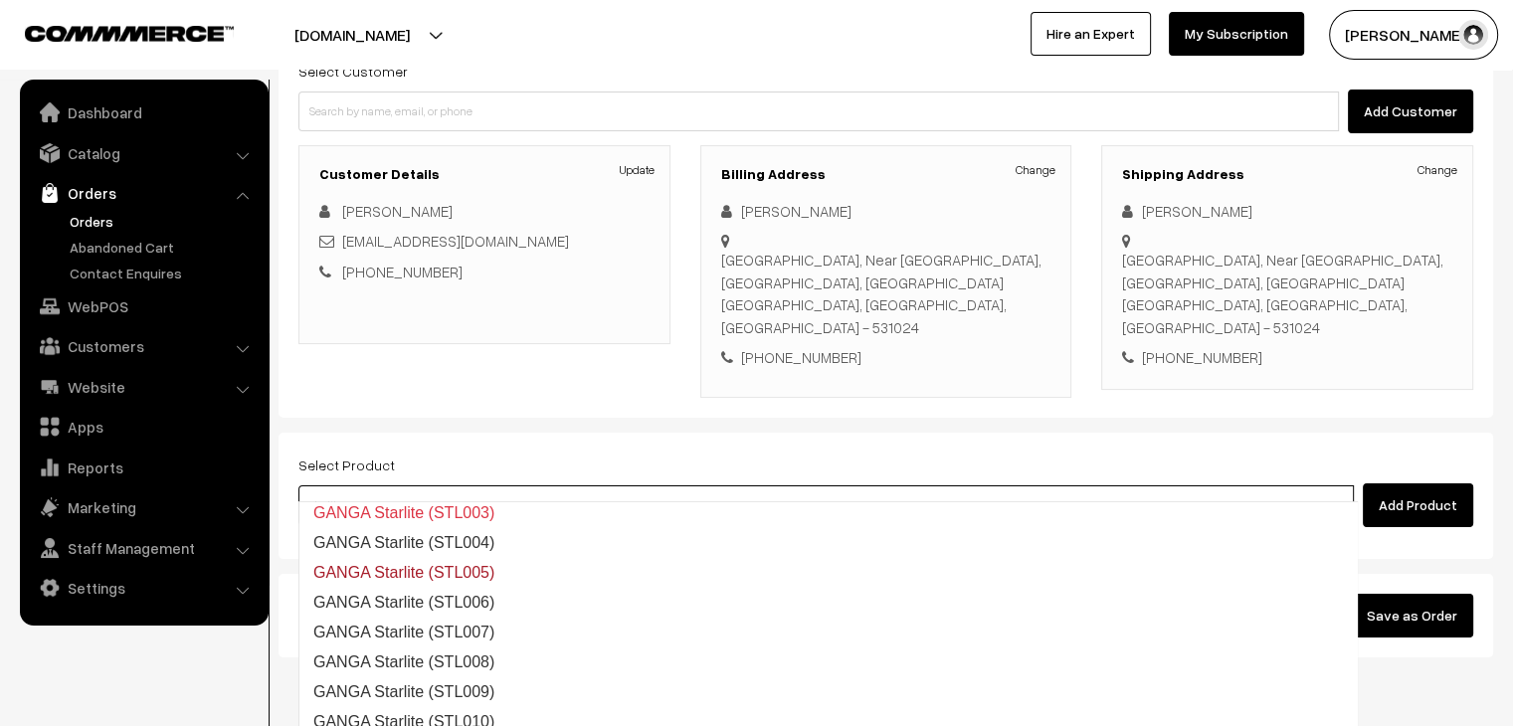
scroll to position [99, 0]
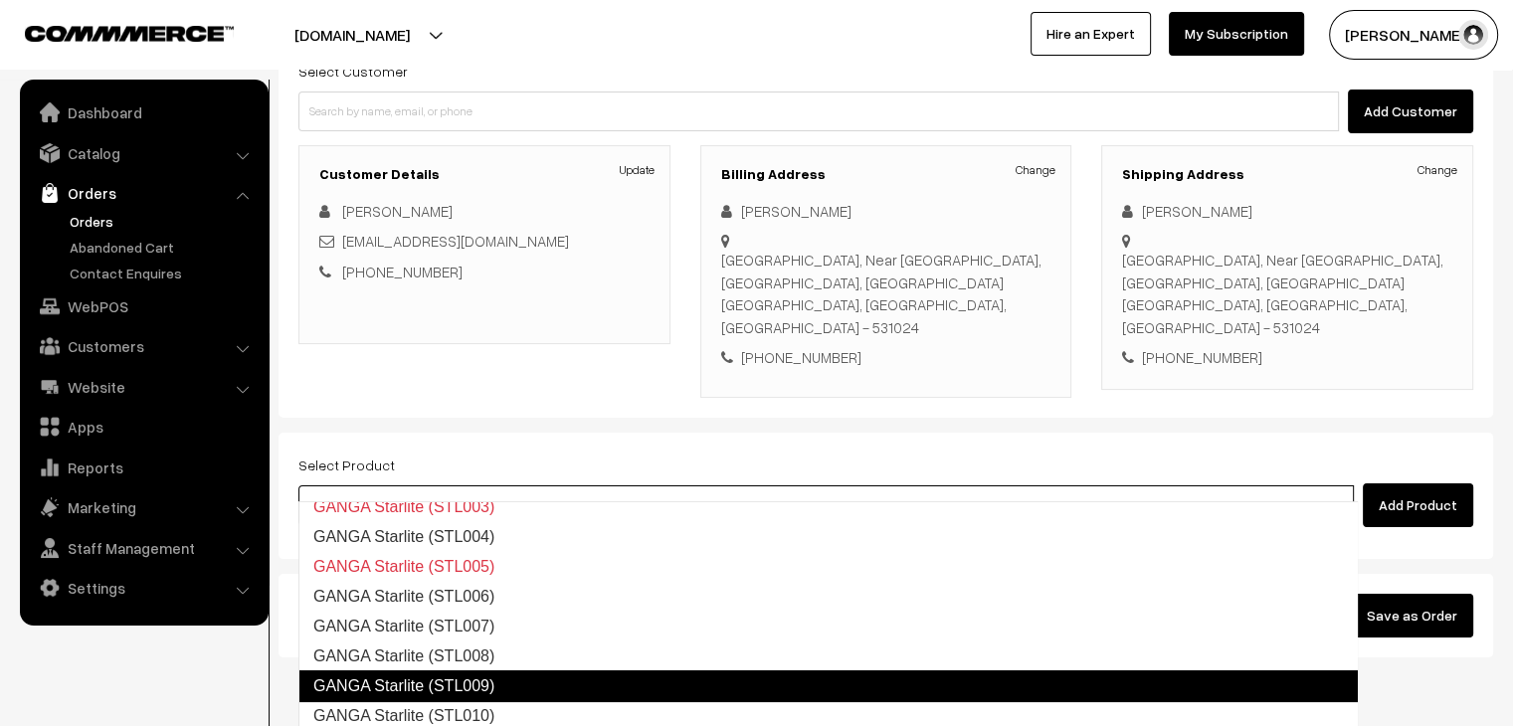
click at [580, 684] on link "GANGA Starlite (STL009)" at bounding box center [827, 686] width 1059 height 32
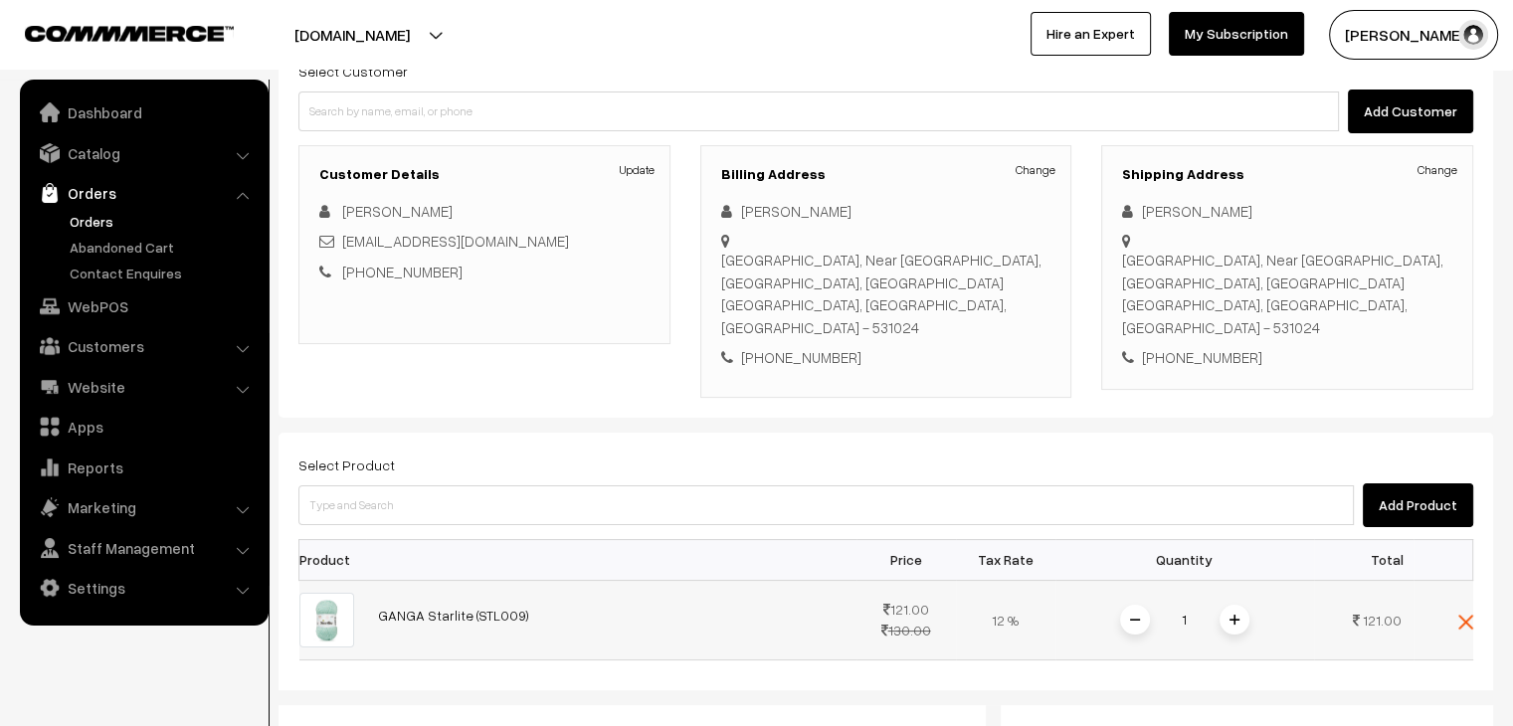
click at [1237, 605] on span at bounding box center [1234, 620] width 30 height 30
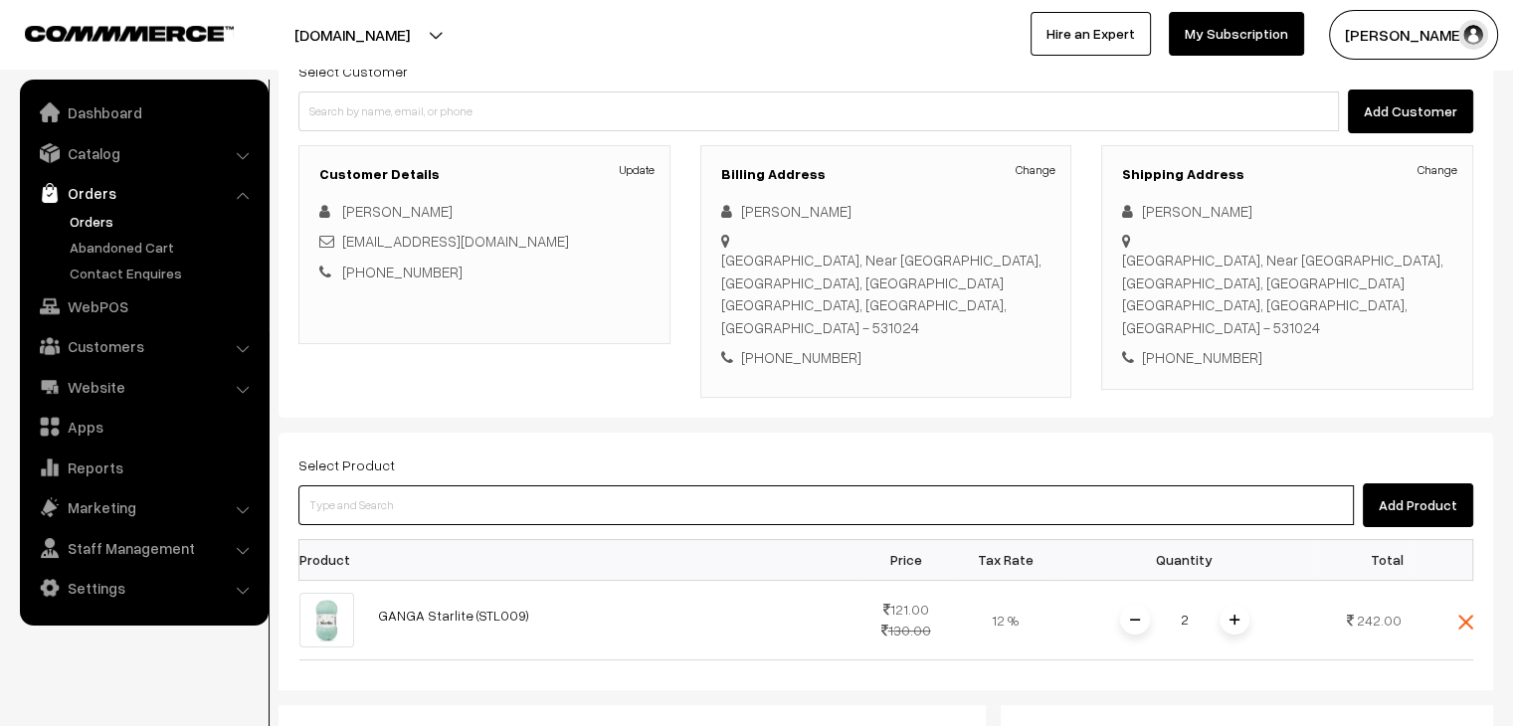
click at [430, 485] on input at bounding box center [825, 505] width 1055 height 40
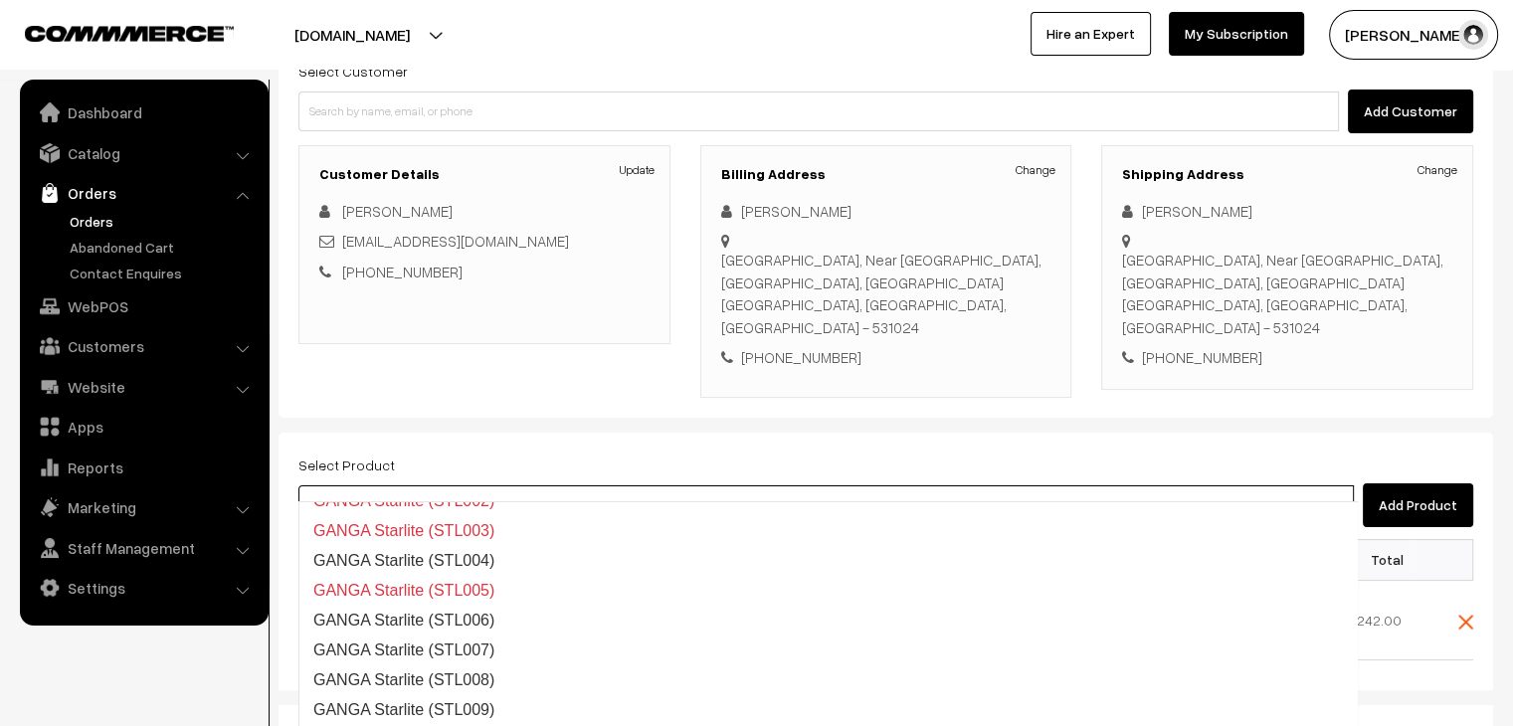
type input "starlite"
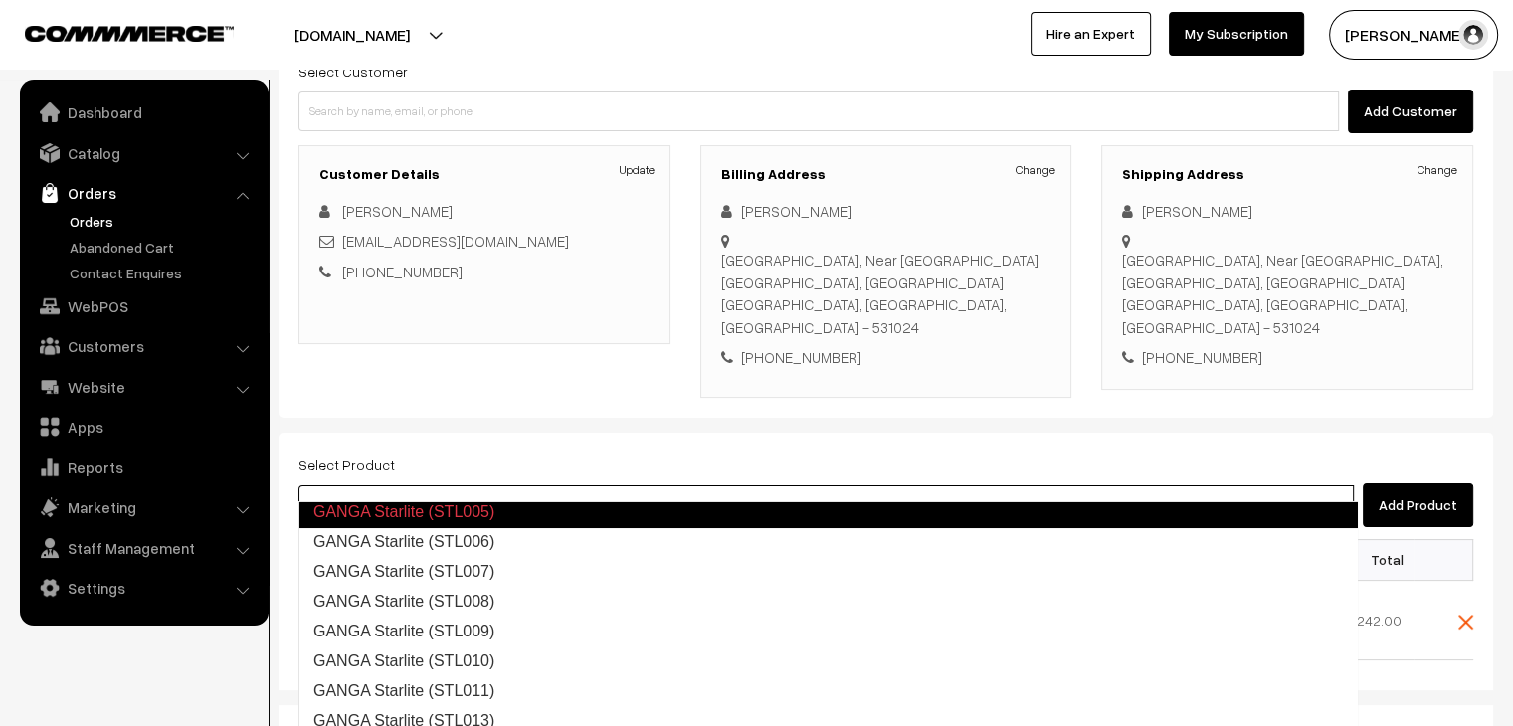
scroll to position [159, 0]
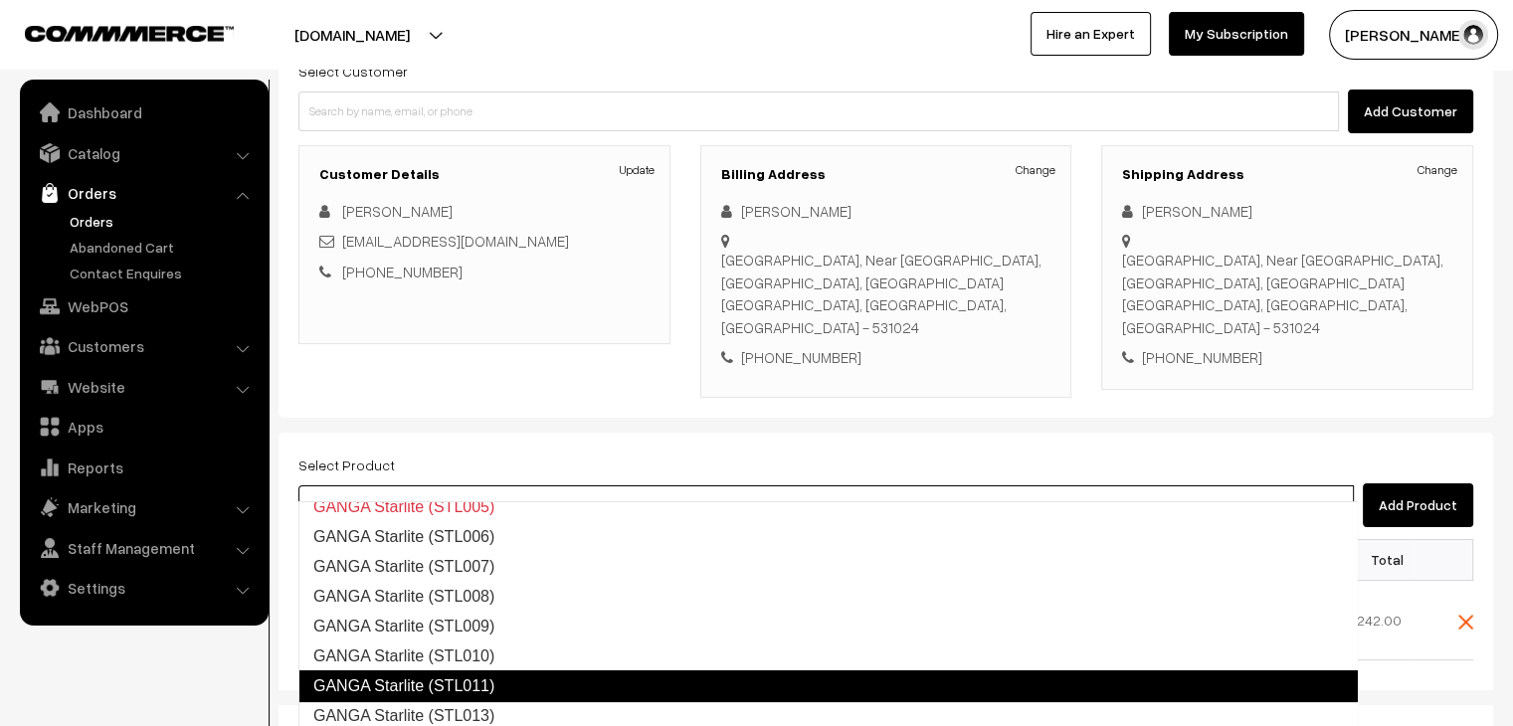
click at [537, 678] on link "GANGA Starlite (STL011)" at bounding box center [827, 686] width 1059 height 32
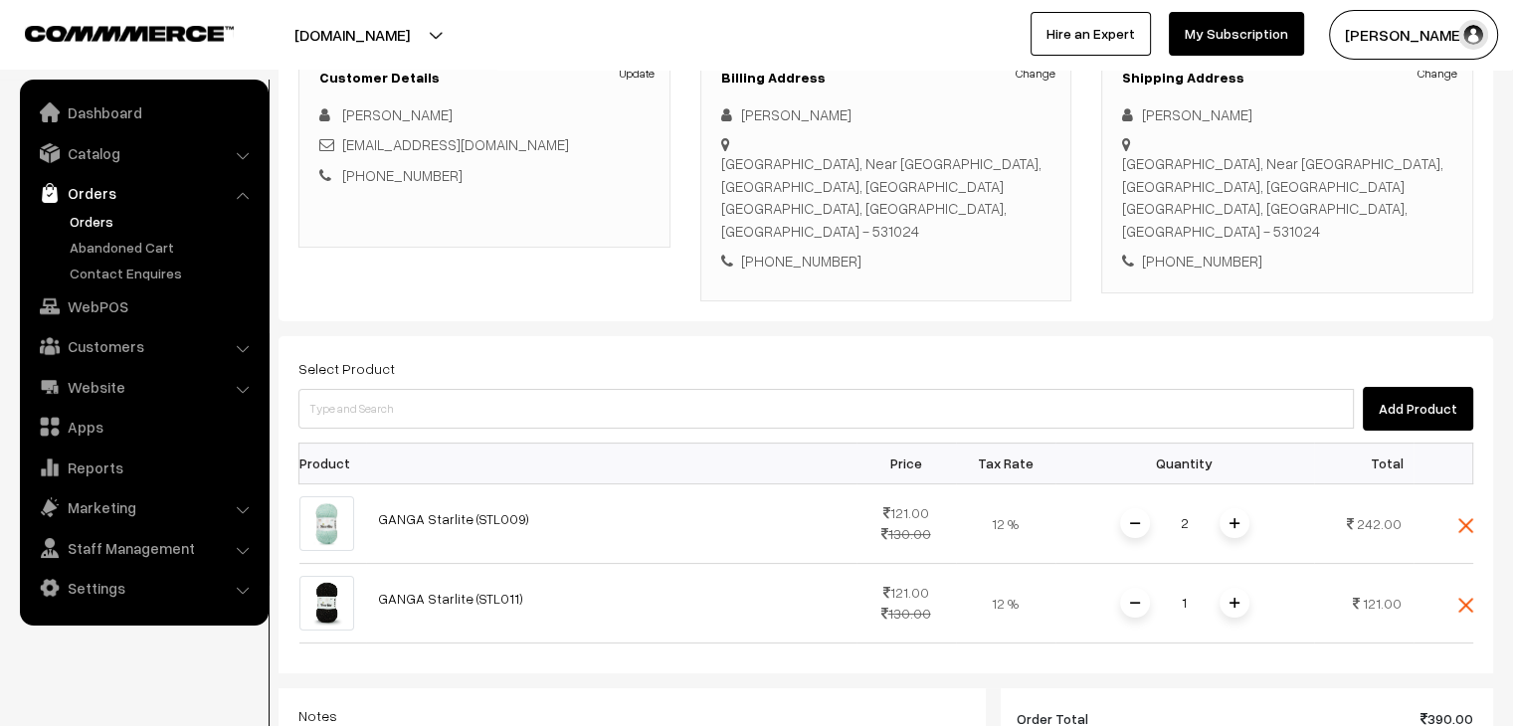
scroll to position [298, 0]
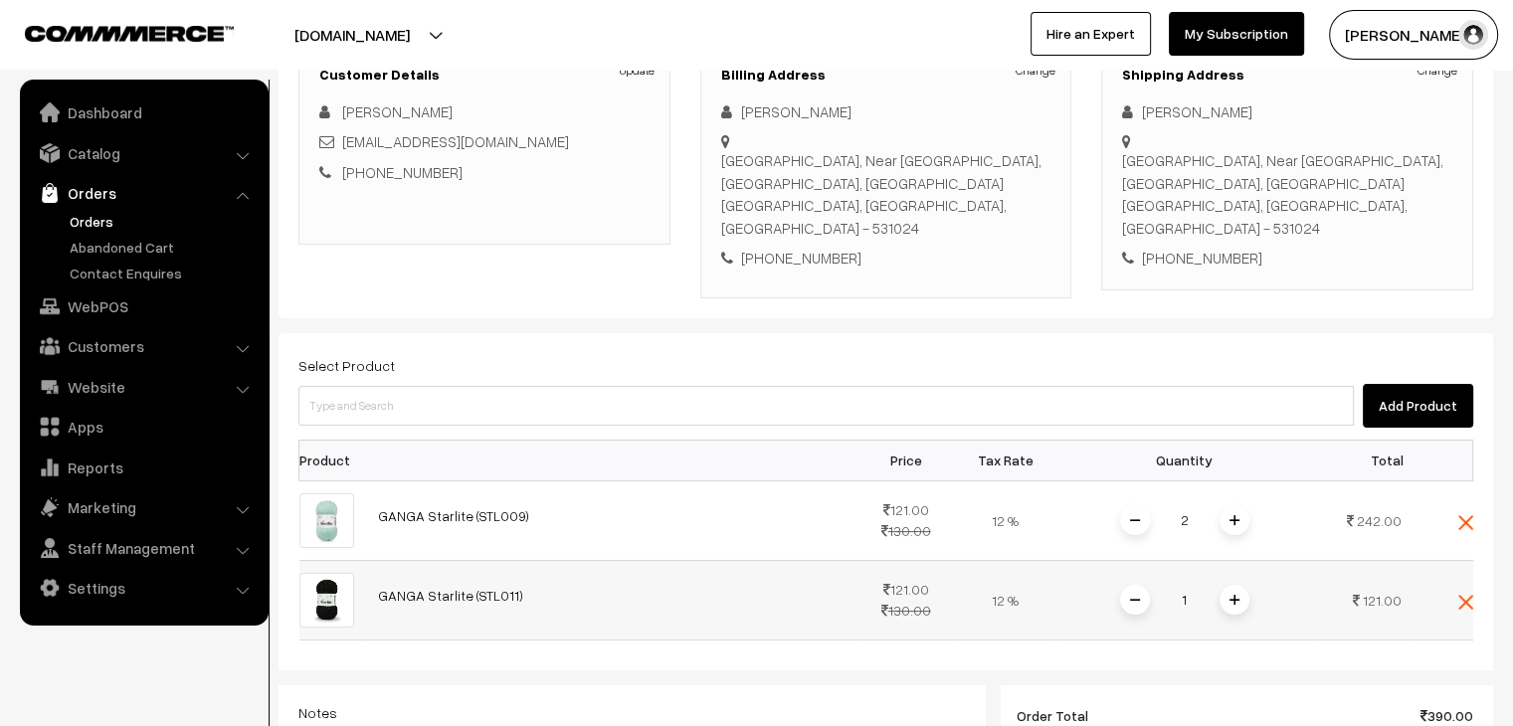
click at [1236, 585] on span at bounding box center [1234, 600] width 30 height 30
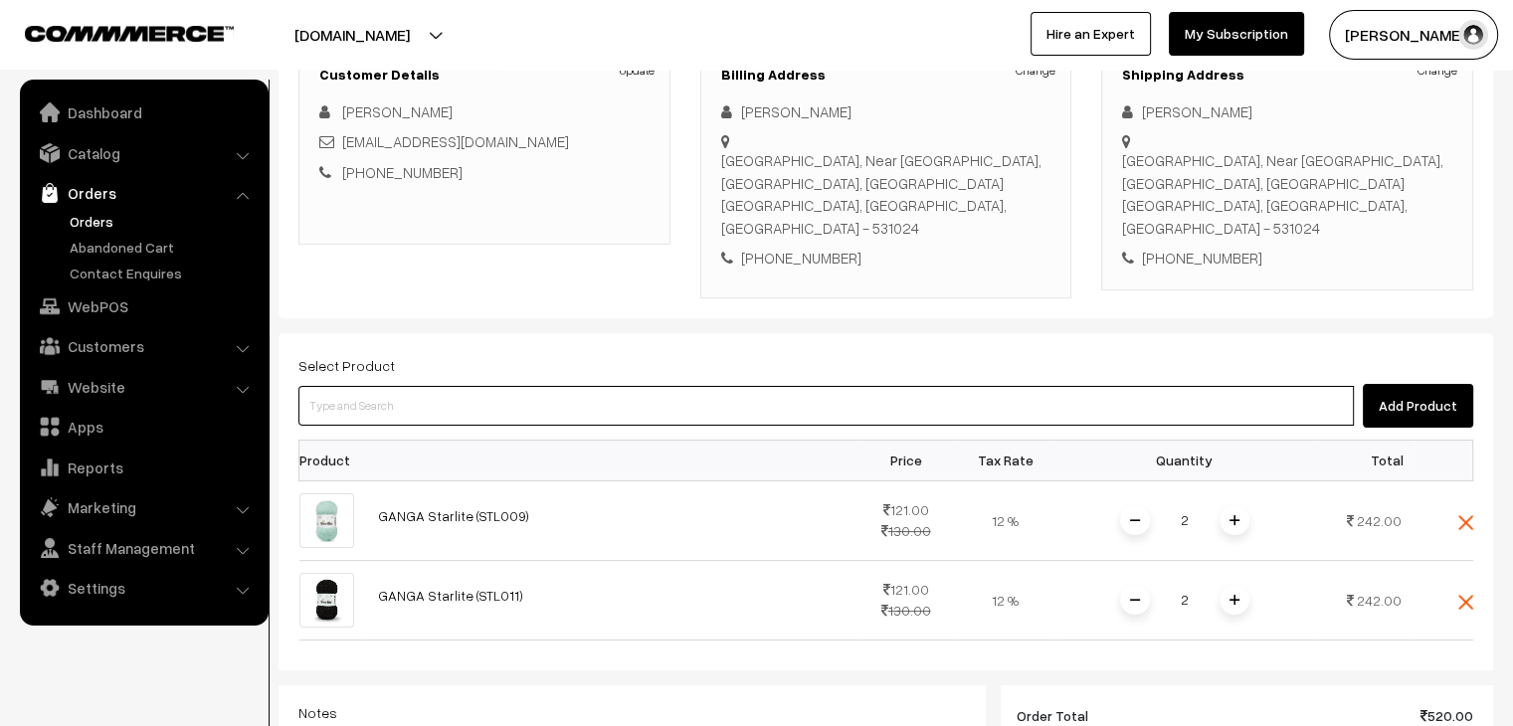
click at [480, 386] on input at bounding box center [825, 406] width 1055 height 40
type input "shawlie"
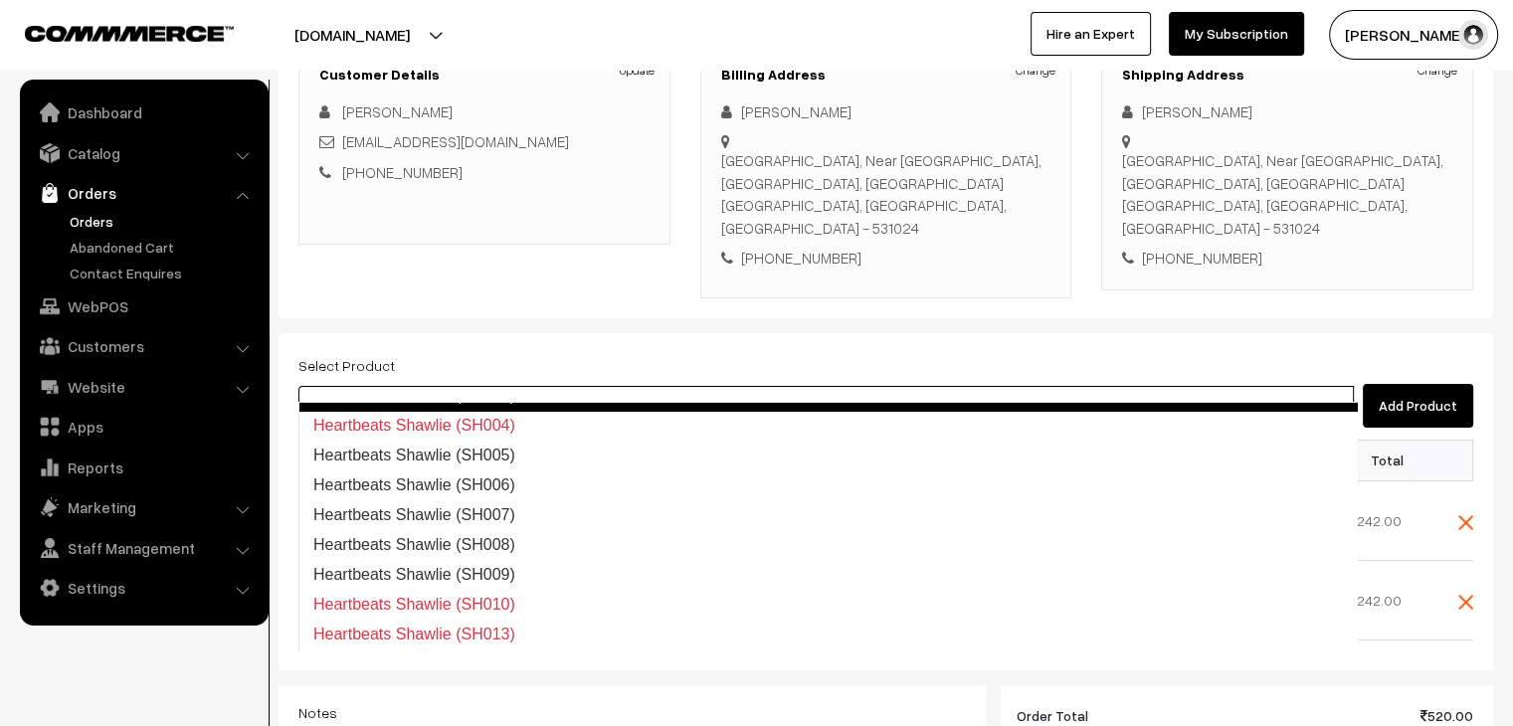
scroll to position [89, 0]
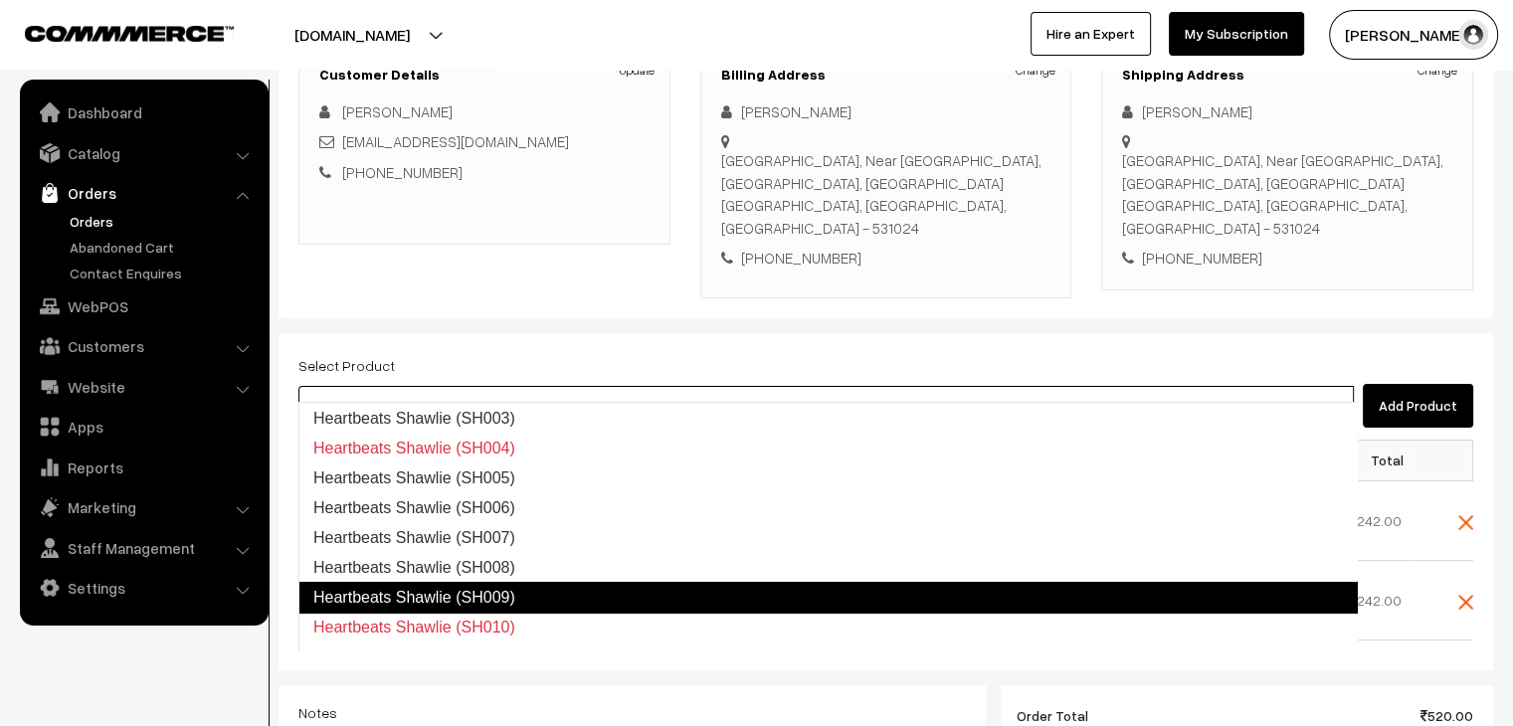
click at [582, 593] on link "Heartbeats Shawlie (SH009)" at bounding box center [827, 598] width 1059 height 32
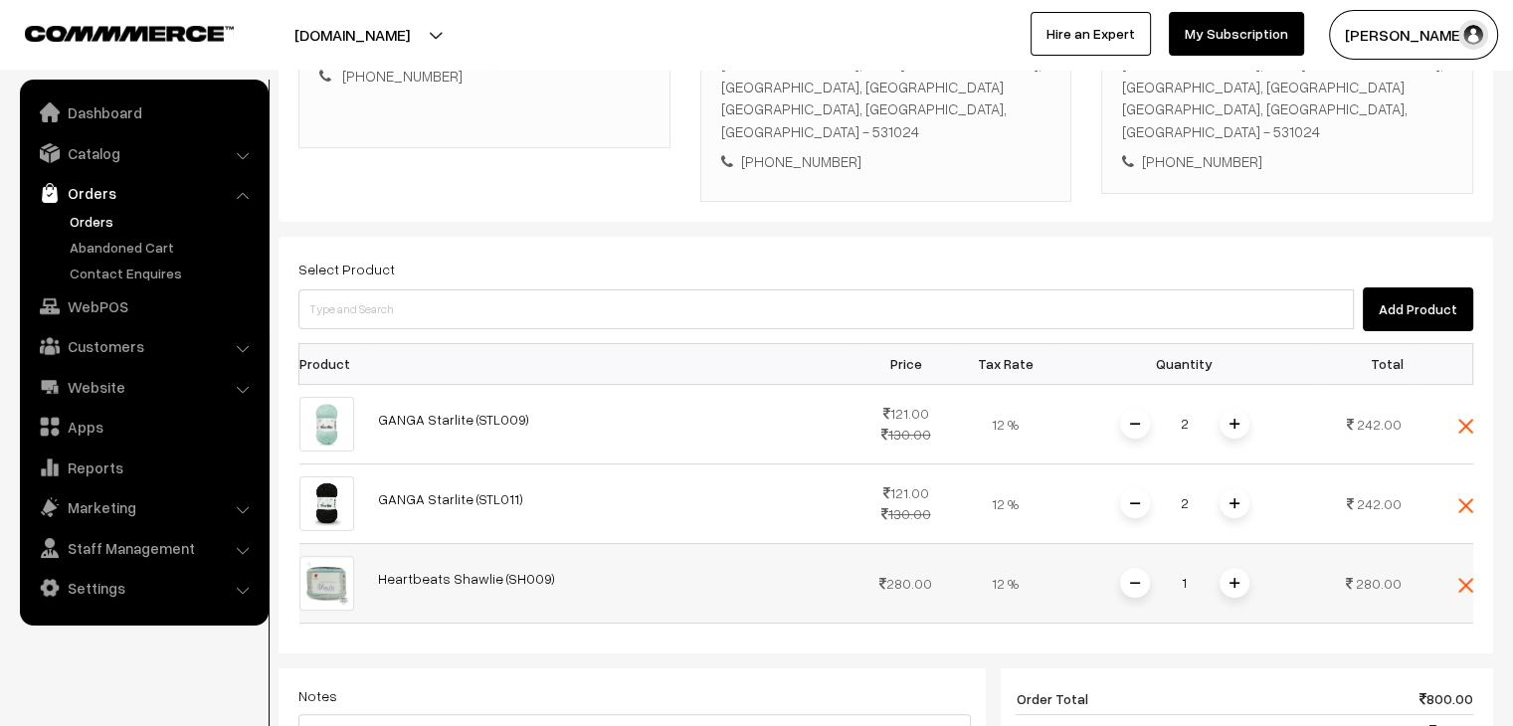
scroll to position [398, 0]
click at [1232, 575] on img at bounding box center [1234, 580] width 10 height 10
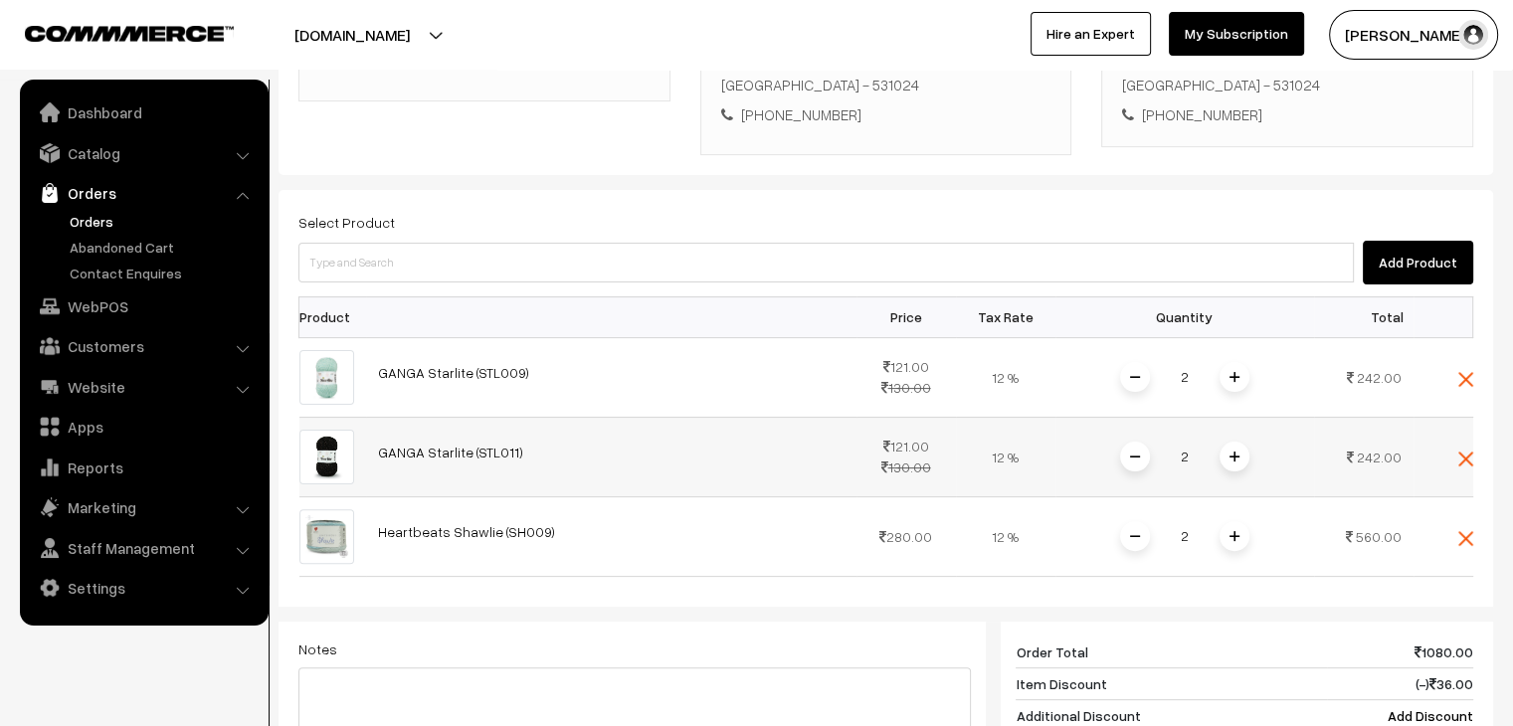
scroll to position [497, 0]
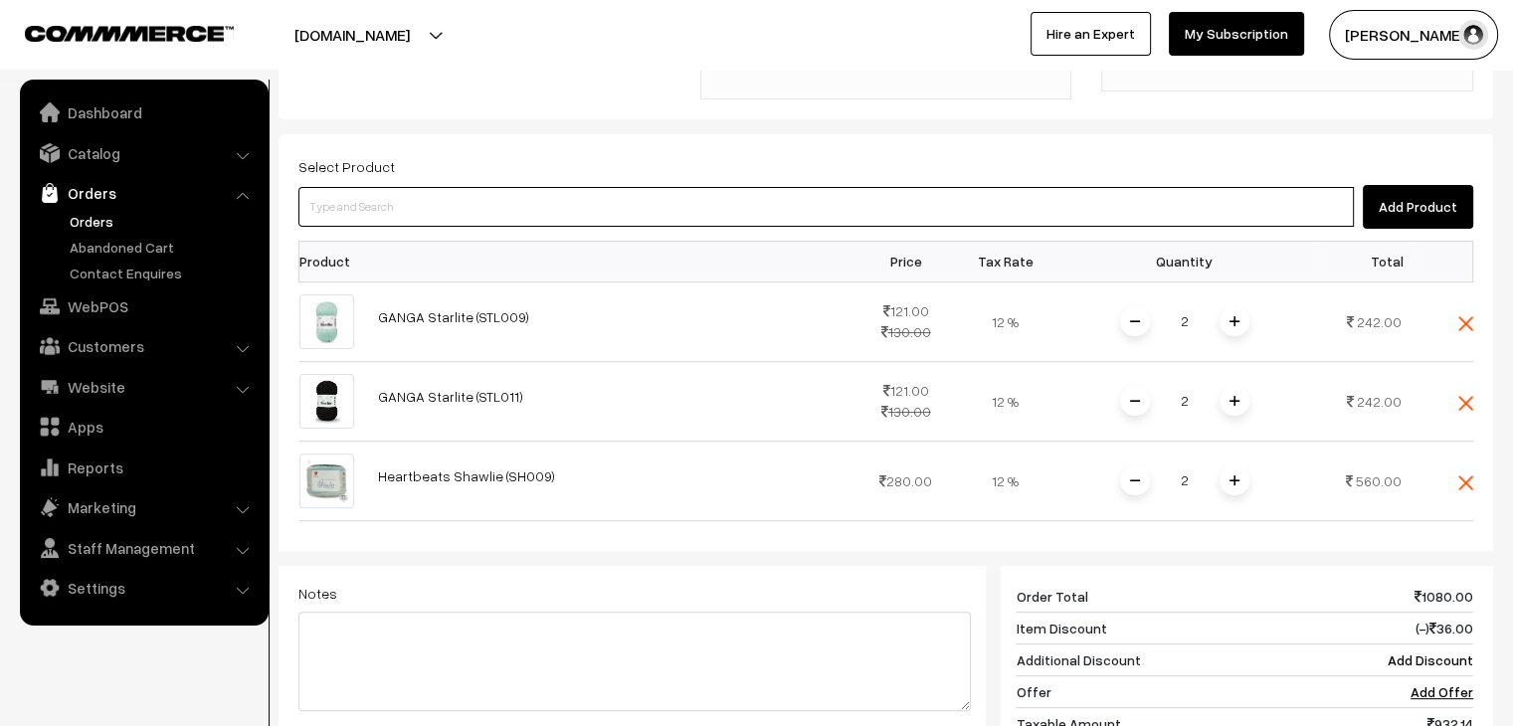
click at [355, 187] on input at bounding box center [825, 207] width 1055 height 40
type input "shawlie"
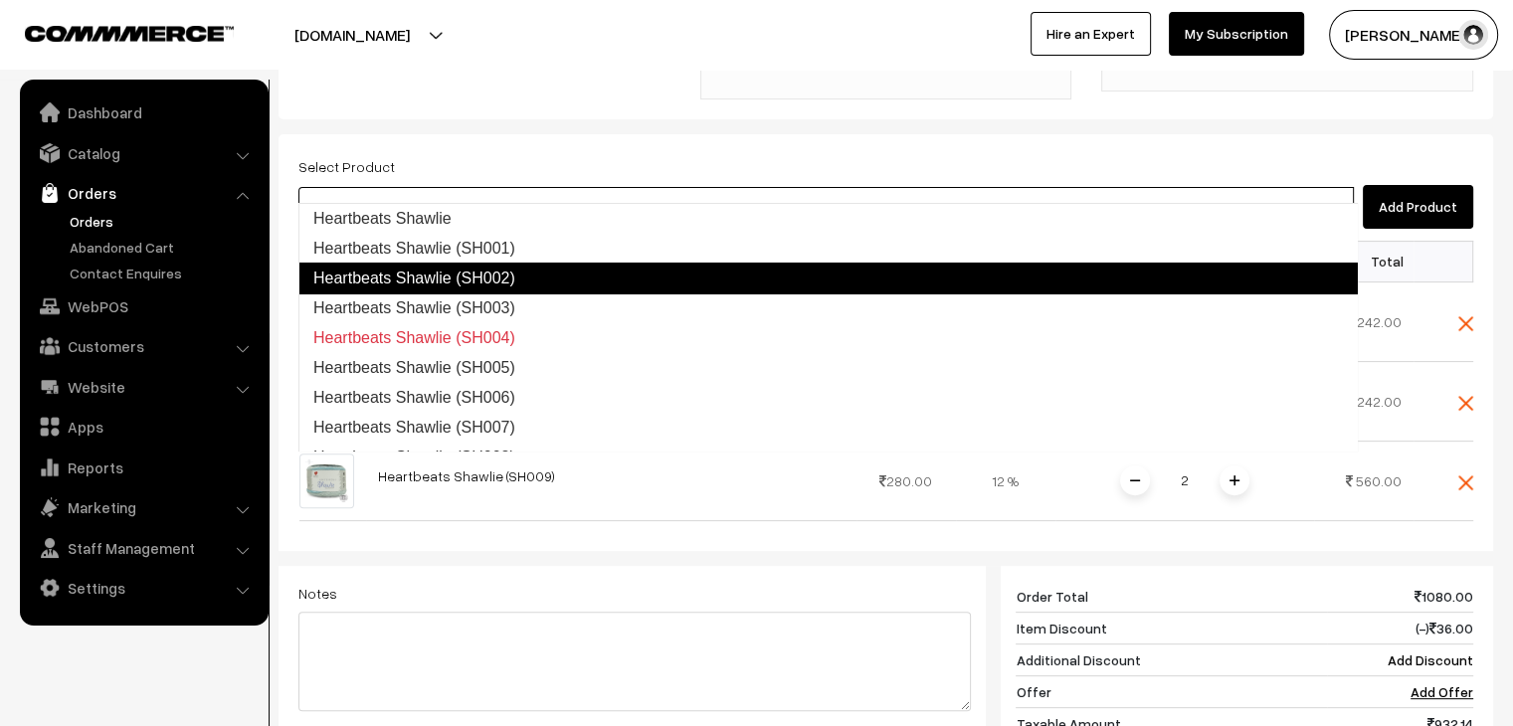
scroll to position [0, 0]
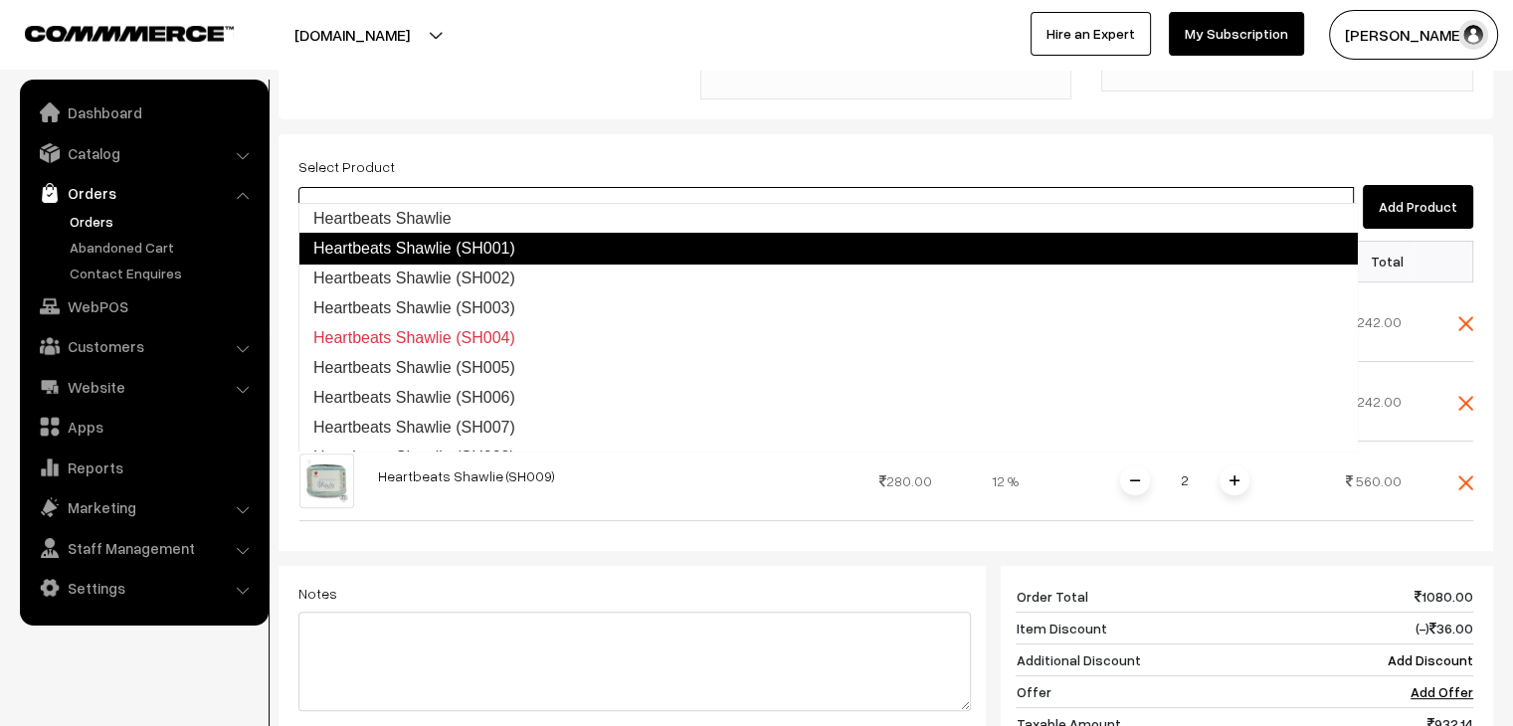
click at [505, 254] on link "Heartbeats Shawlie (SH001)" at bounding box center [827, 249] width 1059 height 32
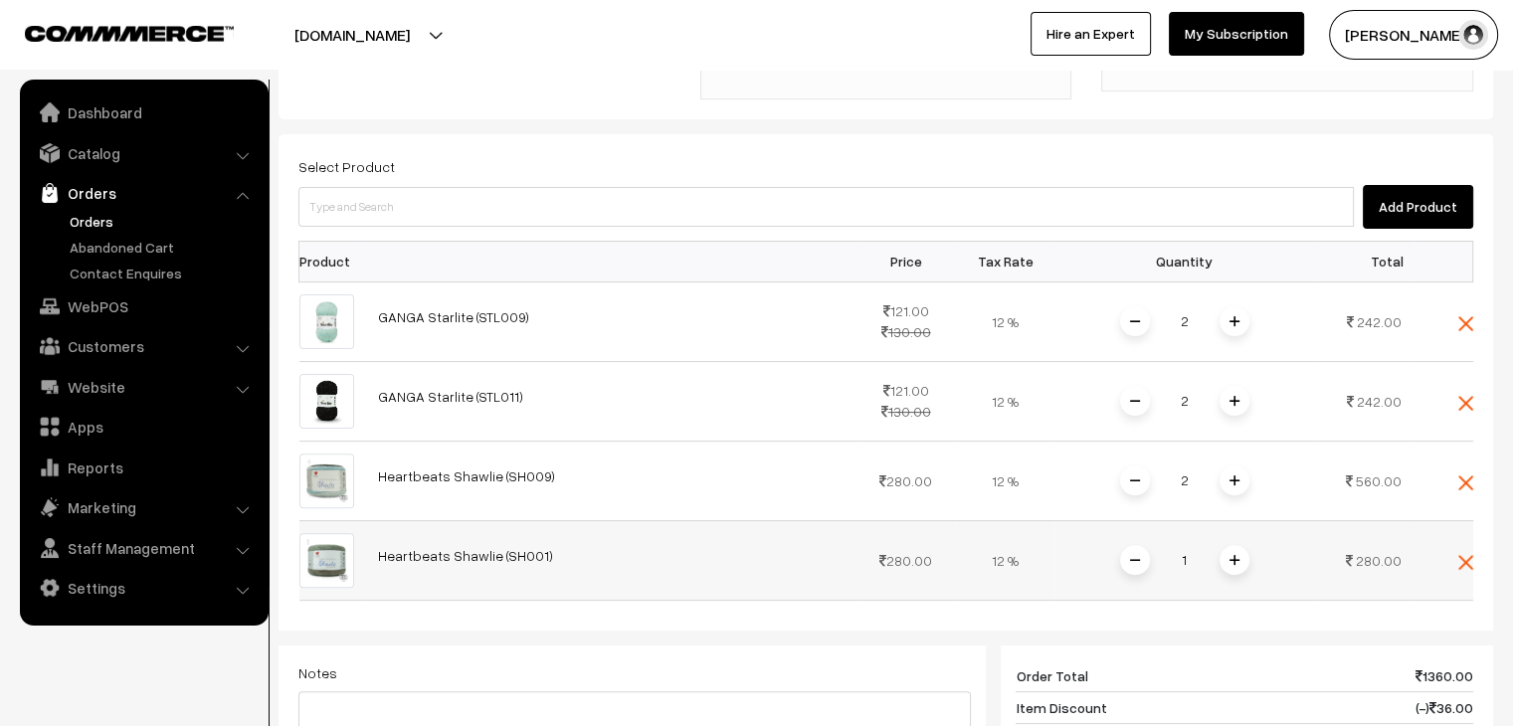
click at [1236, 545] on span at bounding box center [1234, 560] width 30 height 30
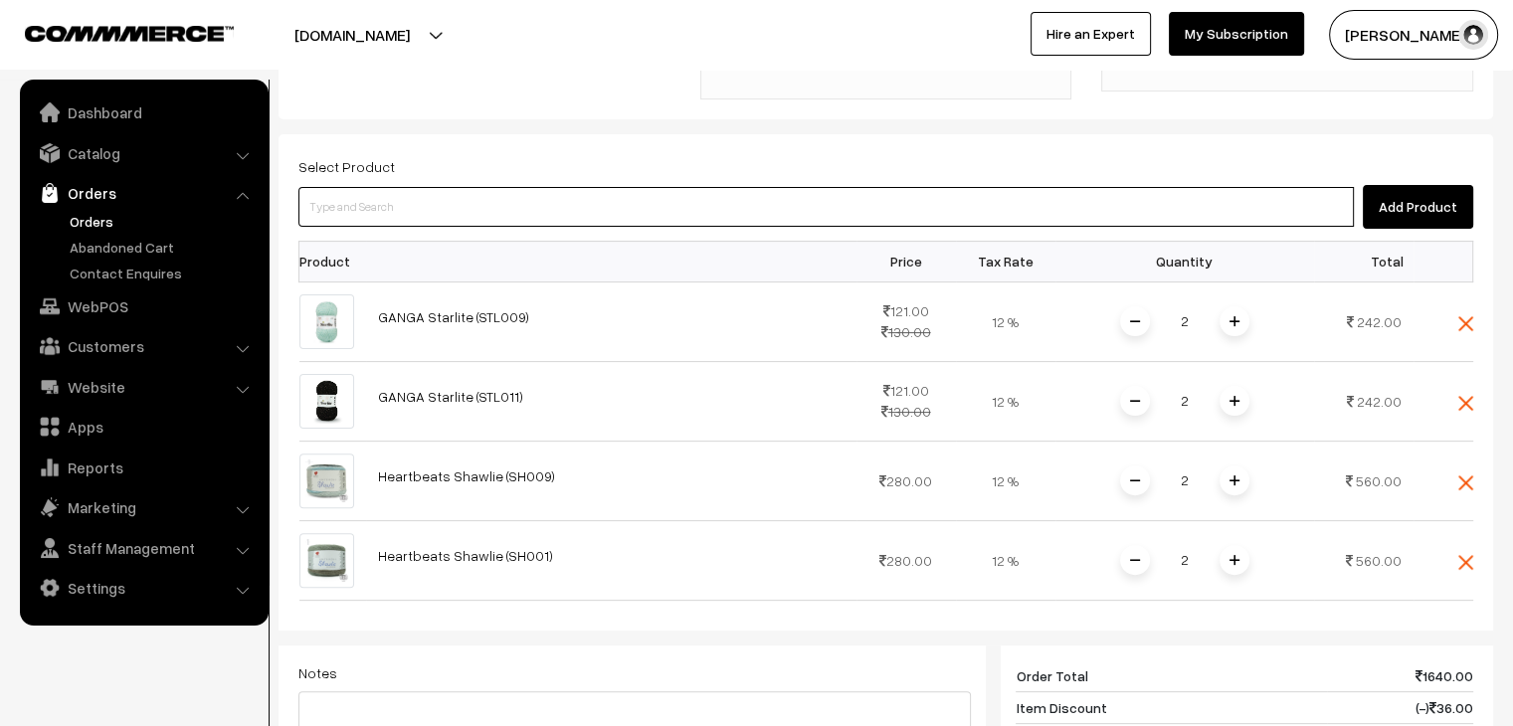
click at [345, 198] on input at bounding box center [825, 207] width 1055 height 40
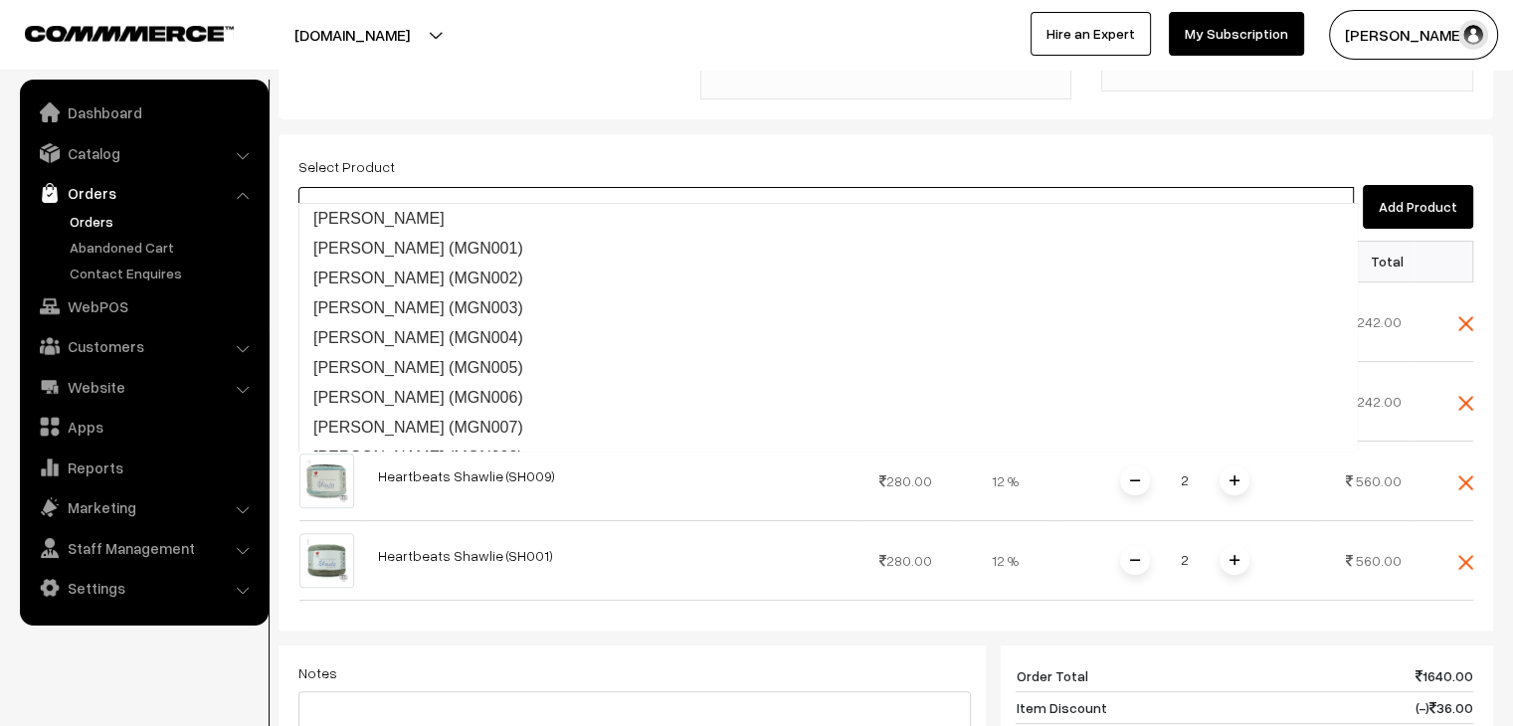
type input "delight"
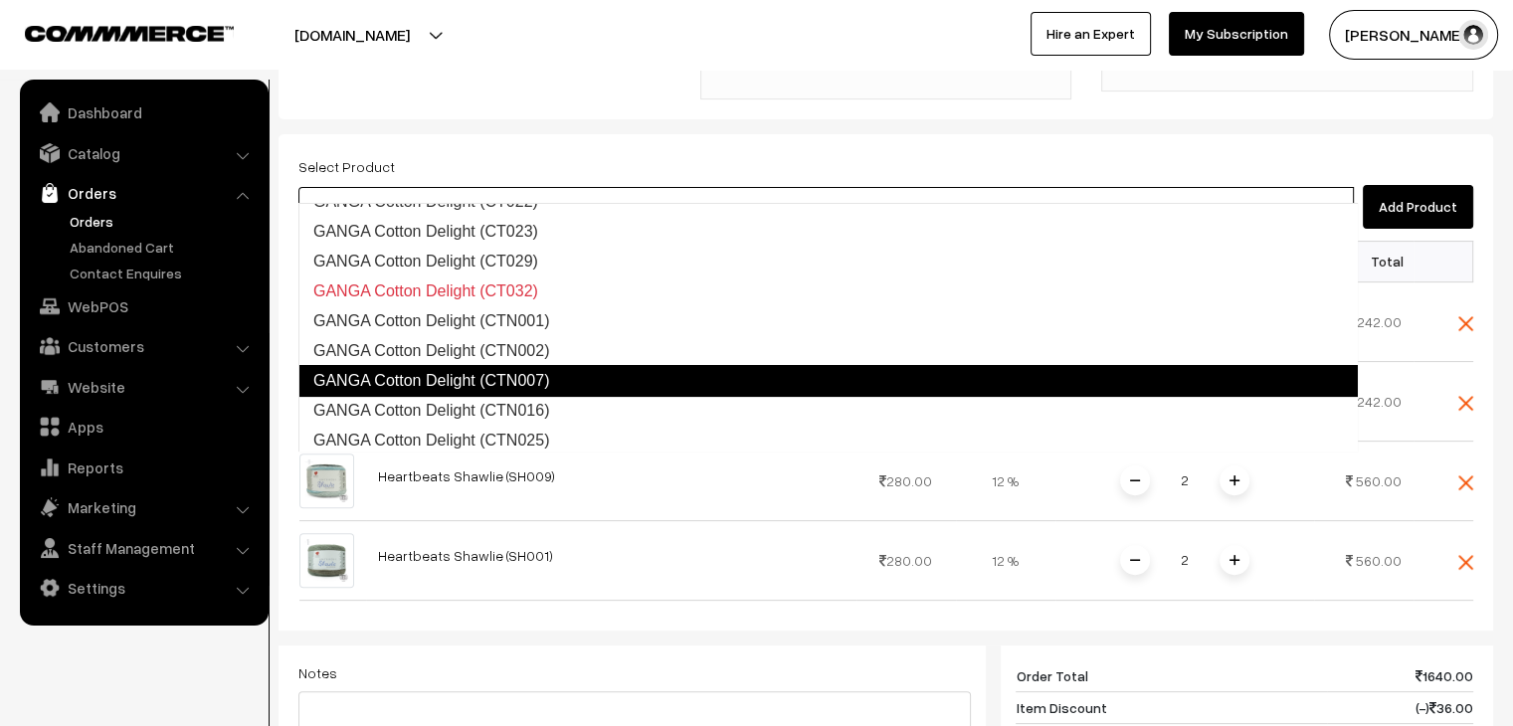
scroll to position [199, 0]
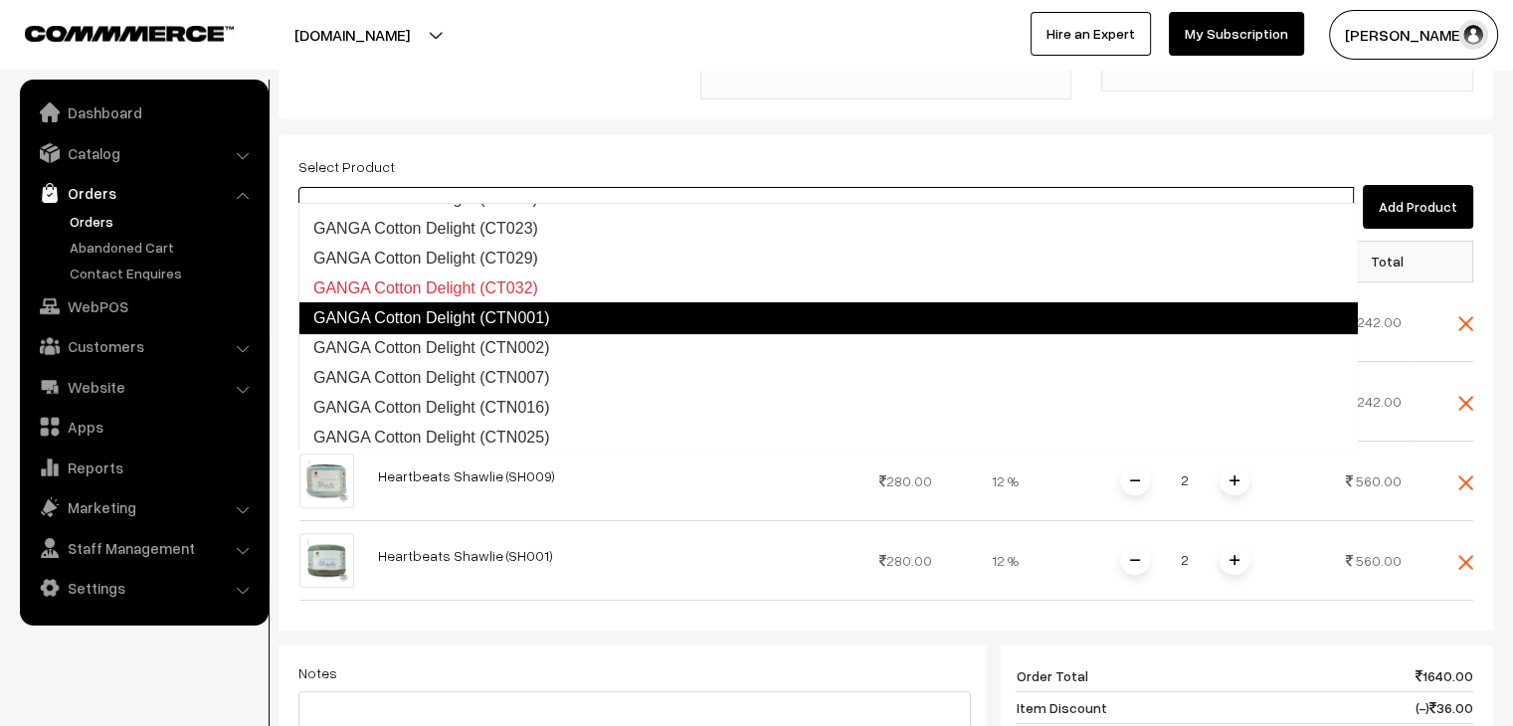
click at [557, 319] on link "GANGA Cotton Delight (CTN001)" at bounding box center [827, 318] width 1059 height 32
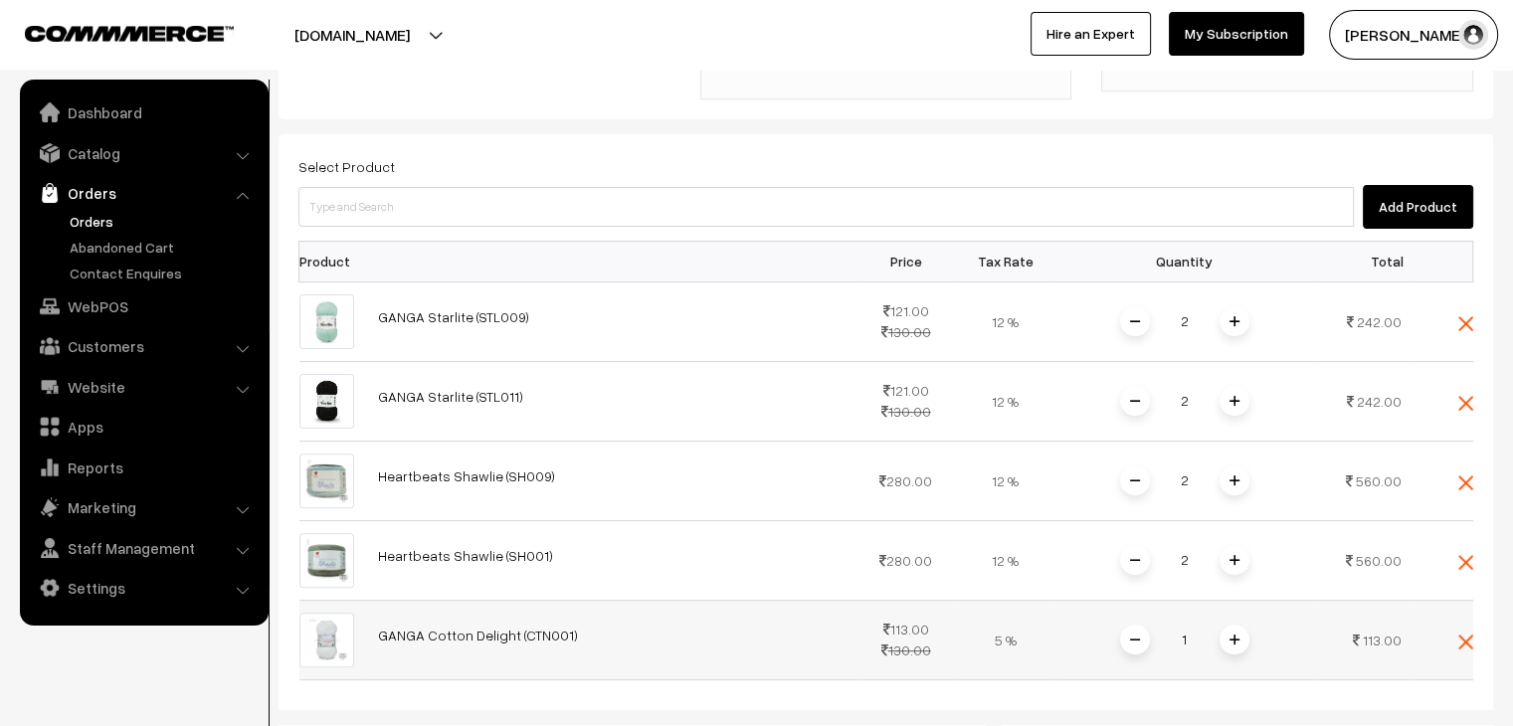
click at [1225, 625] on span at bounding box center [1234, 640] width 30 height 30
click at [1226, 625] on span at bounding box center [1234, 640] width 30 height 30
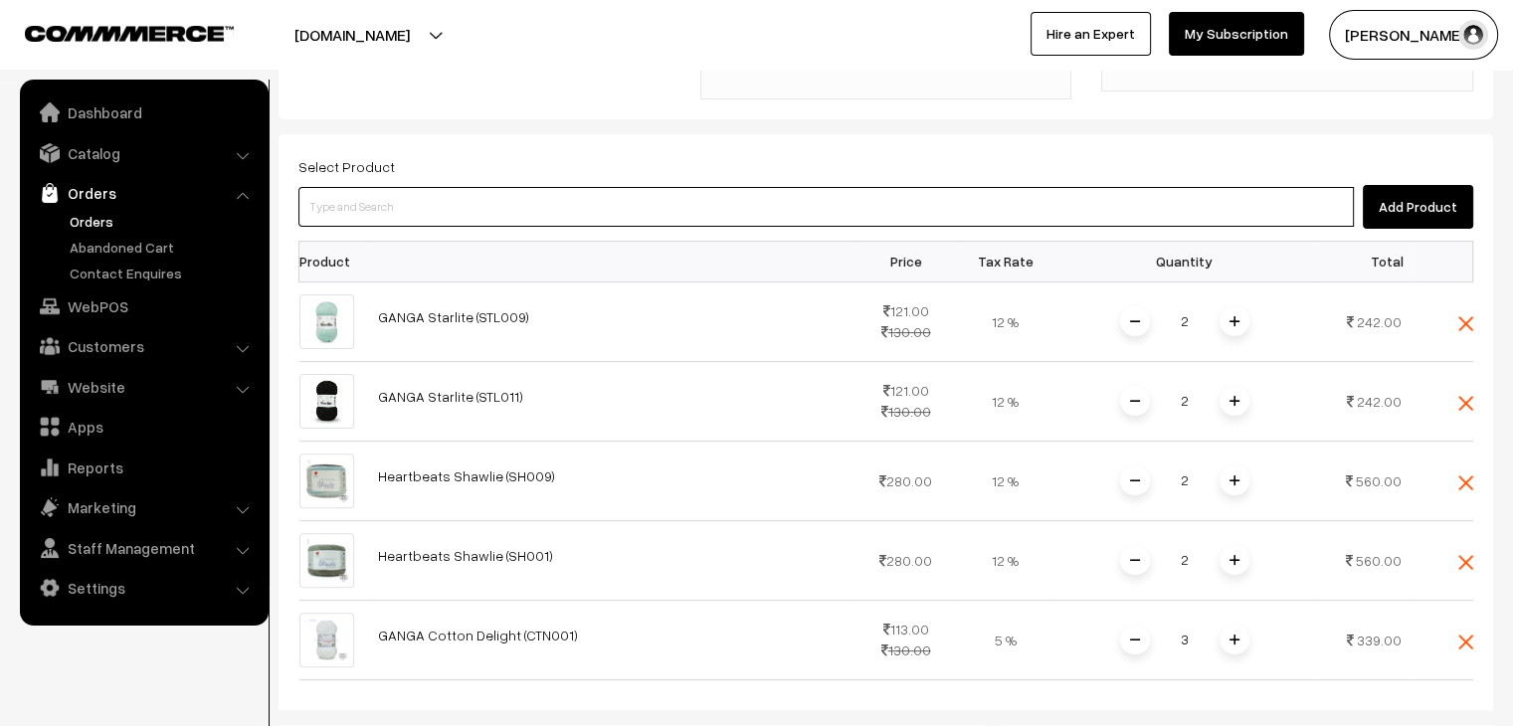
click at [501, 187] on input at bounding box center [825, 207] width 1055 height 40
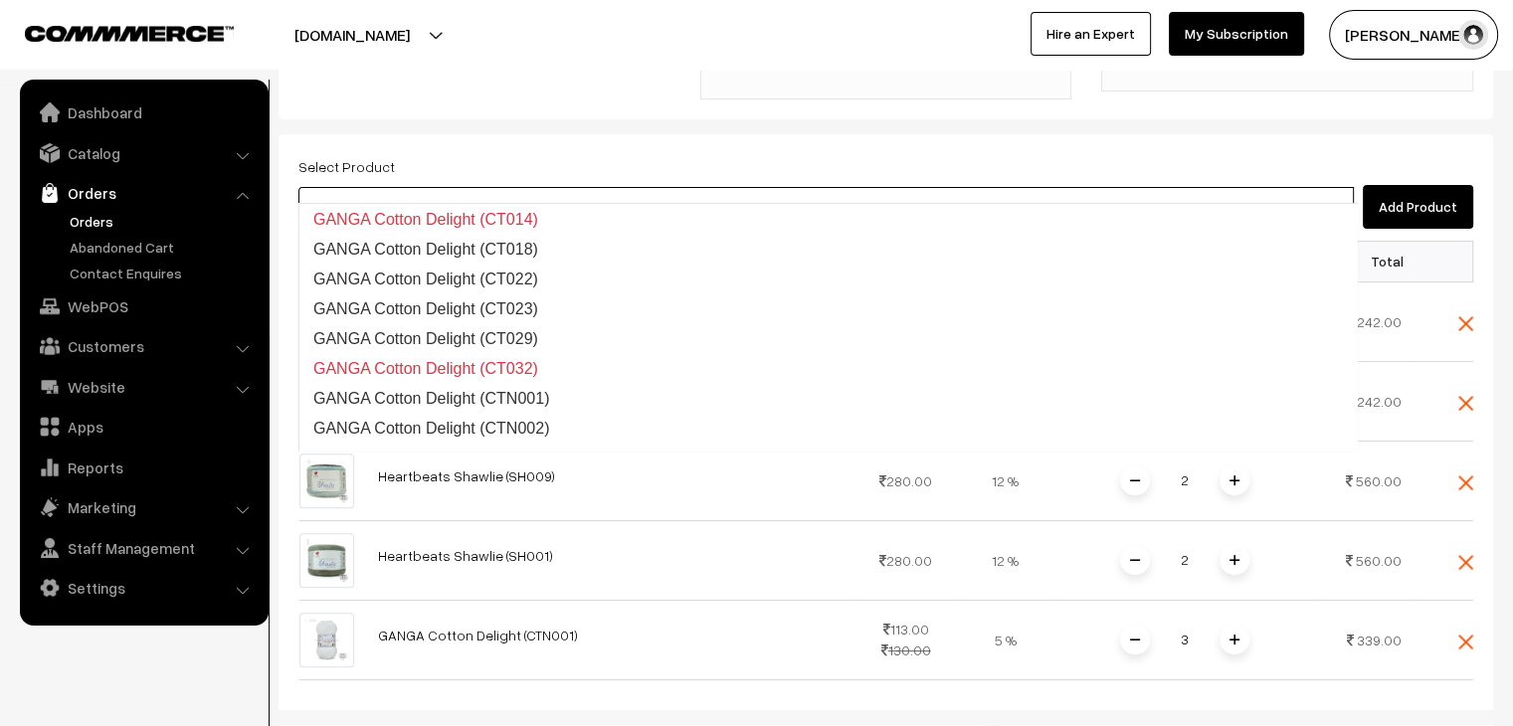
scroll to position [119, 0]
type input "d"
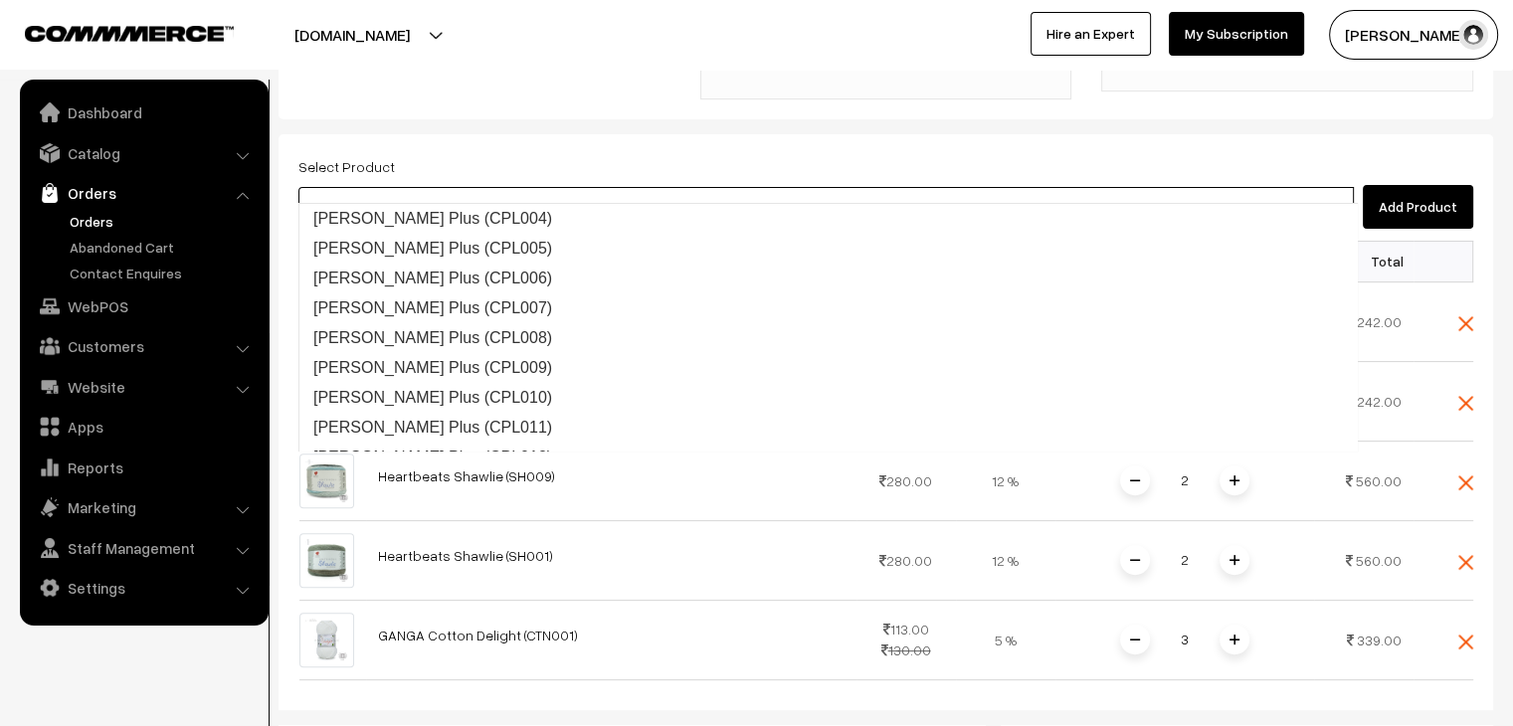
type input "plush"
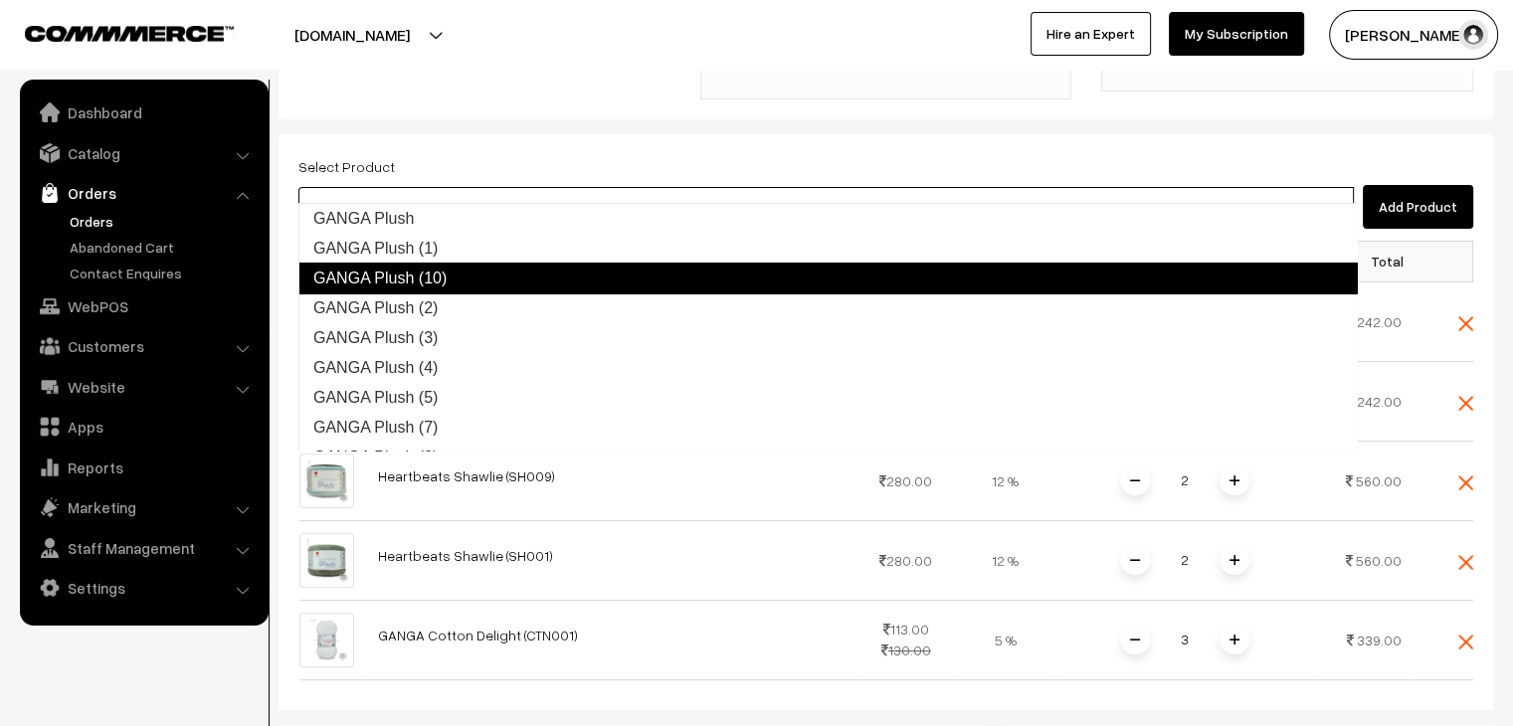
scroll to position [20, 0]
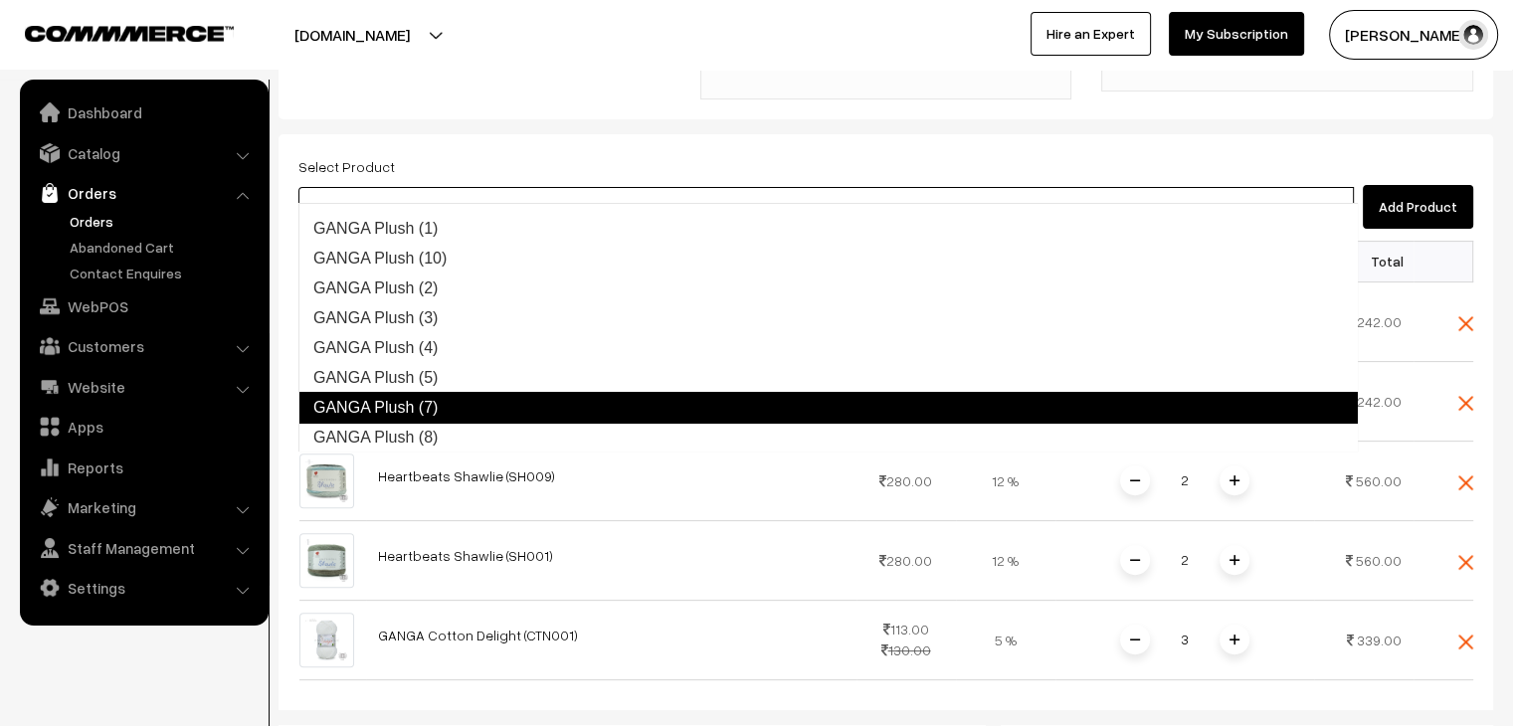
click at [525, 401] on link "GANGA Plush (7)" at bounding box center [827, 408] width 1059 height 32
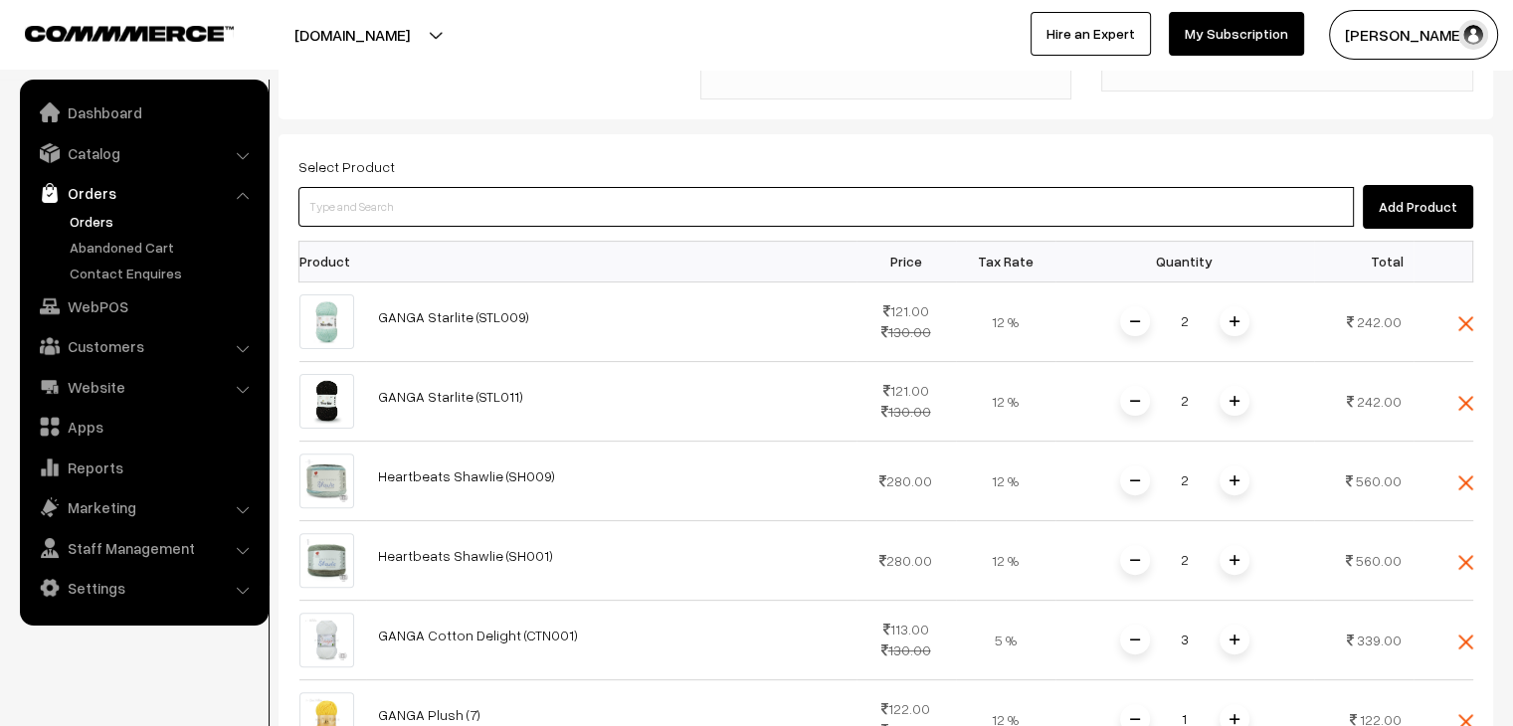
click at [426, 187] on input at bounding box center [825, 207] width 1055 height 40
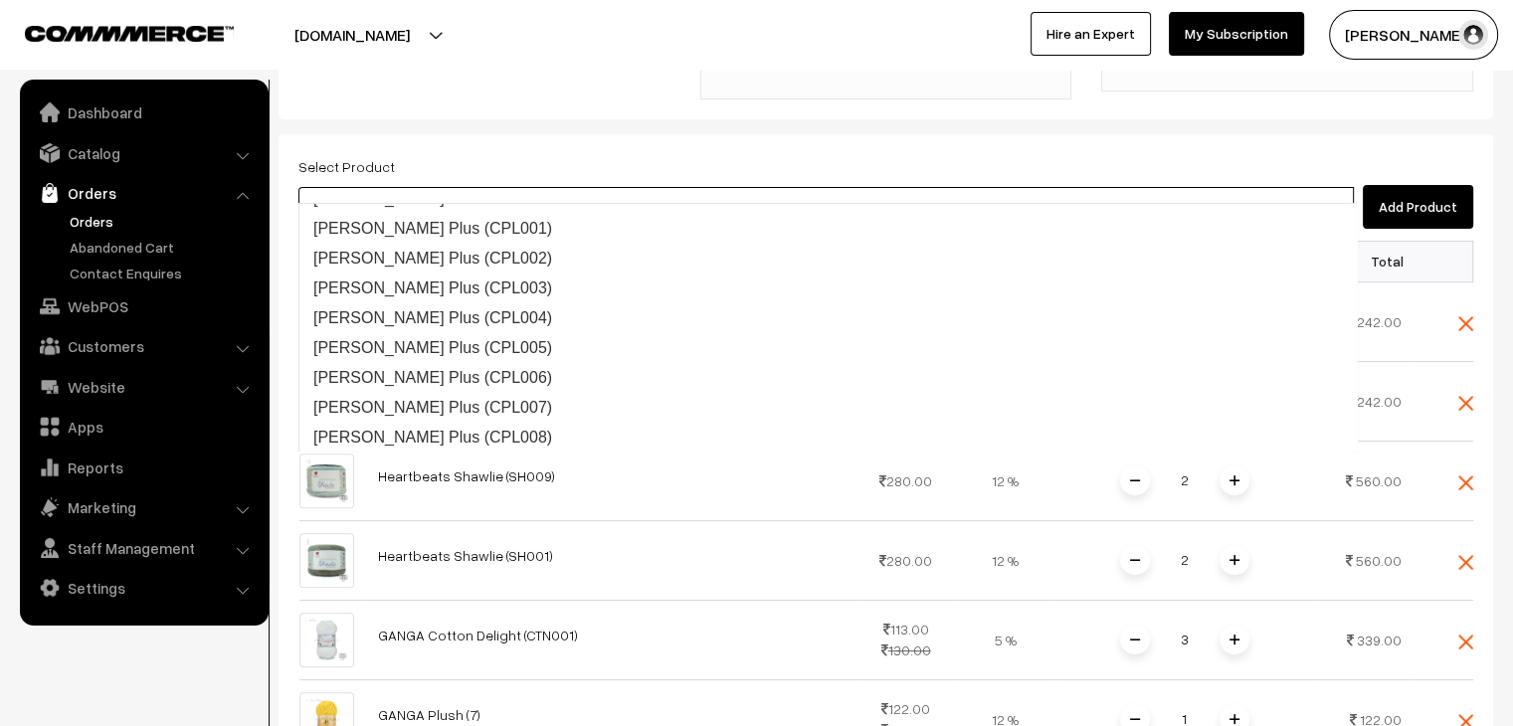
type input "plush"
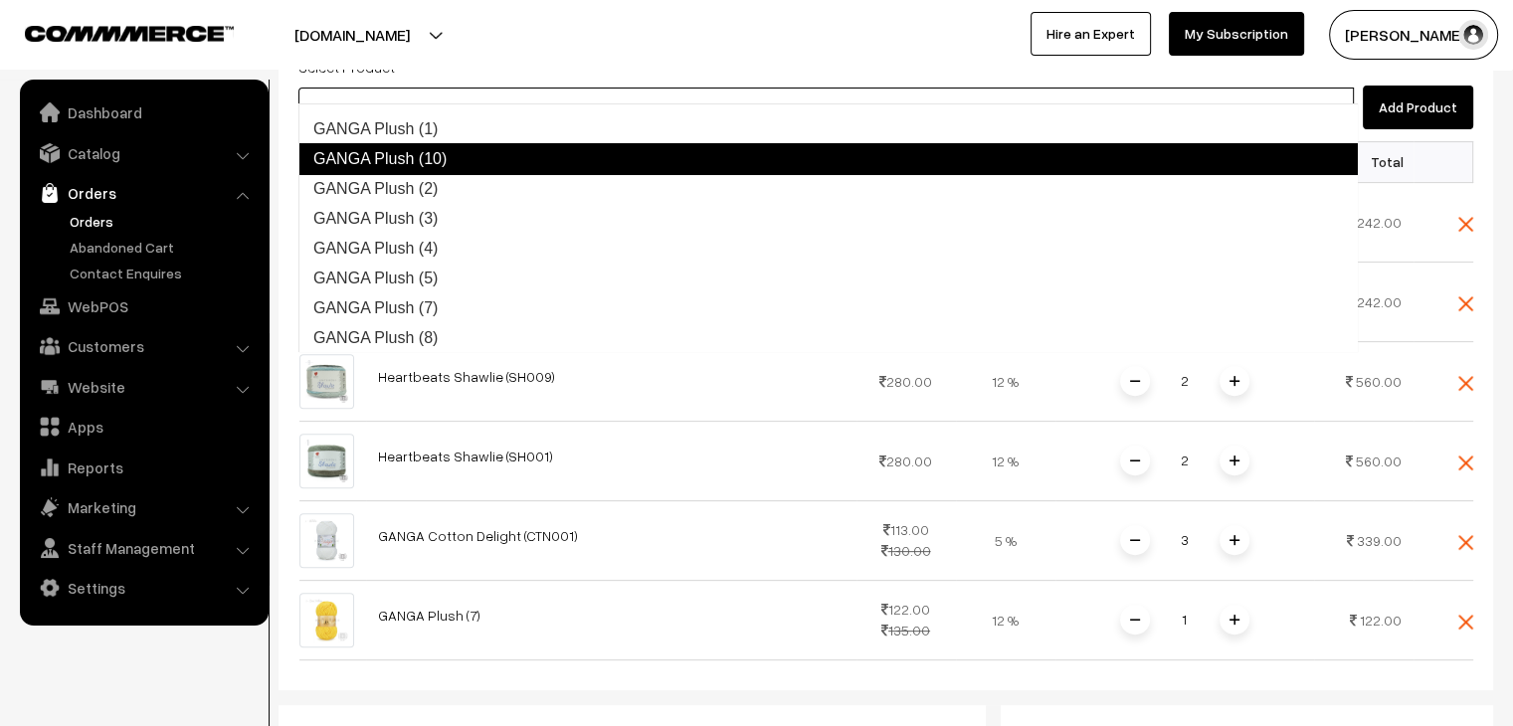
click at [475, 168] on link "GANGA Plush (10)" at bounding box center [827, 159] width 1059 height 32
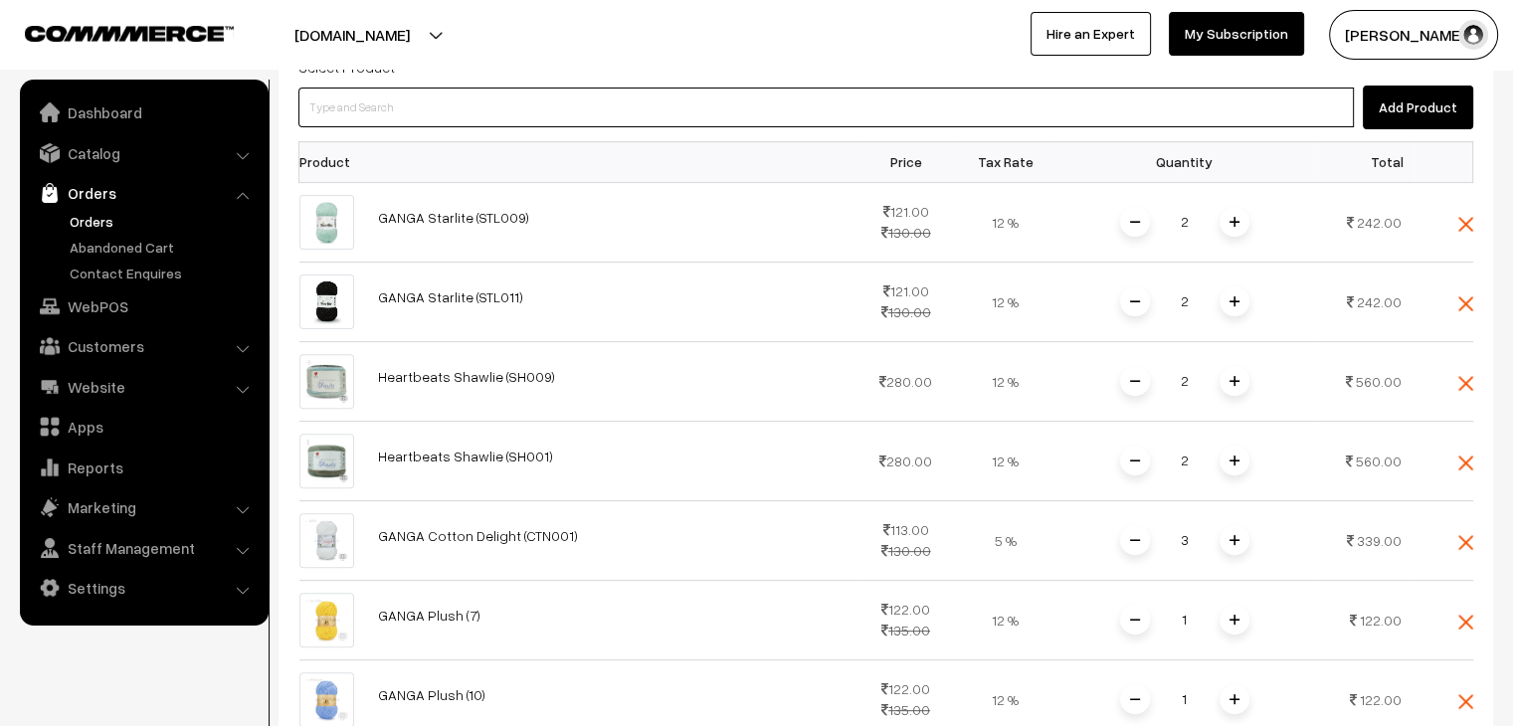
click at [424, 92] on input at bounding box center [825, 108] width 1055 height 40
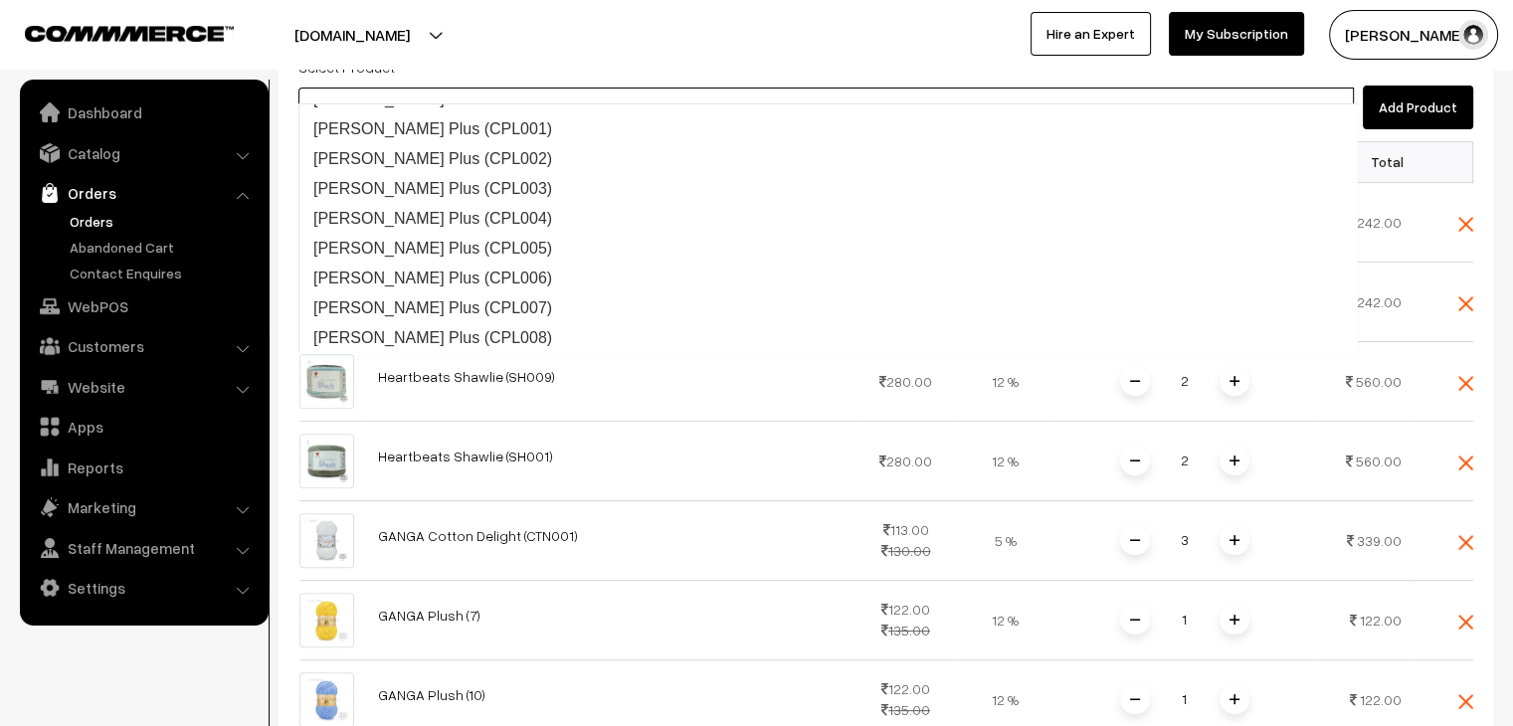
type input "plush"
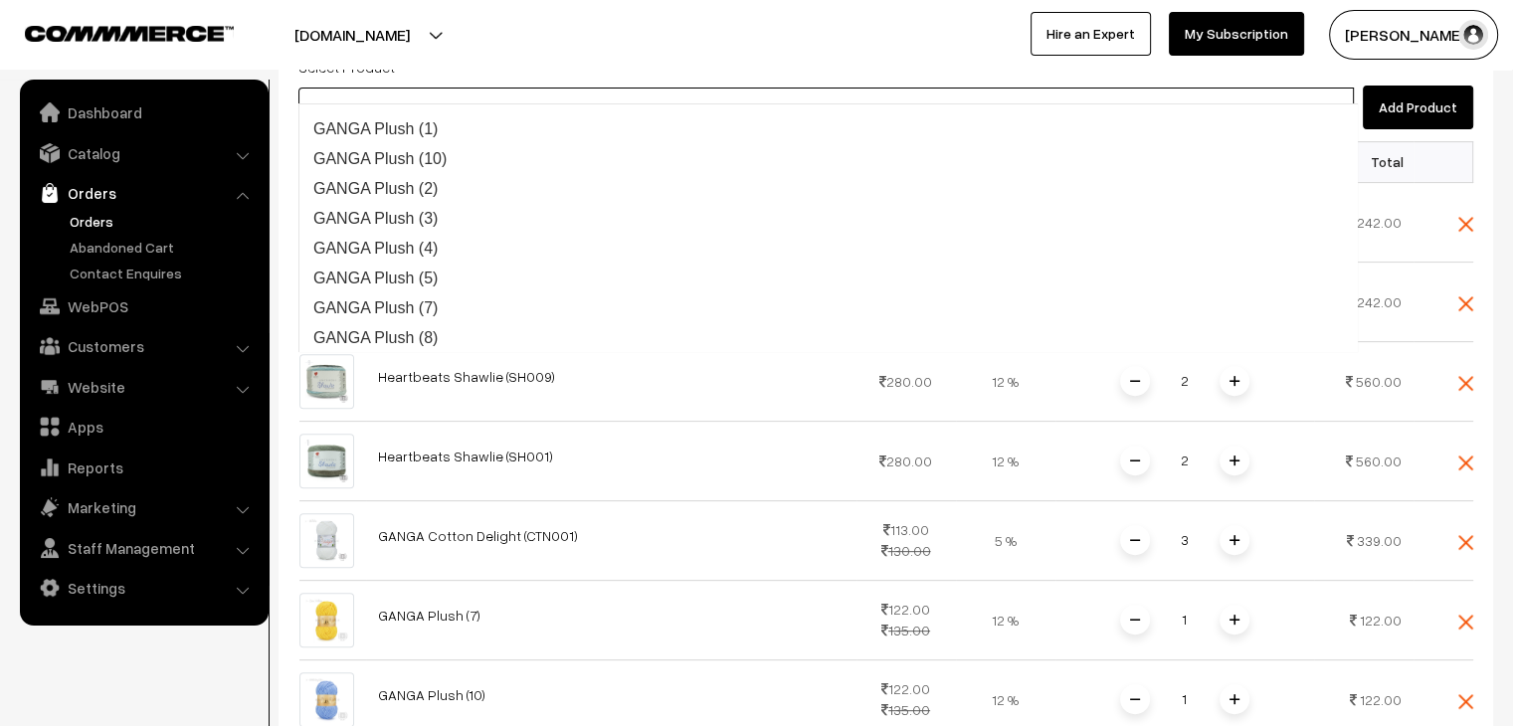
scroll to position [0, 0]
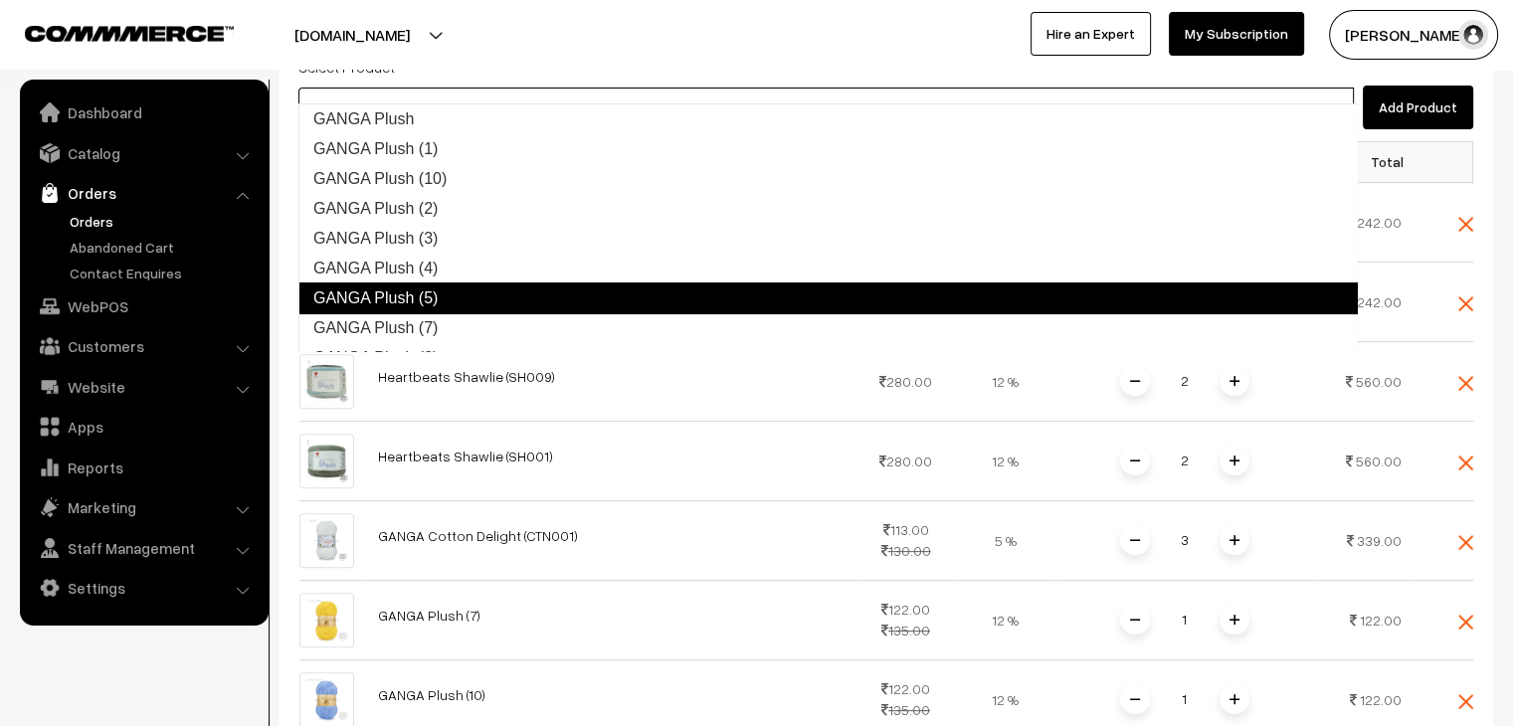
click at [522, 298] on link "GANGA Plush (5)" at bounding box center [827, 298] width 1059 height 32
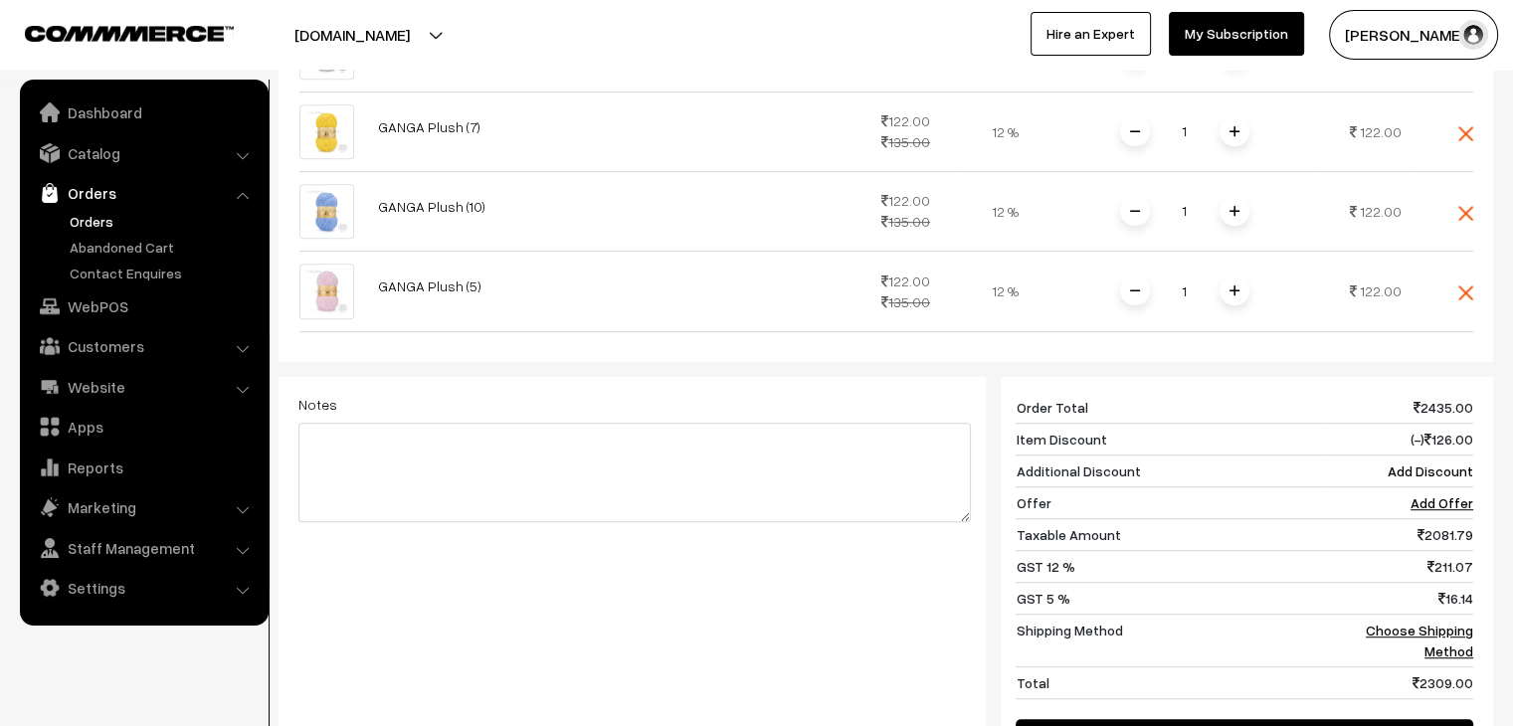
scroll to position [1293, 0]
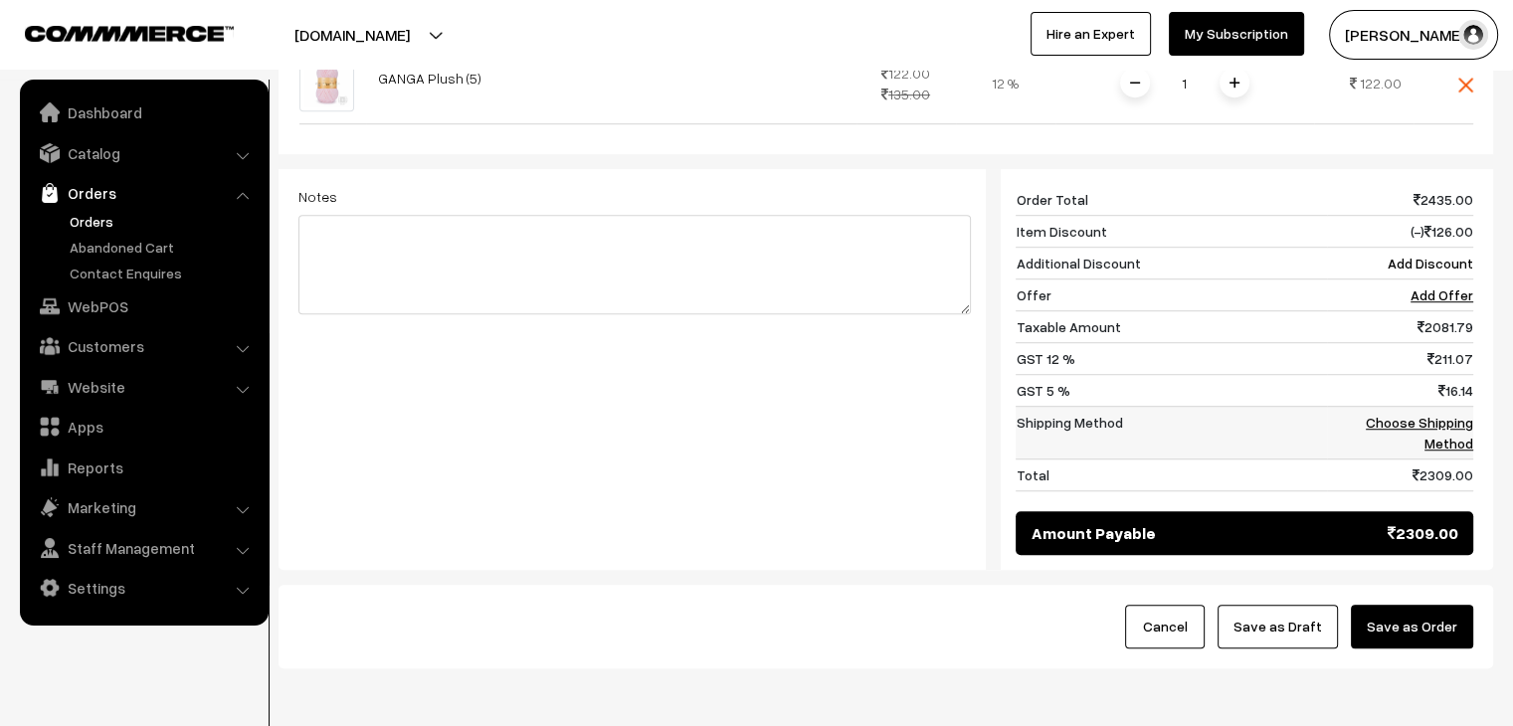
click at [1396, 406] on td "Choose Shipping Method" at bounding box center [1400, 432] width 146 height 53
click at [1456, 414] on link "Choose Shipping Method" at bounding box center [1418, 433] width 107 height 38
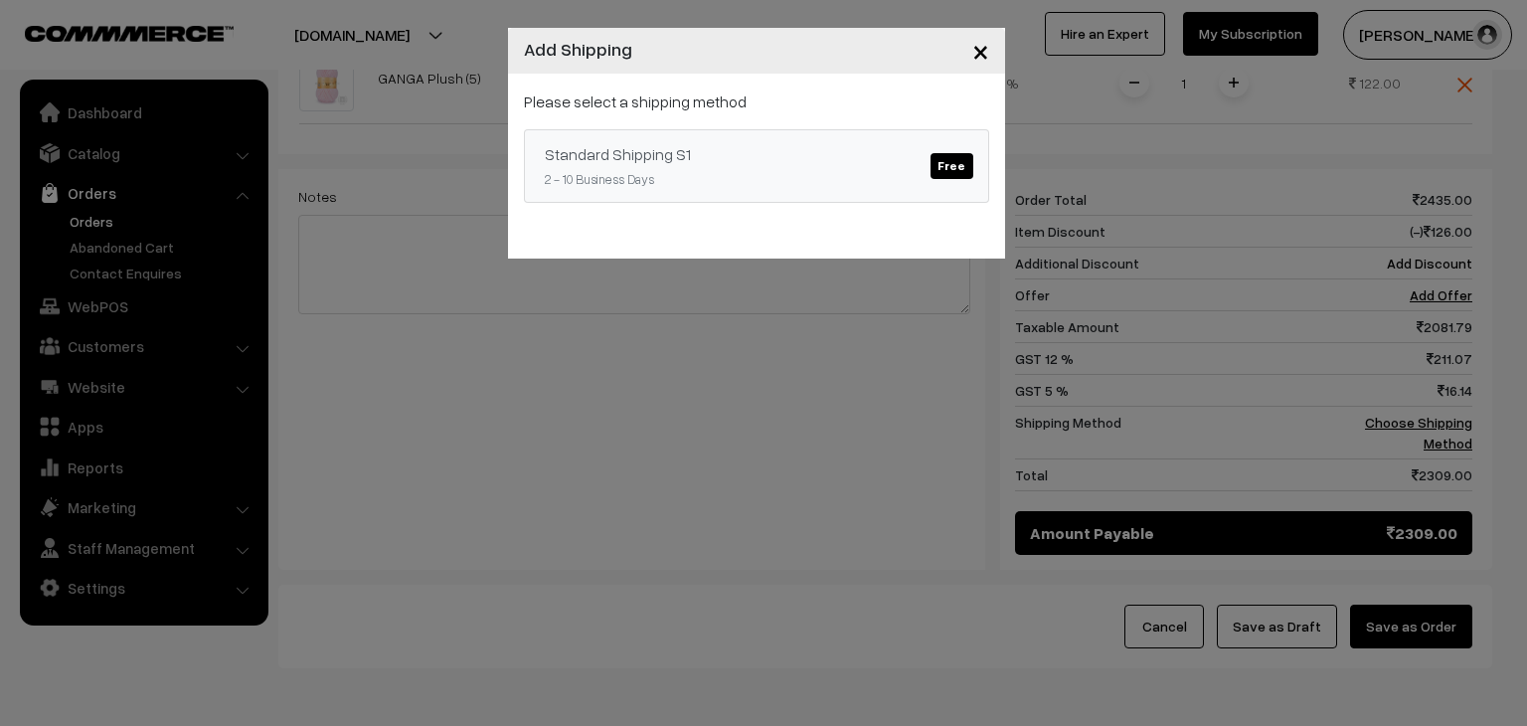
click at [817, 163] on div "Standard Shipping S1 Free" at bounding box center [757, 154] width 424 height 24
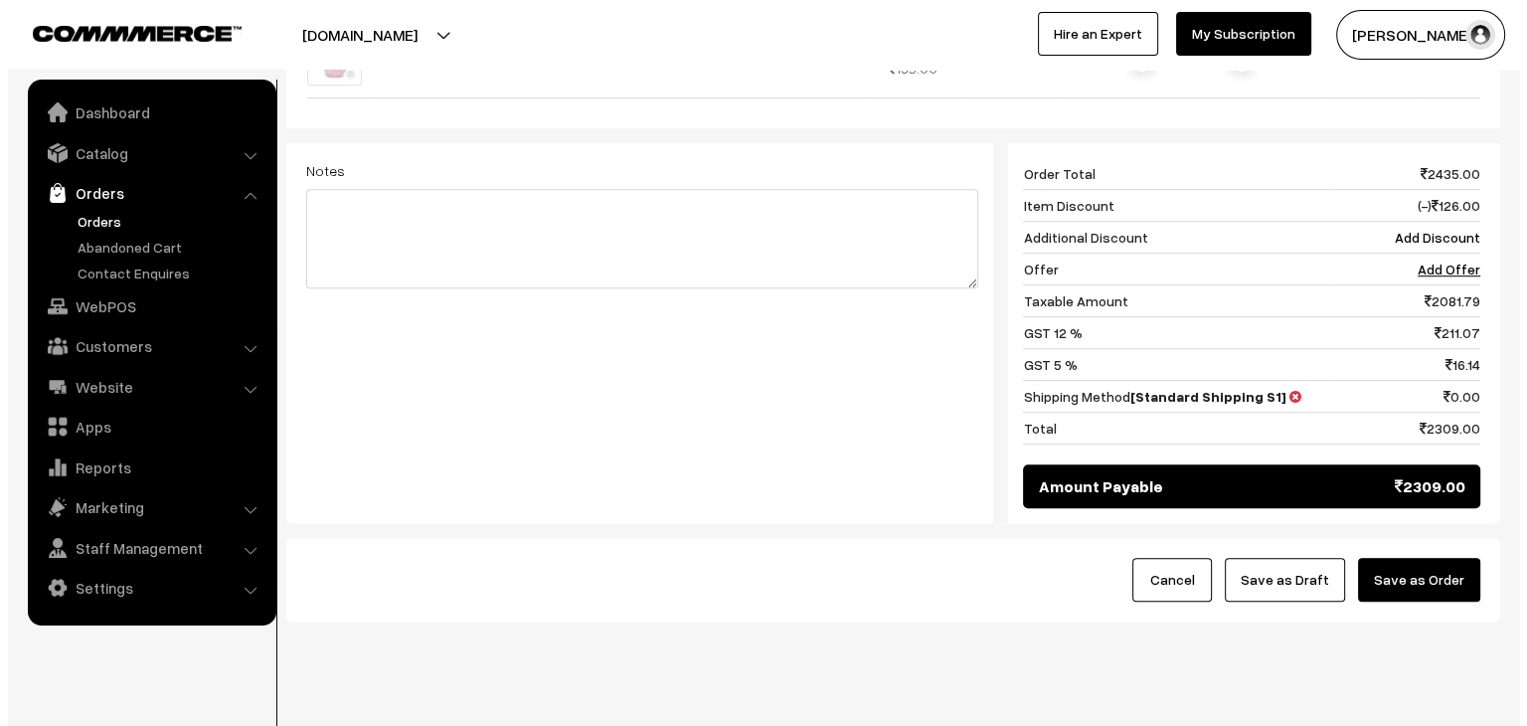
scroll to position [1331, 0]
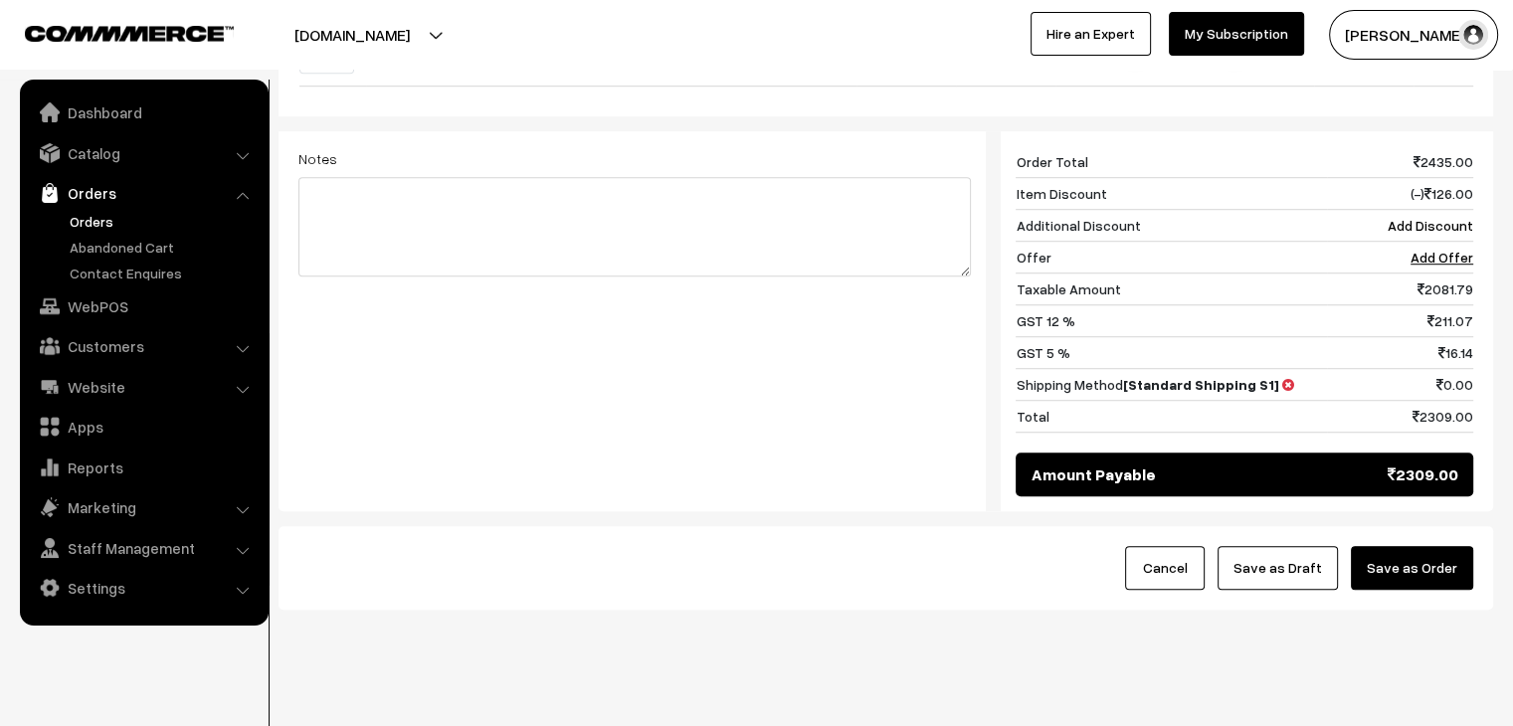
click at [1408, 546] on button "Save as Order" at bounding box center [1411, 568] width 122 height 44
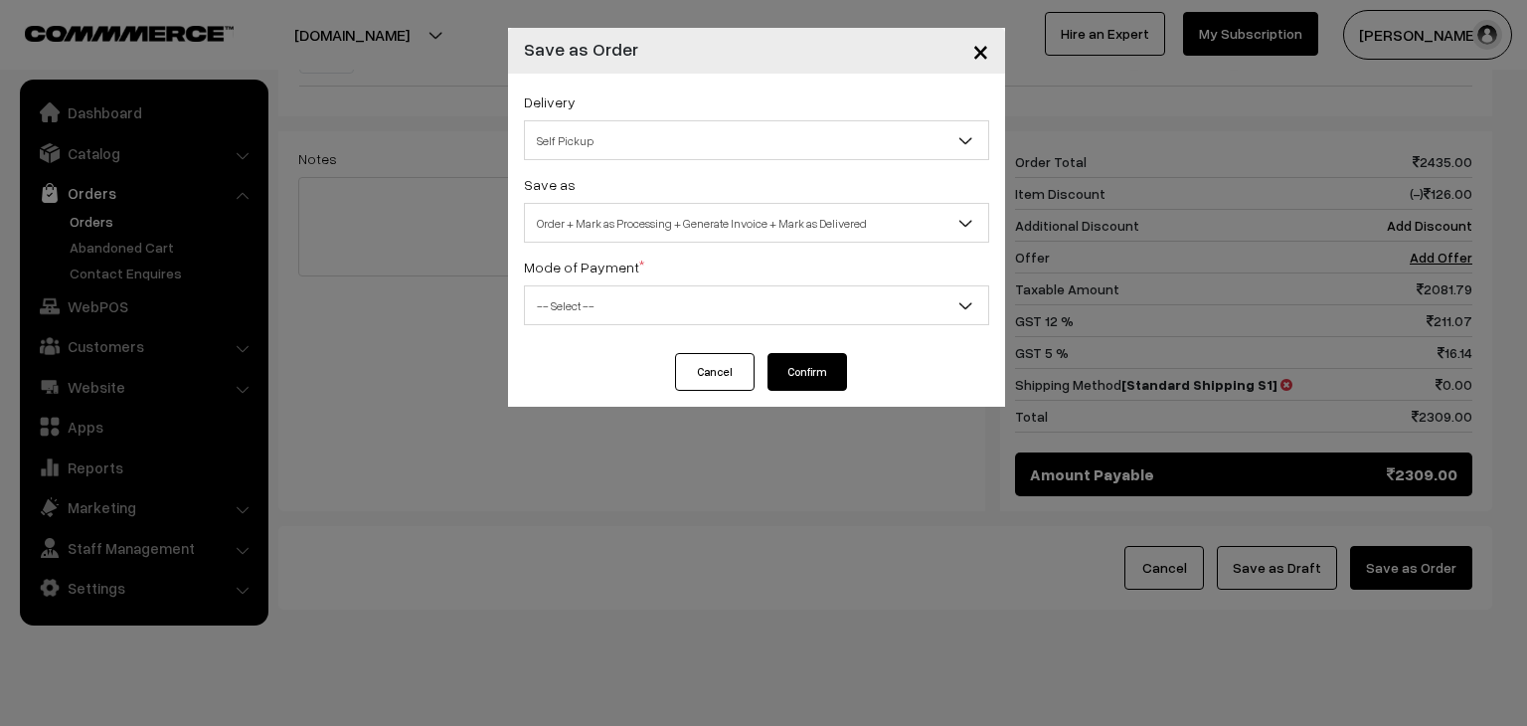
click at [678, 149] on span "Self Pickup" at bounding box center [756, 140] width 463 height 35
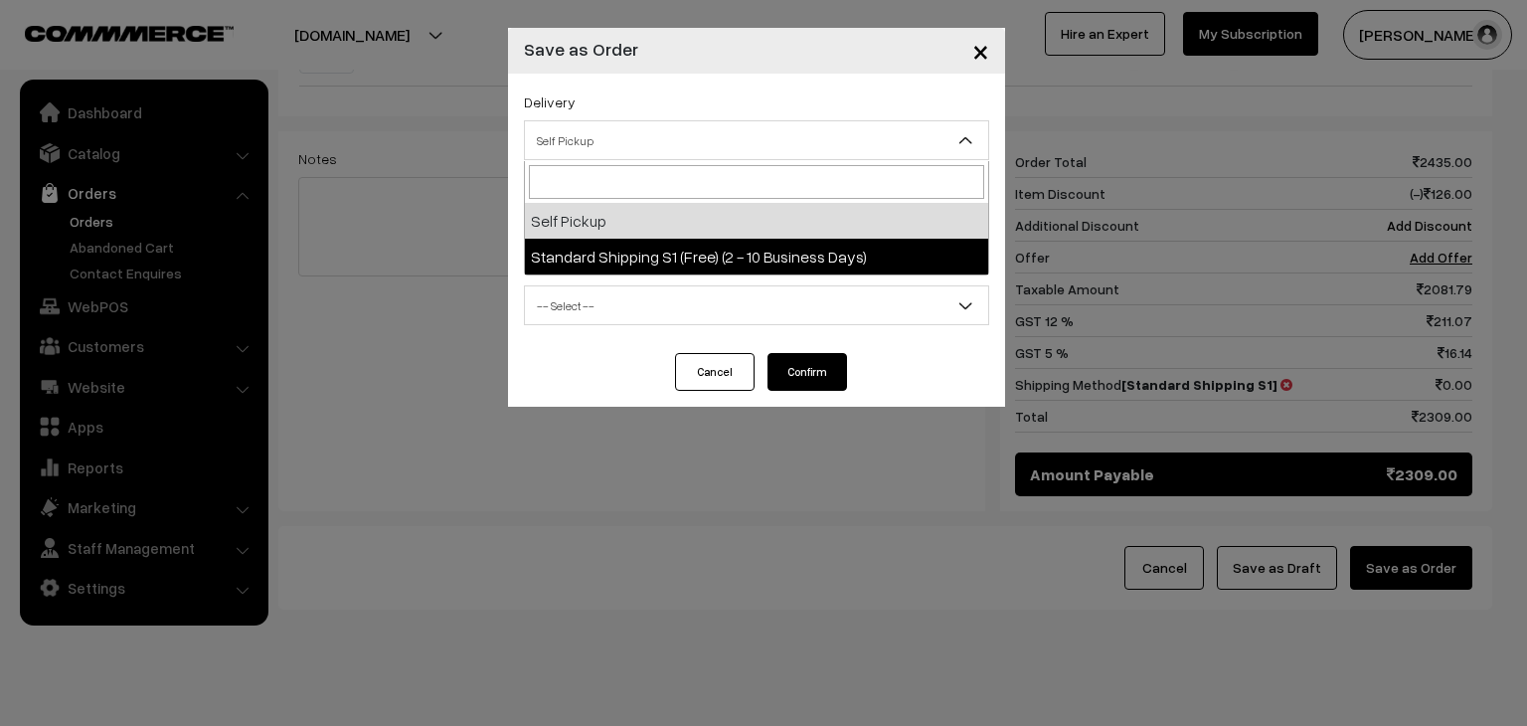
select select "SSS2"
select select "3"
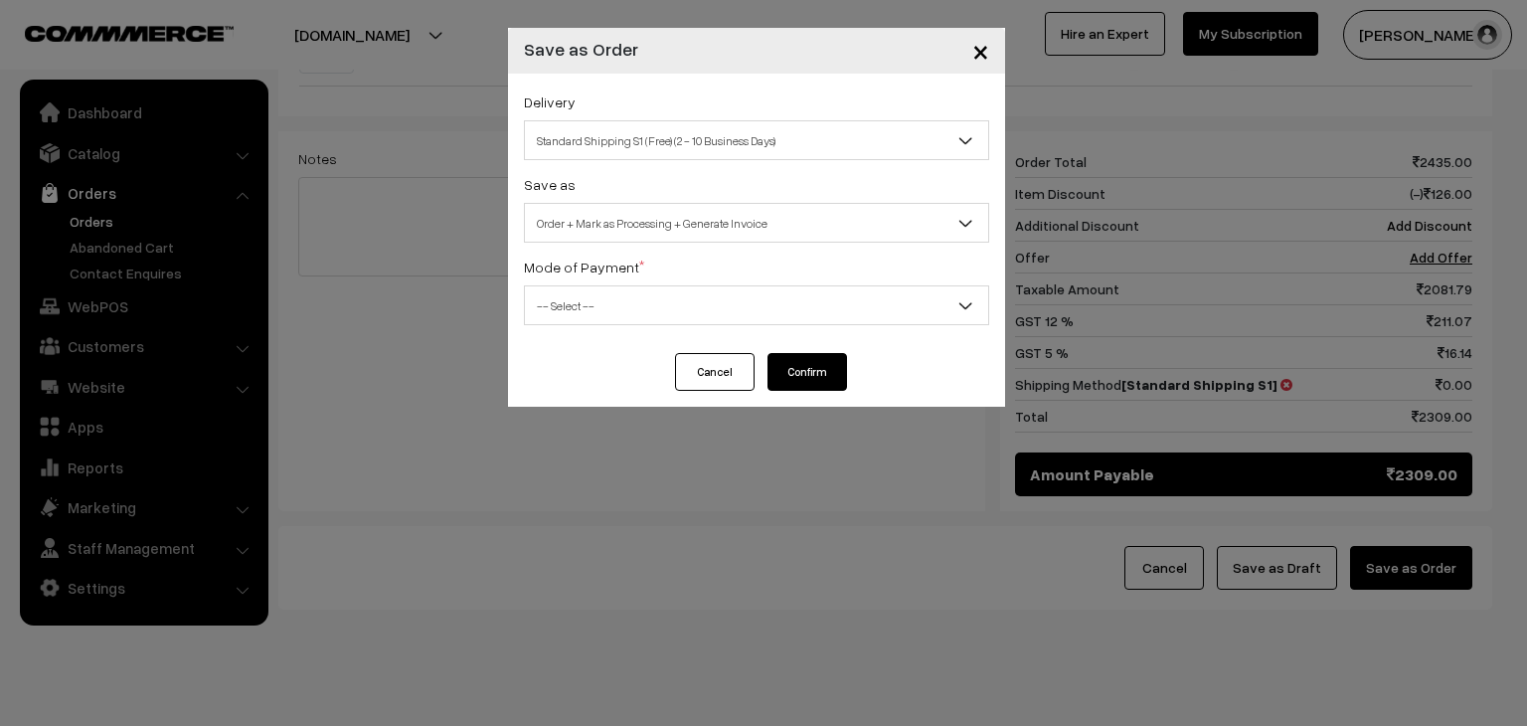
click at [657, 233] on span "Order + Mark as Processing + Generate Invoice" at bounding box center [756, 223] width 463 height 35
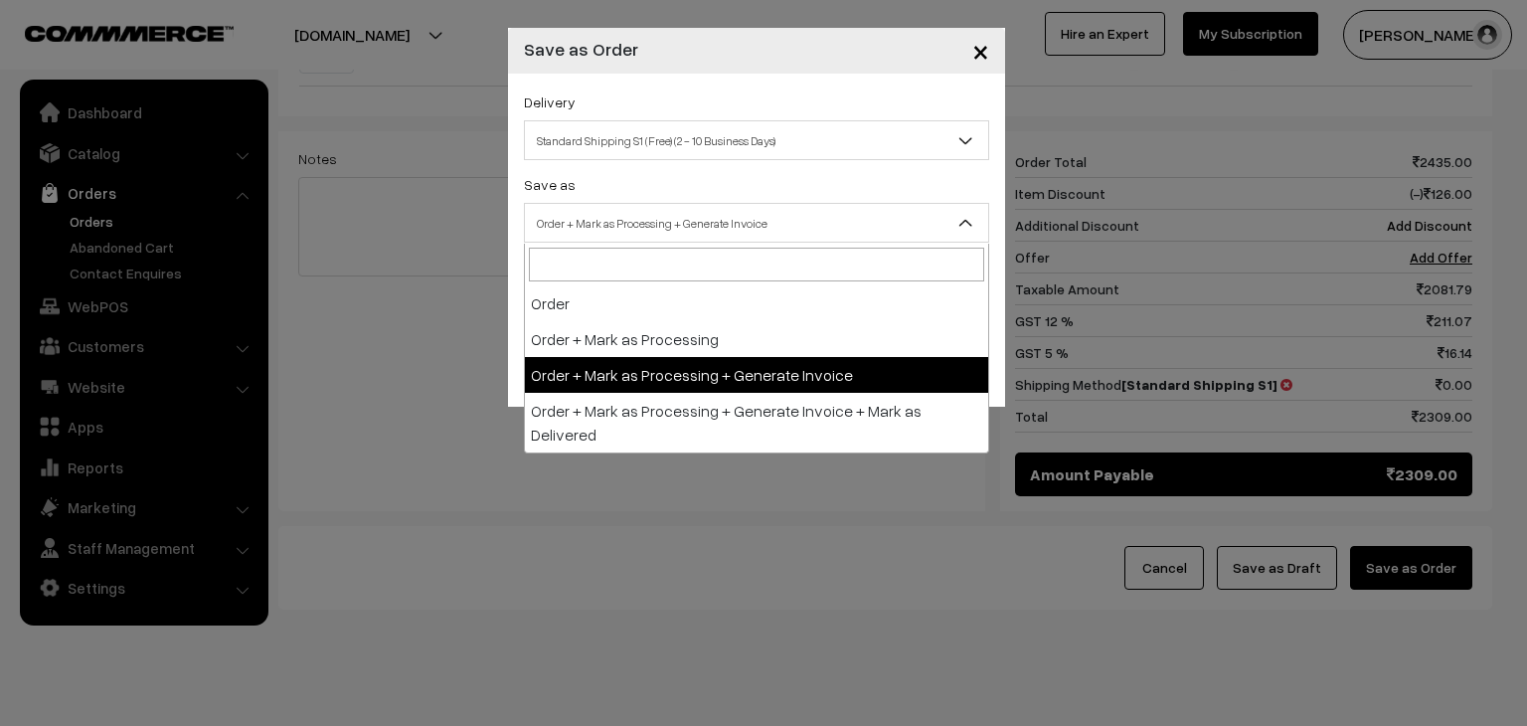
click at [657, 233] on span "Order + Mark as Processing + Generate Invoice" at bounding box center [756, 223] width 463 height 35
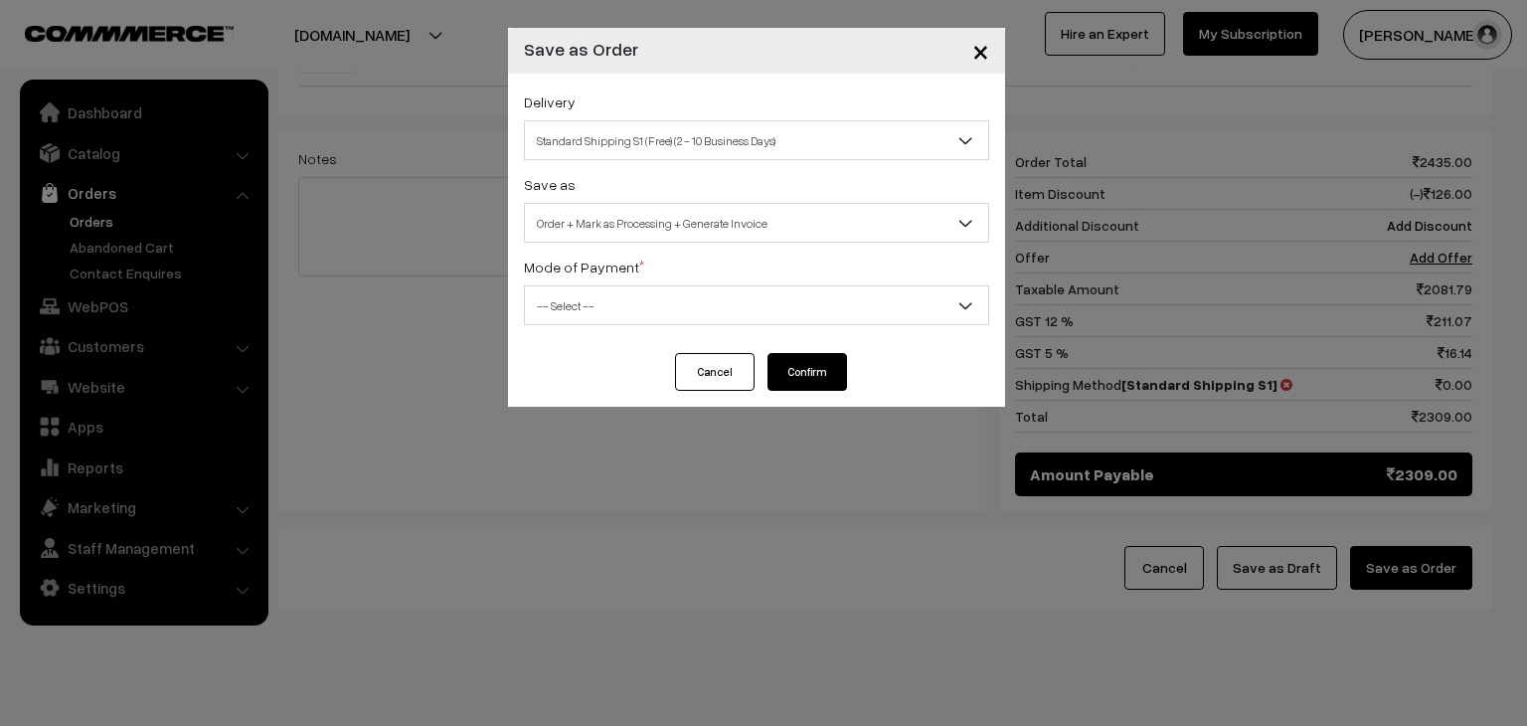
click at [648, 299] on span "-- Select --" at bounding box center [756, 305] width 463 height 35
click at [620, 301] on span "COD" at bounding box center [756, 305] width 463 height 35
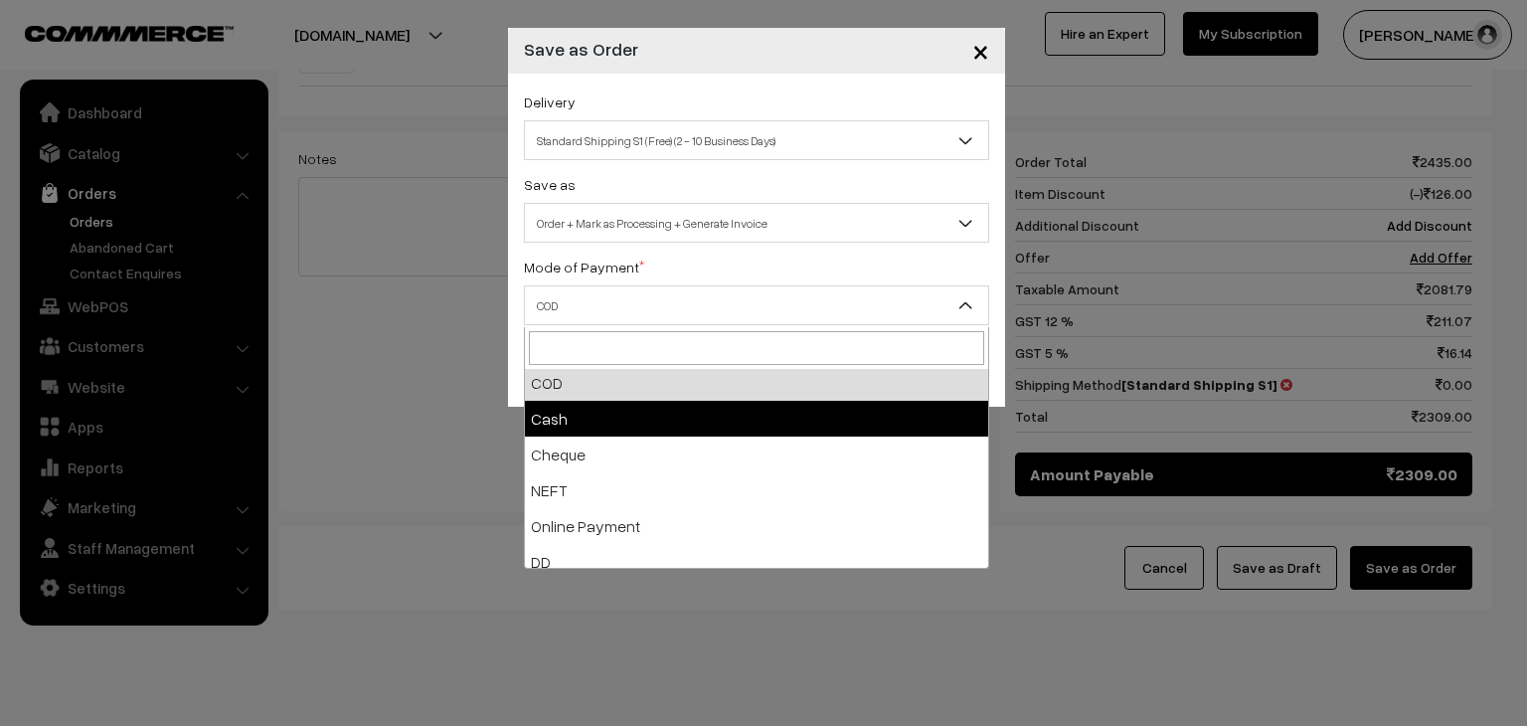
scroll to position [88, 0]
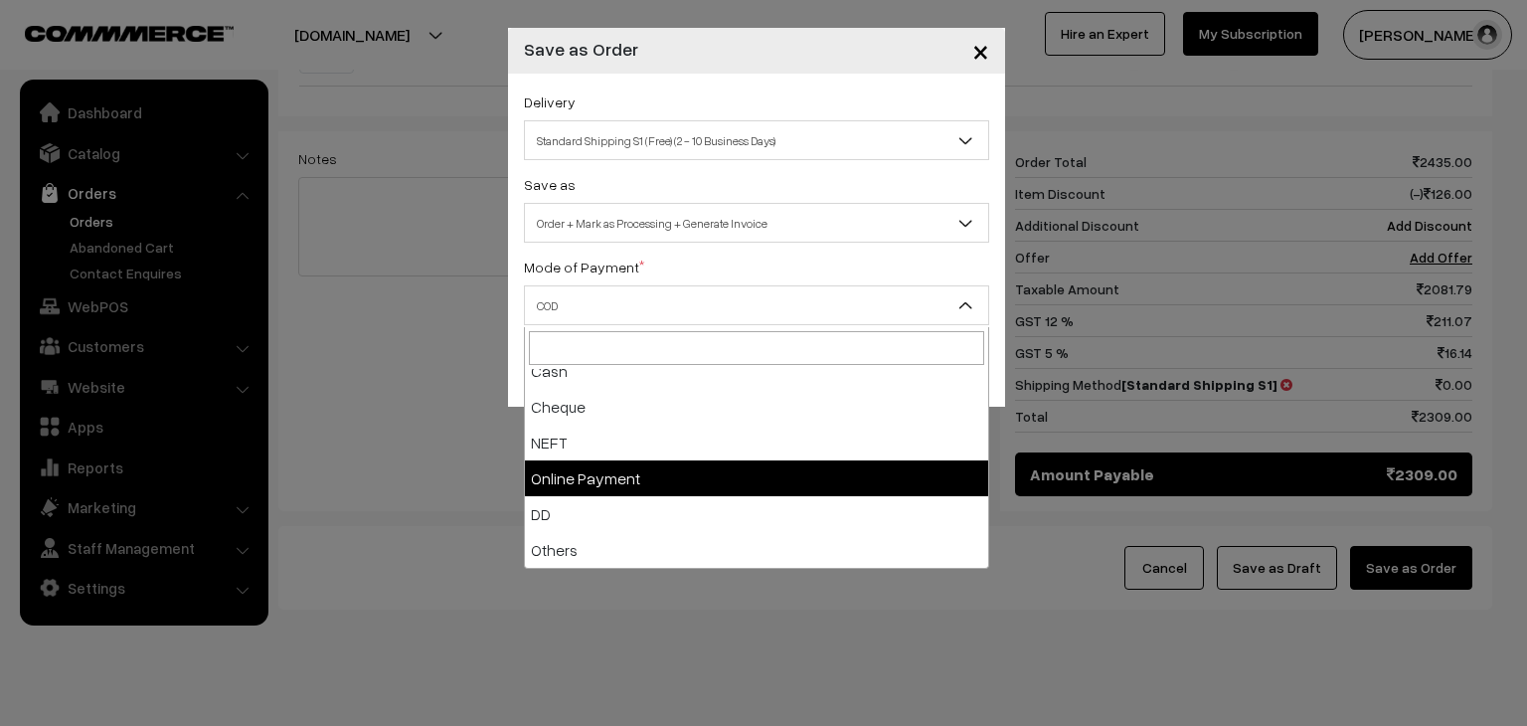
drag, startPoint x: 651, startPoint y: 486, endPoint x: 640, endPoint y: 413, distance: 74.4
select select "5"
checkbox input "true"
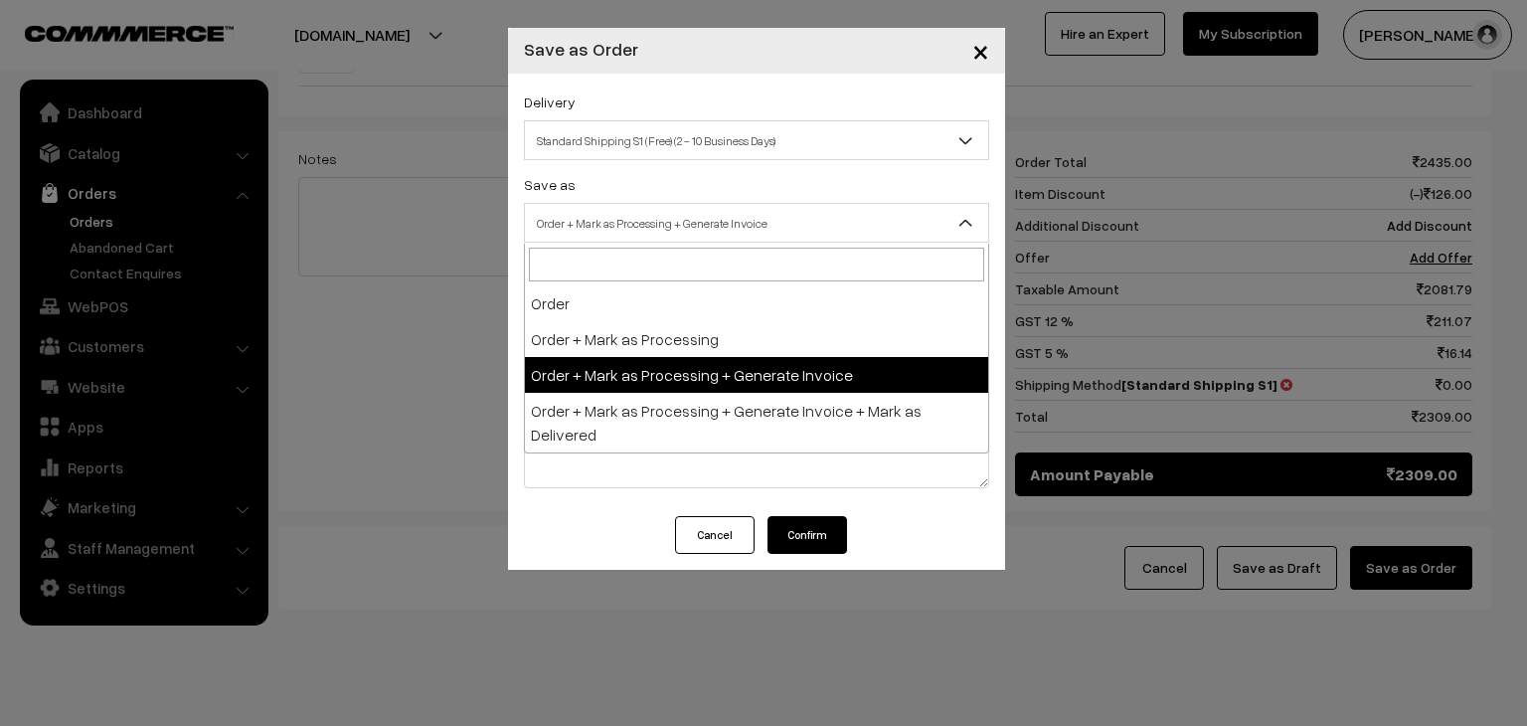
click at [652, 236] on span "Order + Mark as Processing + Generate Invoice" at bounding box center [756, 223] width 463 height 35
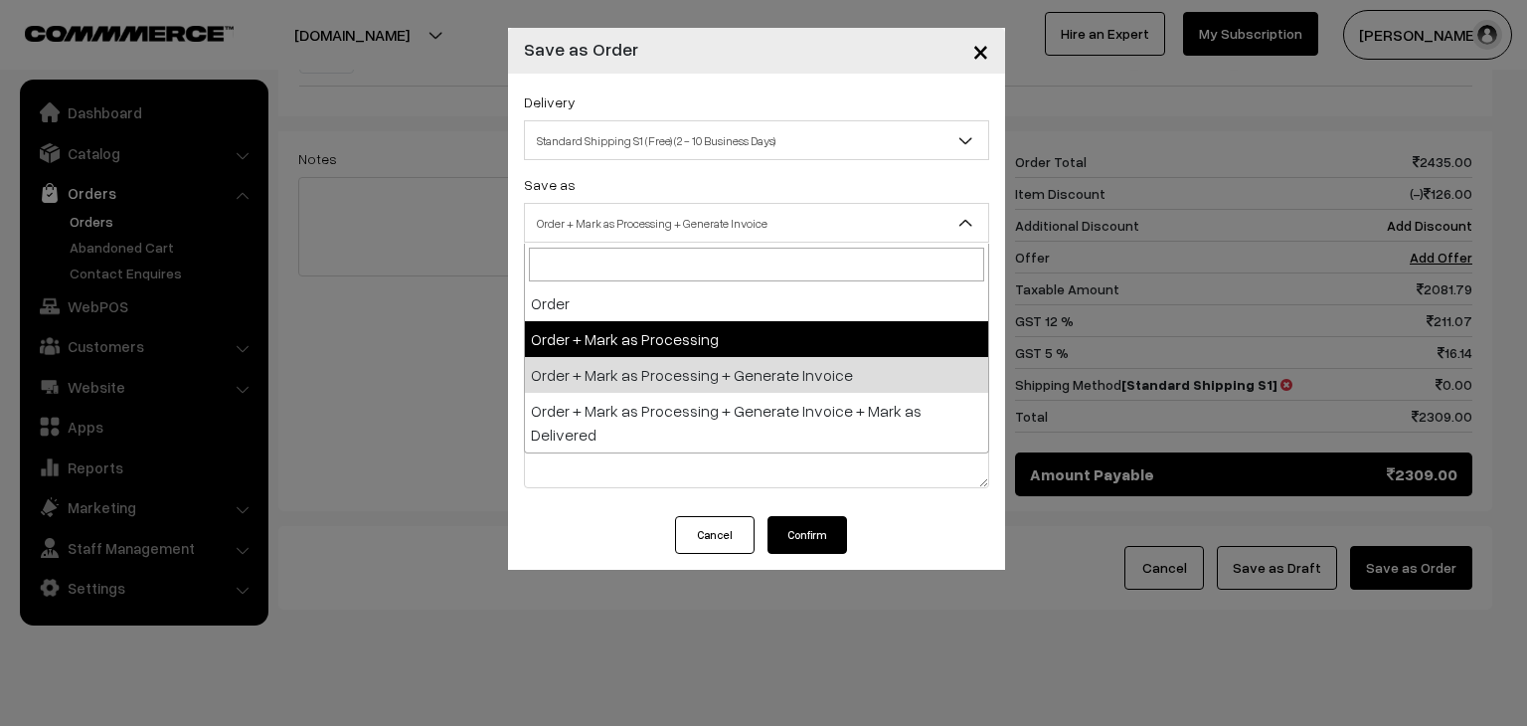
select select "2"
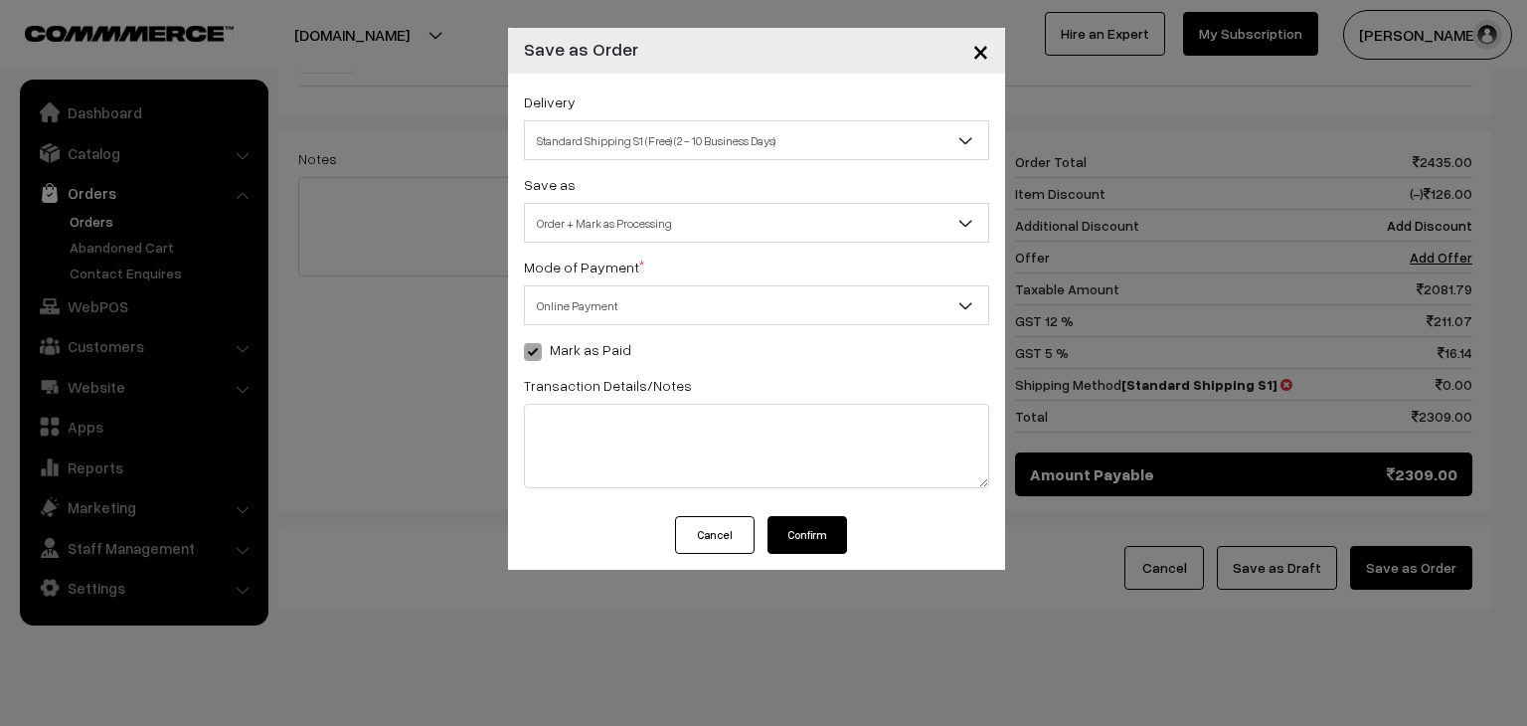
click at [630, 225] on span "Order + Mark as Processing" at bounding box center [756, 223] width 463 height 35
click at [630, 231] on span "Order + Mark as Processing" at bounding box center [756, 223] width 463 height 35
click at [811, 535] on button "Confirm" at bounding box center [808, 535] width 80 height 38
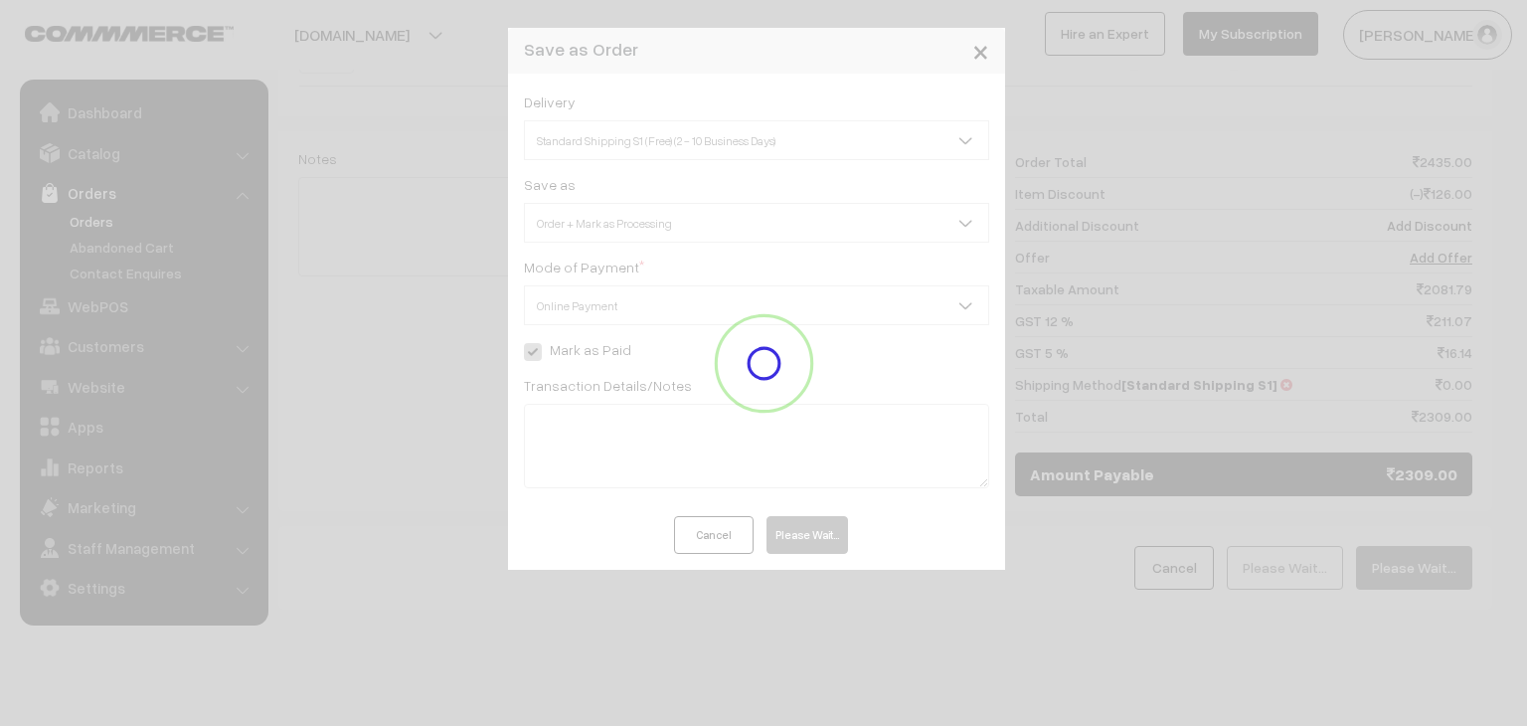
scroll to position [1235, 0]
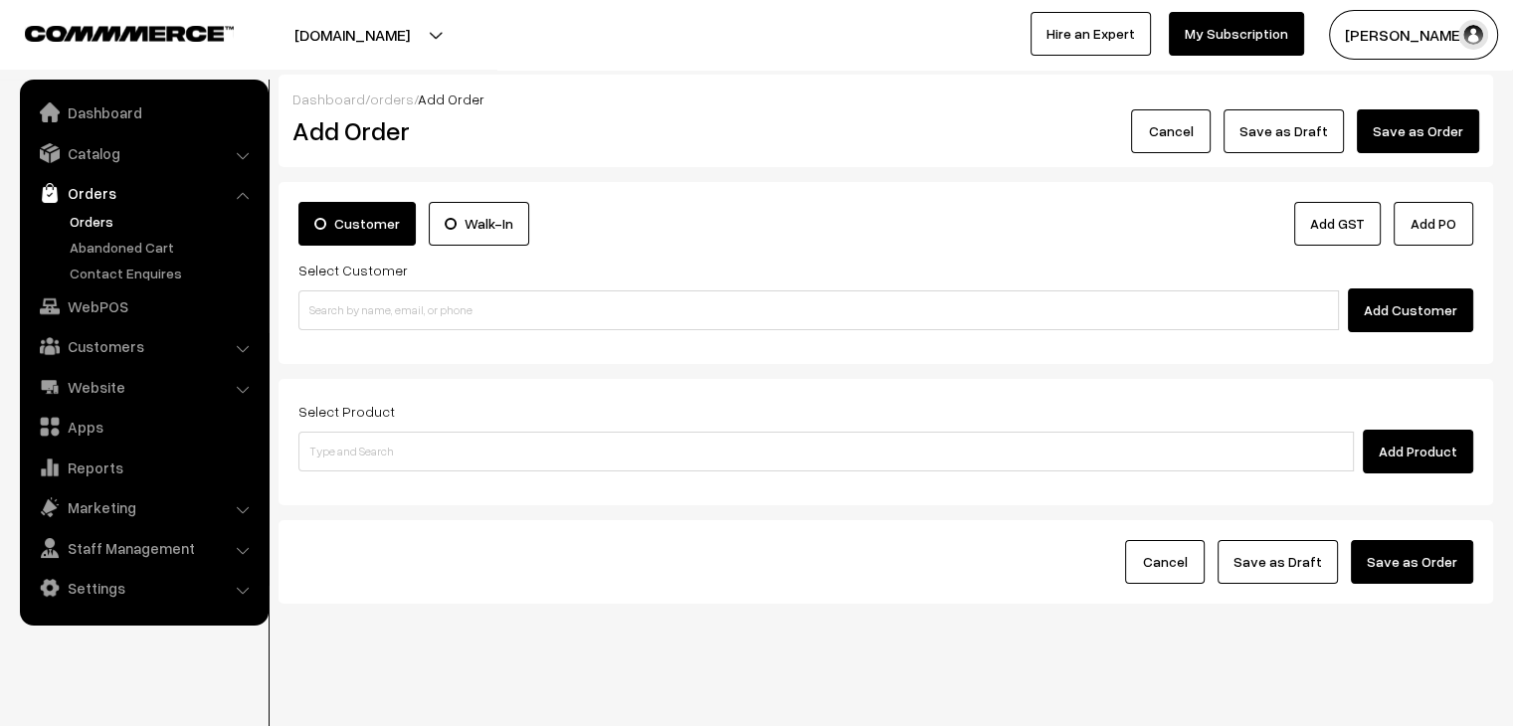
click at [100, 215] on link "Orders" at bounding box center [163, 221] width 197 height 21
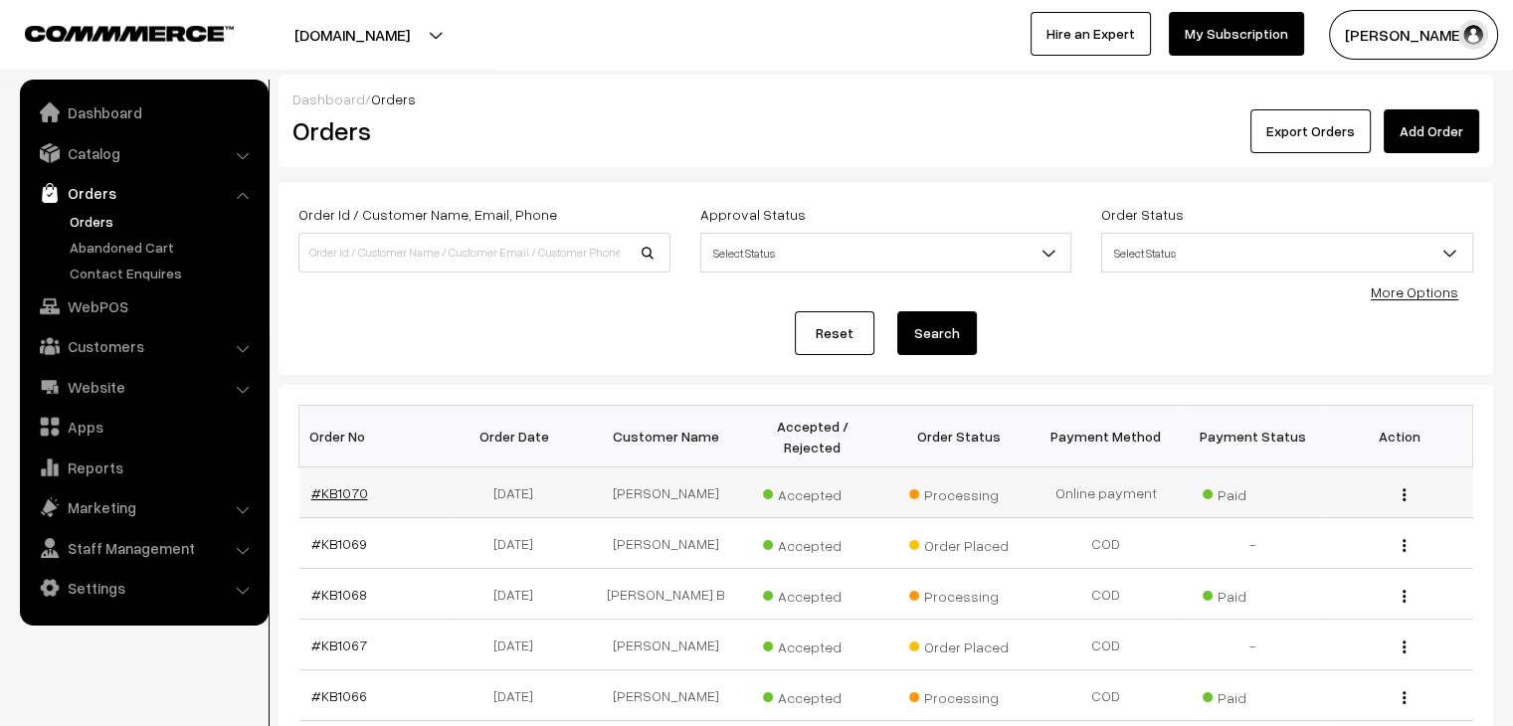
click at [330, 484] on link "#KB1070" at bounding box center [339, 492] width 57 height 17
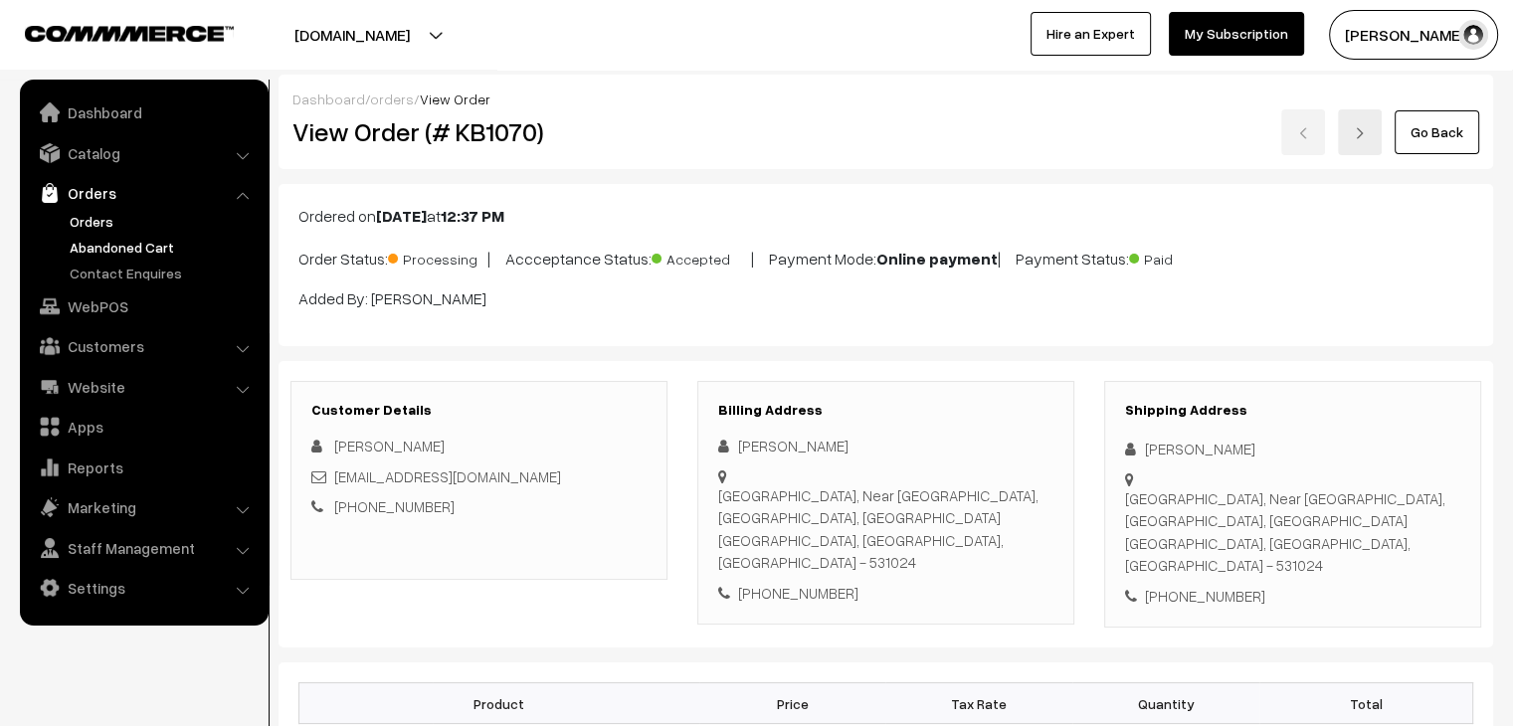
click at [131, 254] on link "Abandoned Cart" at bounding box center [163, 247] width 197 height 21
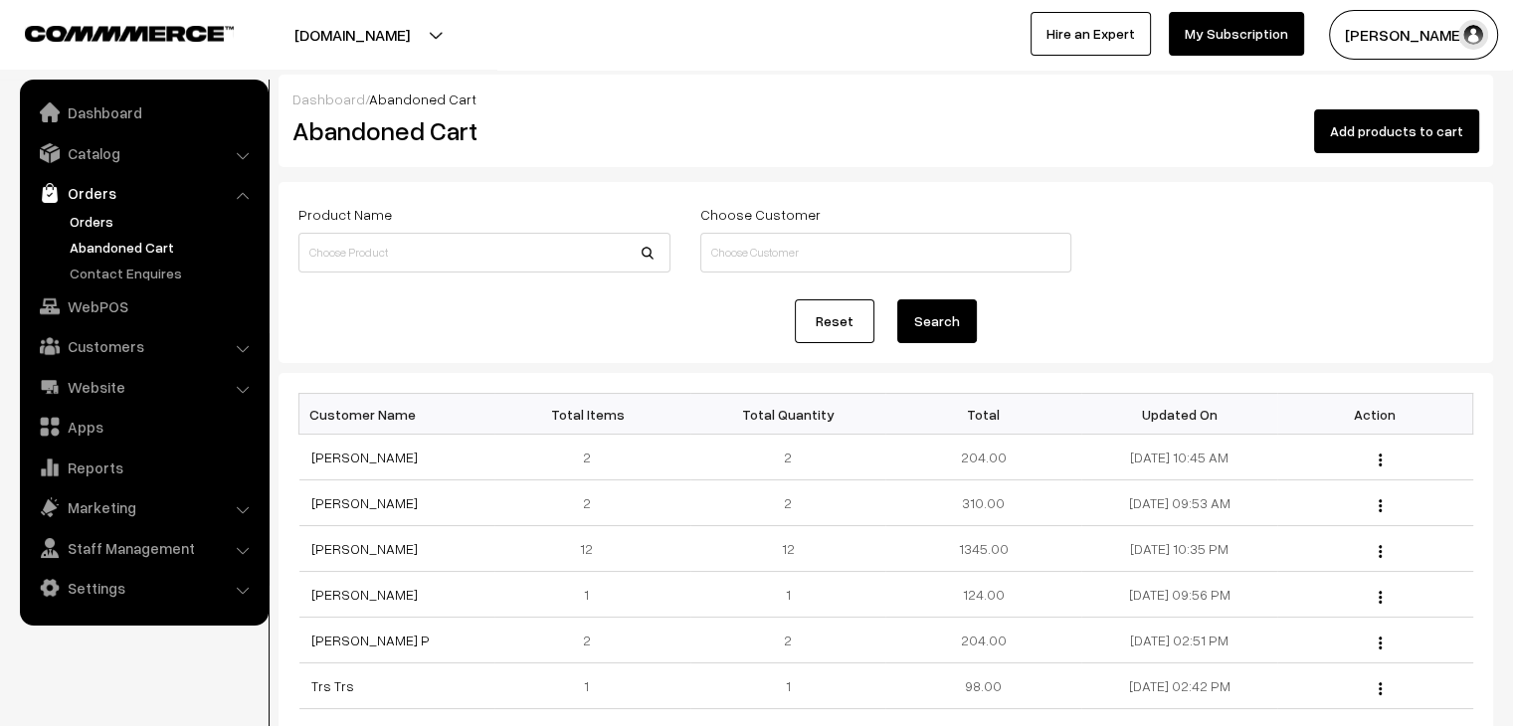
click at [90, 220] on link "Orders" at bounding box center [163, 221] width 197 height 21
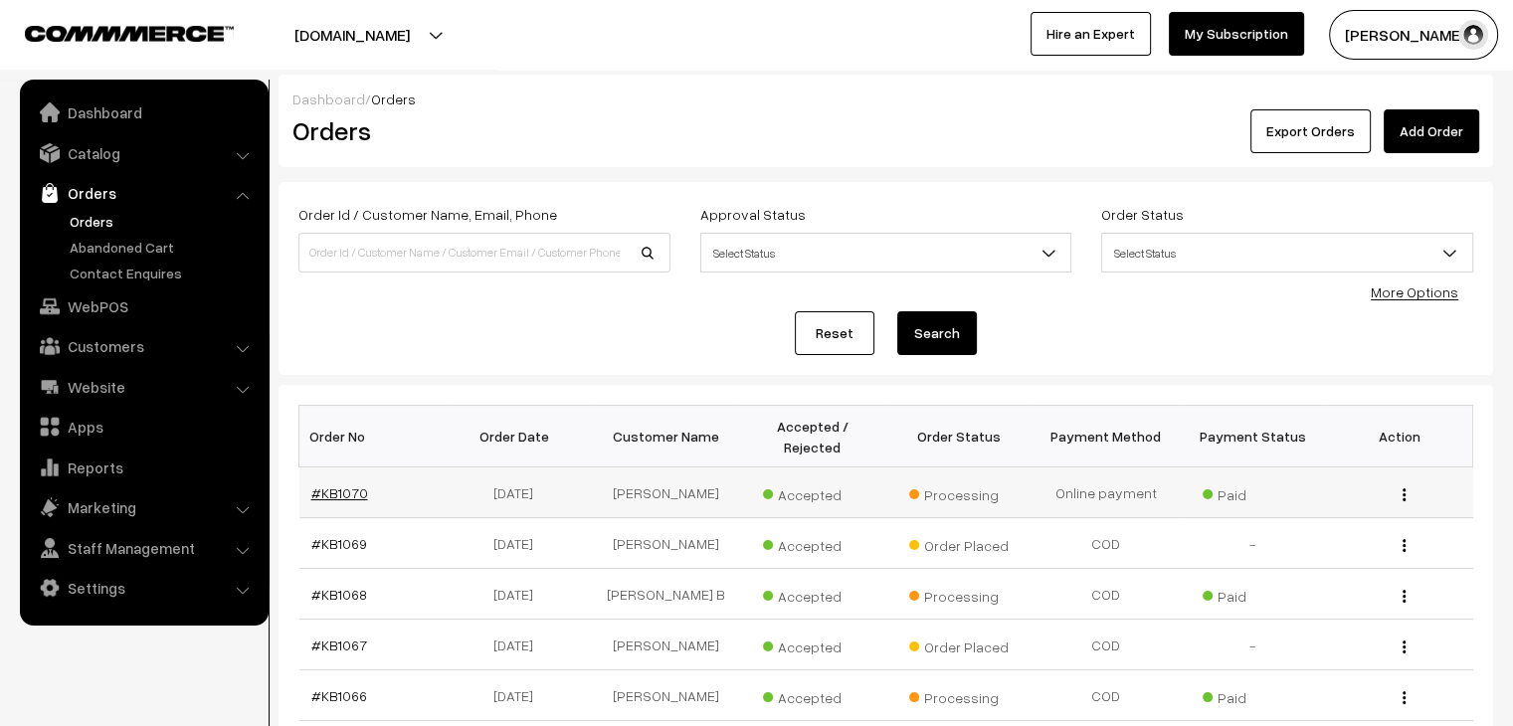
click at [331, 484] on link "#KB1070" at bounding box center [339, 492] width 57 height 17
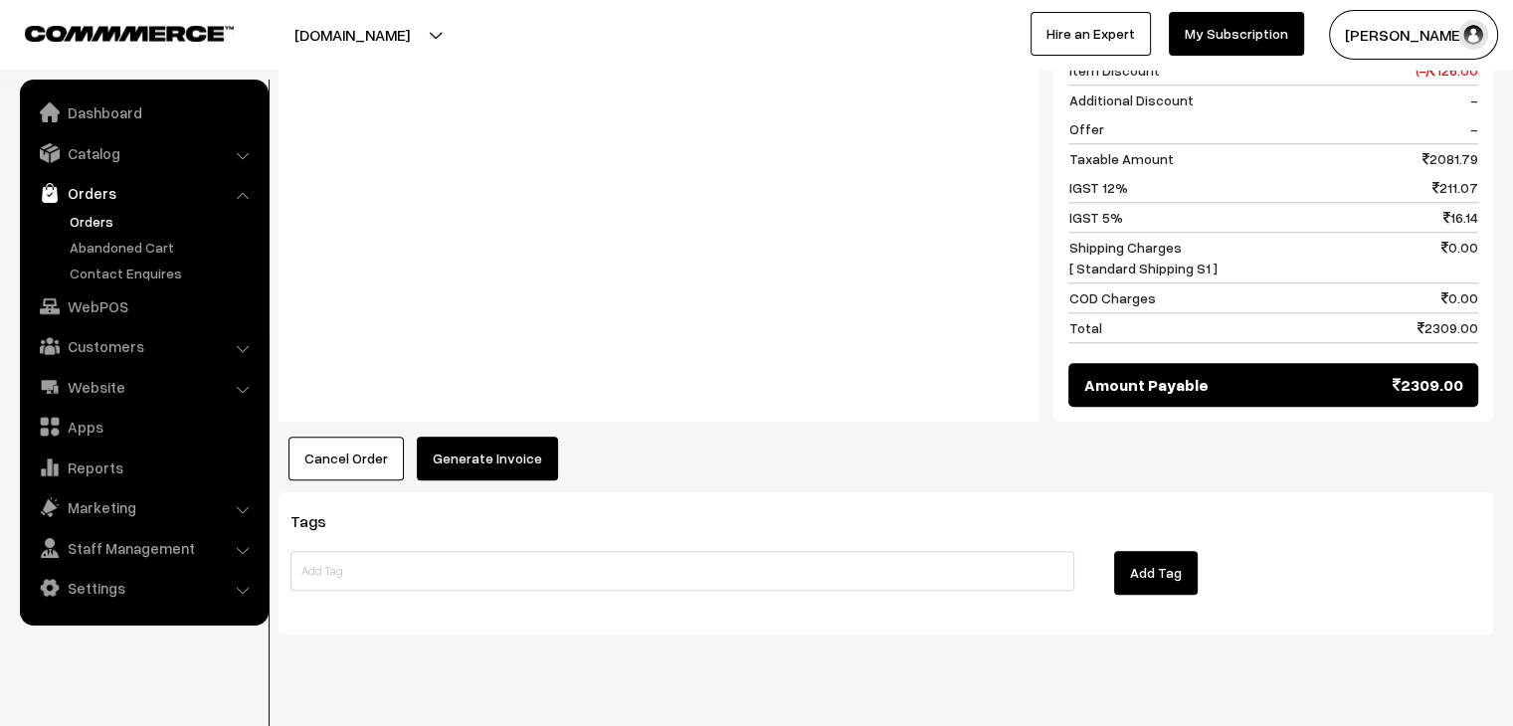
click at [448, 443] on button "Generate Invoice" at bounding box center [487, 459] width 141 height 44
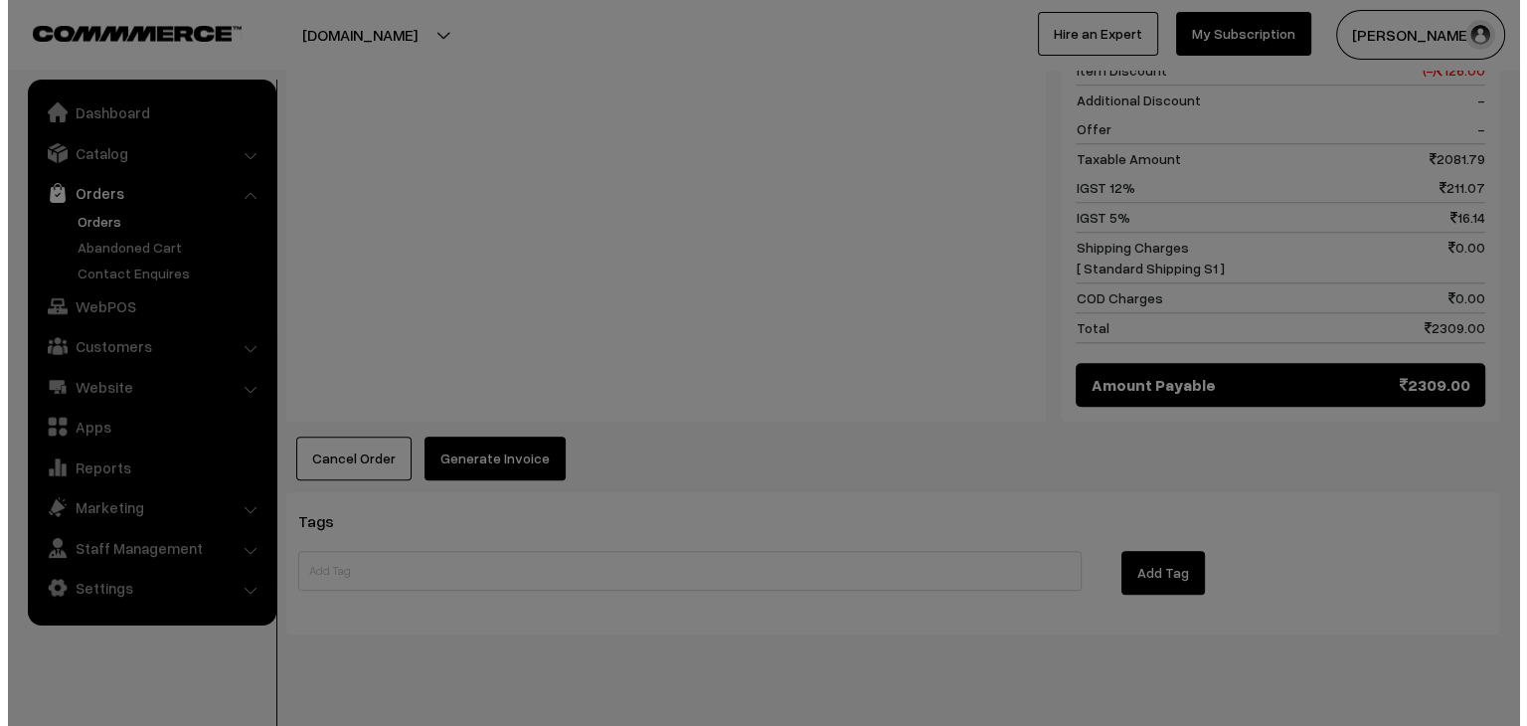
scroll to position [1902, 0]
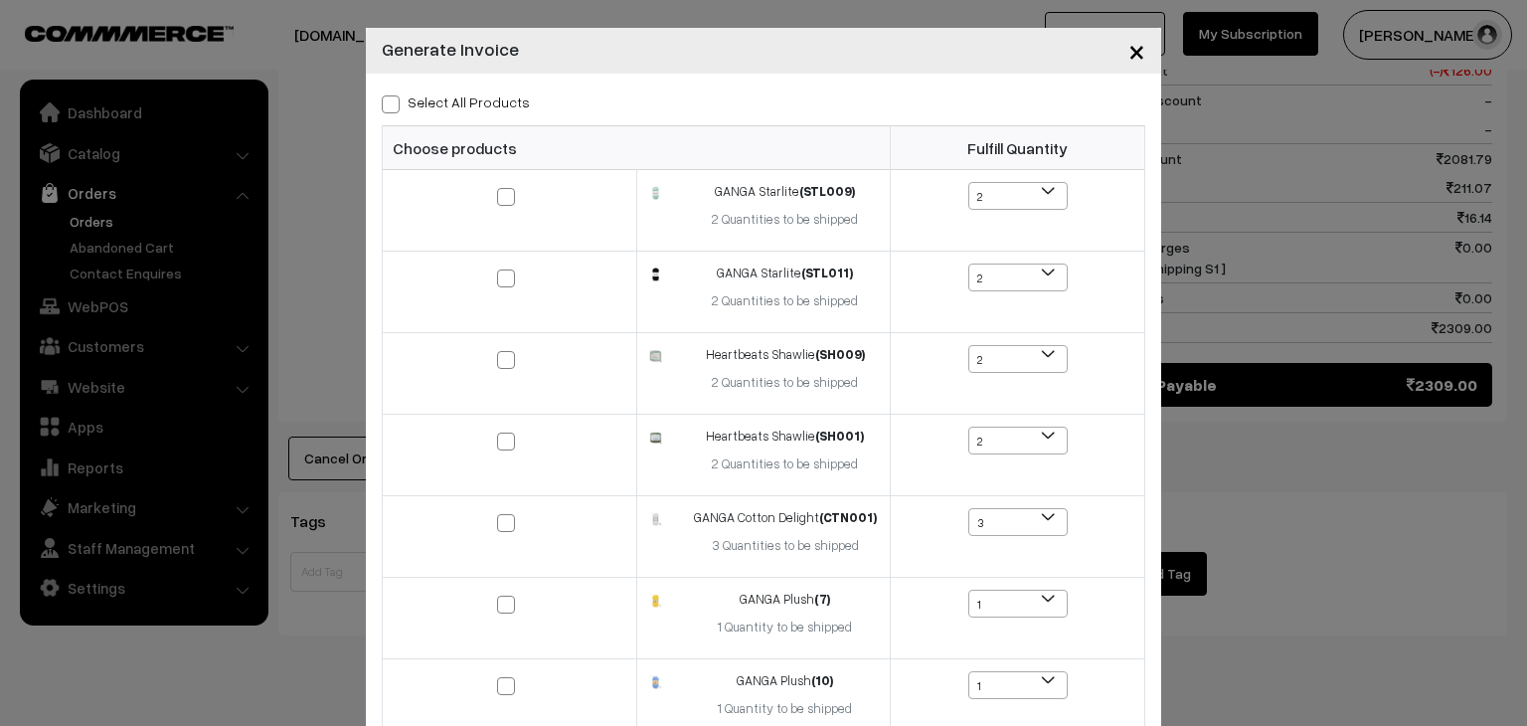
click at [382, 111] on span at bounding box center [391, 104] width 18 height 18
click at [382, 107] on input "Select All Products" at bounding box center [388, 100] width 13 height 13
checkbox input "true"
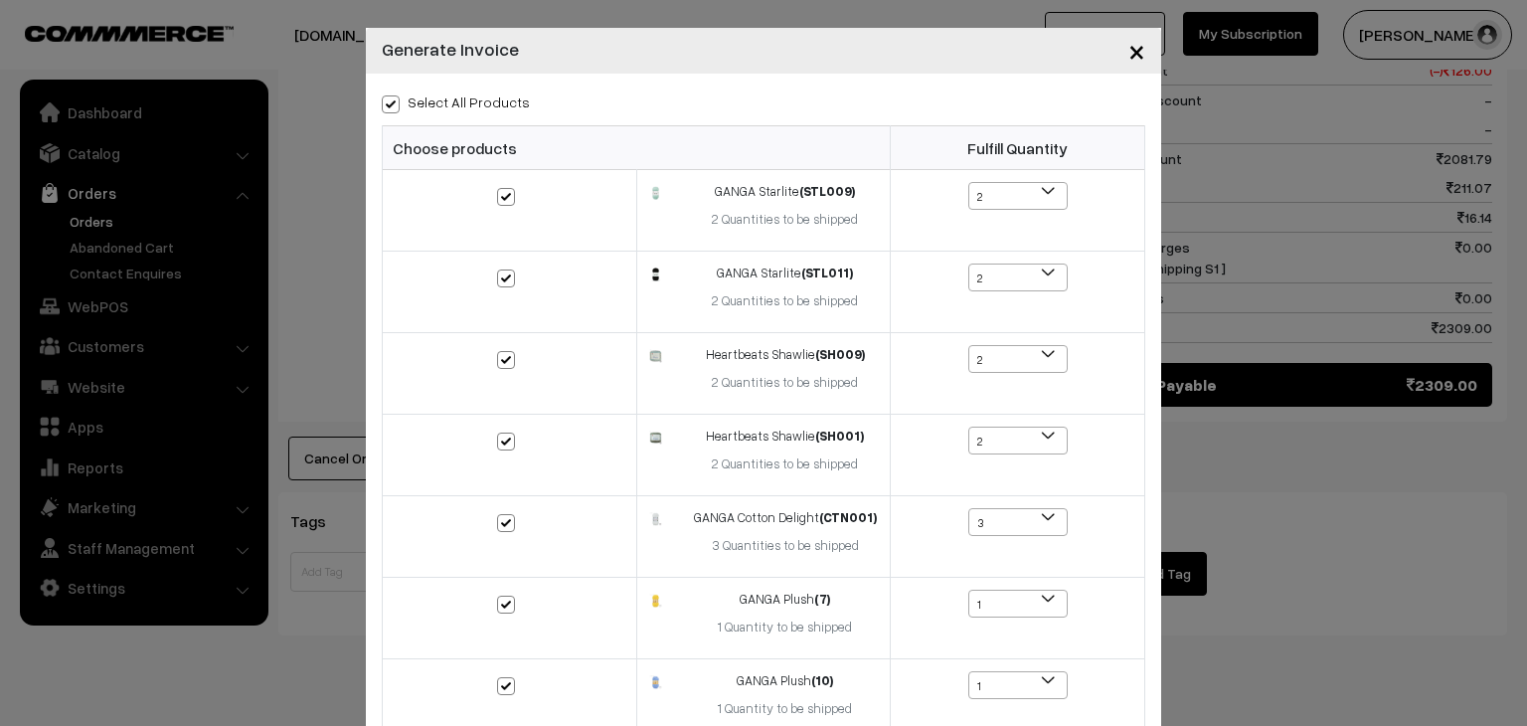
checkbox input "true"
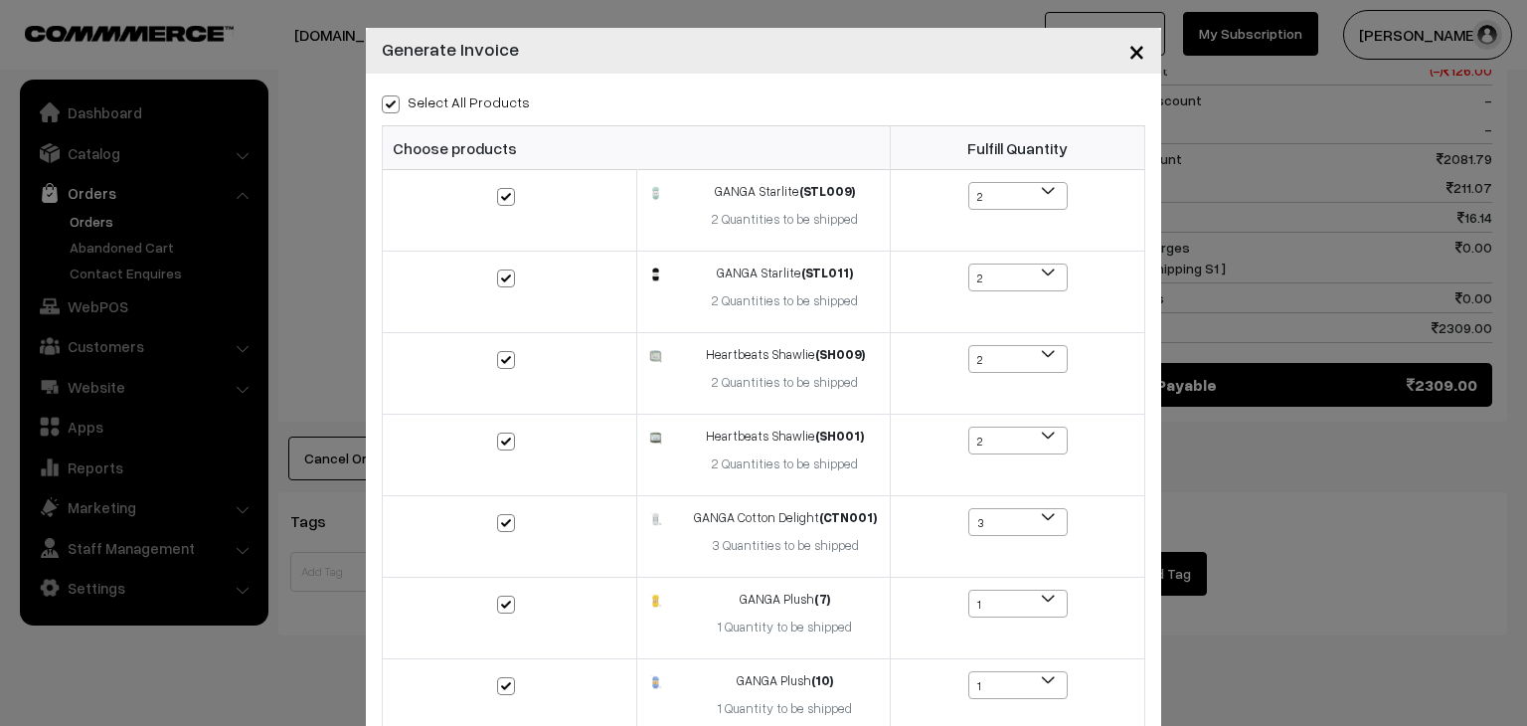
checkbox input "true"
click at [1131, 53] on span "×" at bounding box center [1137, 50] width 17 height 37
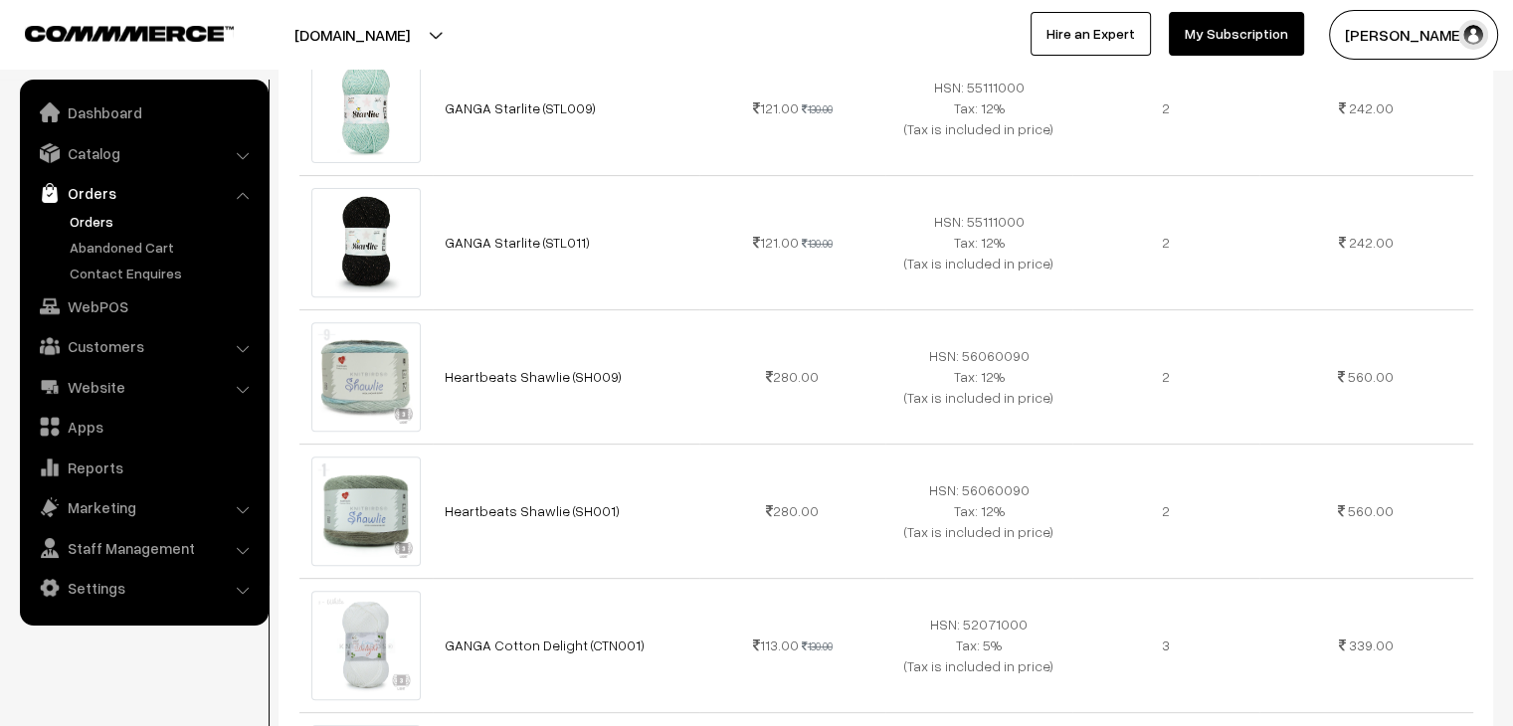
scroll to position [696, 0]
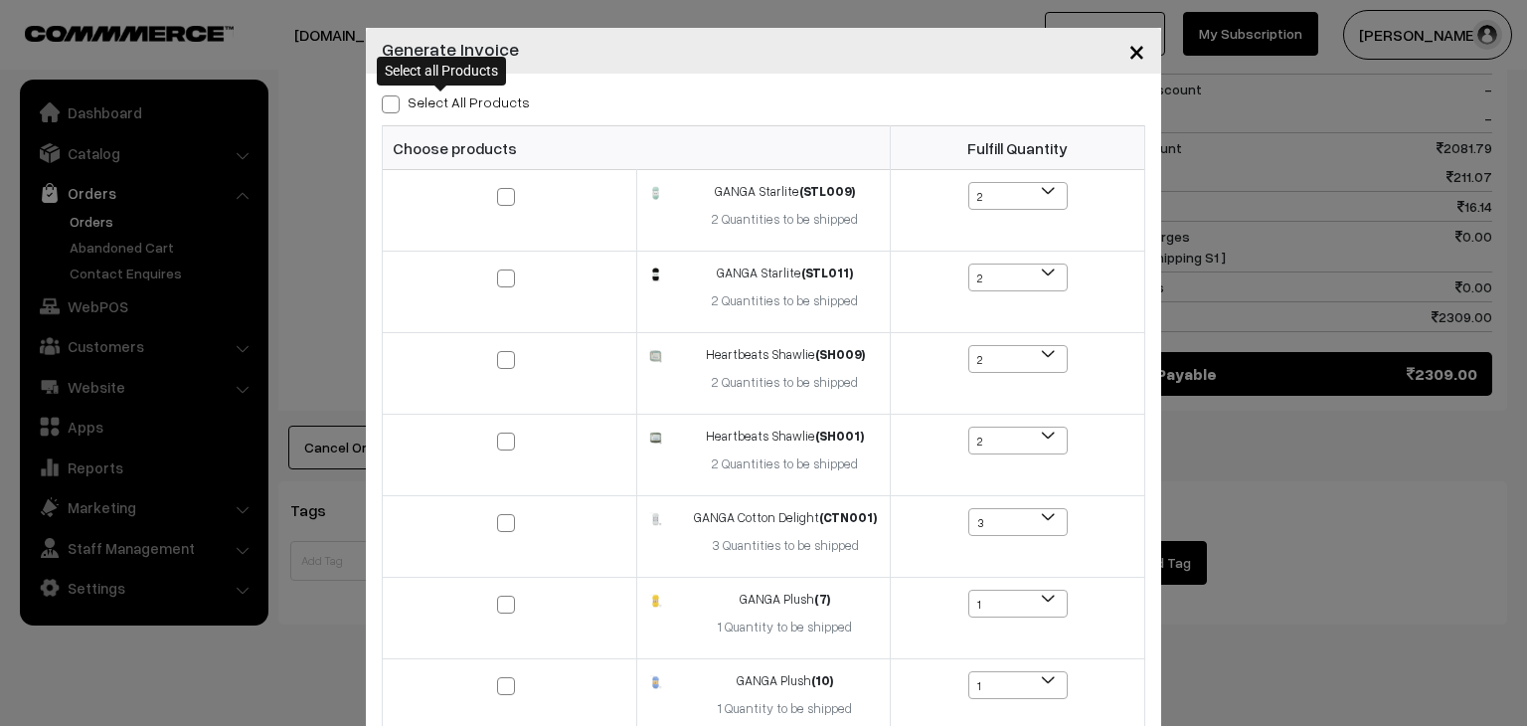
click at [470, 108] on label "Select All Products" at bounding box center [456, 101] width 148 height 21
click at [395, 107] on input "Select All Products" at bounding box center [388, 100] width 13 height 13
checkbox input "true"
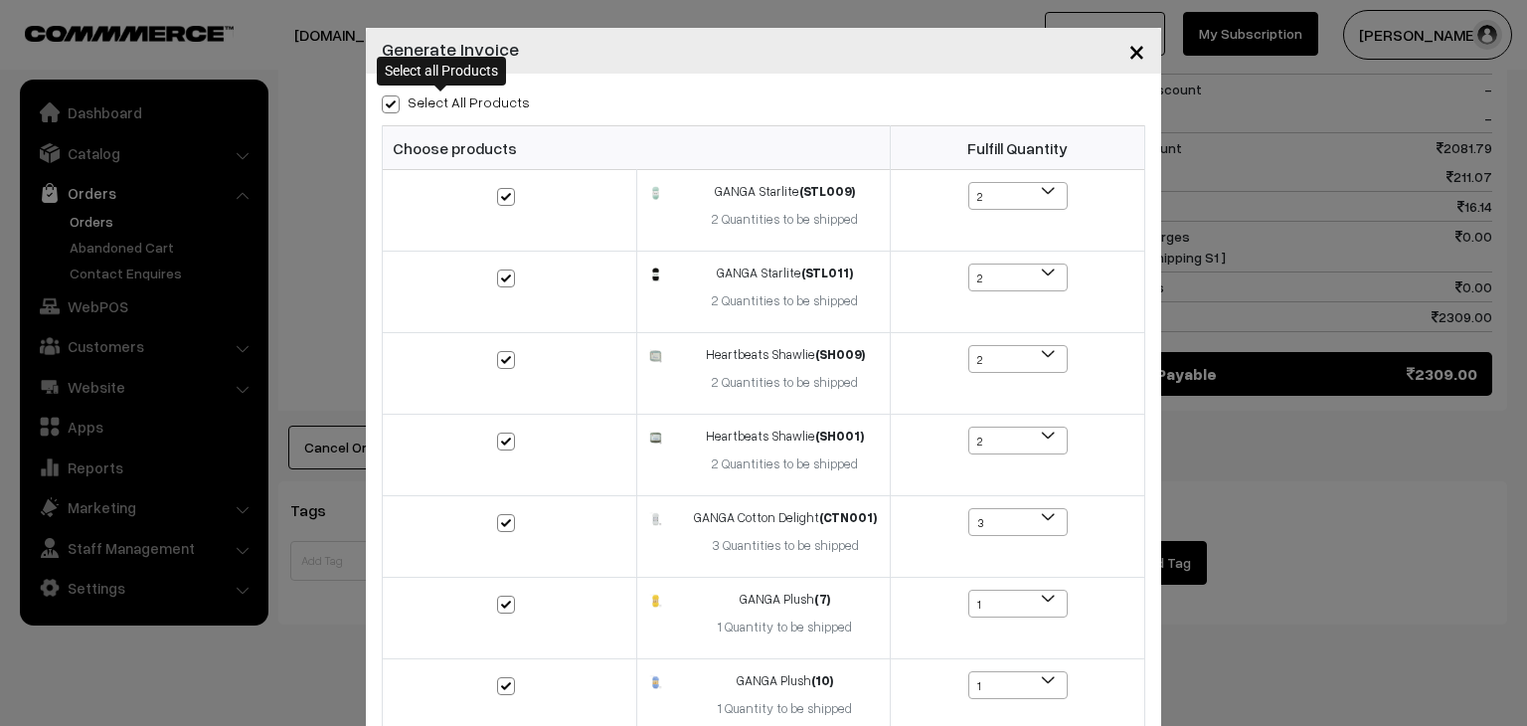
checkbox input "true"
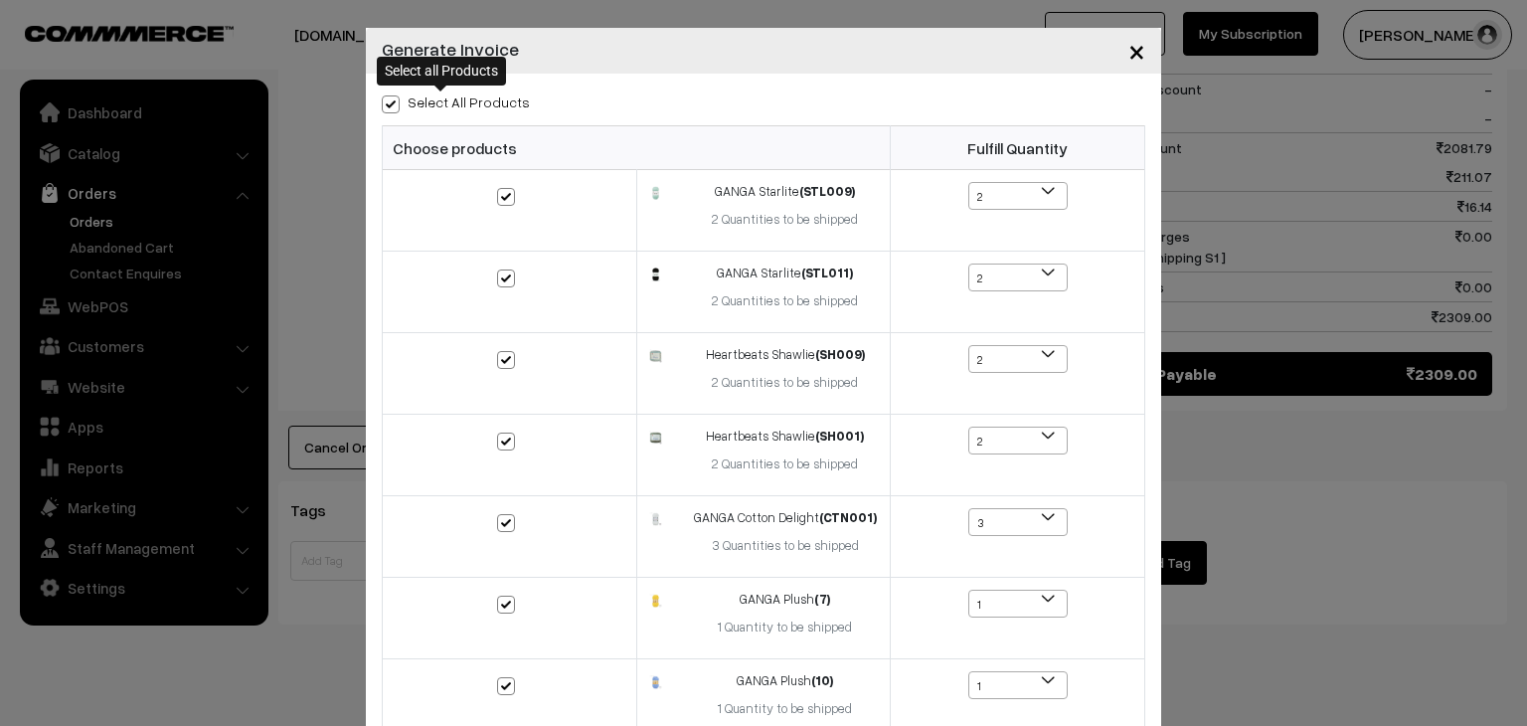
checkbox input "true"
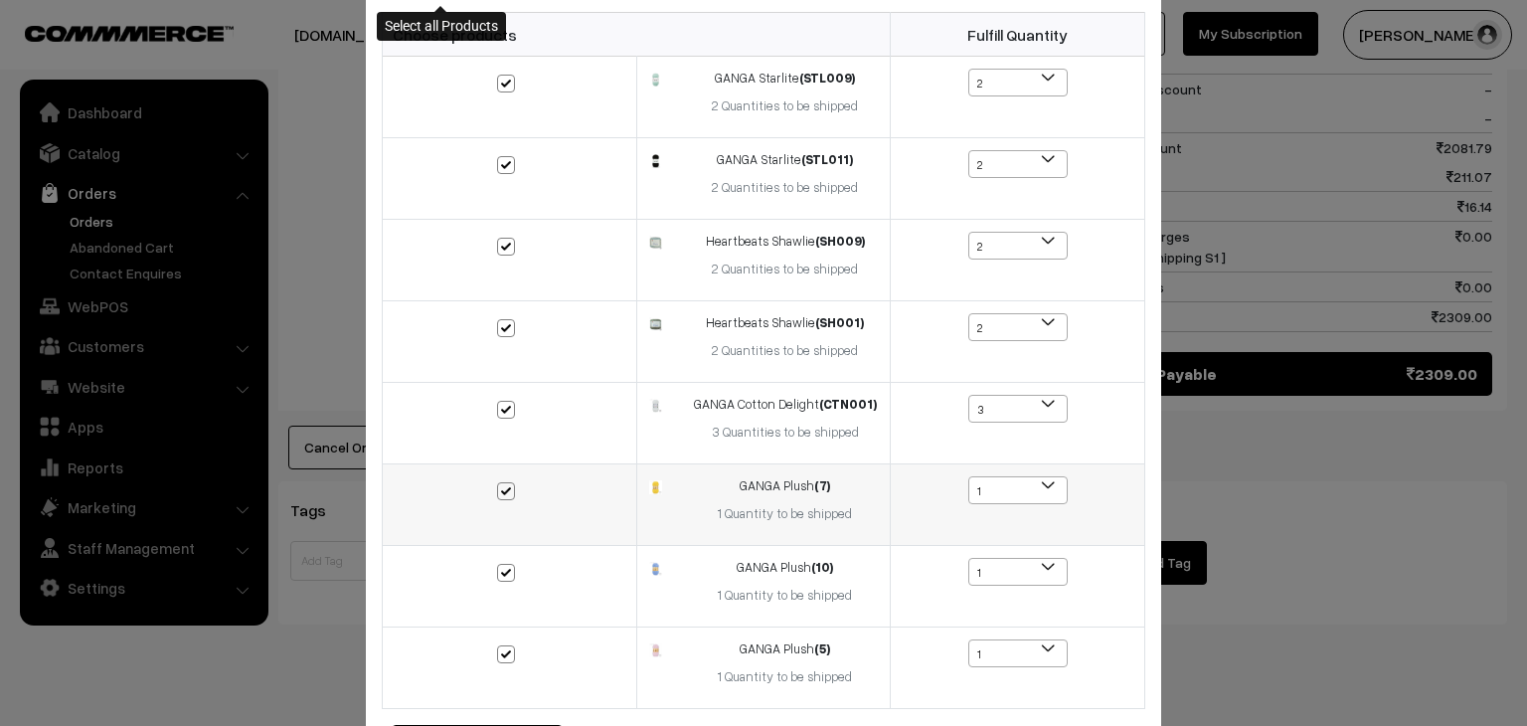
scroll to position [243, 0]
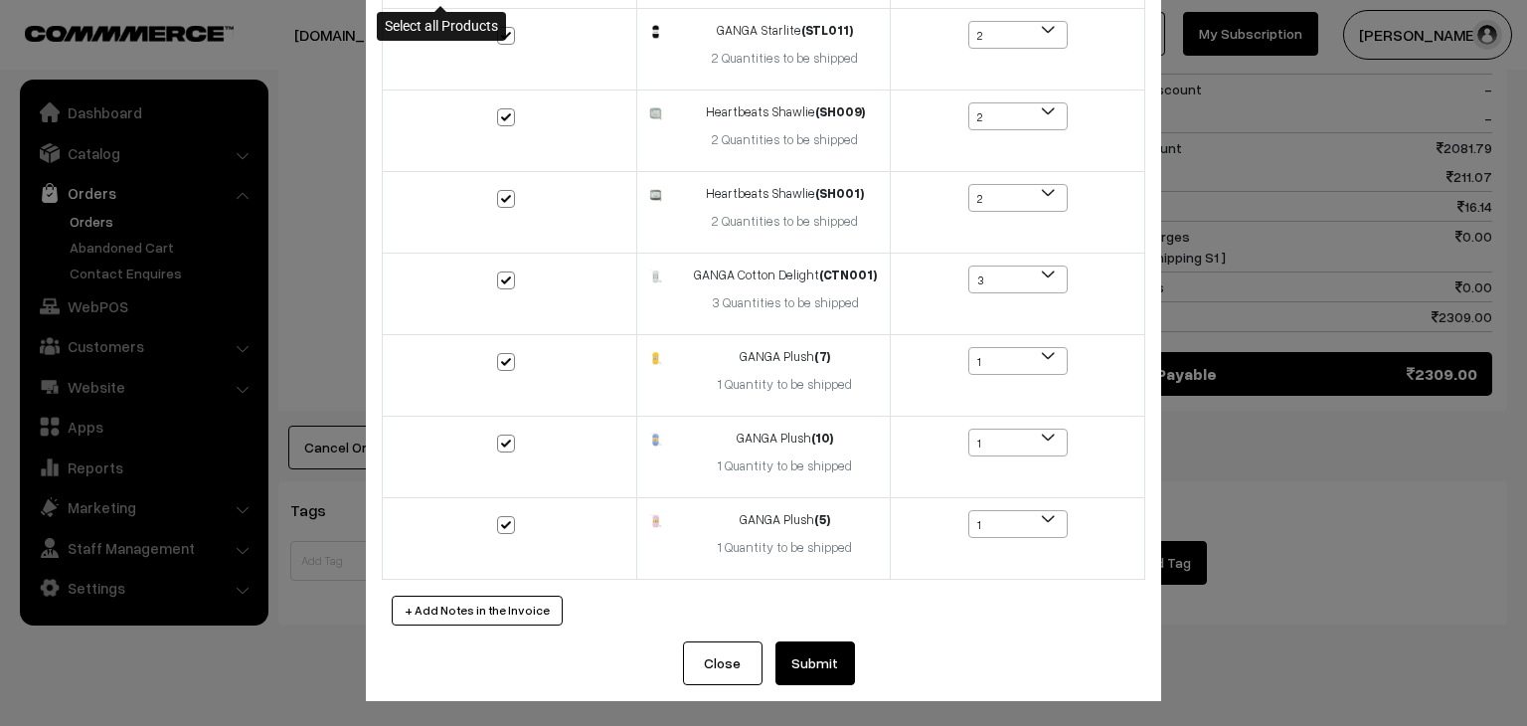
click at [788, 641] on button "Submit" at bounding box center [816, 663] width 80 height 44
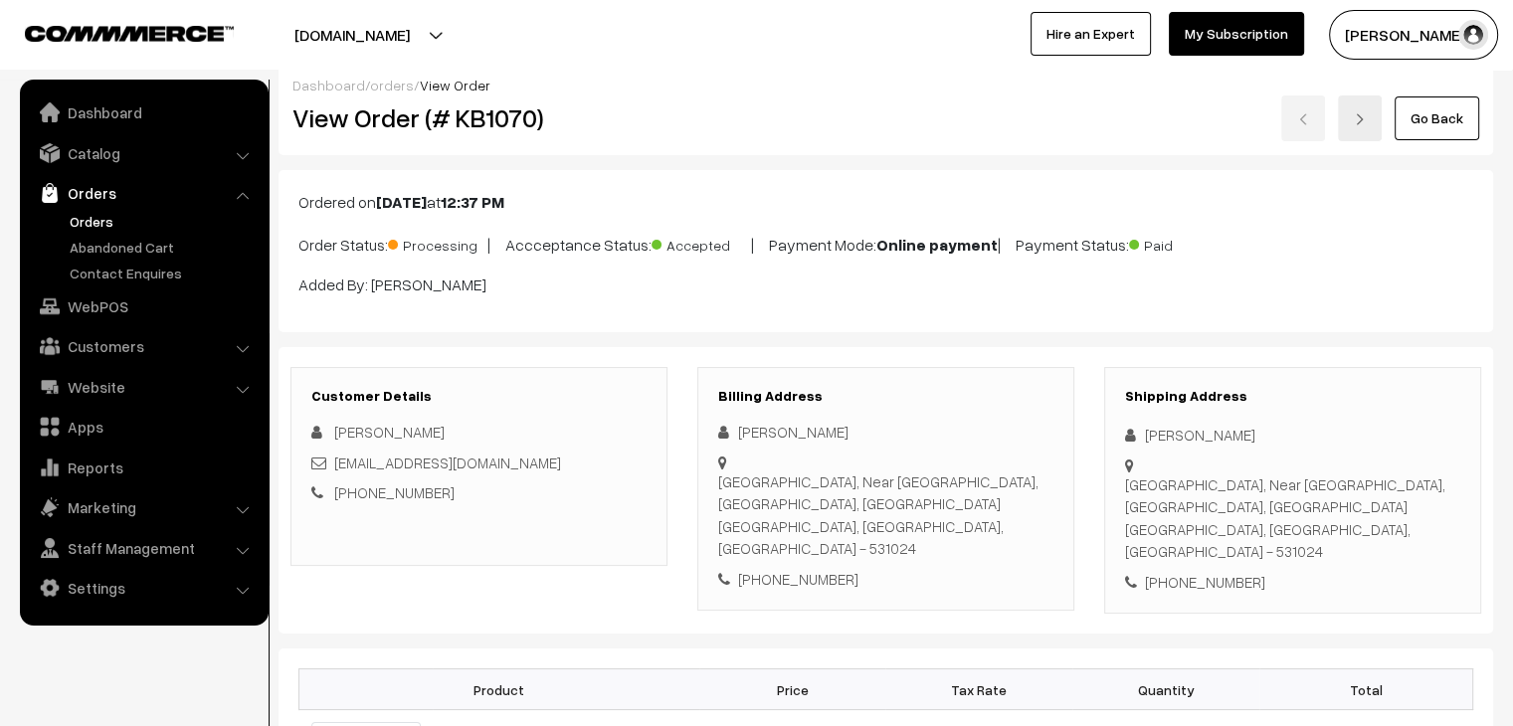
scroll to position [8, 0]
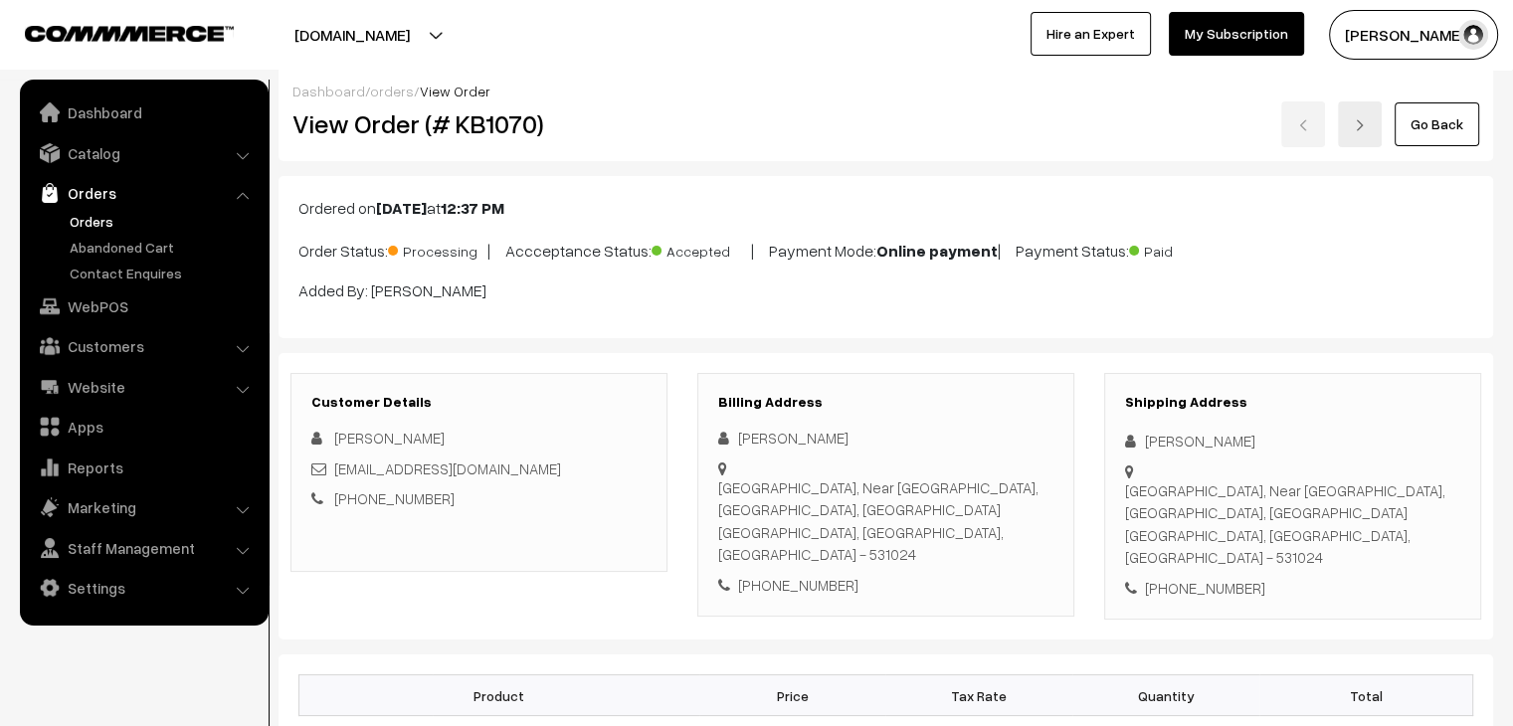
click at [161, 257] on ul "Orders" at bounding box center [144, 247] width 239 height 73
click at [159, 253] on link "Abandoned Cart" at bounding box center [163, 247] width 197 height 21
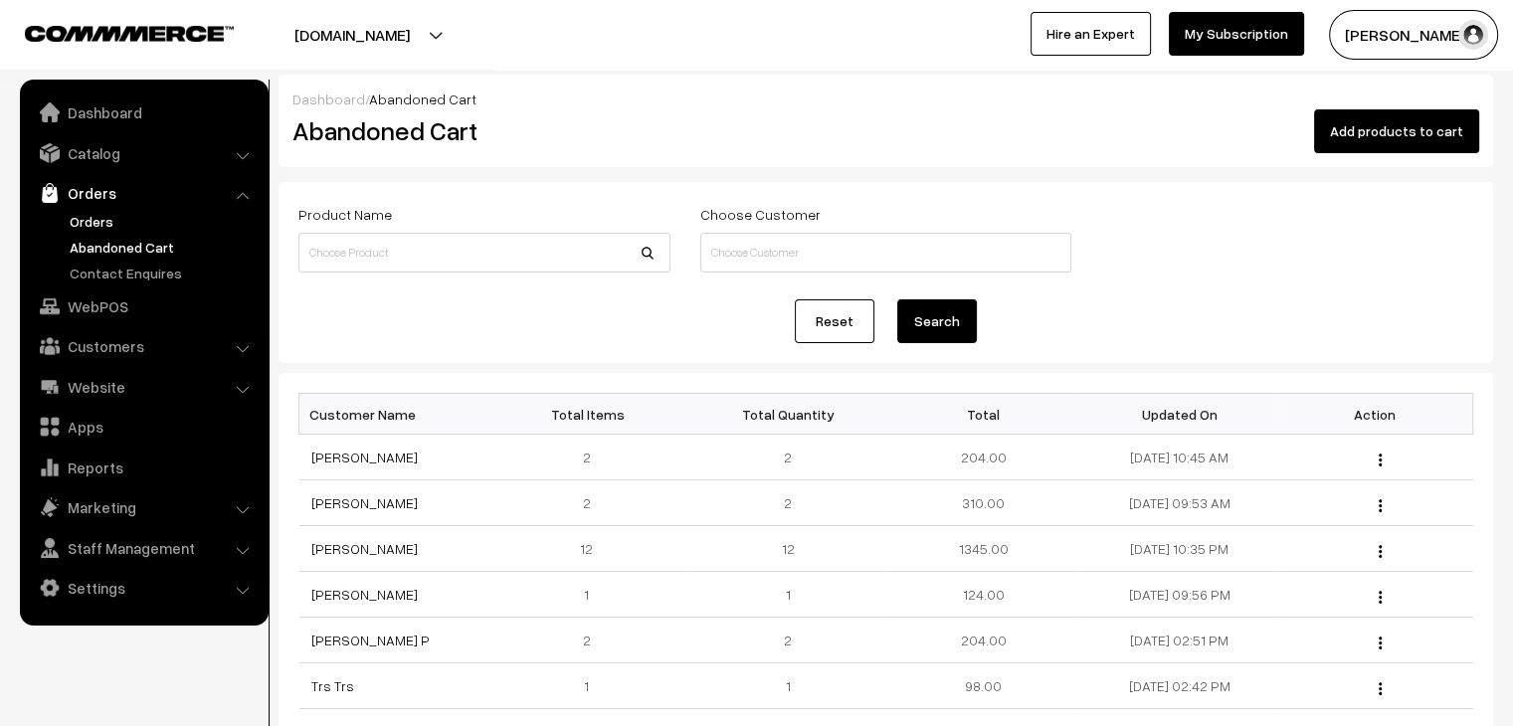
click at [113, 222] on link "Orders" at bounding box center [163, 221] width 197 height 21
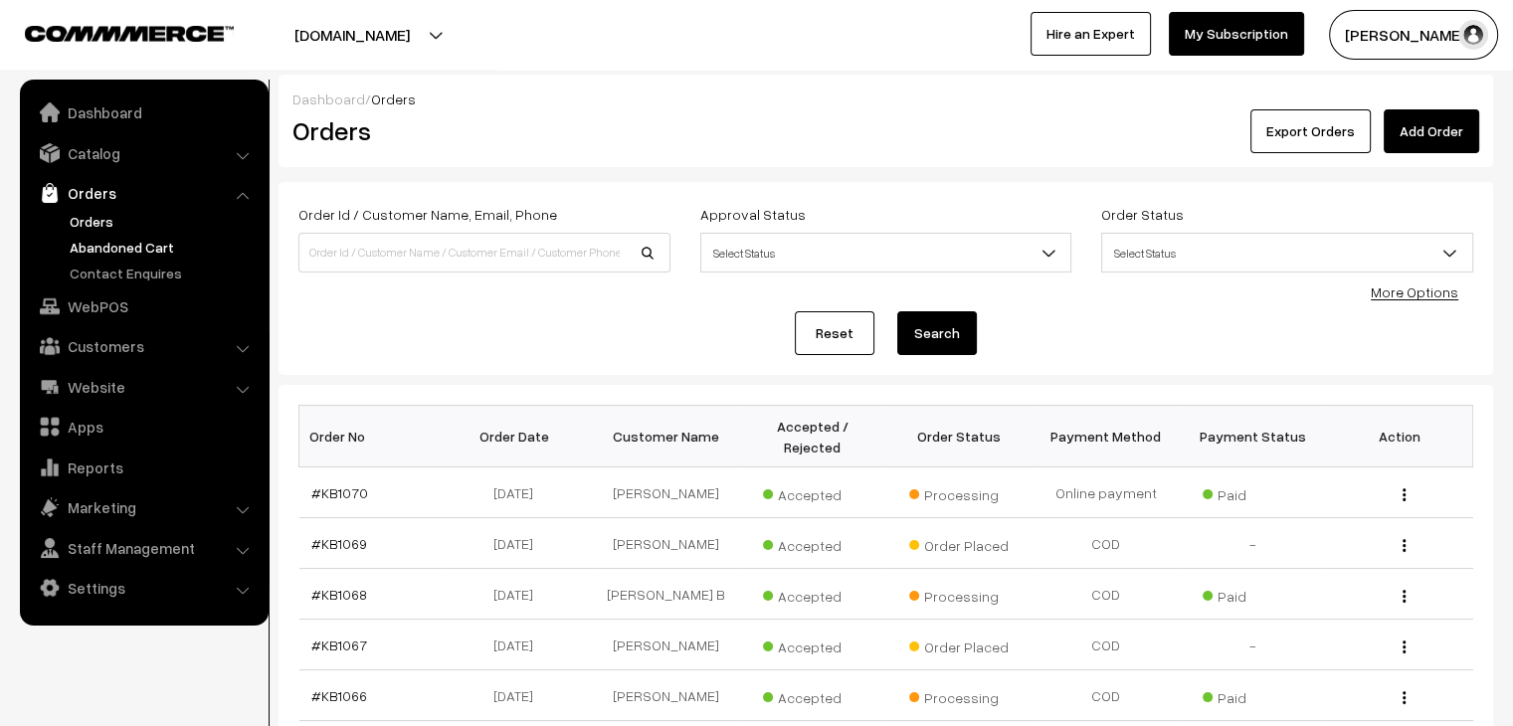
click at [155, 237] on link "Abandoned Cart" at bounding box center [163, 247] width 197 height 21
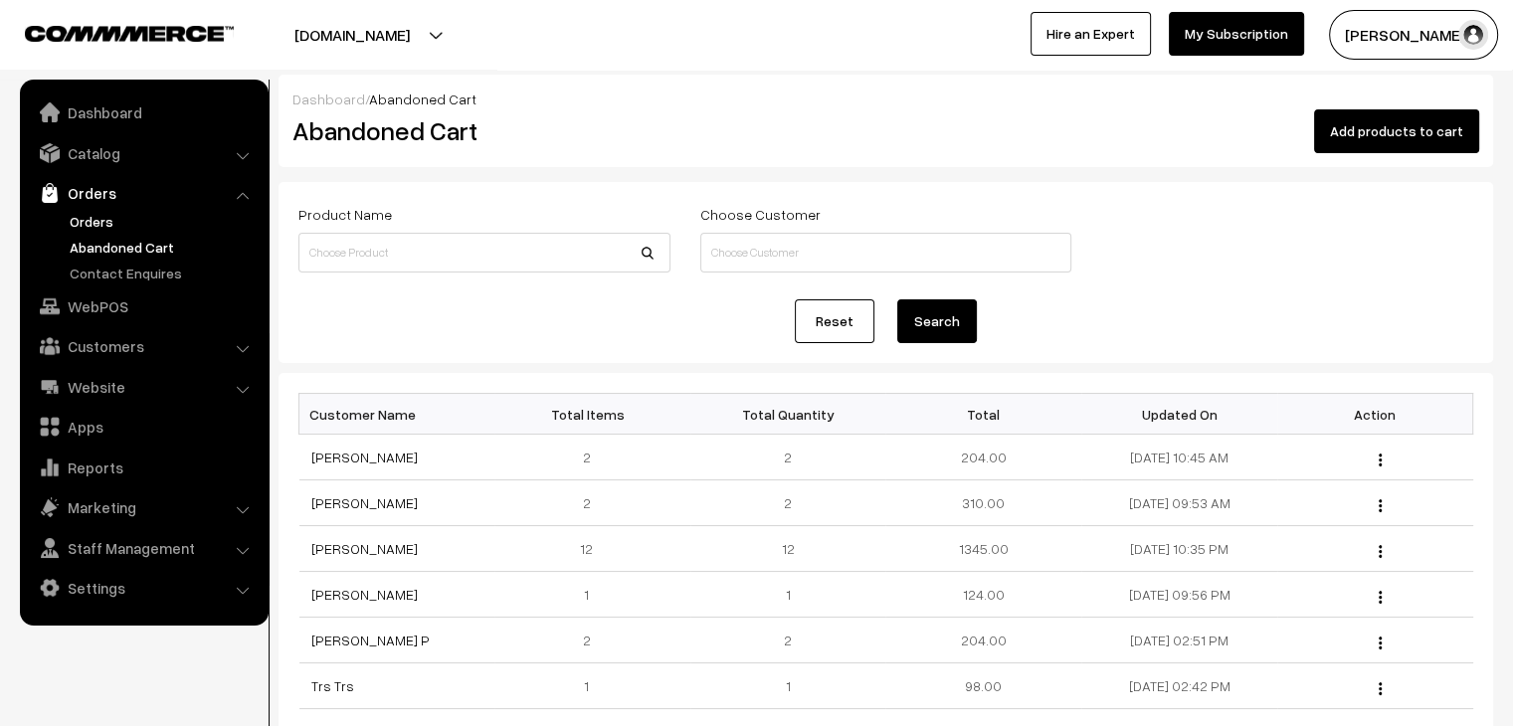
click at [91, 218] on link "Orders" at bounding box center [163, 221] width 197 height 21
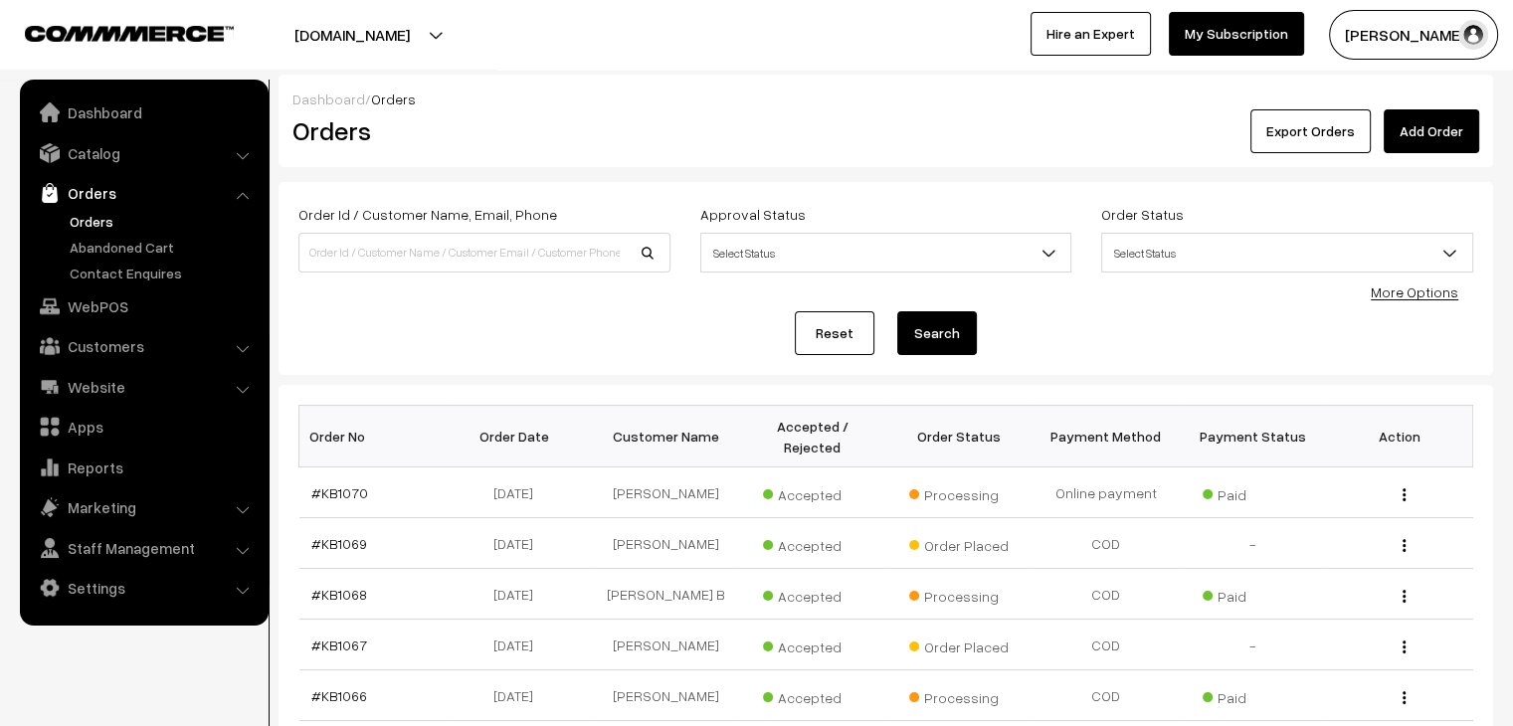
click at [139, 232] on ul "Orders" at bounding box center [144, 247] width 239 height 73
click at [139, 245] on link "Abandoned Cart" at bounding box center [163, 247] width 197 height 21
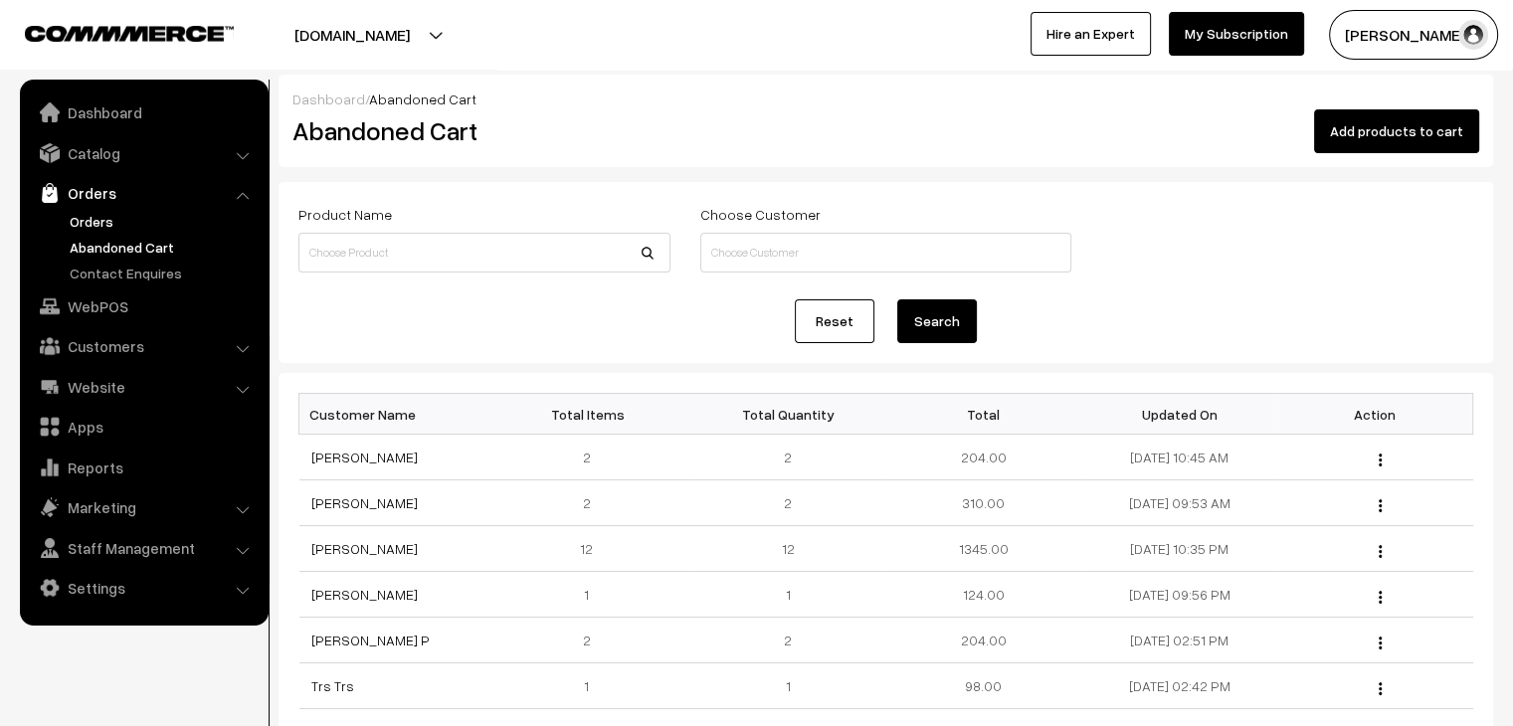
click at [111, 225] on link "Orders" at bounding box center [163, 221] width 197 height 21
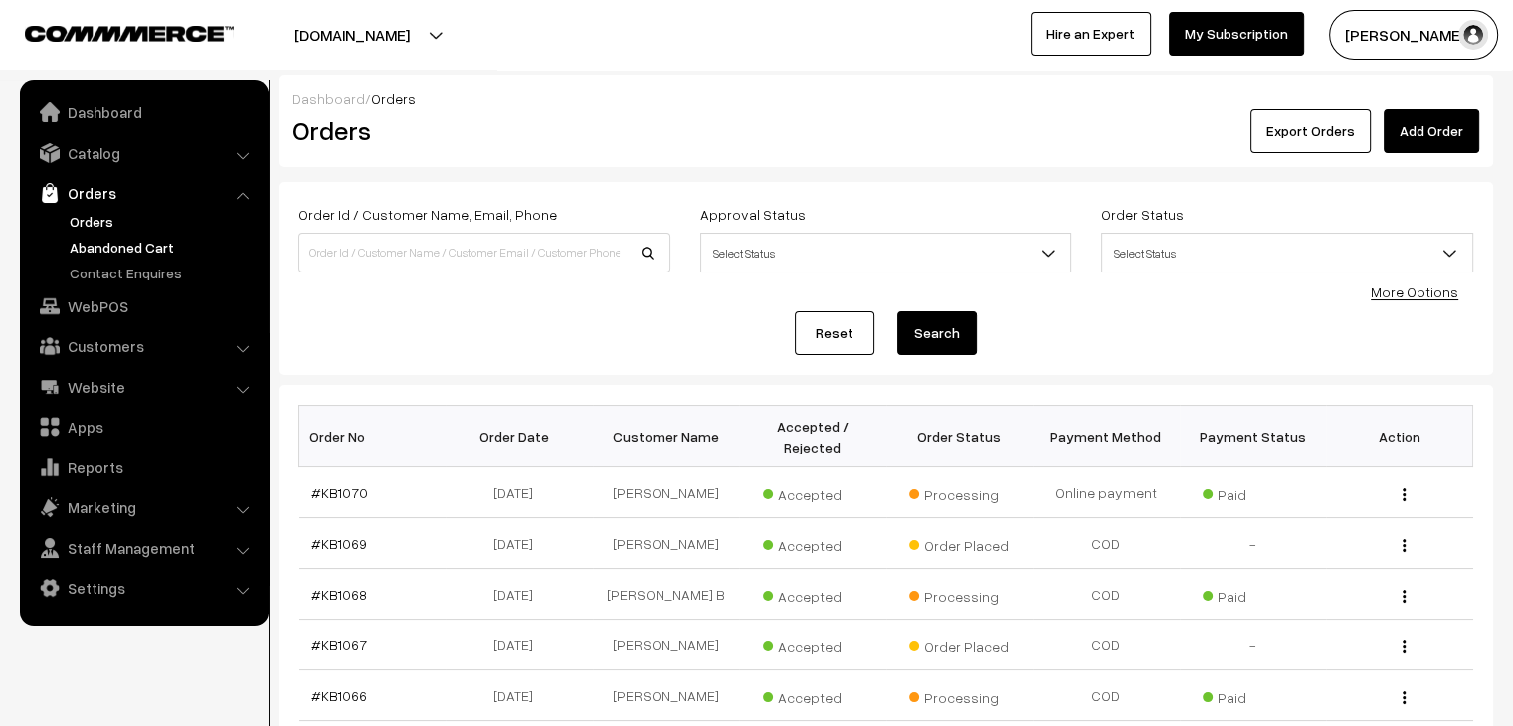
click at [131, 237] on link "Abandoned Cart" at bounding box center [163, 247] width 197 height 21
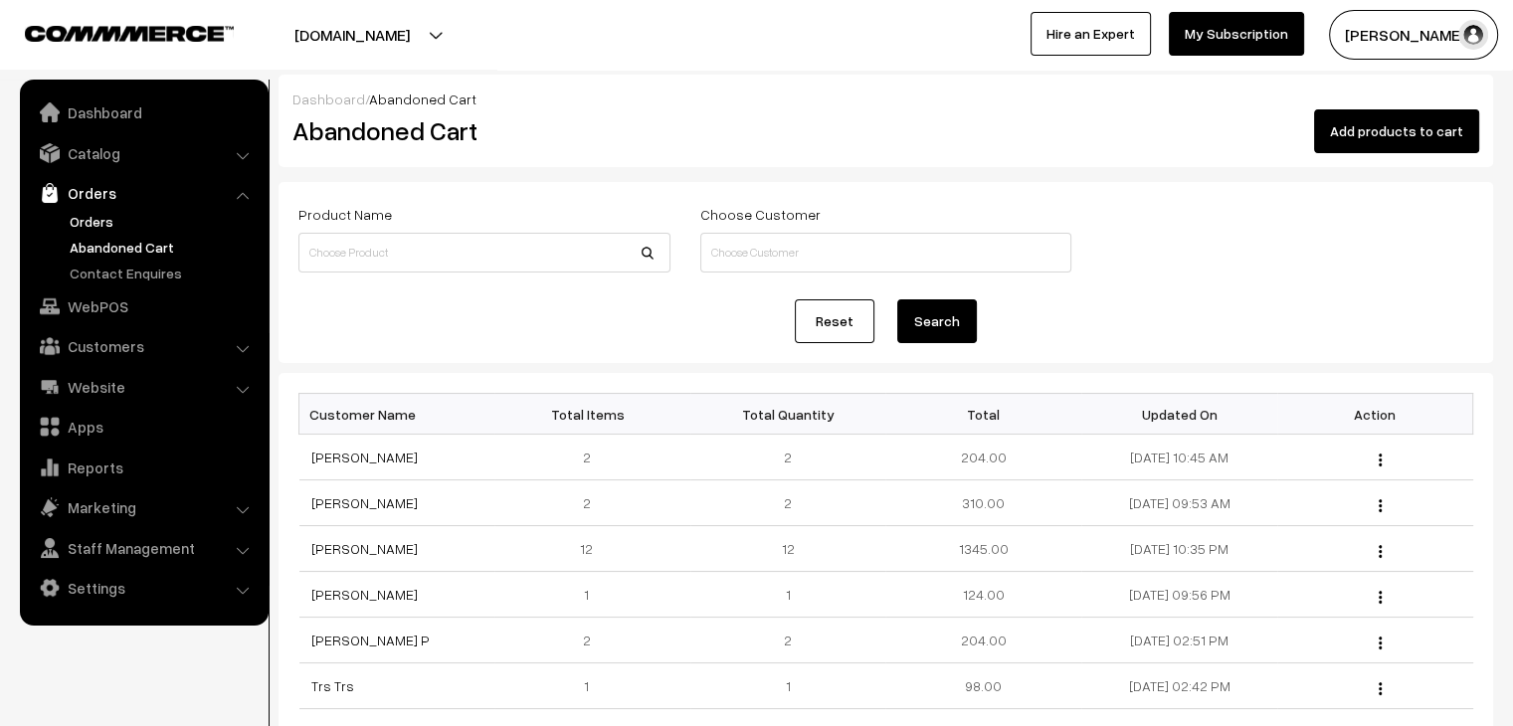
click at [75, 211] on link "Orders" at bounding box center [163, 221] width 197 height 21
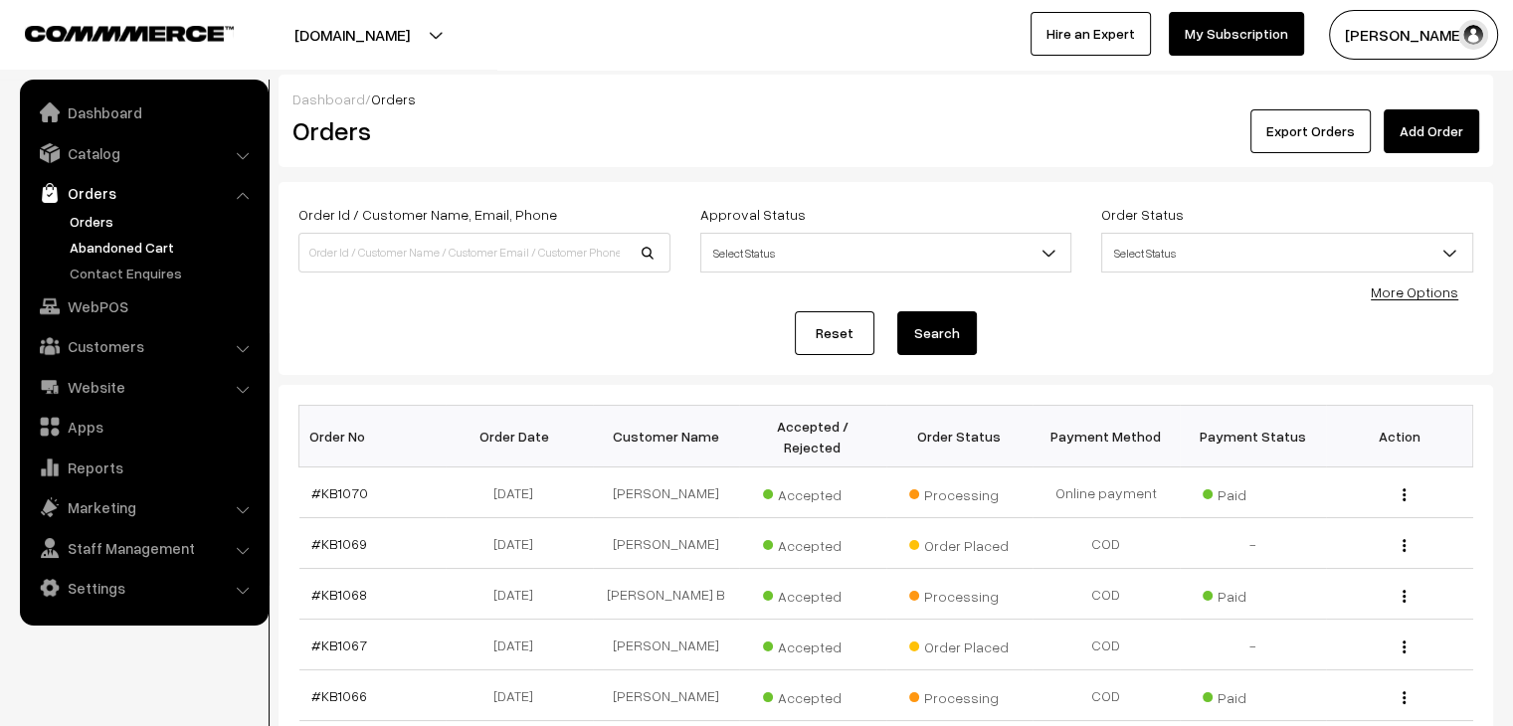
click at [115, 252] on link "Abandoned Cart" at bounding box center [163, 247] width 197 height 21
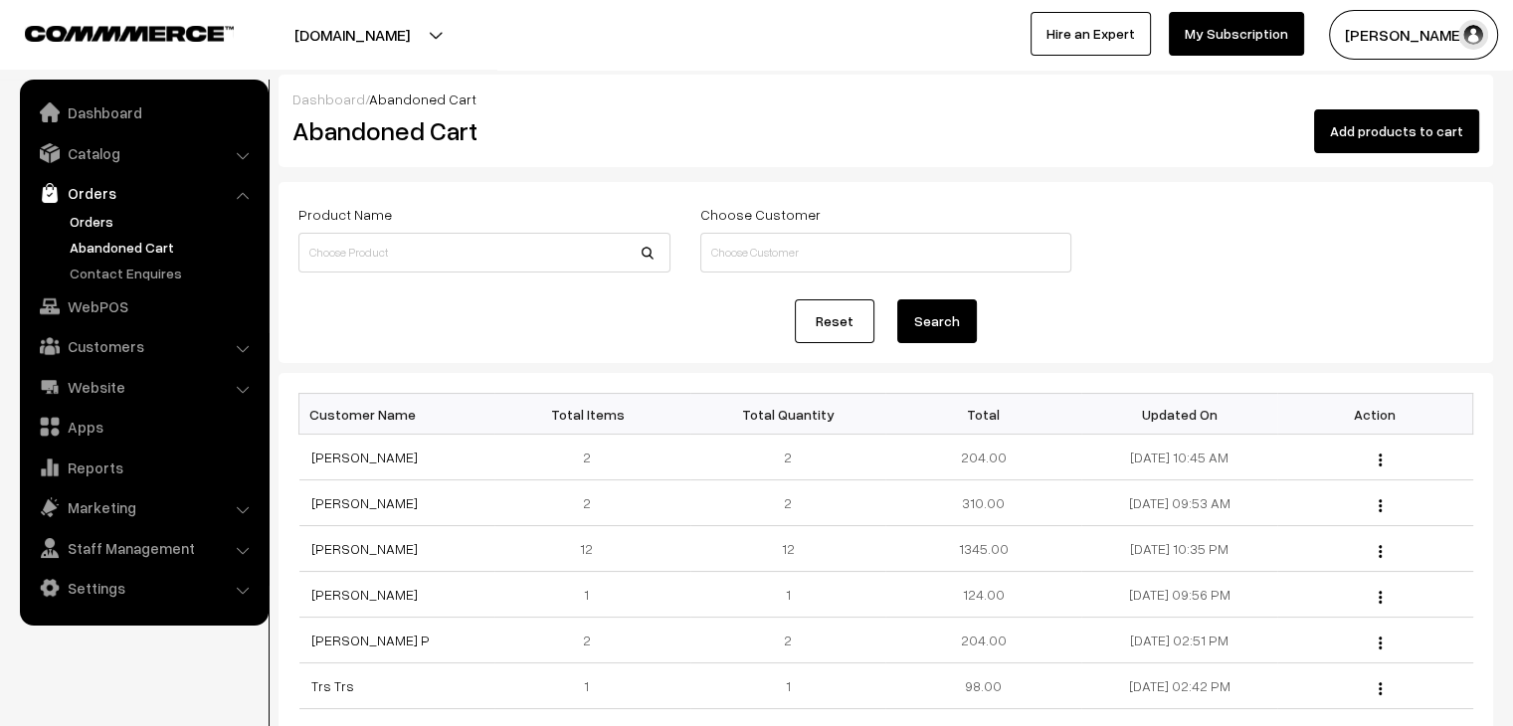
click at [111, 225] on link "Orders" at bounding box center [163, 221] width 197 height 21
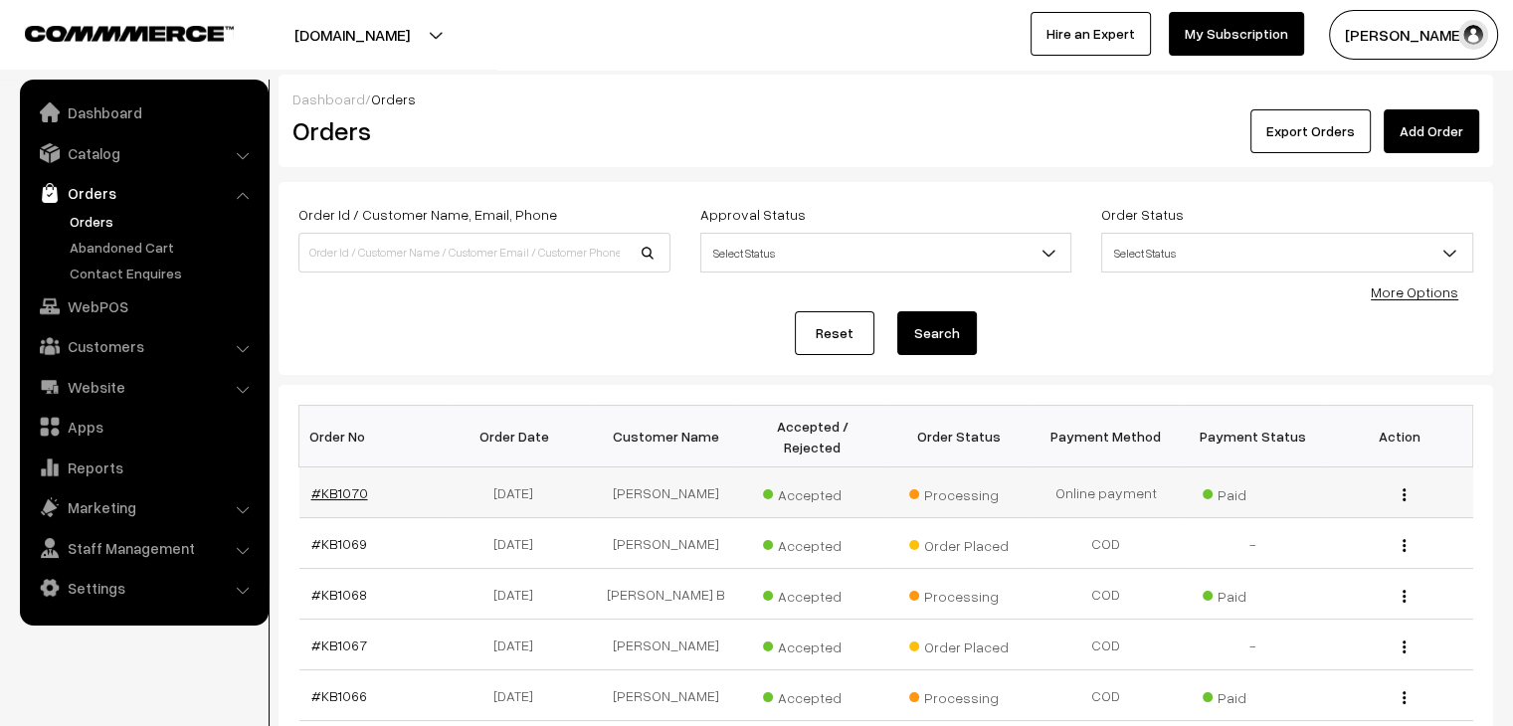
click at [346, 484] on link "#KB1070" at bounding box center [339, 492] width 57 height 17
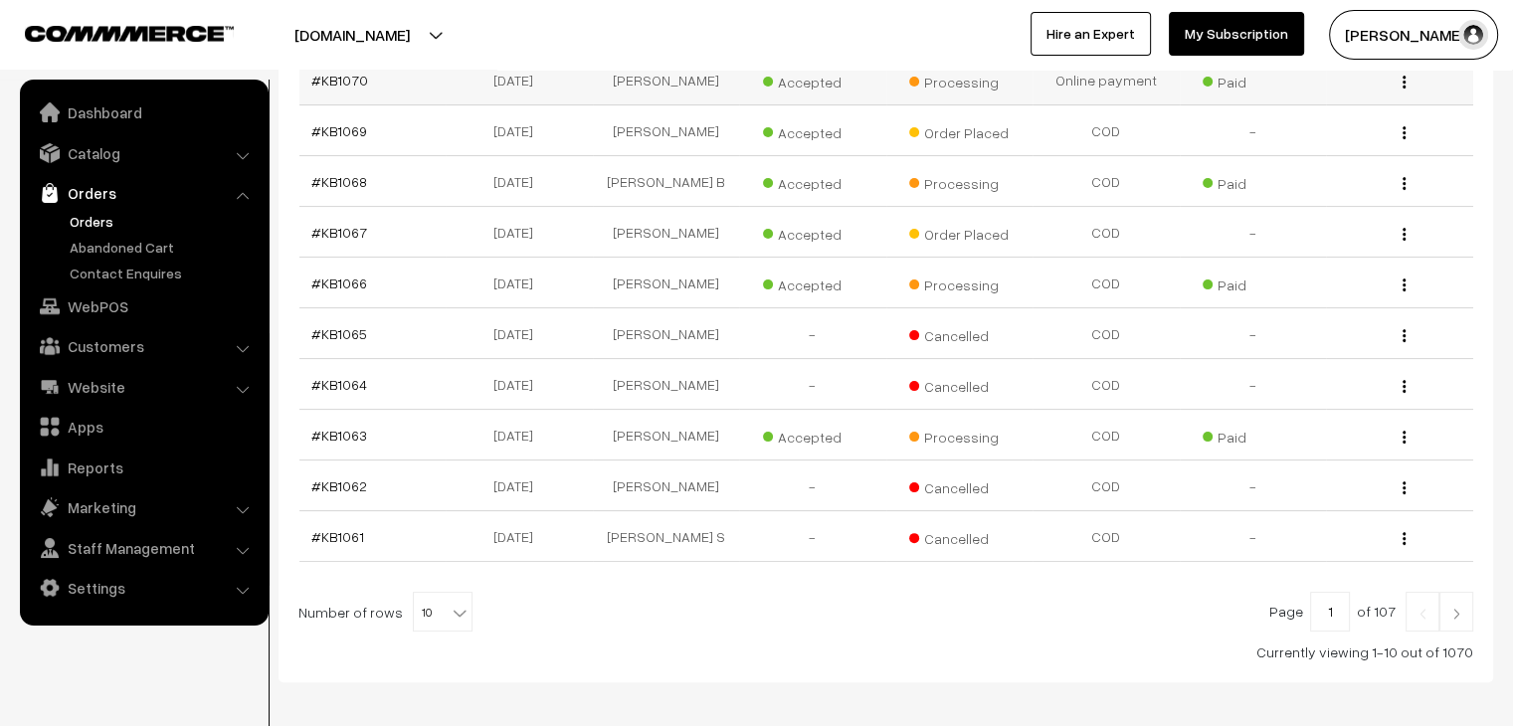
scroll to position [474, 0]
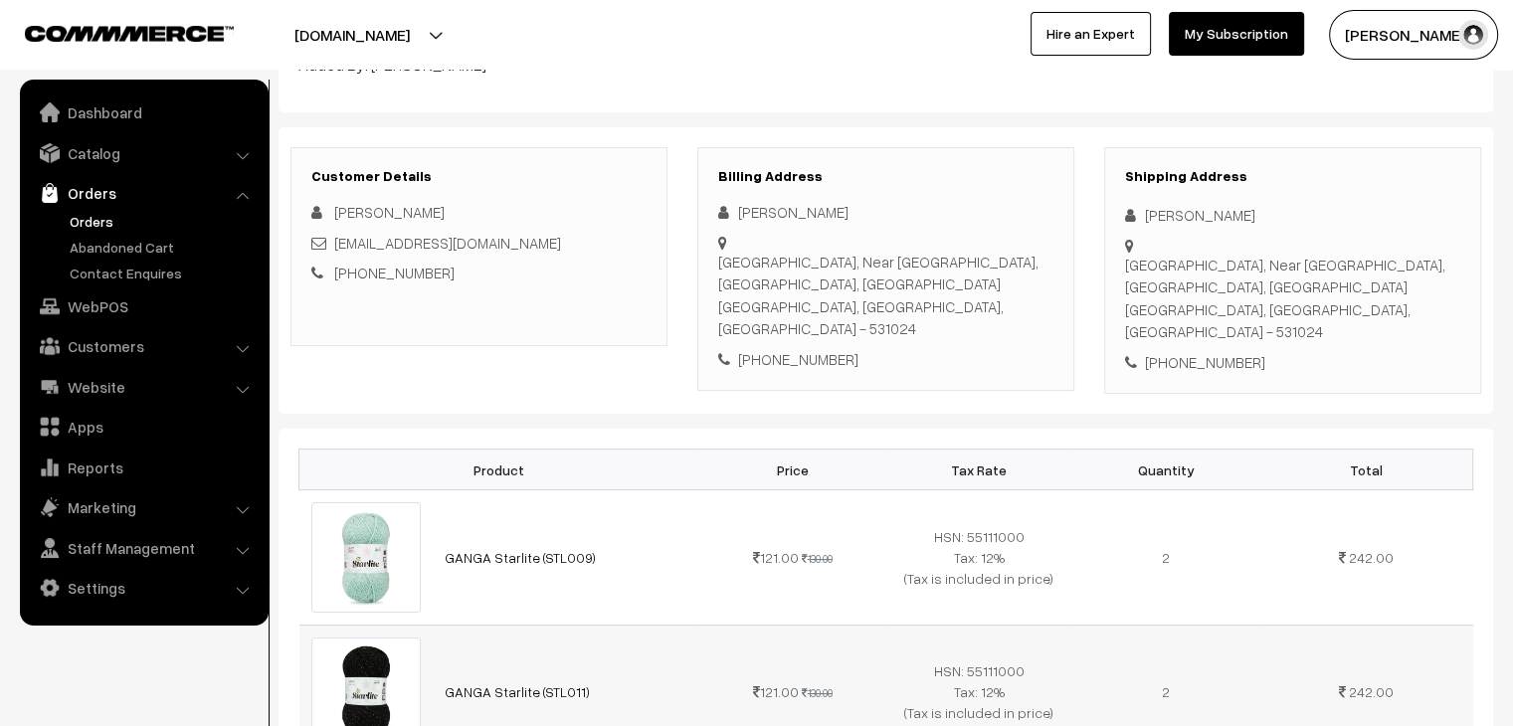
scroll to position [230, 0]
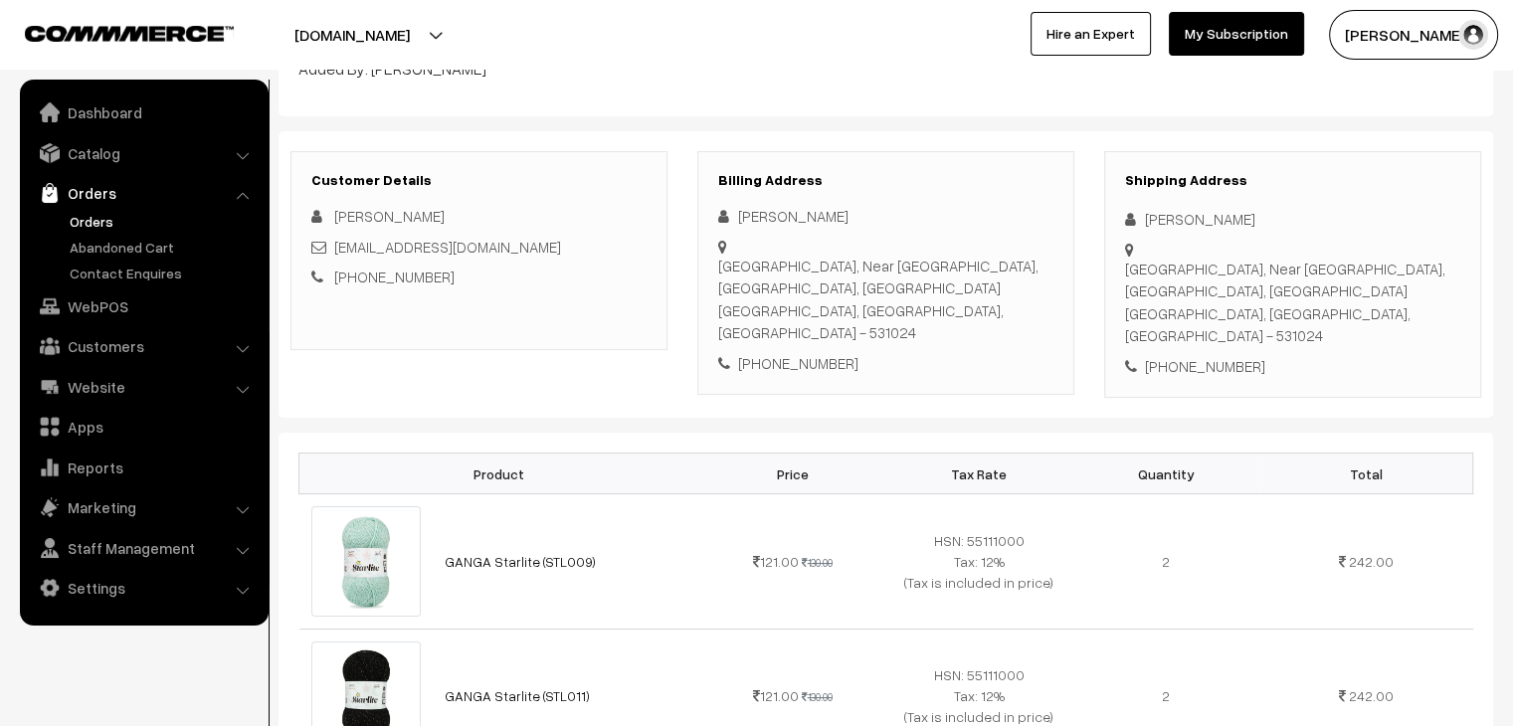
click at [81, 231] on link "Orders" at bounding box center [163, 221] width 197 height 21
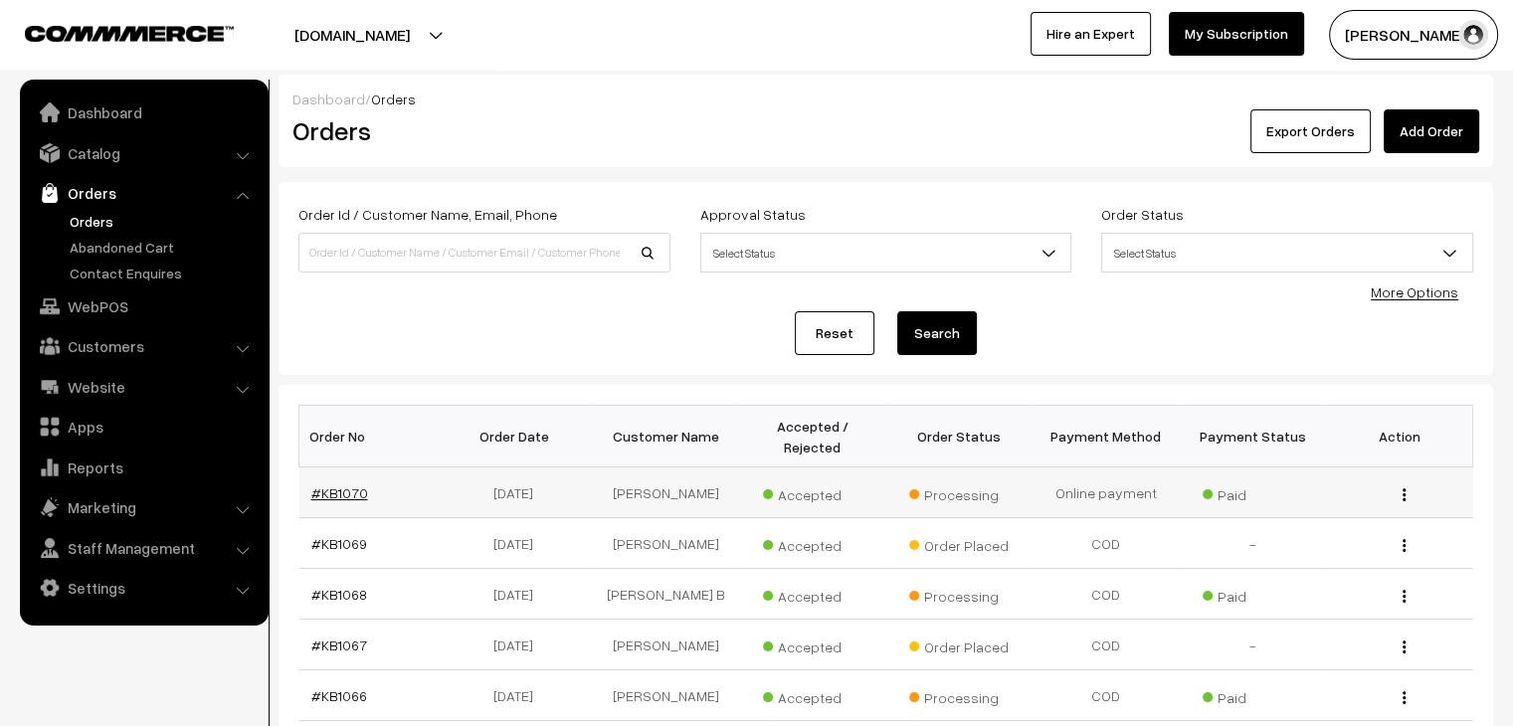
click at [344, 484] on link "#KB1070" at bounding box center [339, 492] width 57 height 17
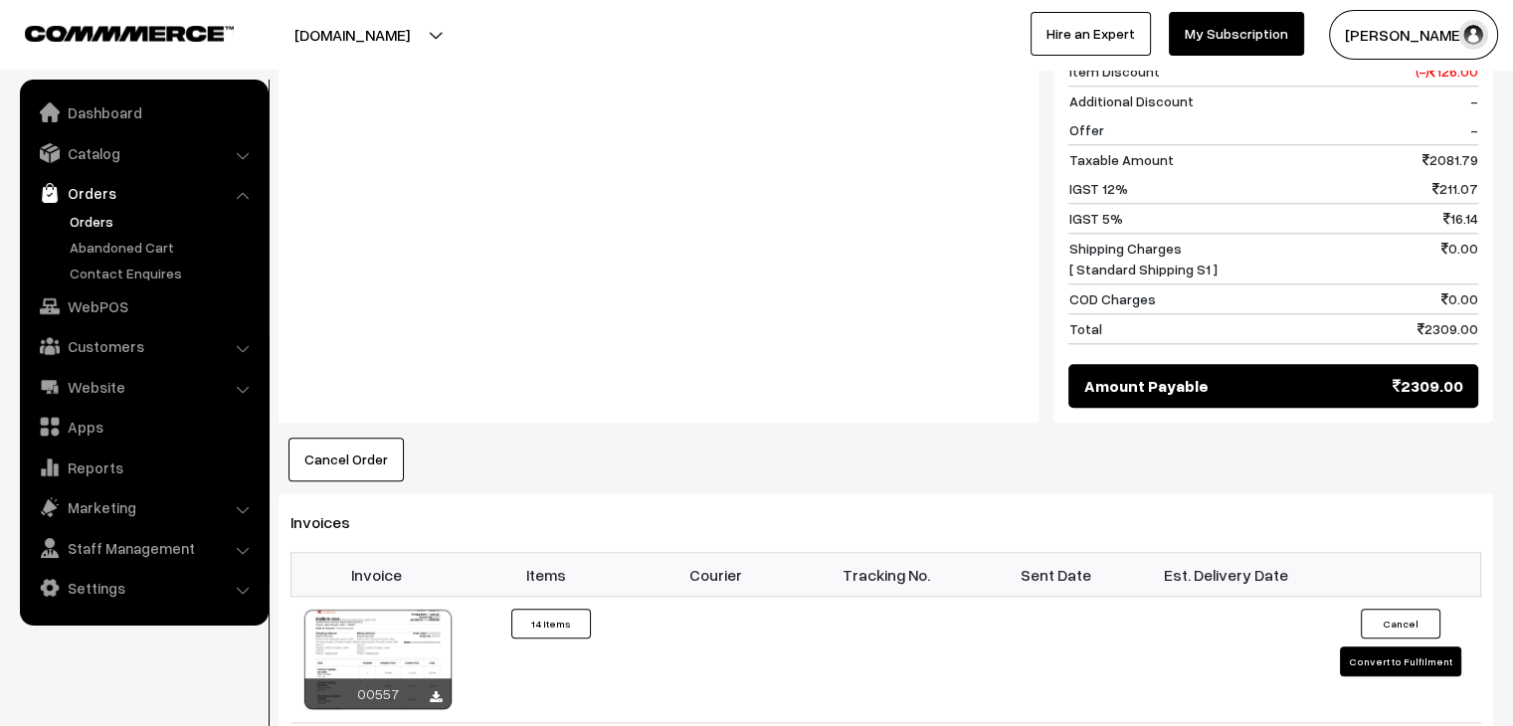
scroll to position [2099, 0]
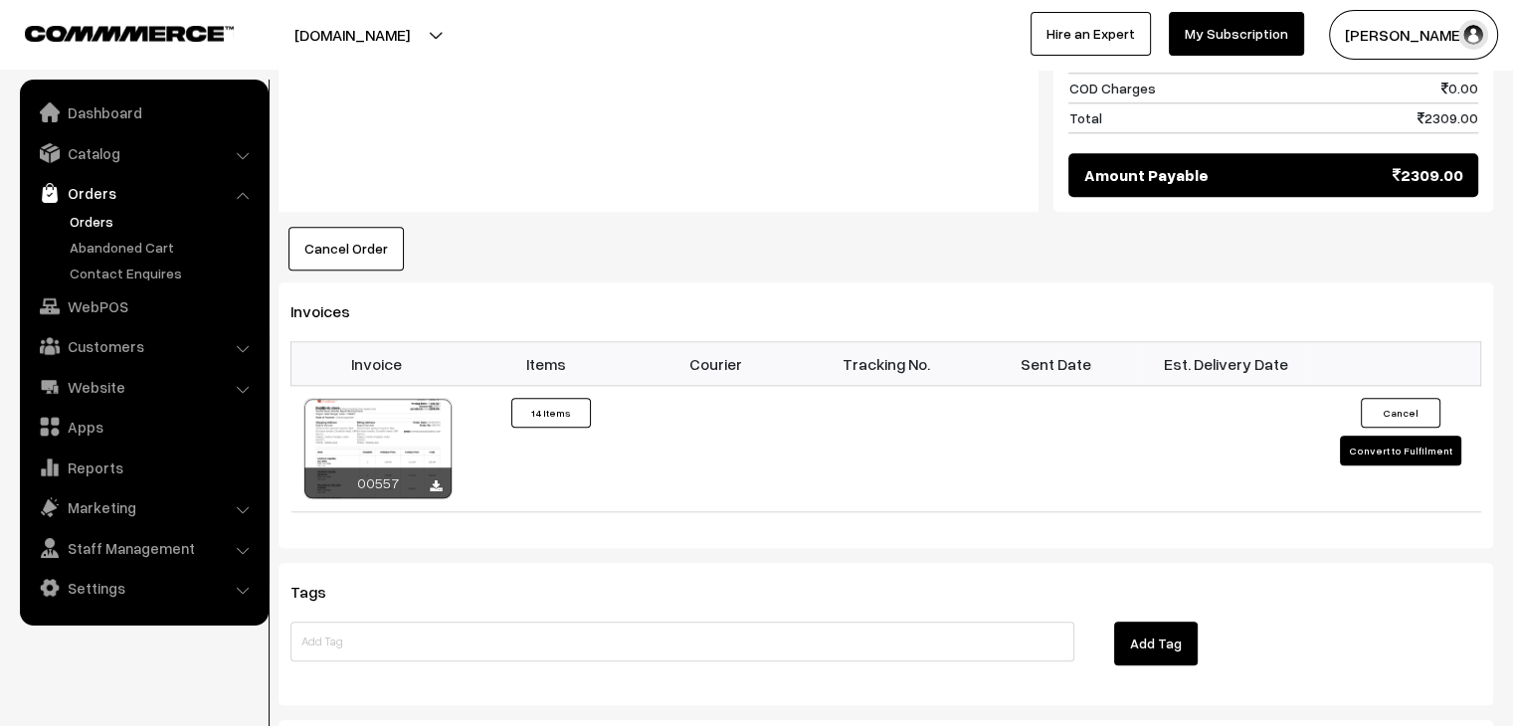
click at [82, 225] on link "Orders" at bounding box center [163, 221] width 197 height 21
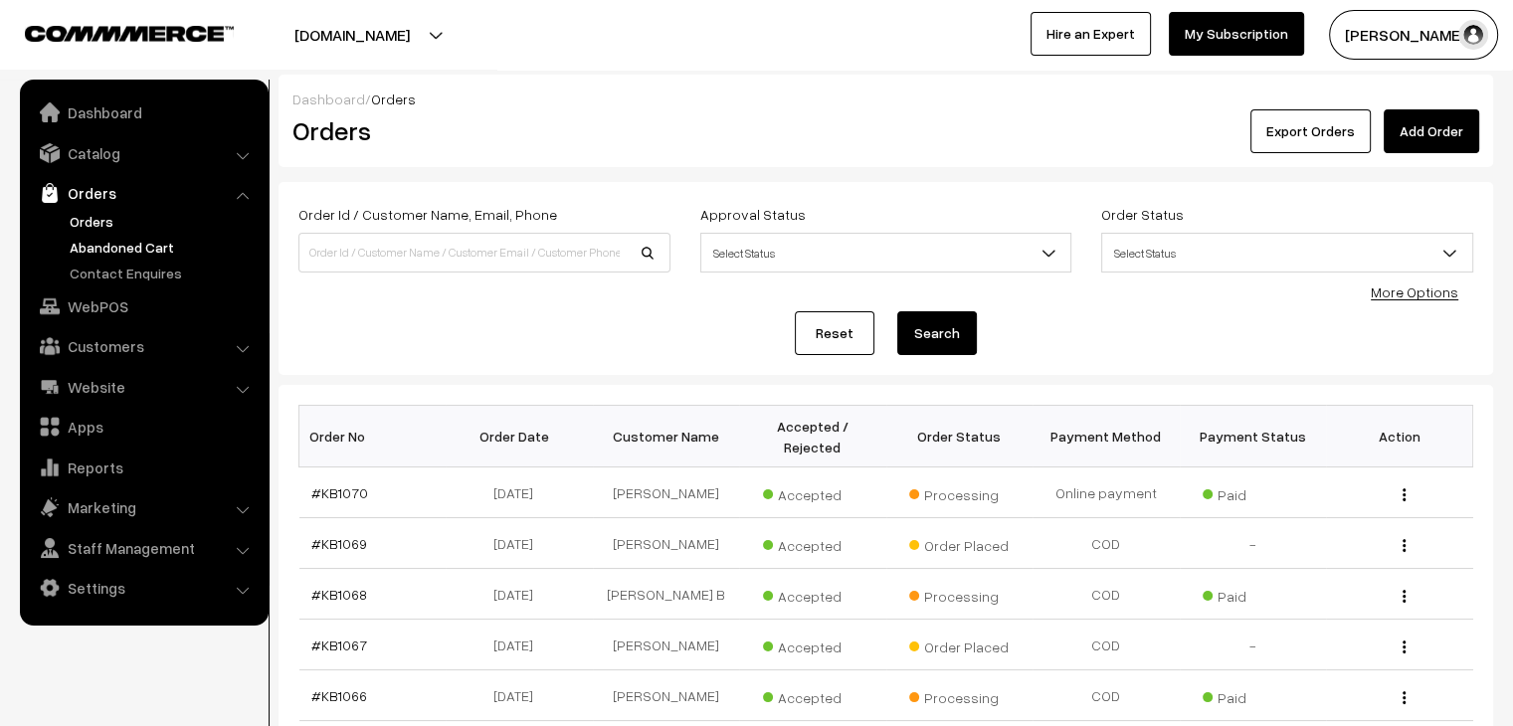
click at [89, 251] on link "Abandoned Cart" at bounding box center [163, 247] width 197 height 21
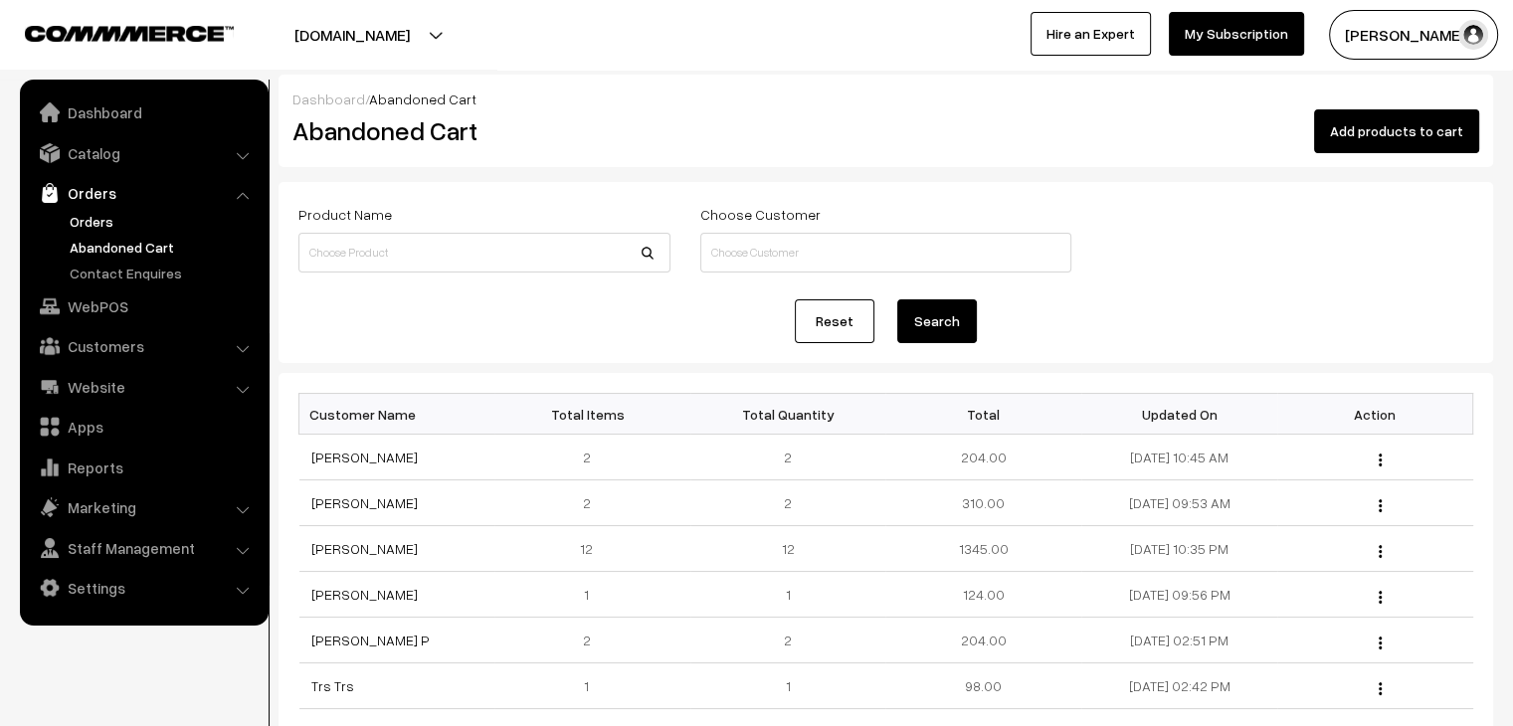
click at [72, 211] on link "Orders" at bounding box center [163, 221] width 197 height 21
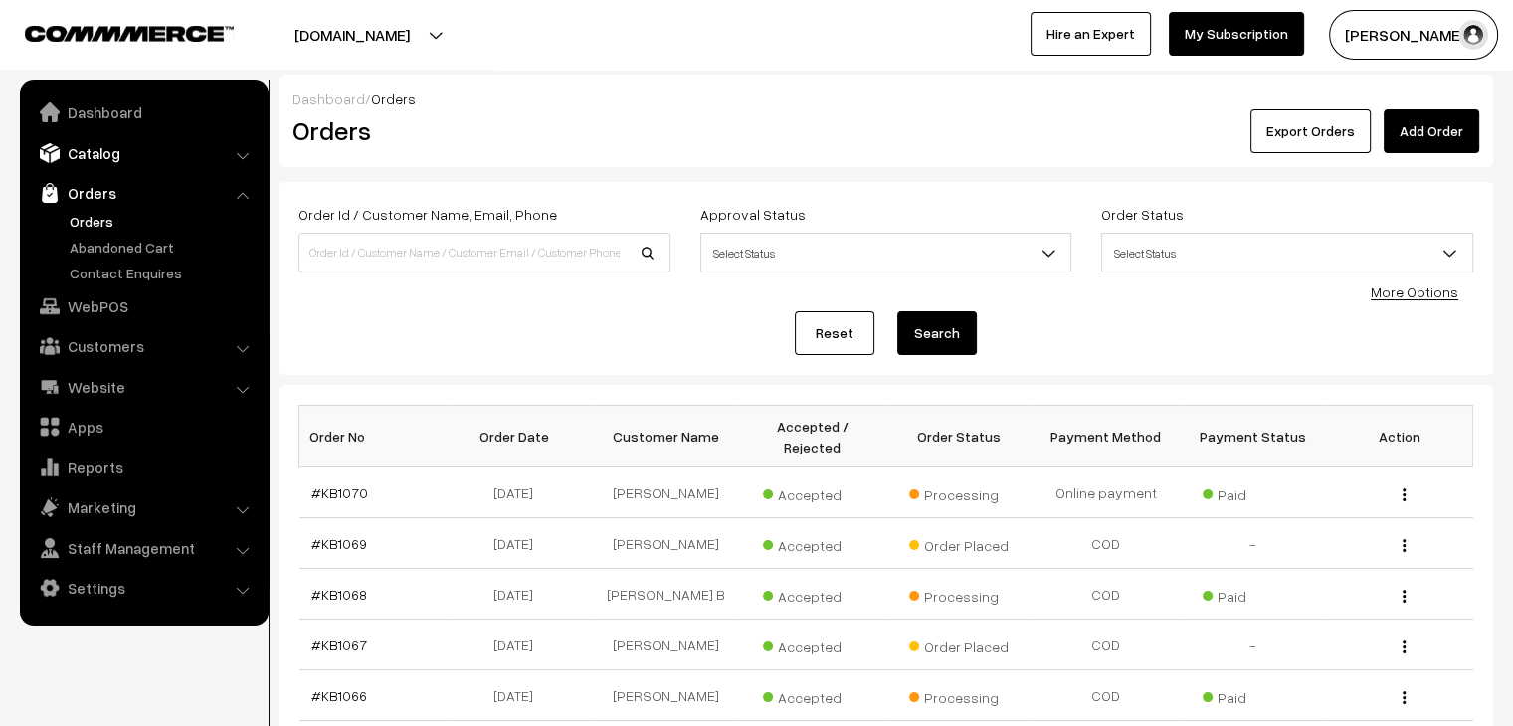
click at [92, 160] on link "Catalog" at bounding box center [143, 153] width 237 height 36
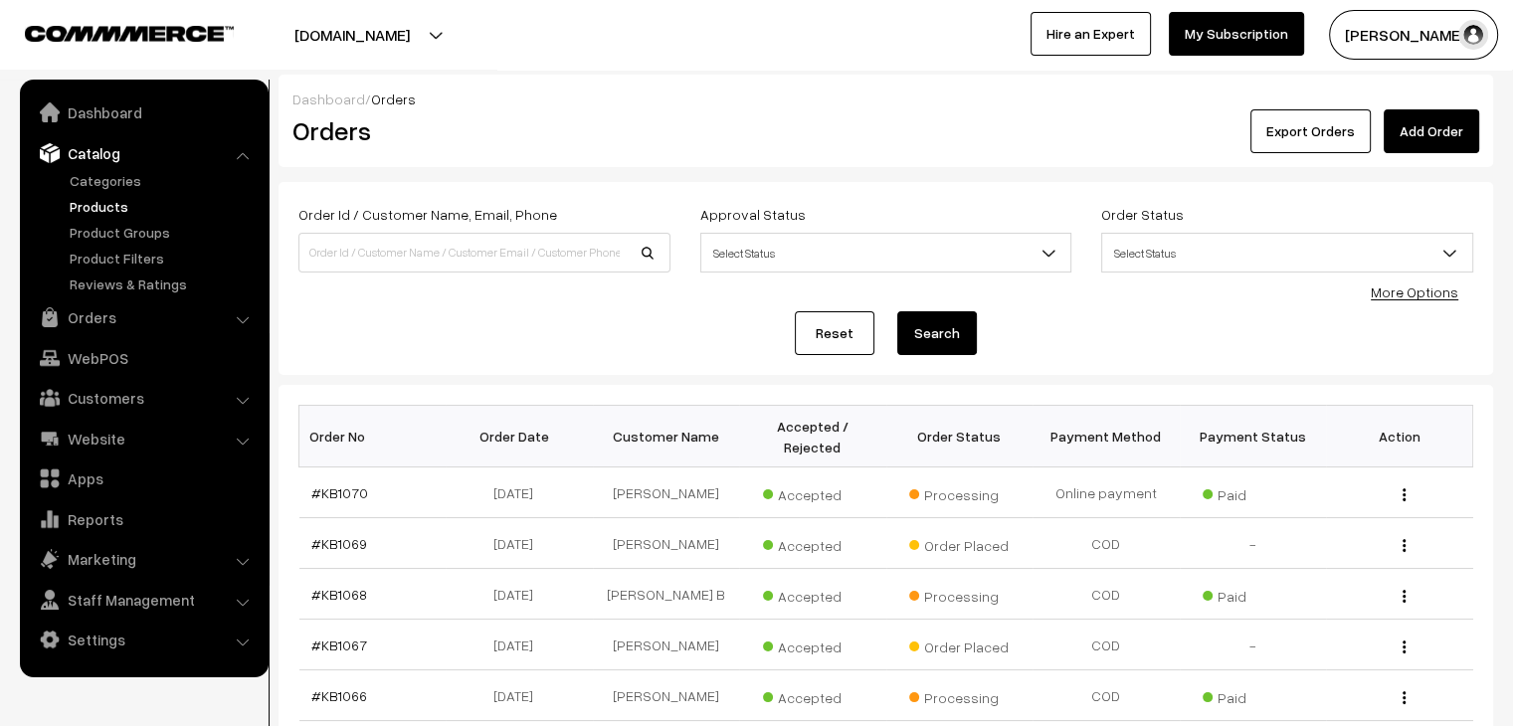
click at [129, 204] on link "Products" at bounding box center [163, 206] width 197 height 21
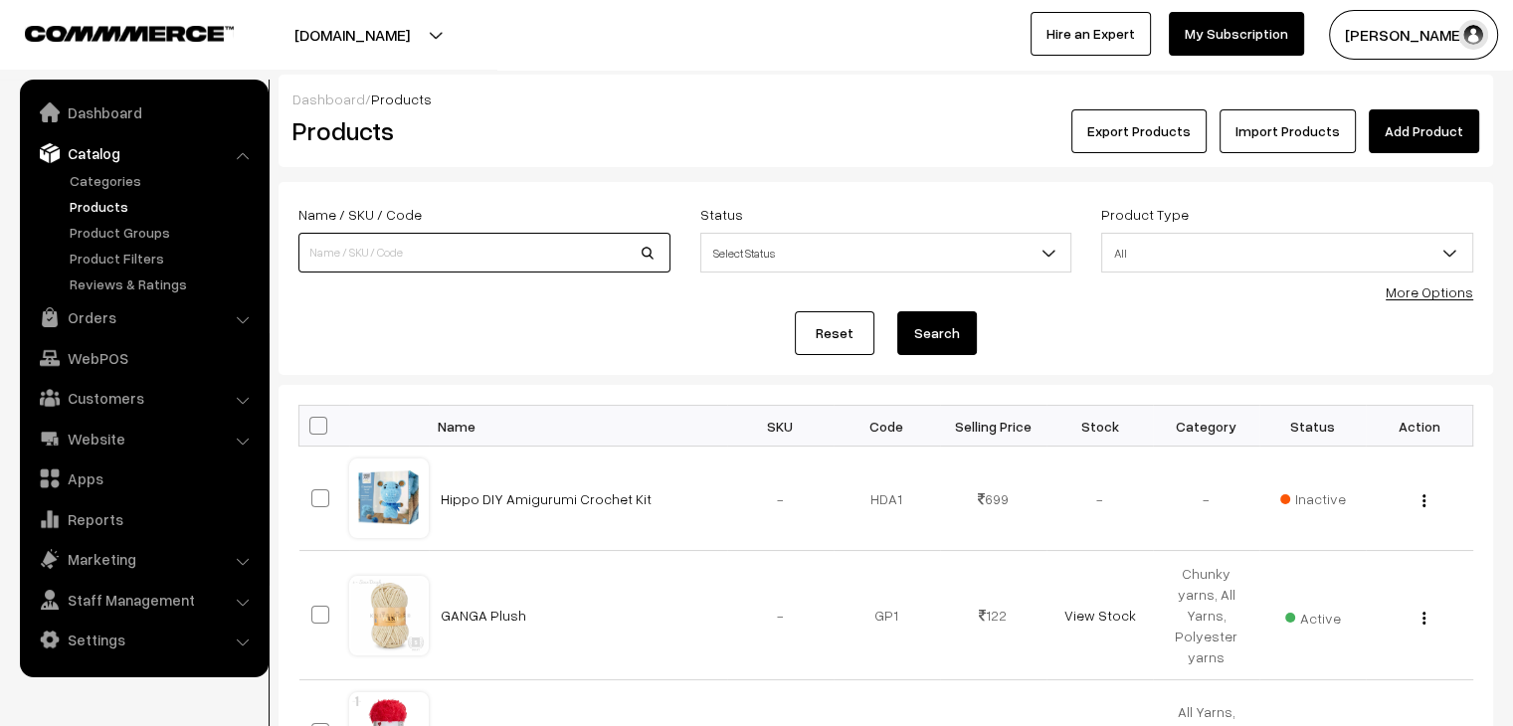
click at [463, 241] on input at bounding box center [484, 253] width 372 height 40
type input "starlite"
click at [897, 311] on button "Search" at bounding box center [937, 333] width 80 height 44
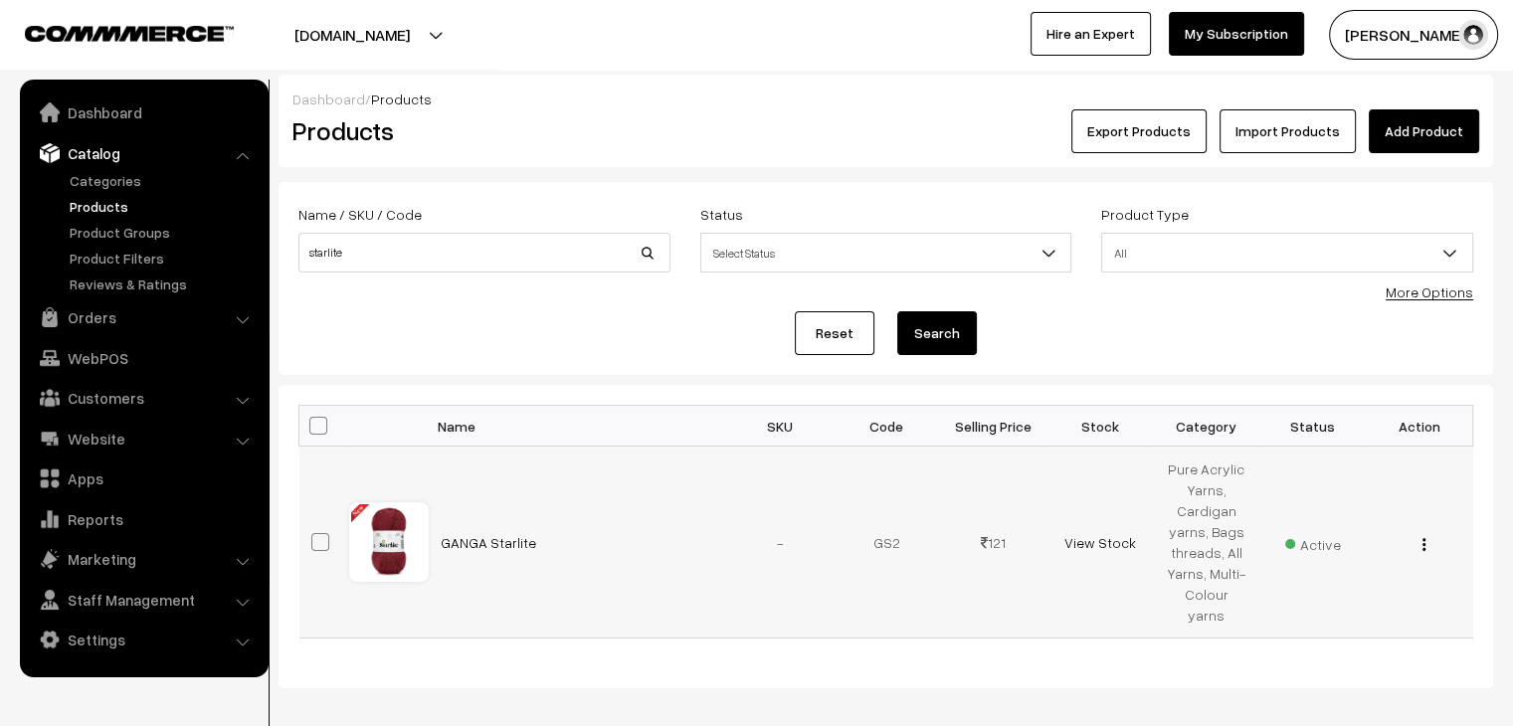
click at [1424, 539] on button "button" at bounding box center [1423, 544] width 5 height 16
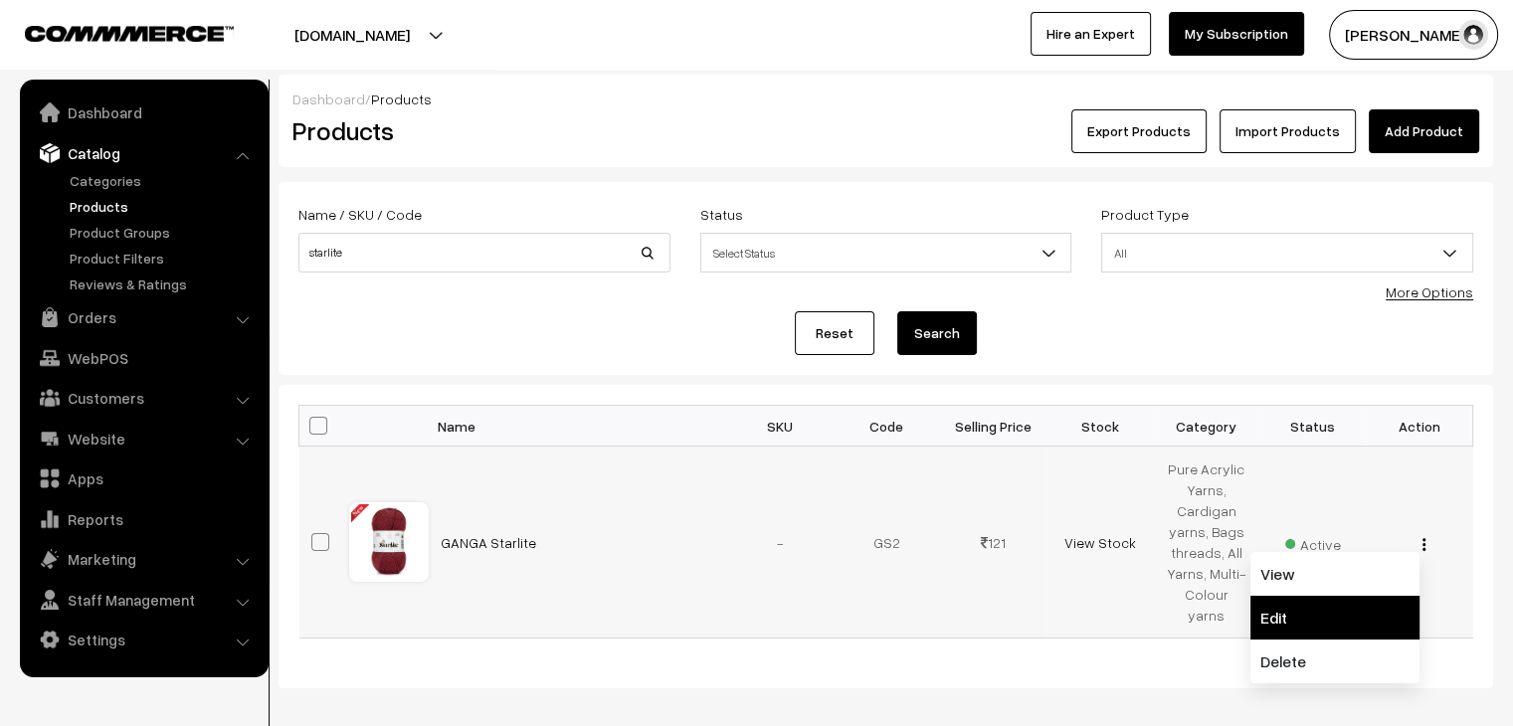
drag, startPoint x: 1357, startPoint y: 595, endPoint x: 1280, endPoint y: 589, distance: 77.8
click at [1357, 596] on link "Edit" at bounding box center [1334, 618] width 169 height 44
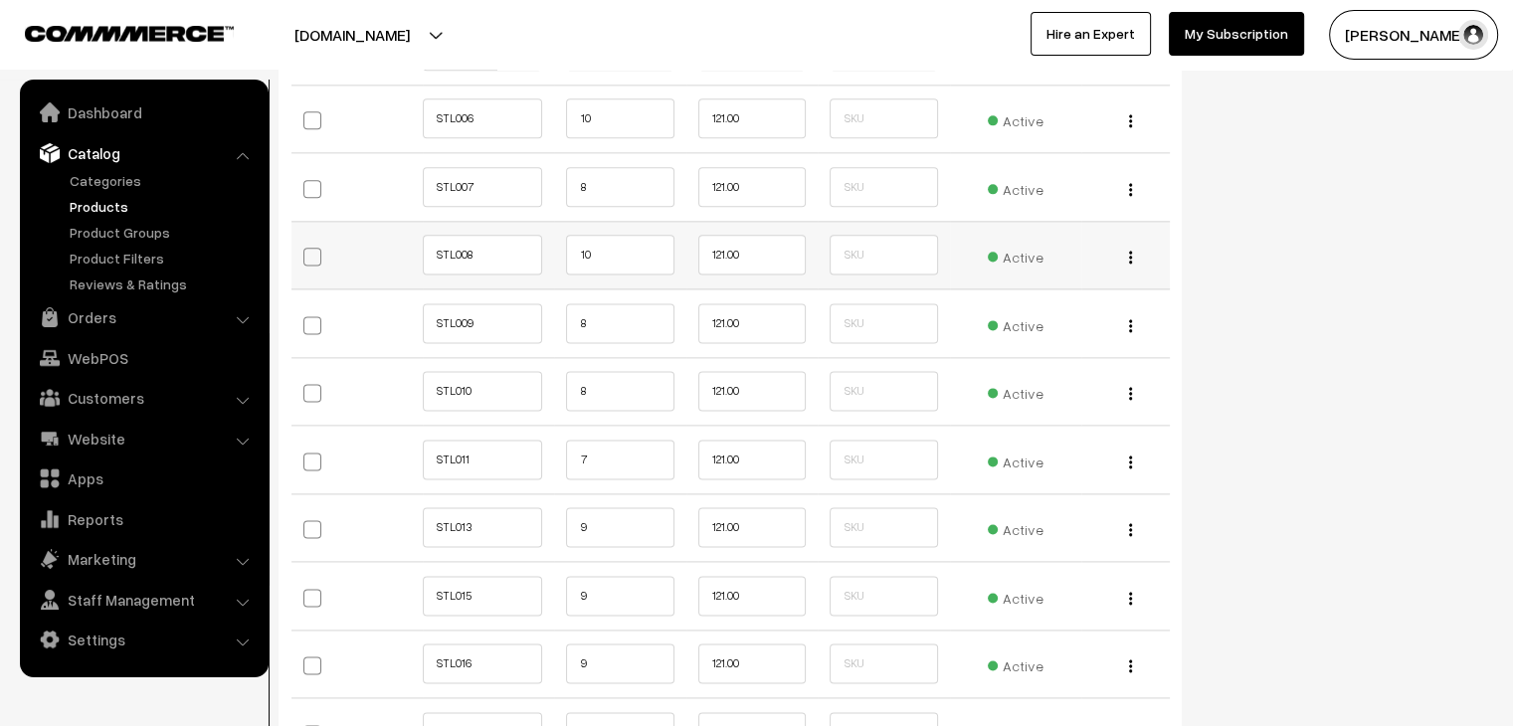
scroll to position [2586, 0]
drag, startPoint x: 600, startPoint y: 441, endPoint x: 567, endPoint y: 443, distance: 32.9
click at [594, 443] on input "7" at bounding box center [619, 455] width 107 height 40
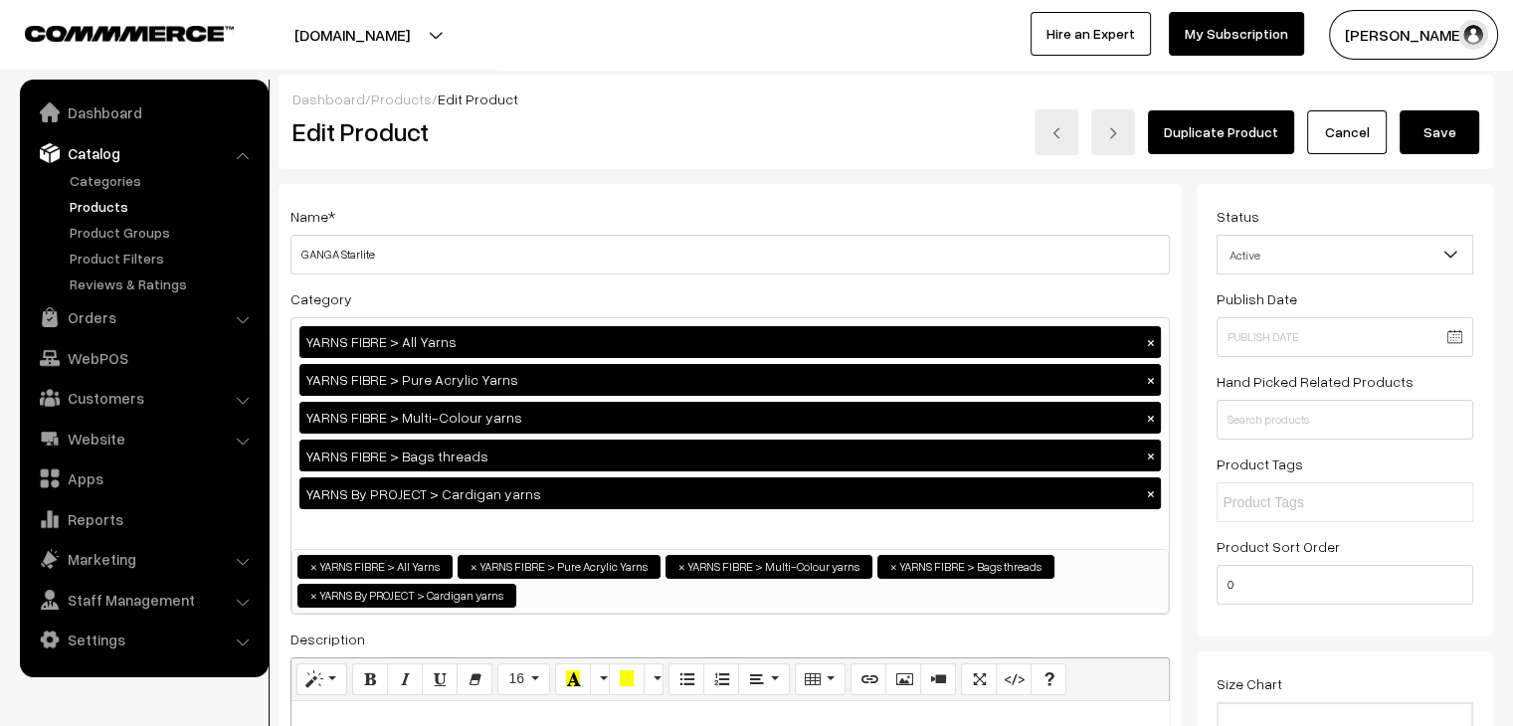
scroll to position [0, 0]
type input "0"
click at [1428, 133] on button "Save" at bounding box center [1439, 132] width 80 height 44
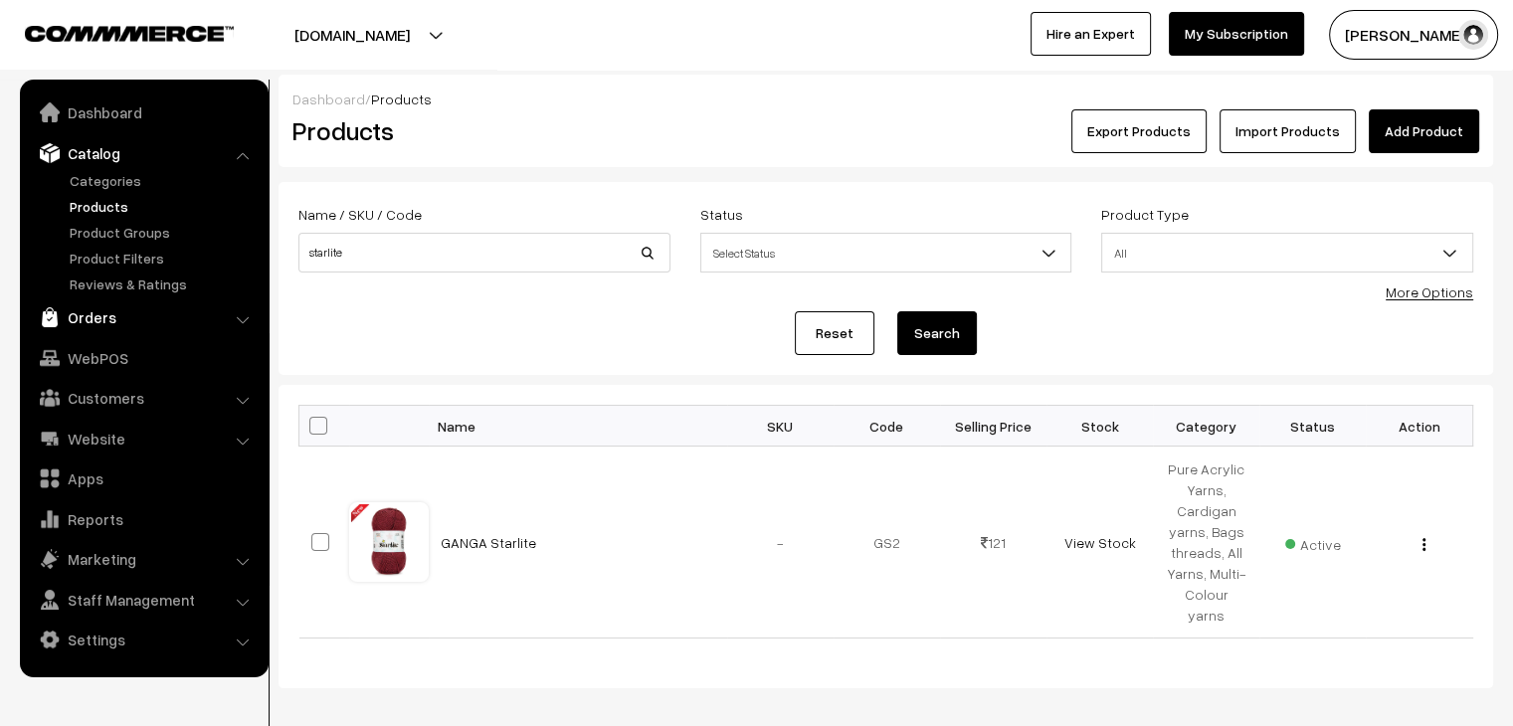
click at [114, 308] on link "Orders" at bounding box center [143, 317] width 237 height 36
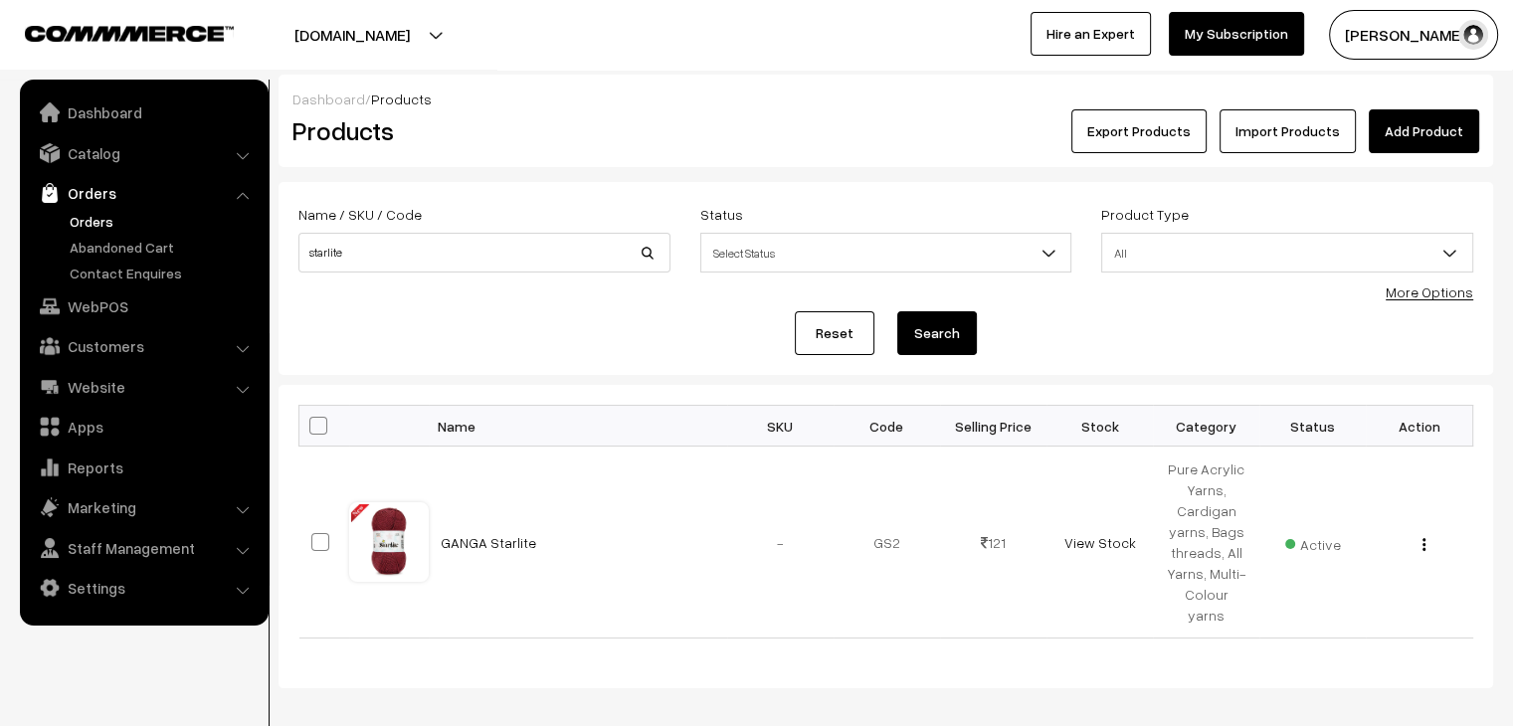
click at [90, 216] on link "Orders" at bounding box center [163, 221] width 197 height 21
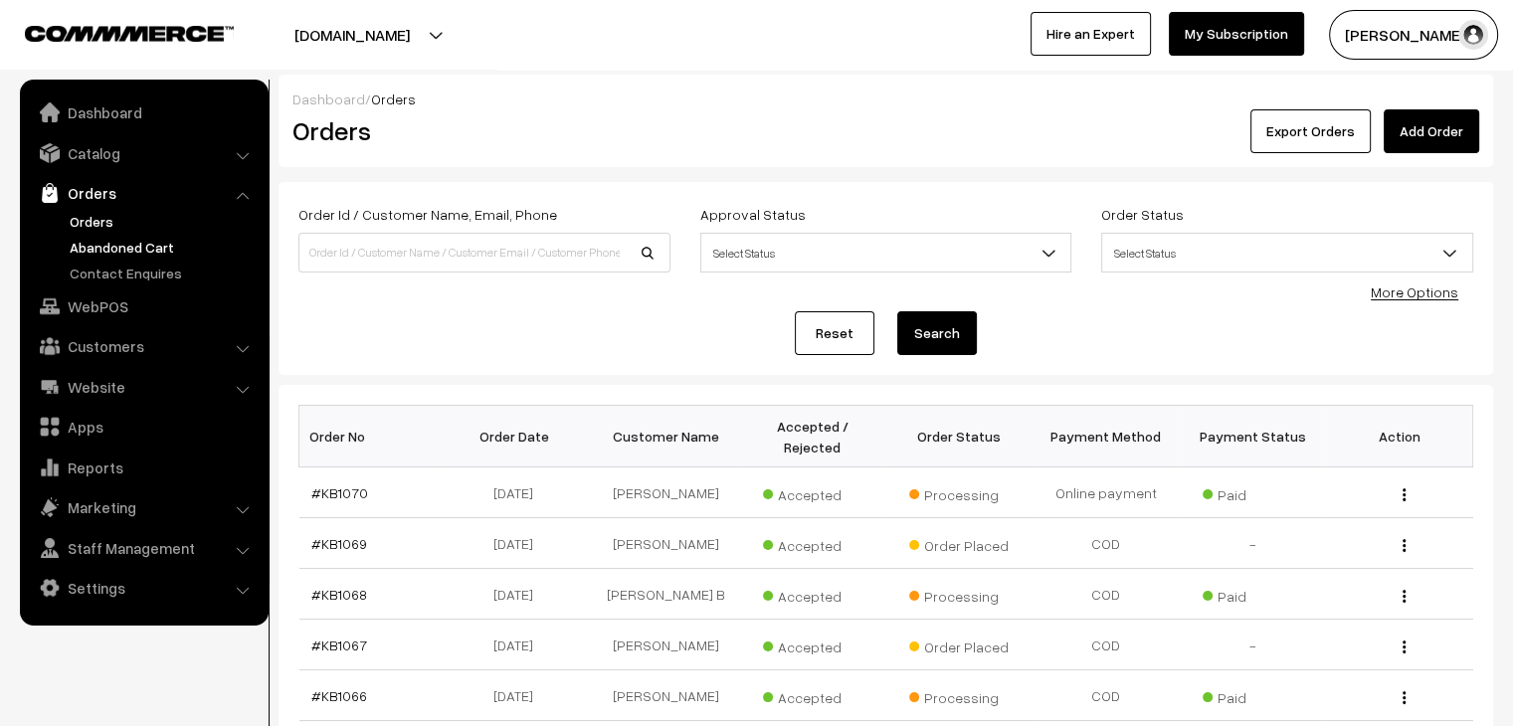
click at [130, 237] on link "Abandoned Cart" at bounding box center [163, 247] width 197 height 21
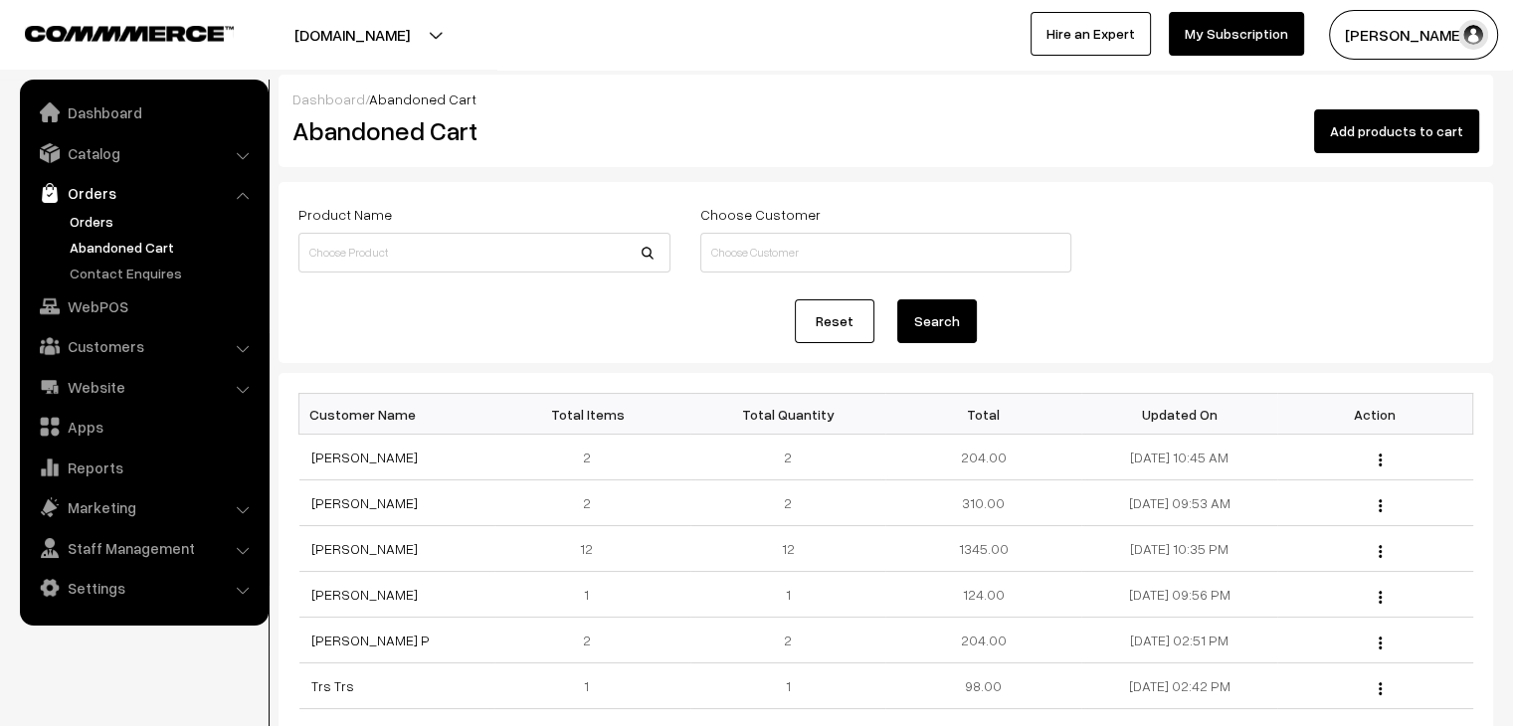
click at [112, 212] on link "Orders" at bounding box center [163, 221] width 197 height 21
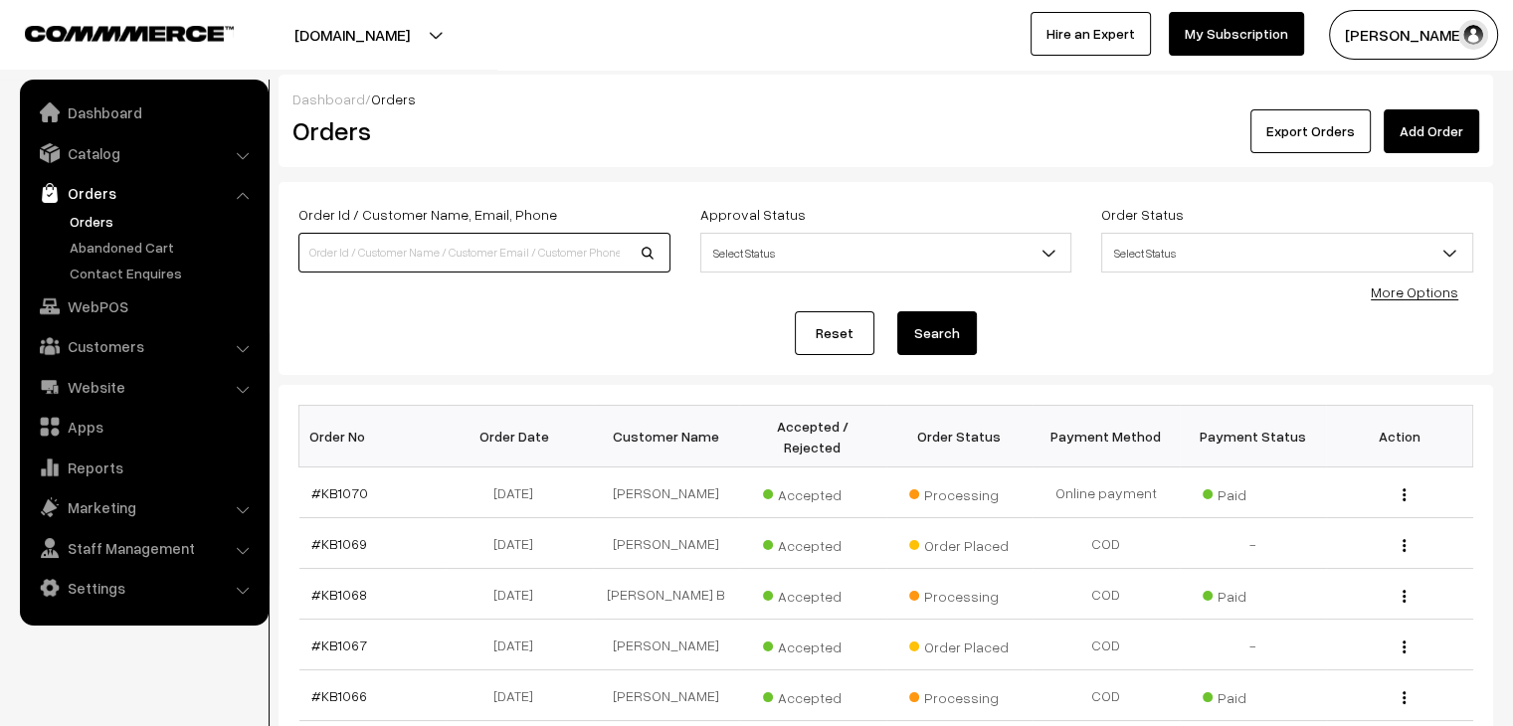
click at [381, 236] on input at bounding box center [484, 253] width 372 height 40
type input "jahvi"
click at [897, 311] on button "Search" at bounding box center [937, 333] width 80 height 44
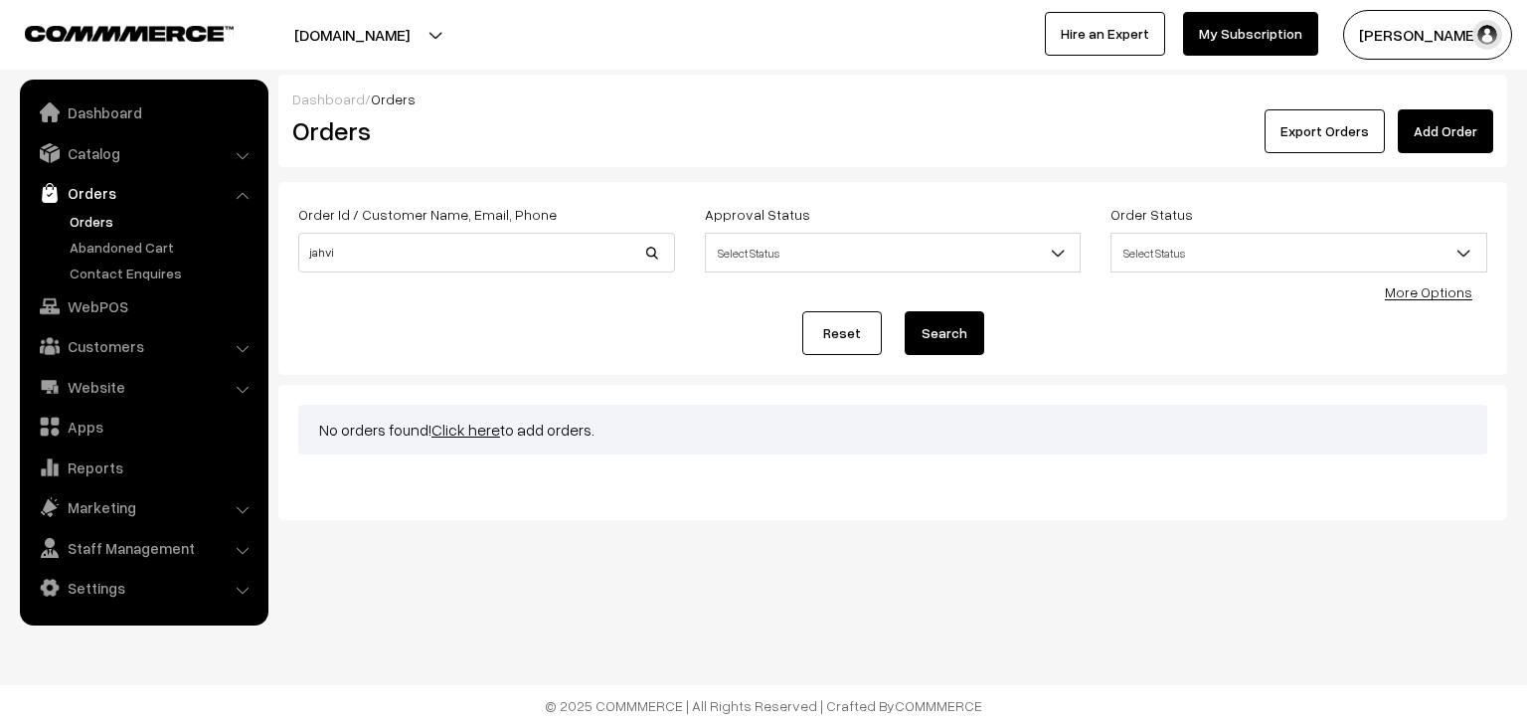
click at [384, 244] on input "jahvi" at bounding box center [486, 253] width 377 height 40
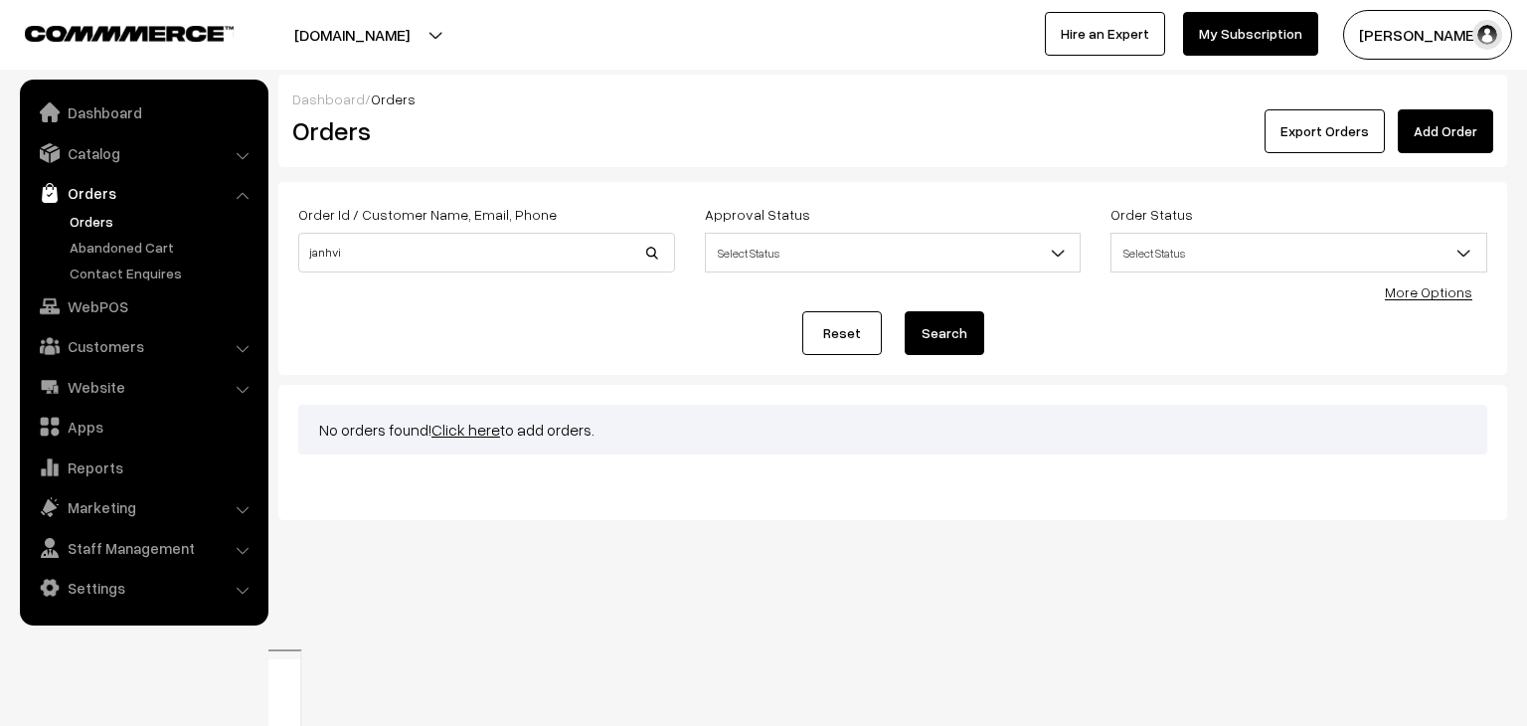
type input "janhvi"
click at [905, 311] on button "Search" at bounding box center [945, 333] width 80 height 44
click at [447, 260] on input "janhvi" at bounding box center [486, 253] width 377 height 40
type input "j"
type input "[PERSON_NAME]"
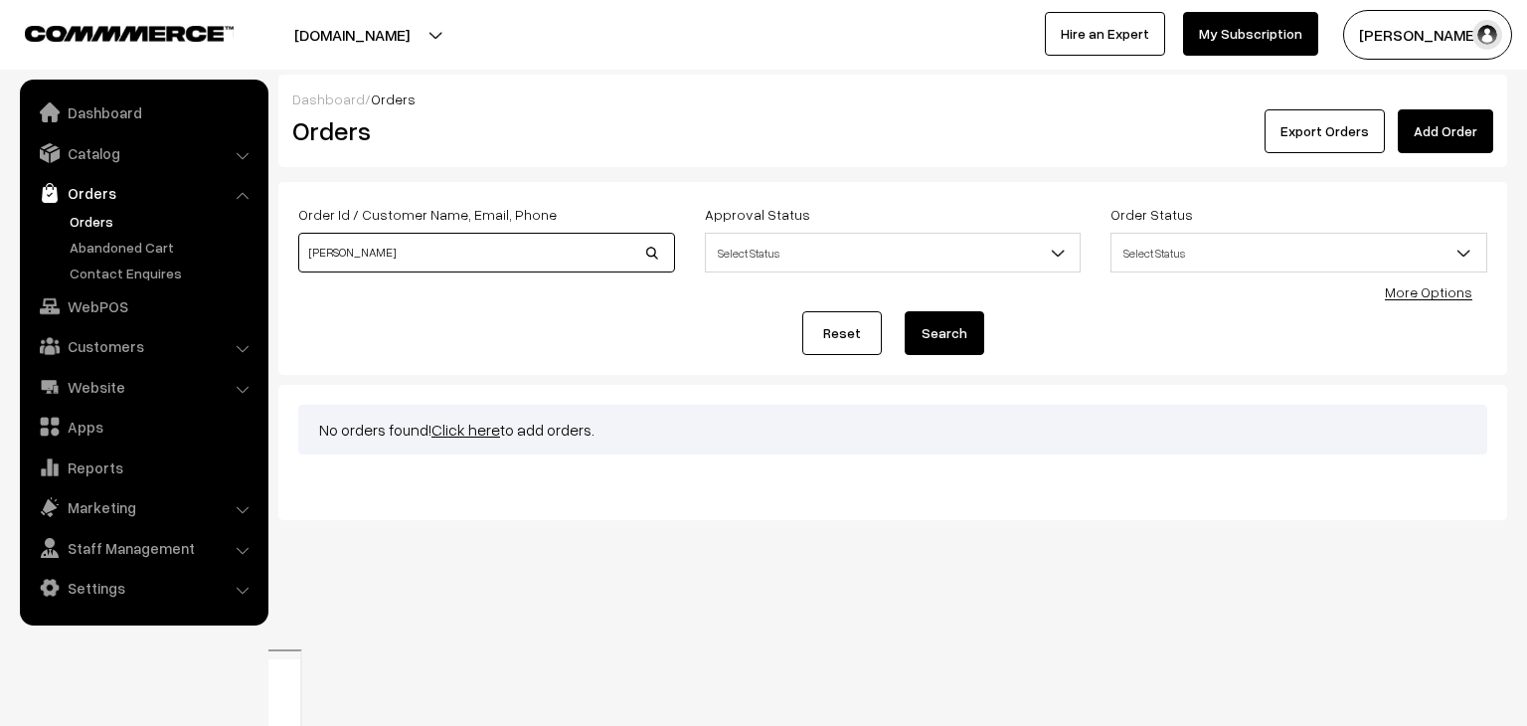
click at [905, 311] on button "Search" at bounding box center [945, 333] width 80 height 44
click at [438, 252] on input "[PERSON_NAME]" at bounding box center [486, 253] width 377 height 40
type input "n"
type input "ja"
click at [905, 311] on button "Search" at bounding box center [945, 333] width 80 height 44
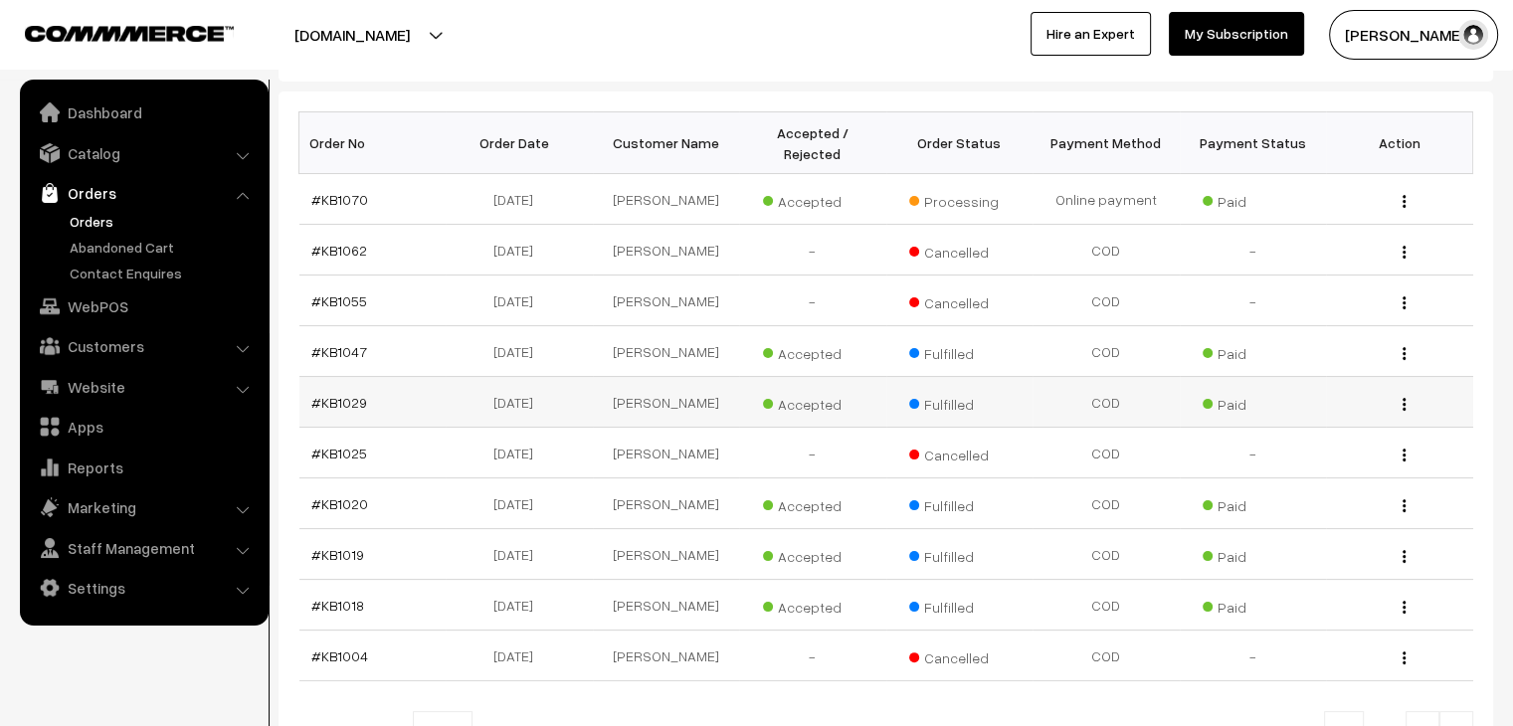
scroll to position [298, 0]
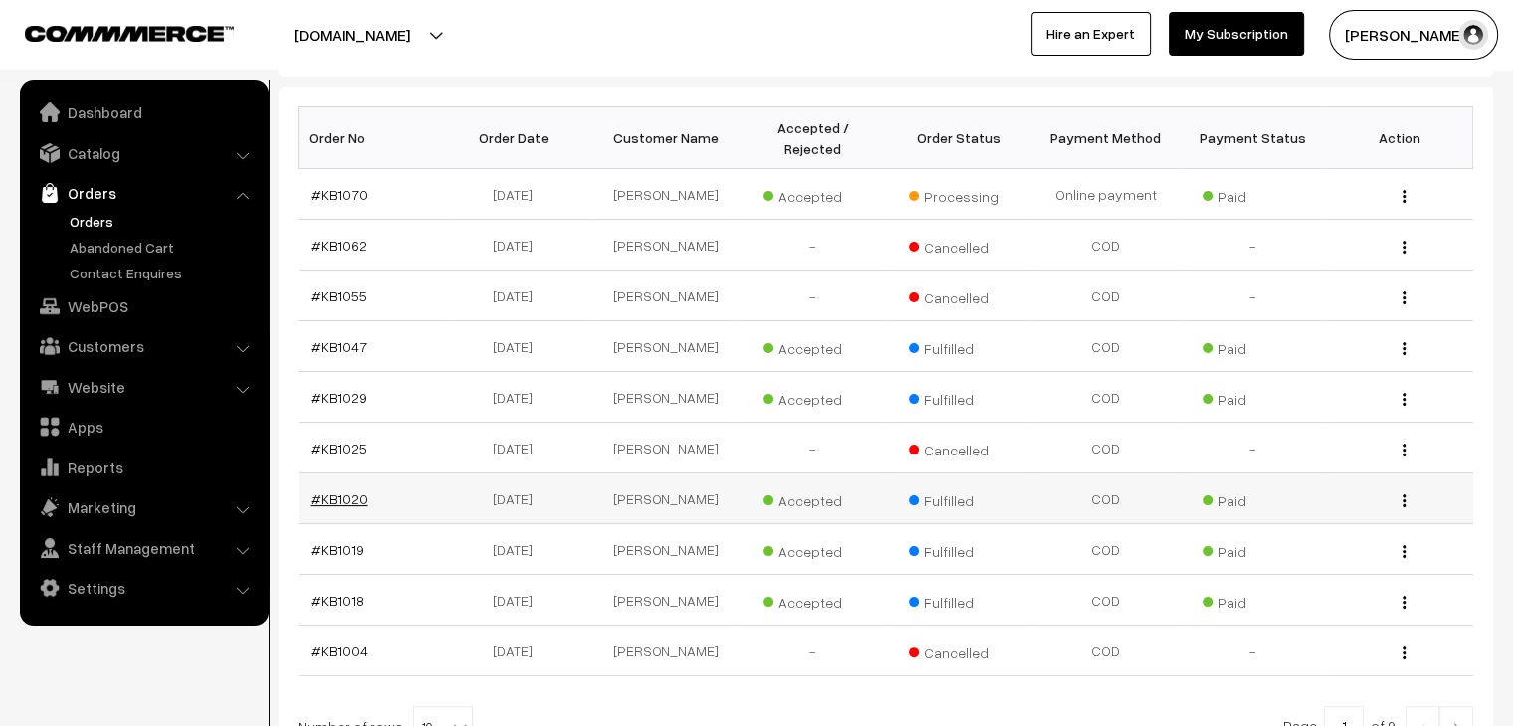
click at [354, 490] on link "#KB1020" at bounding box center [339, 498] width 57 height 17
